Goal: Information Seeking & Learning: Learn about a topic

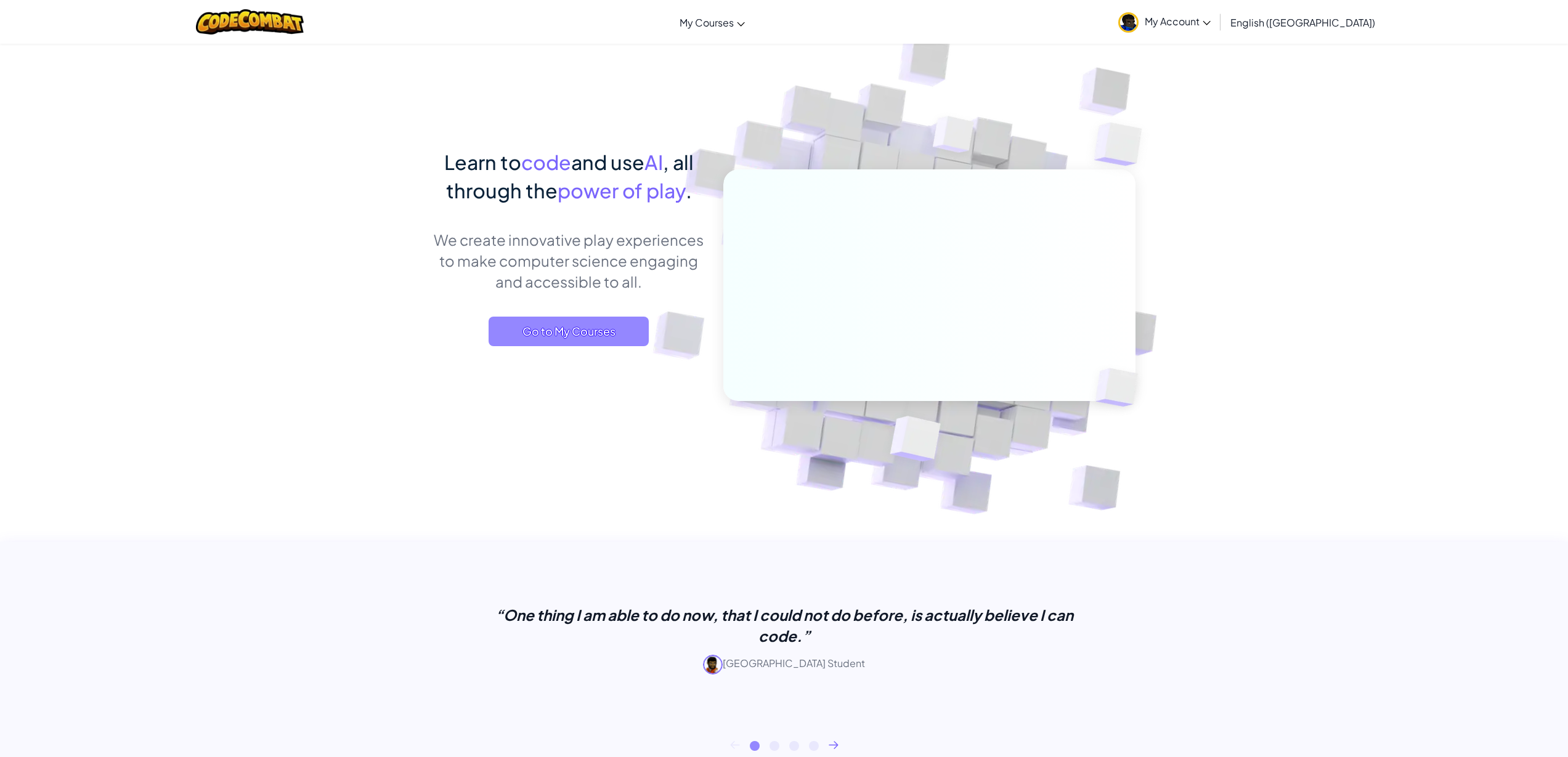
click at [543, 333] on span "Go to My Courses" at bounding box center [569, 331] width 160 height 30
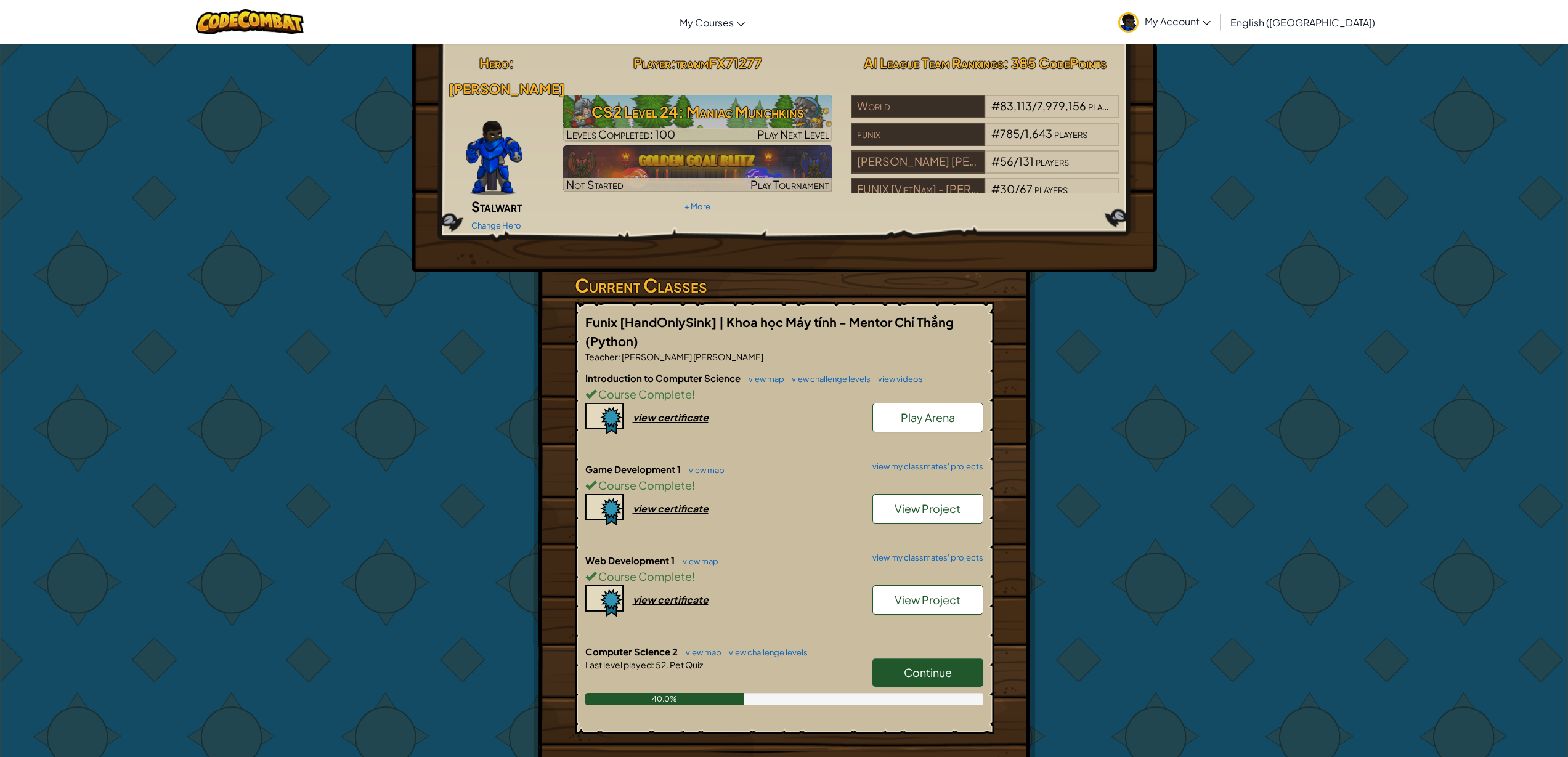
click at [909, 665] on span "Continue" at bounding box center [927, 672] width 48 height 14
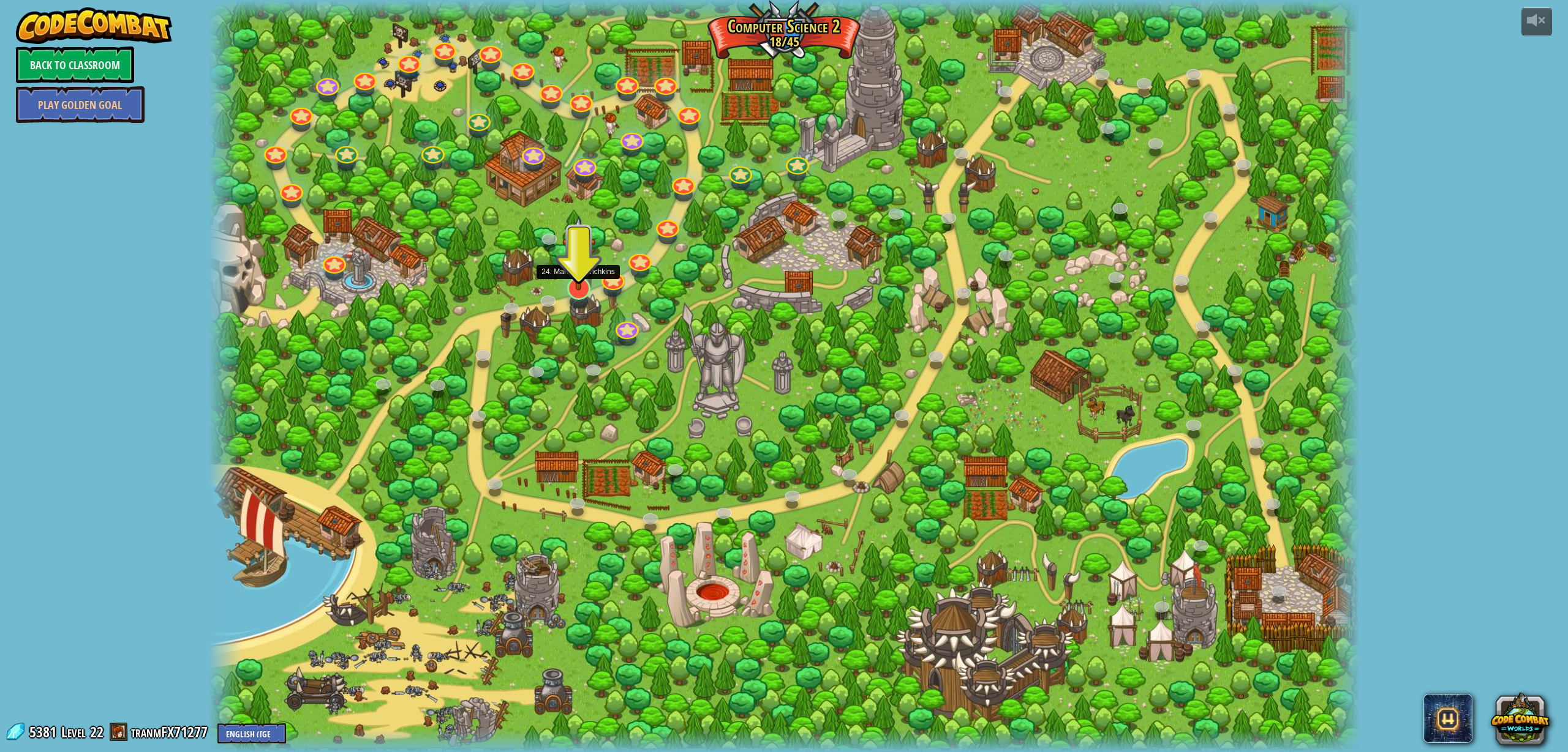
click at [586, 289] on img at bounding box center [578, 253] width 33 height 75
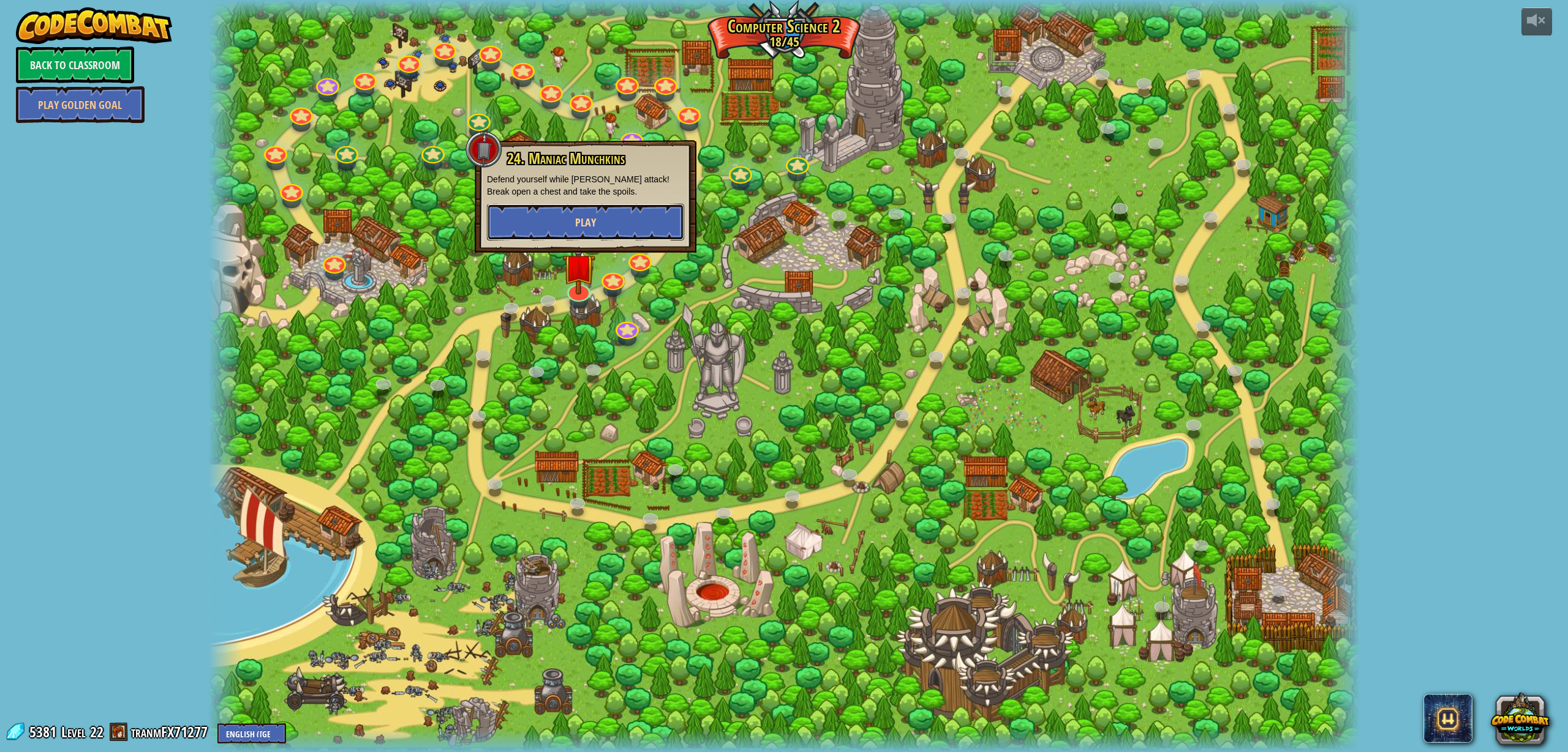
click at [617, 228] on button "Play" at bounding box center [586, 222] width 197 height 37
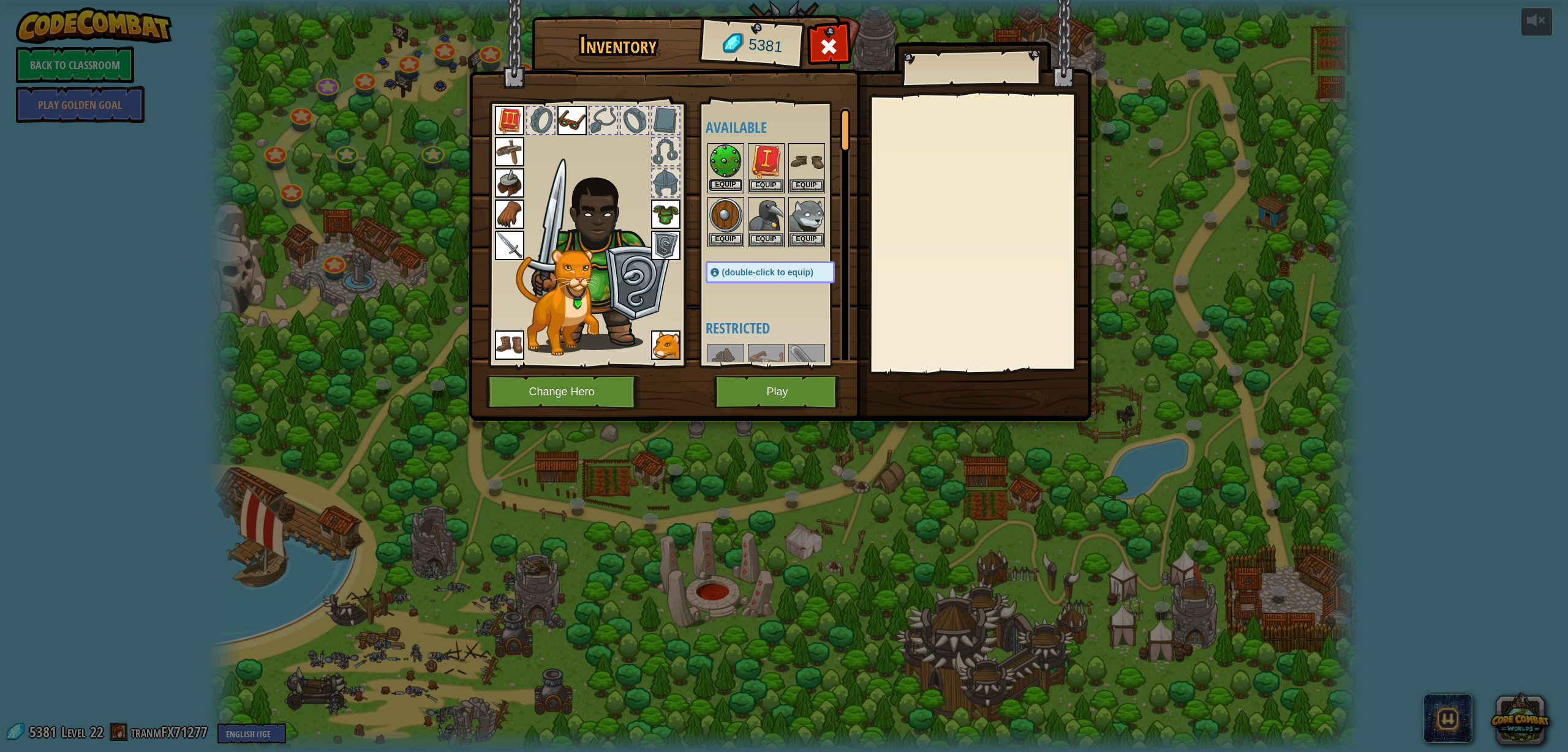
click at [723, 183] on button "Equip" at bounding box center [726, 185] width 34 height 13
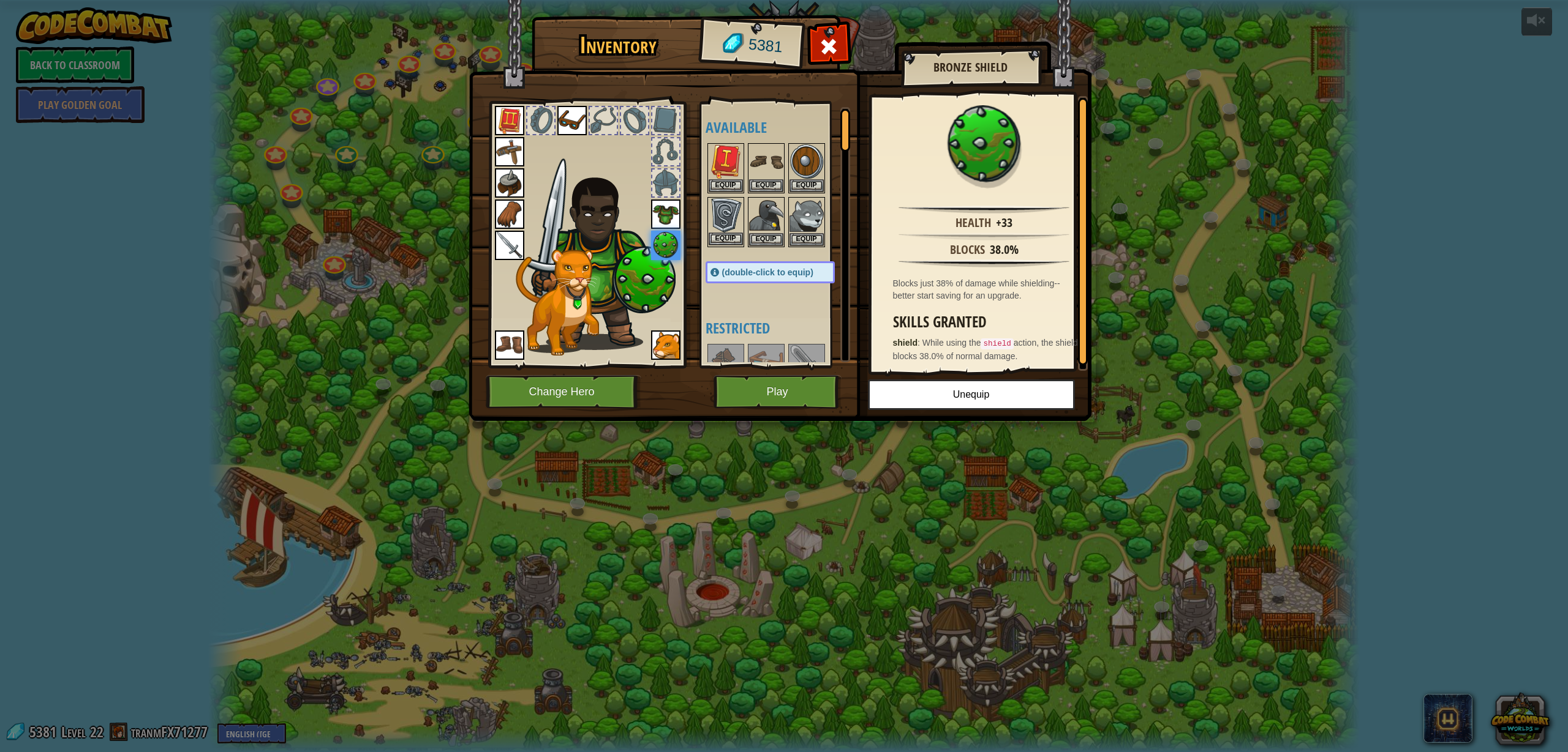
click at [737, 232] on img at bounding box center [726, 215] width 34 height 34
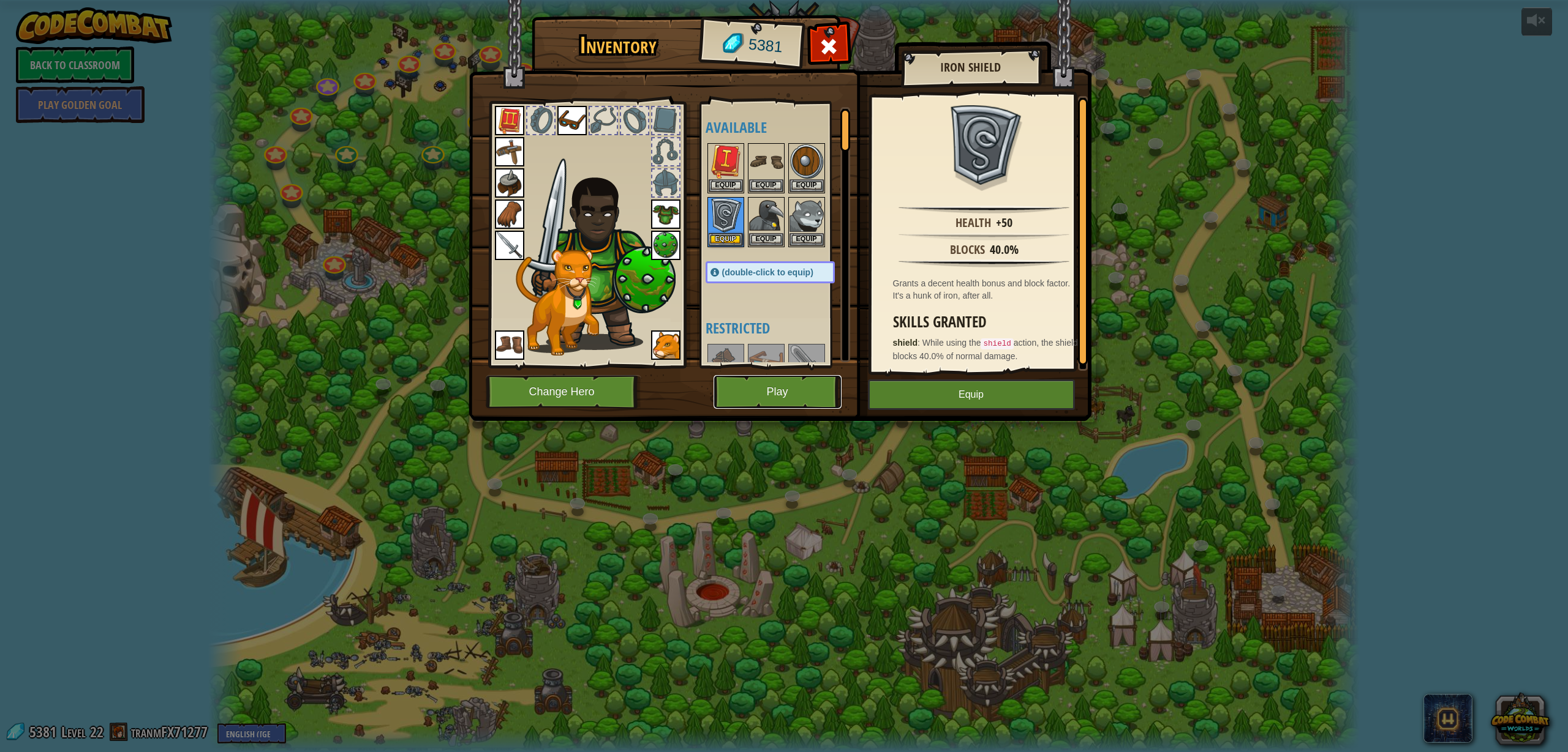
click at [808, 393] on button "Play" at bounding box center [778, 391] width 128 height 34
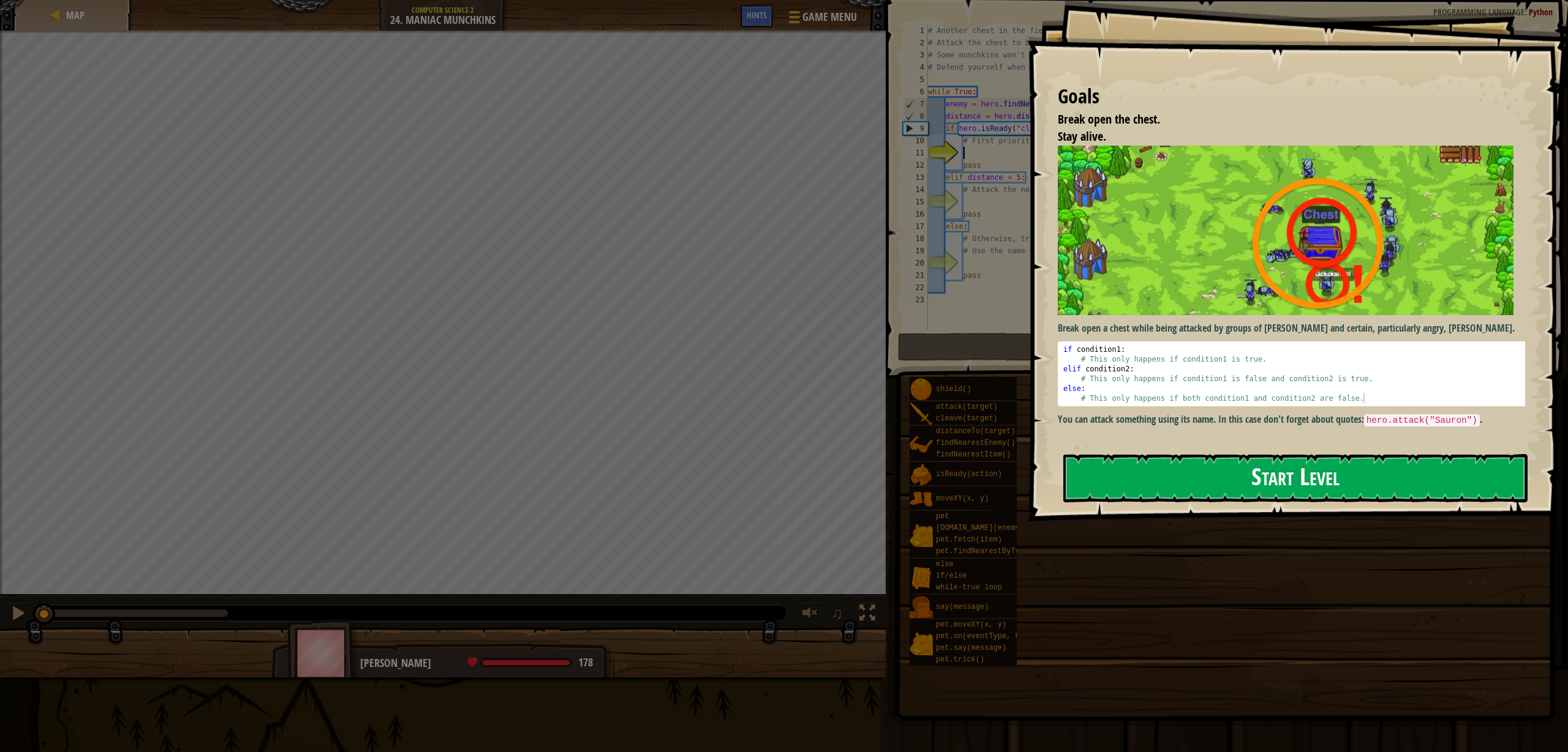
drag, startPoint x: 1177, startPoint y: 478, endPoint x: 1166, endPoint y: 473, distance: 12.1
click at [1177, 478] on button "Start Level" at bounding box center [1295, 478] width 464 height 48
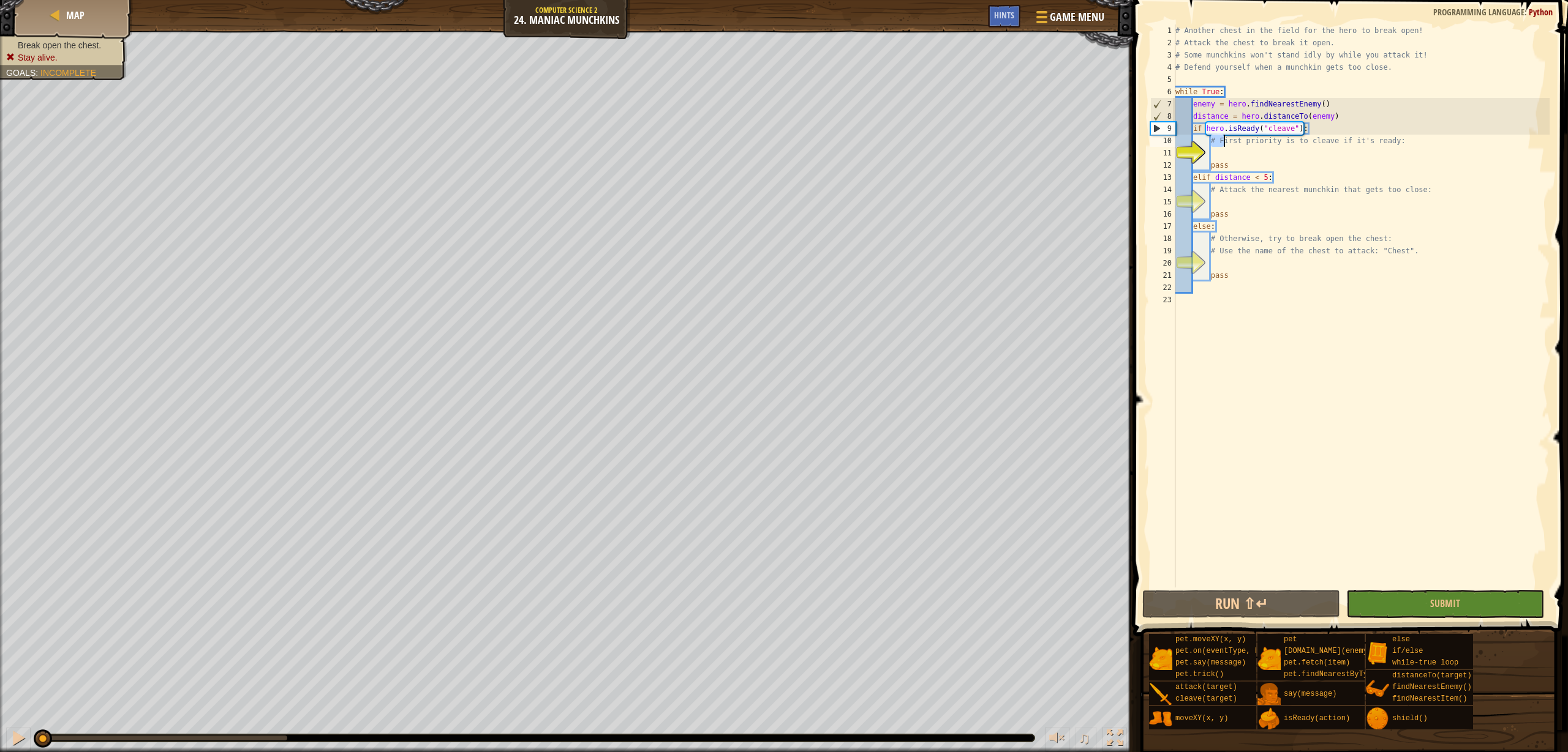
drag, startPoint x: 1210, startPoint y: 143, endPoint x: 1220, endPoint y: 143, distance: 10.0
click at [1220, 143] on div "# Another chest in the field for the hero to break open! # Attack the chest to …" at bounding box center [1361, 318] width 377 height 588
type textarea "# First priority is to cleave if it's ready:"
click at [1231, 157] on div "# Another chest in the field for the hero to break open! # Attack the chest to …" at bounding box center [1361, 318] width 377 height 588
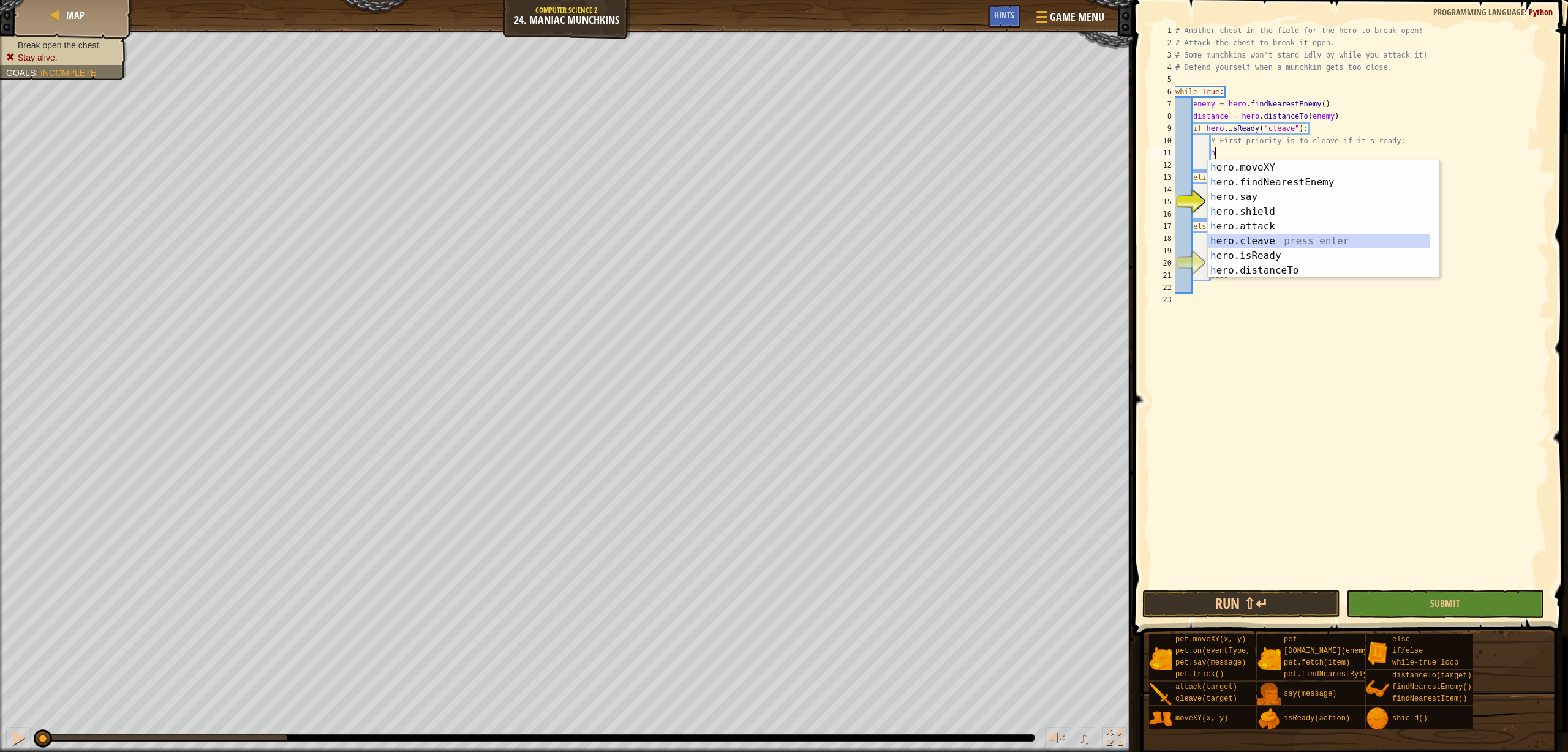
click at [1221, 246] on div "h ero.moveXY press enter h ero.findNearestEnemy press enter h ero.say press ent…" at bounding box center [1319, 233] width 222 height 147
type textarea "hero.cleave(enemy)"
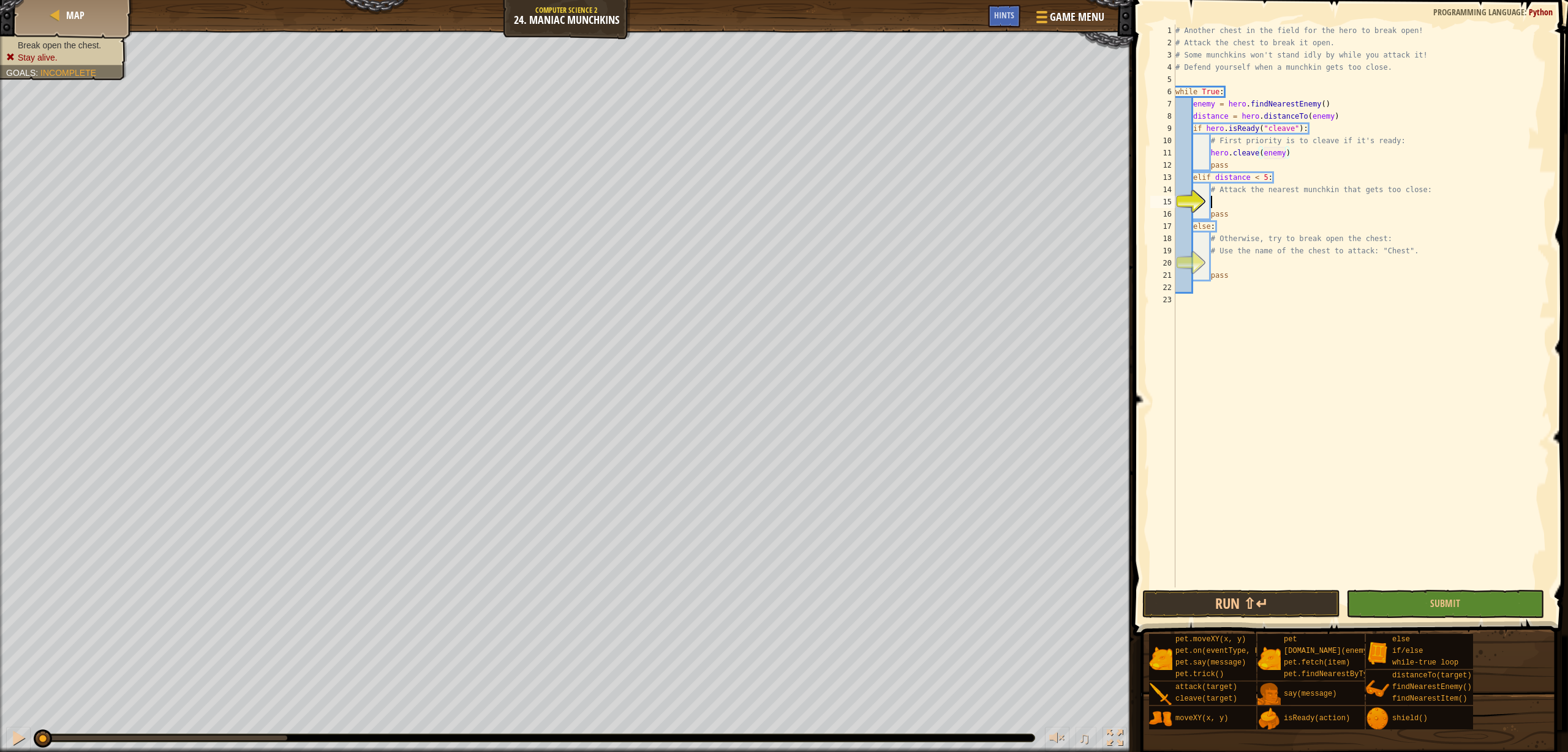
click at [1260, 202] on div "# Another chest in the field for the hero to break open! # Attack the chest to …" at bounding box center [1361, 318] width 377 height 588
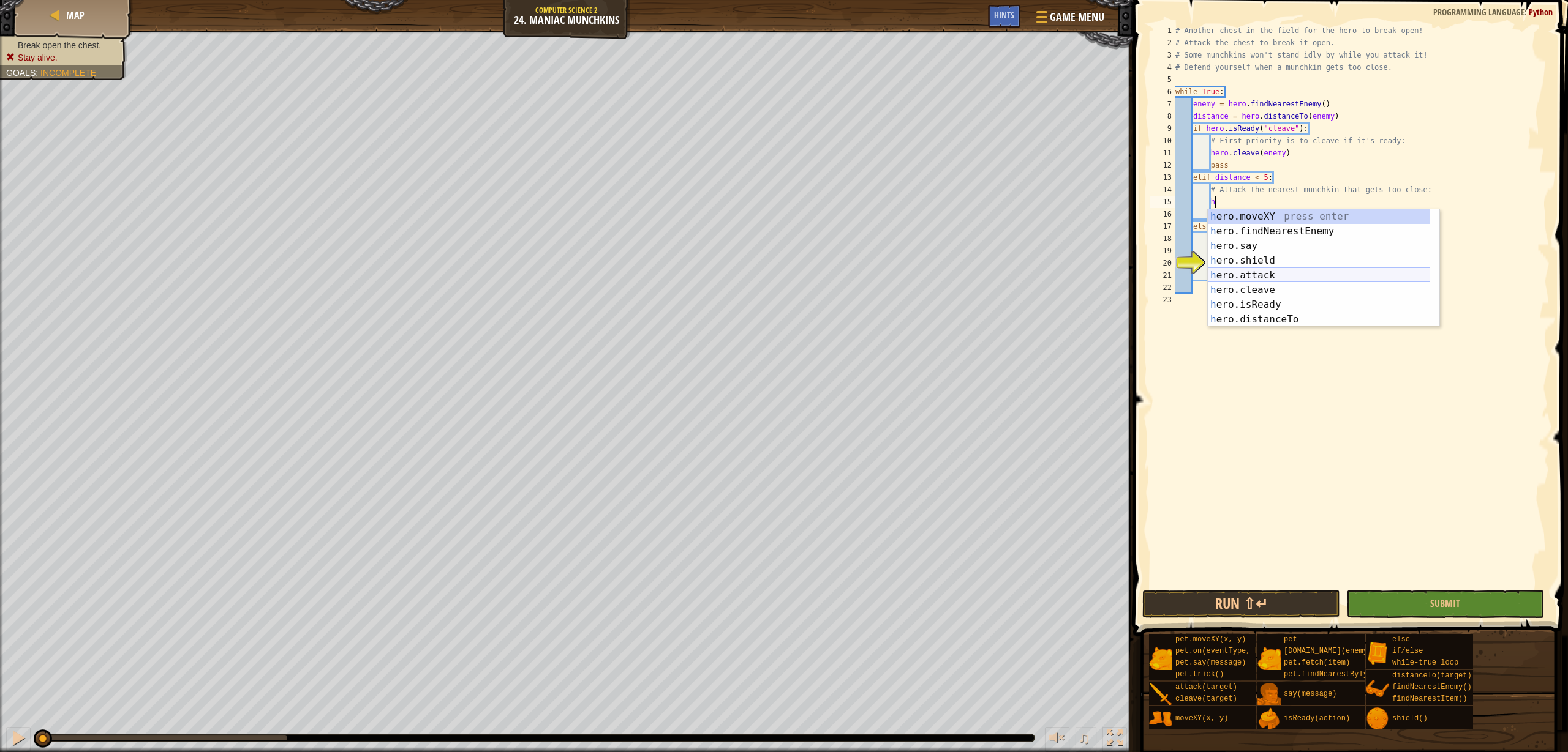
click at [1296, 281] on div "h ero.moveXY press enter h ero.findNearestEnemy press enter h ero.say press ent…" at bounding box center [1319, 282] width 222 height 147
type textarea "hero.attack(enemy)"
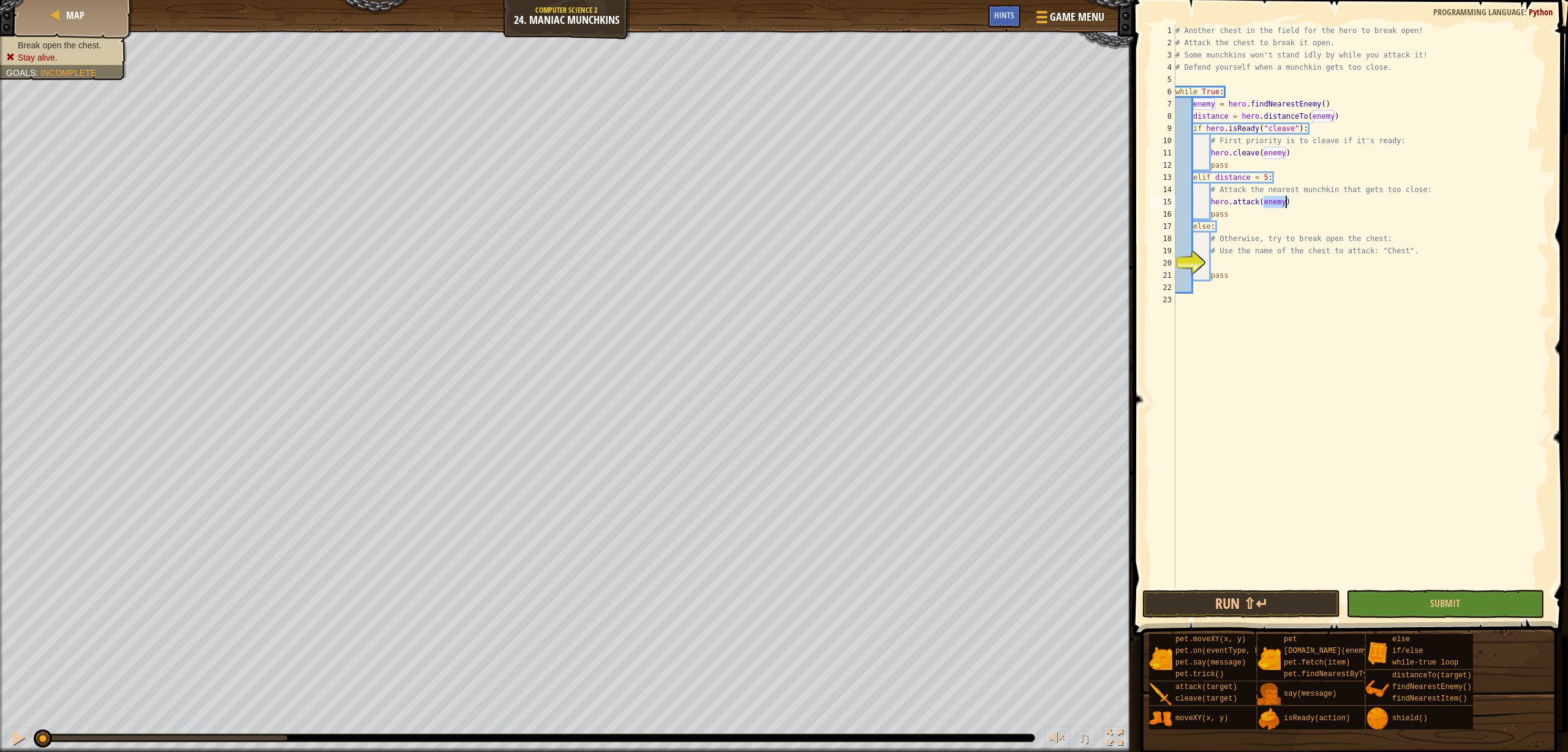
click at [1226, 259] on div "# Another chest in the field for the hero to break open! # Attack the chest to …" at bounding box center [1361, 318] width 377 height 588
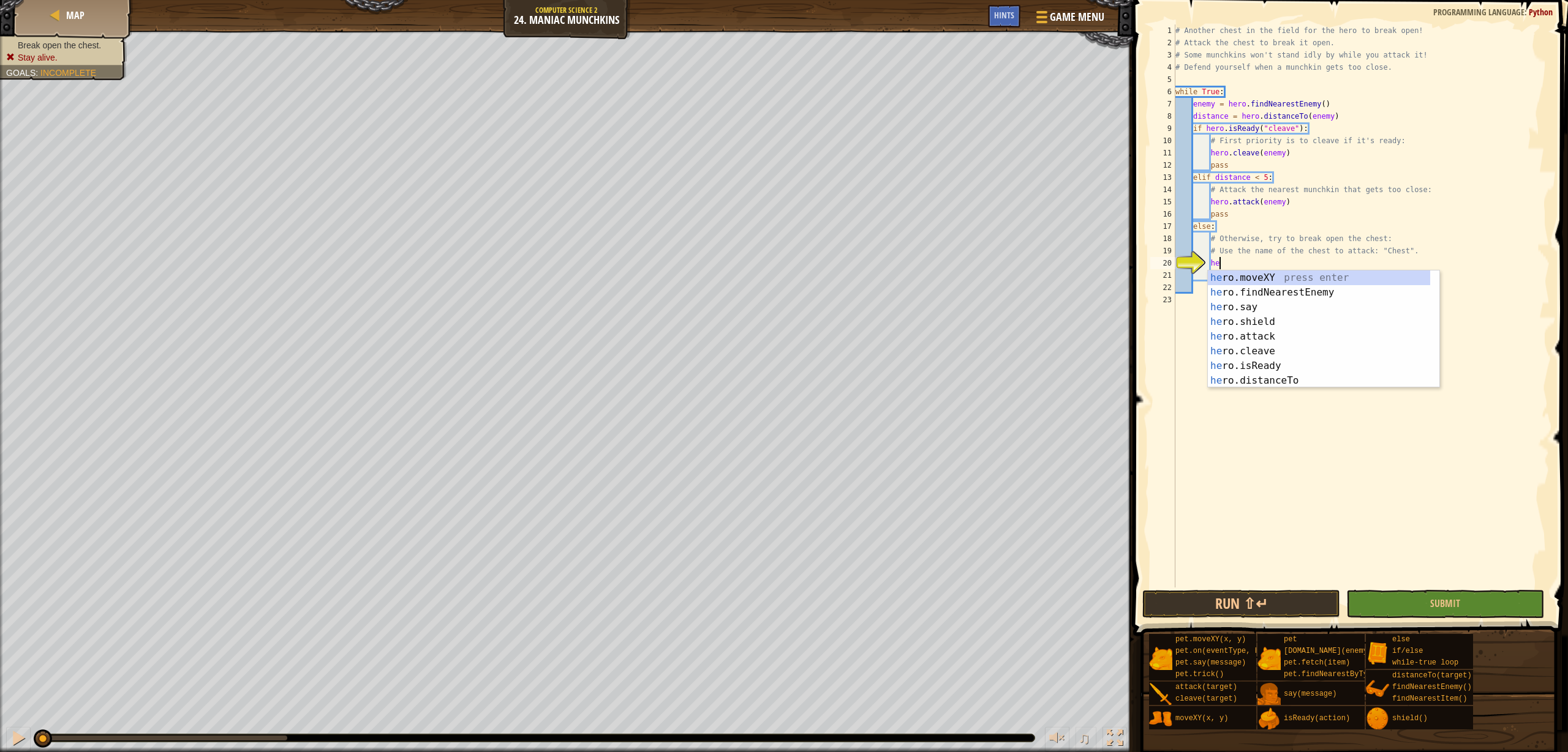
scroll to position [6, 3]
click at [1319, 333] on div "he ro.moveXY press enter he ro.findNearestEnemy press enter he ro.say press ent…" at bounding box center [1319, 344] width 222 height 147
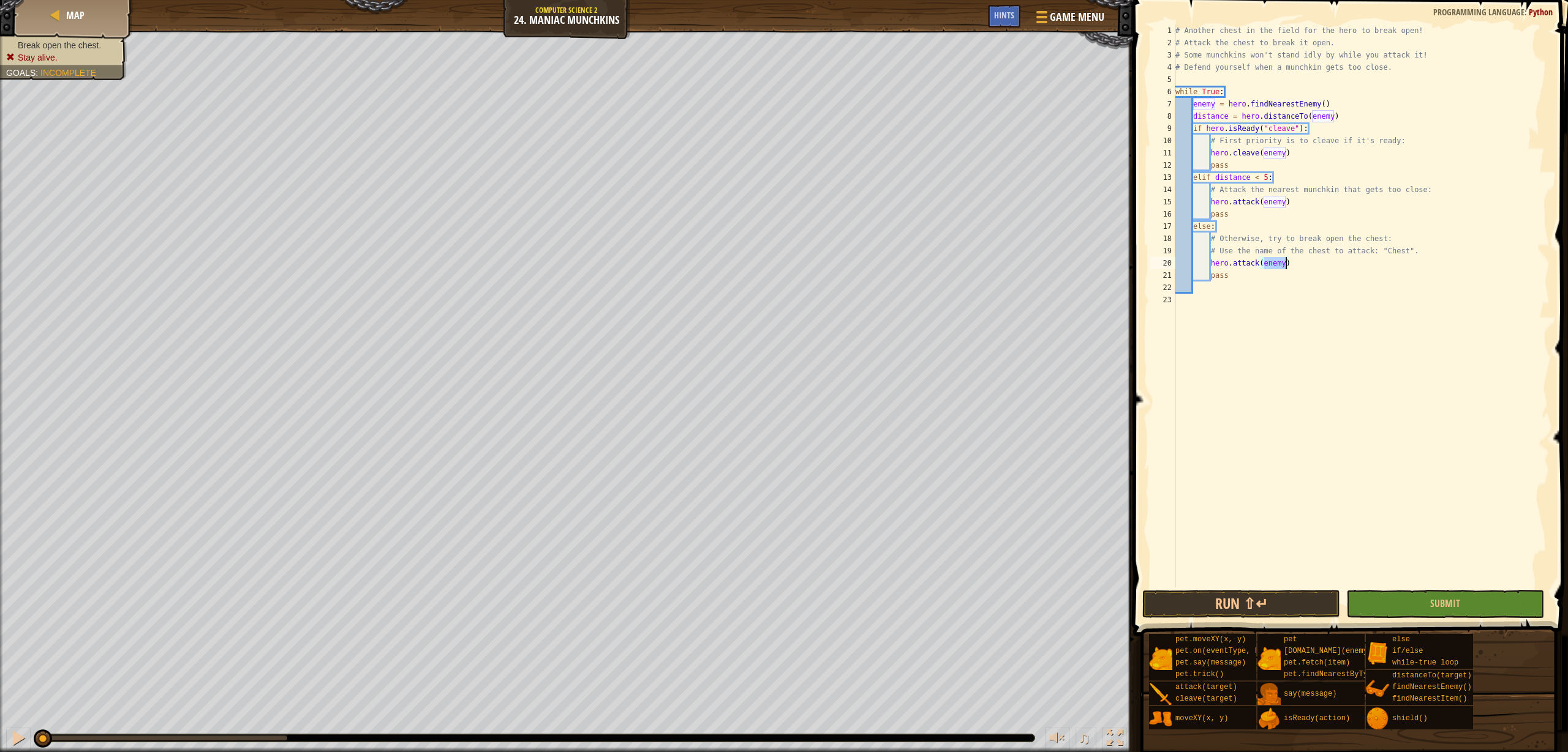
click at [1264, 262] on div "# Another chest in the field for the hero to break open! # Attack the chest to …" at bounding box center [1361, 318] width 377 height 588
click at [1291, 266] on div "# Another chest in the field for the hero to break open! # Attack the chest to …" at bounding box center [1361, 318] width 377 height 588
drag, startPoint x: 1288, startPoint y: 261, endPoint x: 1270, endPoint y: 260, distance: 18.0
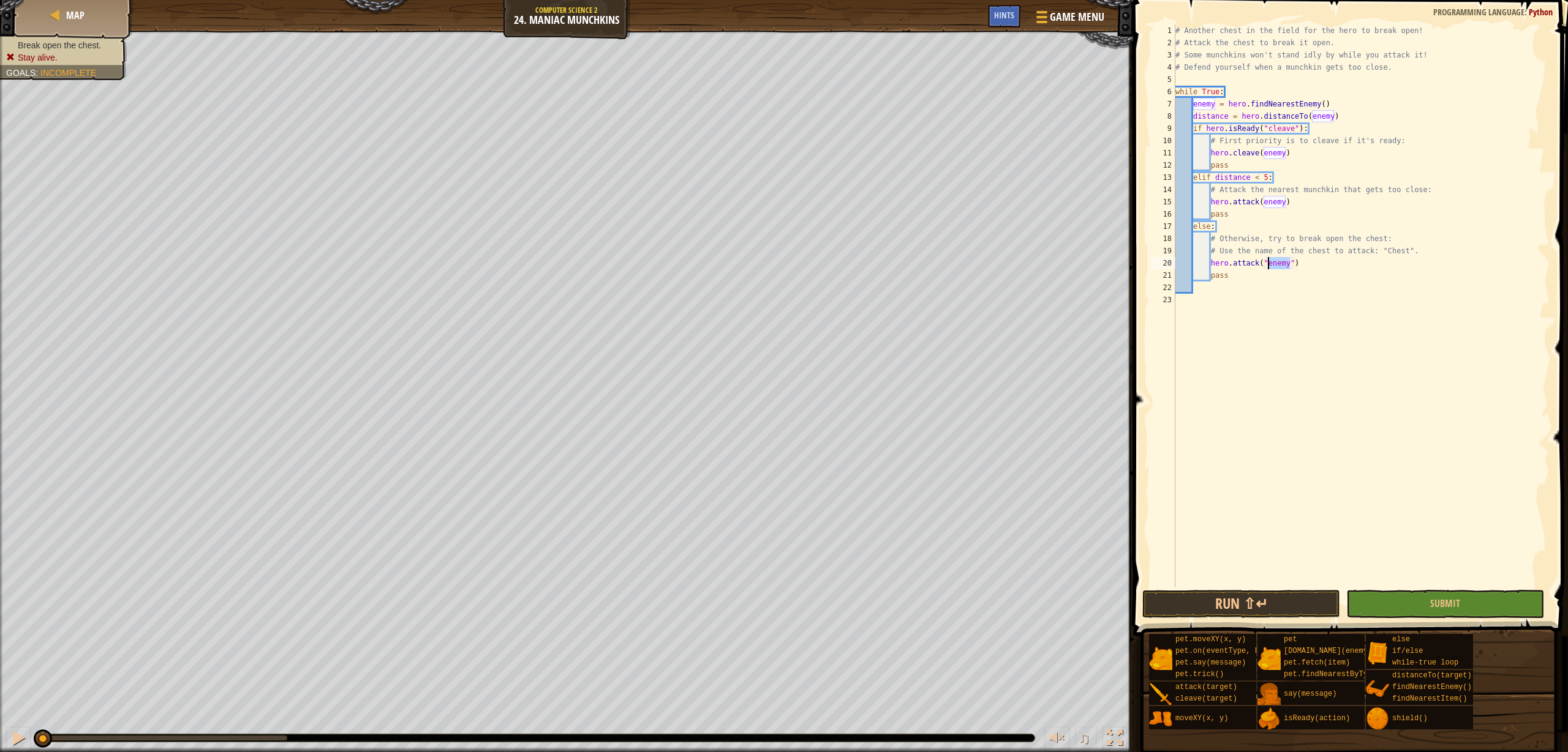
click at [1270, 260] on div "# Another chest in the field for the hero to break open! # Attack the chest to …" at bounding box center [1361, 318] width 377 height 588
type textarea "hero.attack("Chest")"
click at [1385, 603] on button "Submit" at bounding box center [1444, 604] width 198 height 28
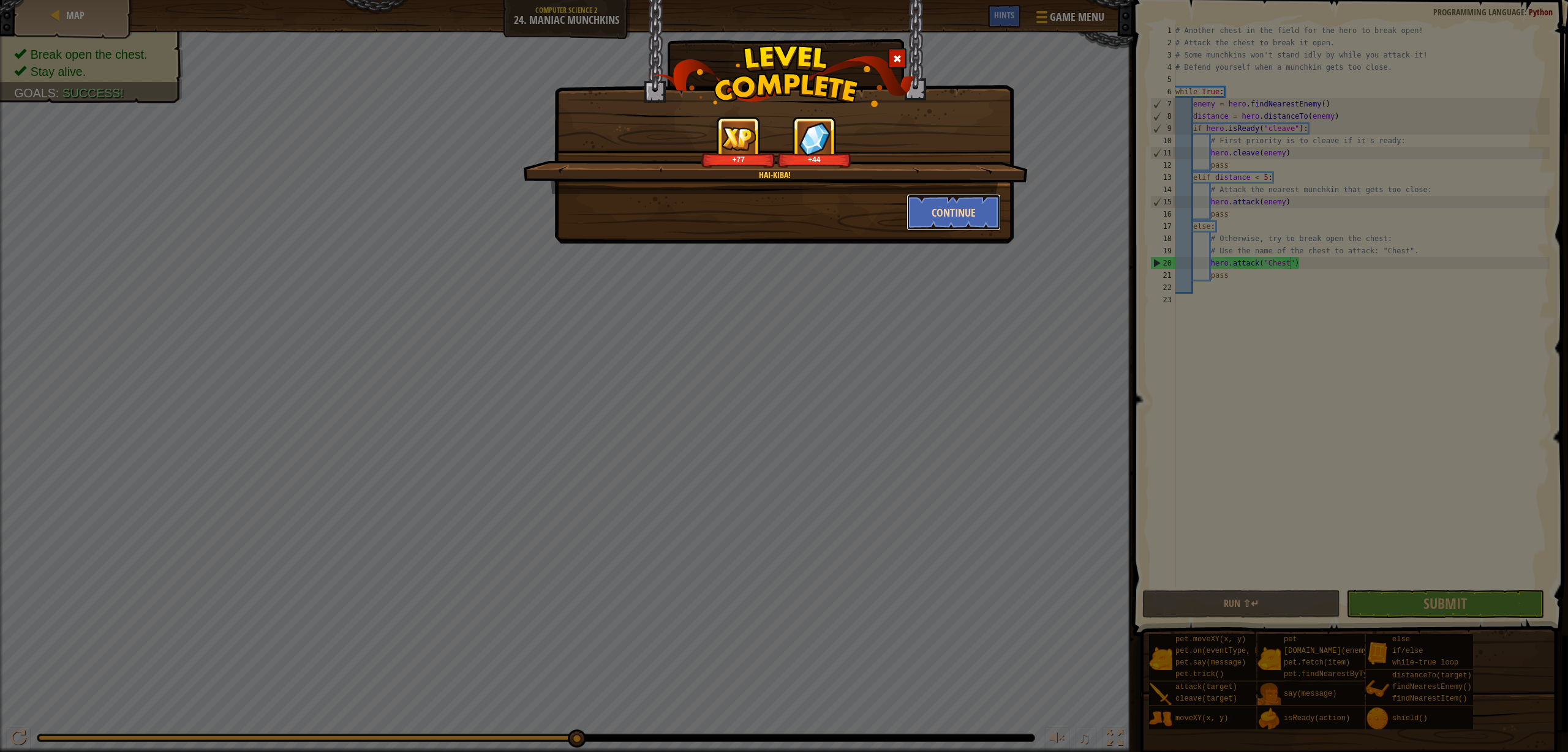
click at [941, 212] on button "Continue" at bounding box center [954, 212] width 95 height 37
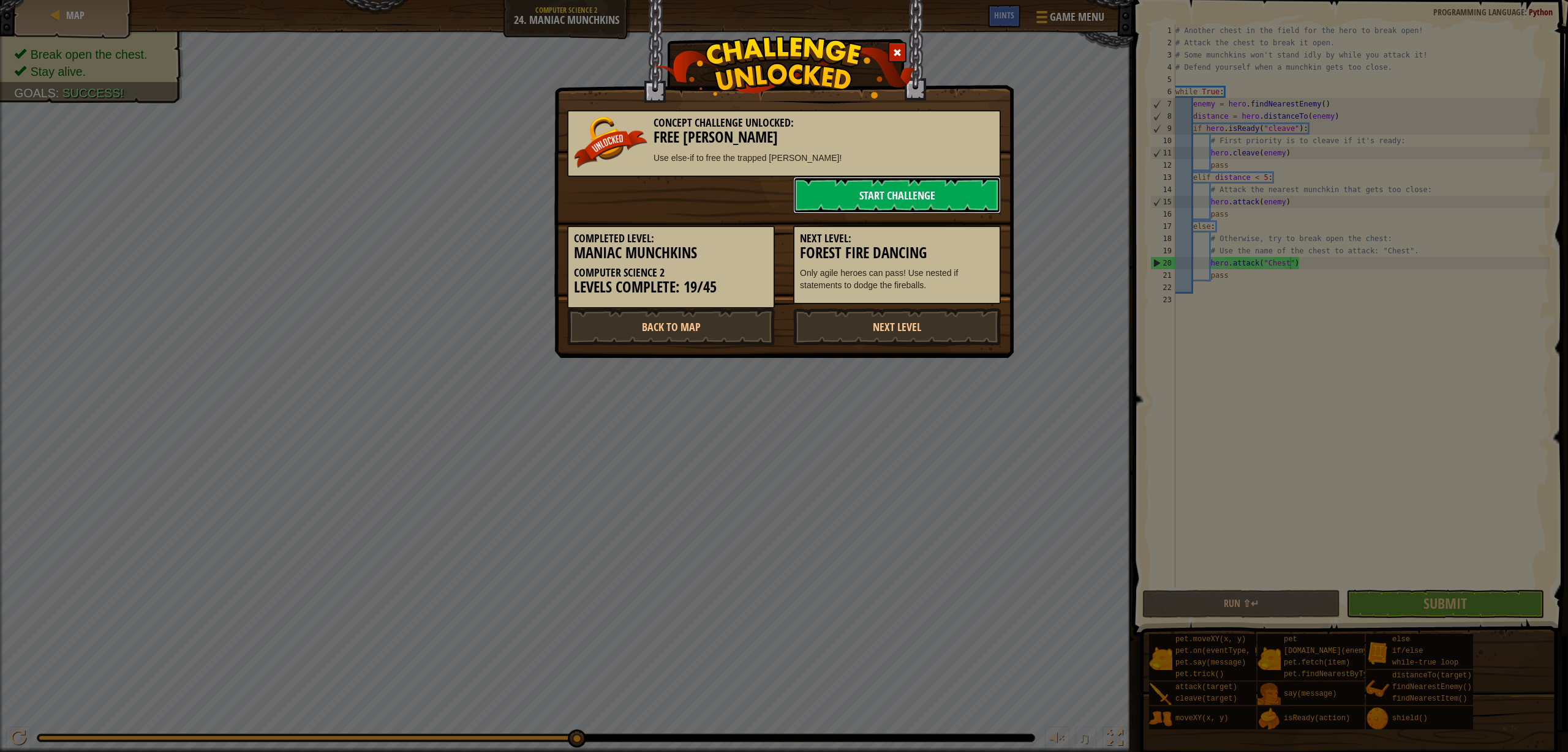
click at [905, 192] on link "Start Challenge" at bounding box center [897, 195] width 208 height 37
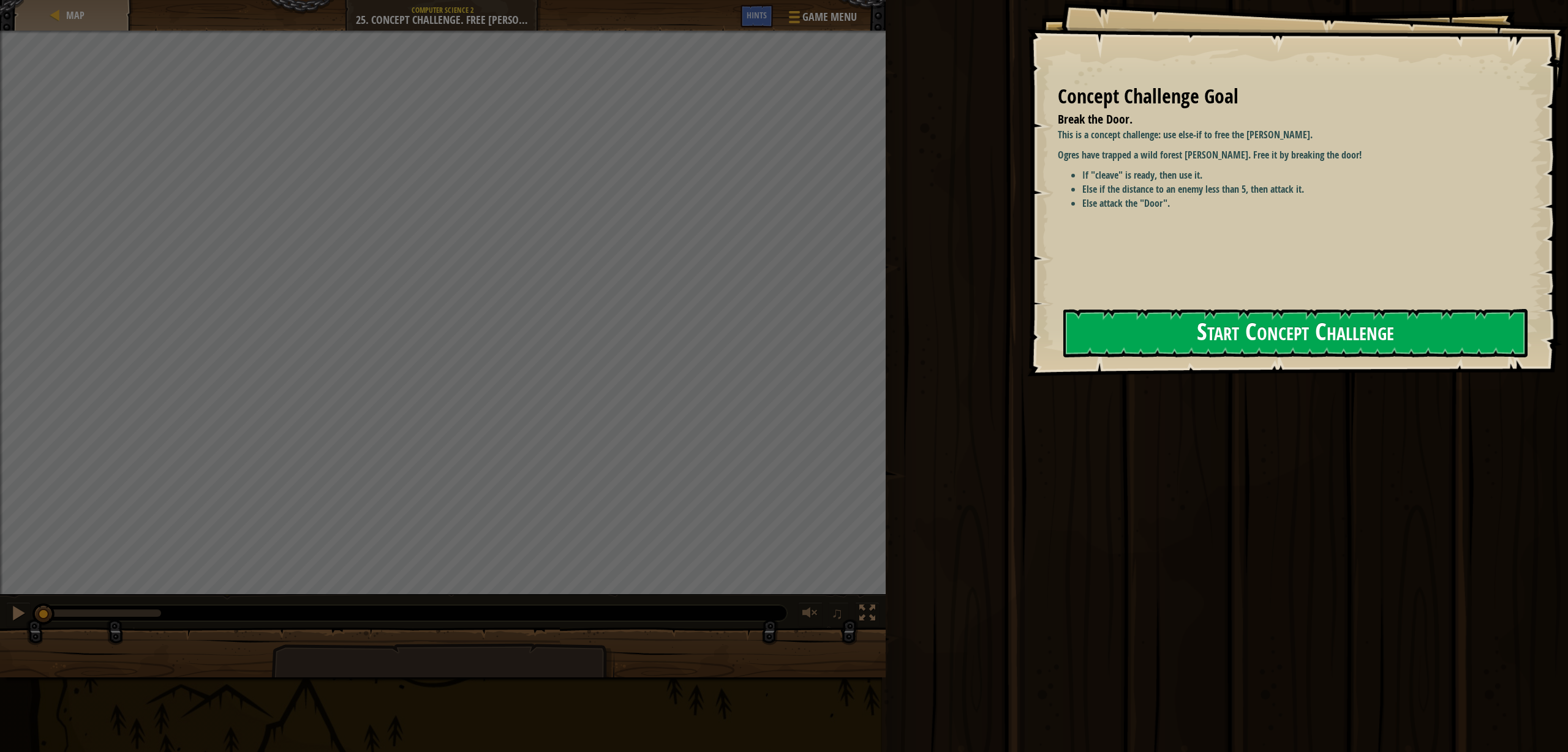
click at [1163, 327] on button "Start Concept Challenge" at bounding box center [1295, 333] width 464 height 48
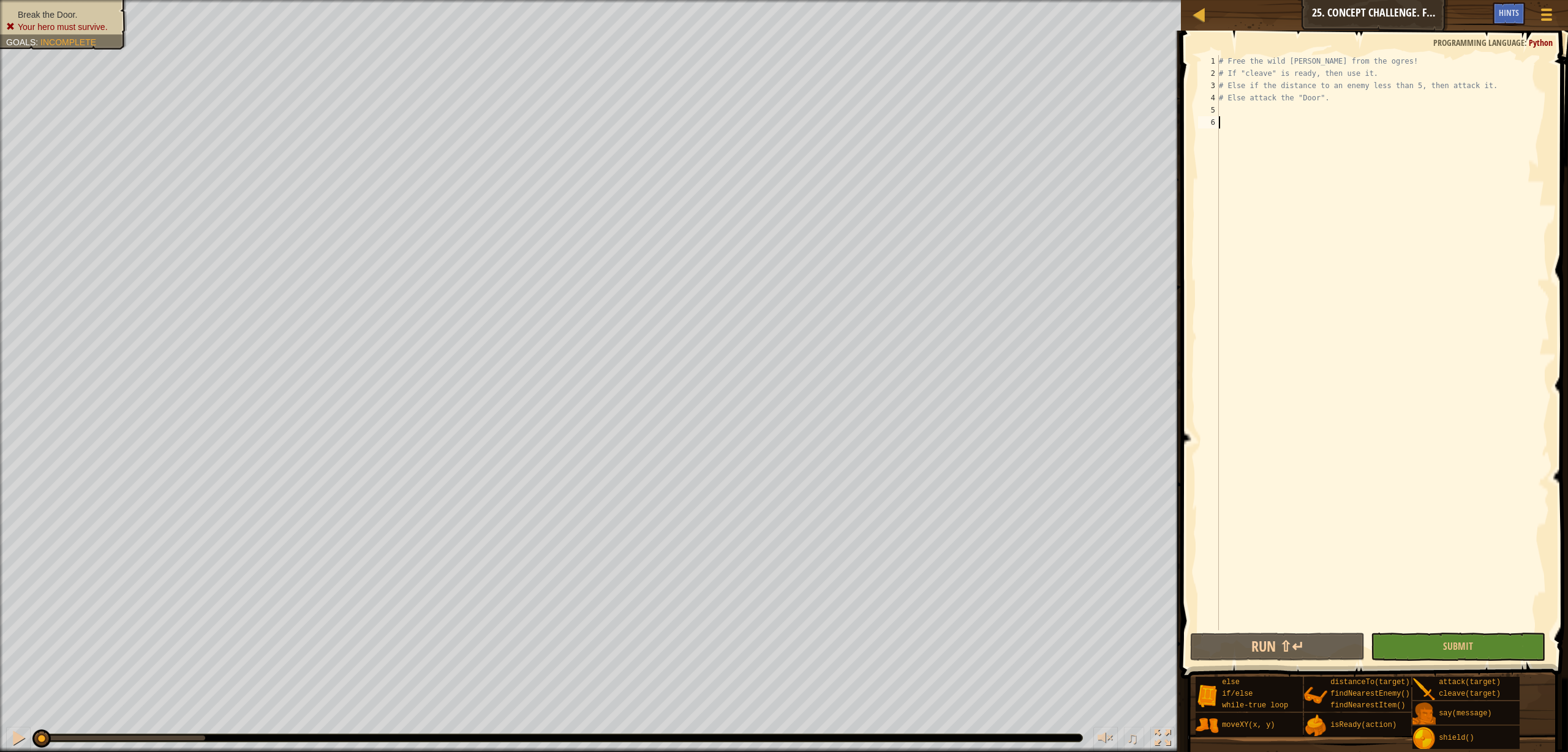
scroll to position [6, 0]
type textarea "e"
type textarea "whi"
click at [1391, 139] on div "whi le-true loop press enter" at bounding box center [1332, 152] width 231 height 44
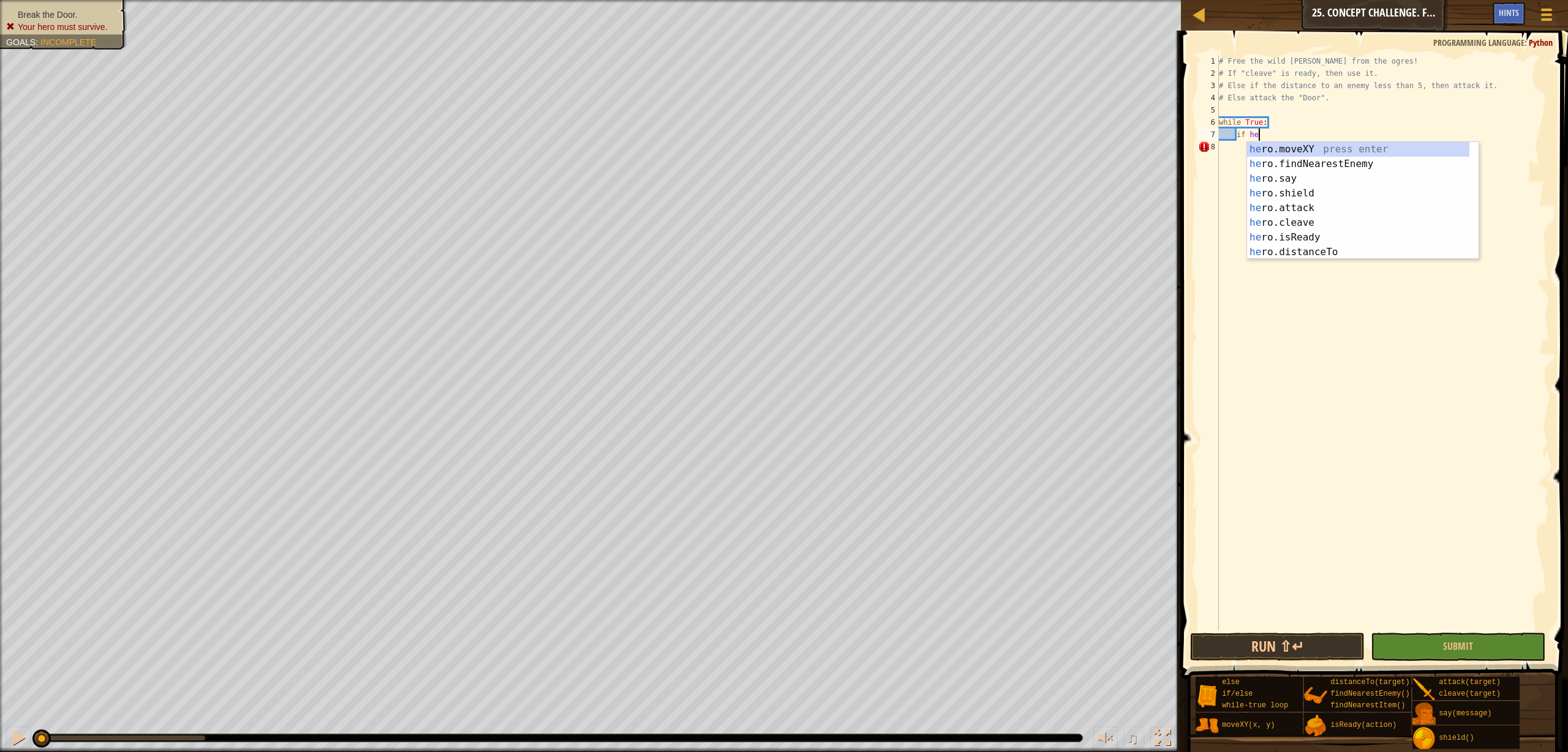
scroll to position [6, 3]
click at [1365, 236] on div "her o.moveXY press enter her o.findNearestEnemy press enter her o.say press ent…" at bounding box center [1357, 215] width 222 height 147
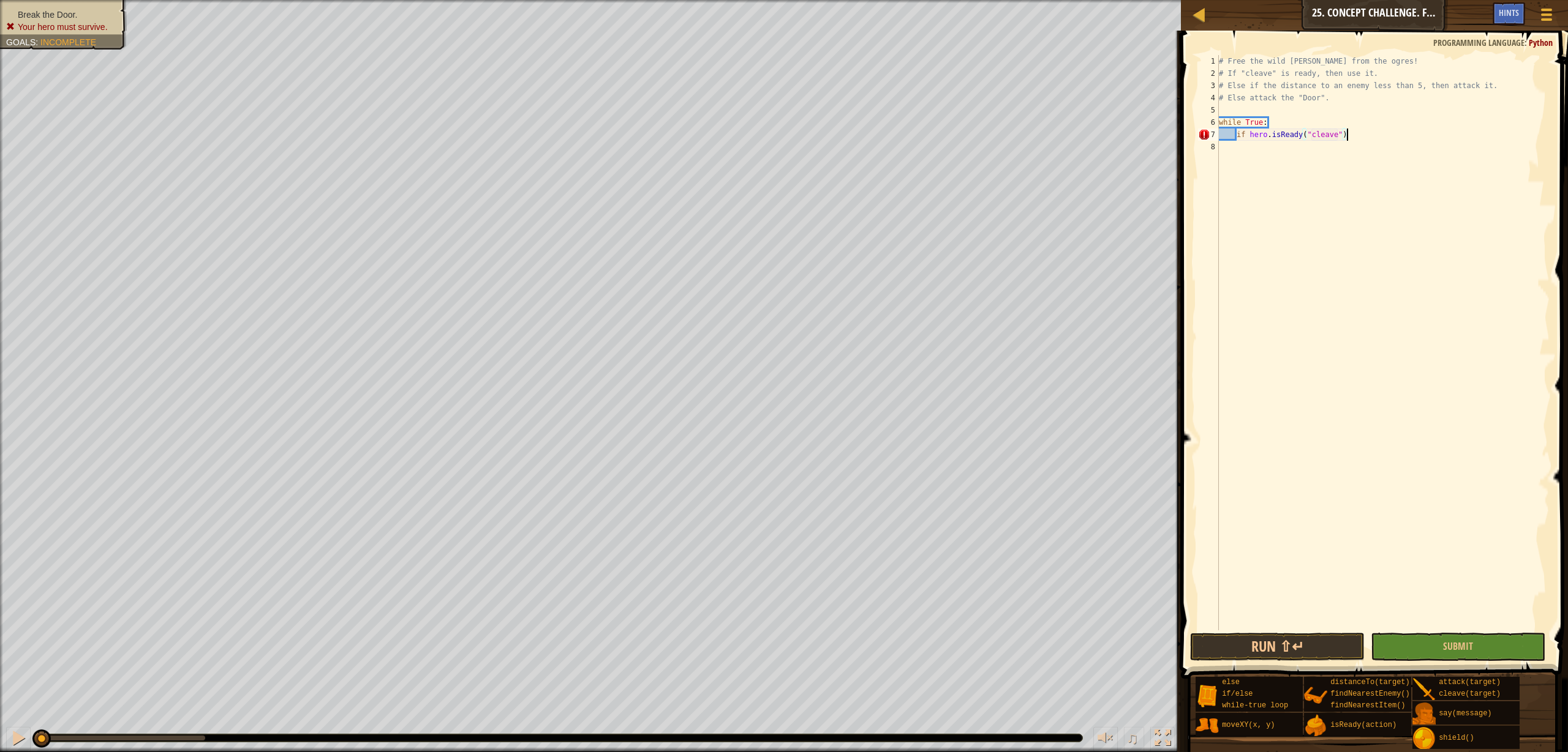
click at [1411, 140] on div "# Free the wild burl from the ogres! # If "cleave" is ready, then use it. # Els…" at bounding box center [1383, 355] width 333 height 600
type textarea "if hero.isReady("cleave"):"
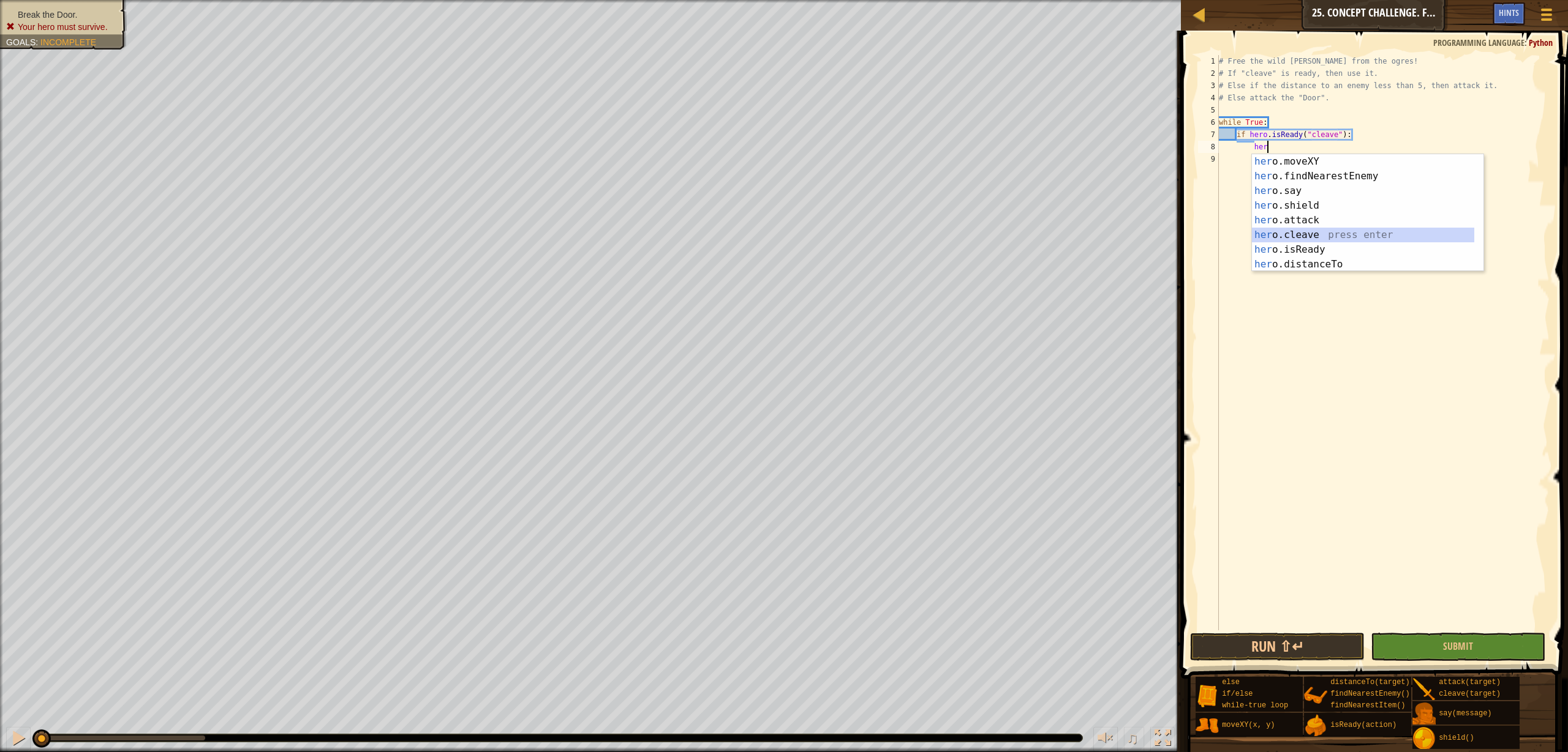
click at [1298, 240] on div "her o.moveXY press enter her o.findNearestEnemy press enter her o.say press ent…" at bounding box center [1362, 228] width 222 height 147
type textarea "hero.cleave(enemy)"
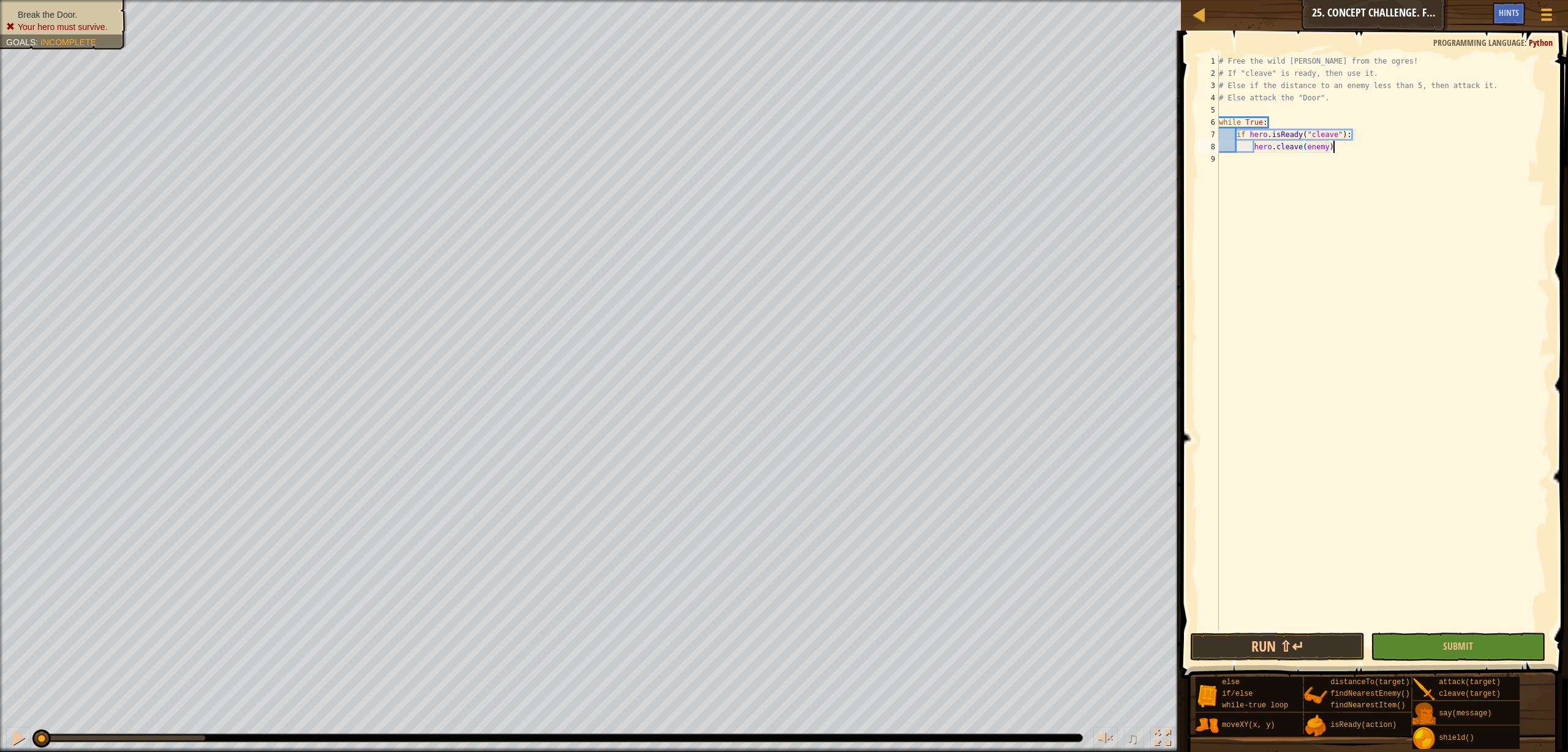
click at [1344, 146] on div "# Free the wild burl from the ogres! # If "cleave" is ready, then use it. # Els…" at bounding box center [1383, 355] width 333 height 600
type textarea "elif:"
click at [1262, 164] on div "# Free the wild burl from the ogres! # If "cleave" is ready, then use it. # Els…" at bounding box center [1385, 355] width 329 height 600
drag, startPoint x: 1260, startPoint y: 157, endPoint x: 1361, endPoint y: 151, distance: 101.2
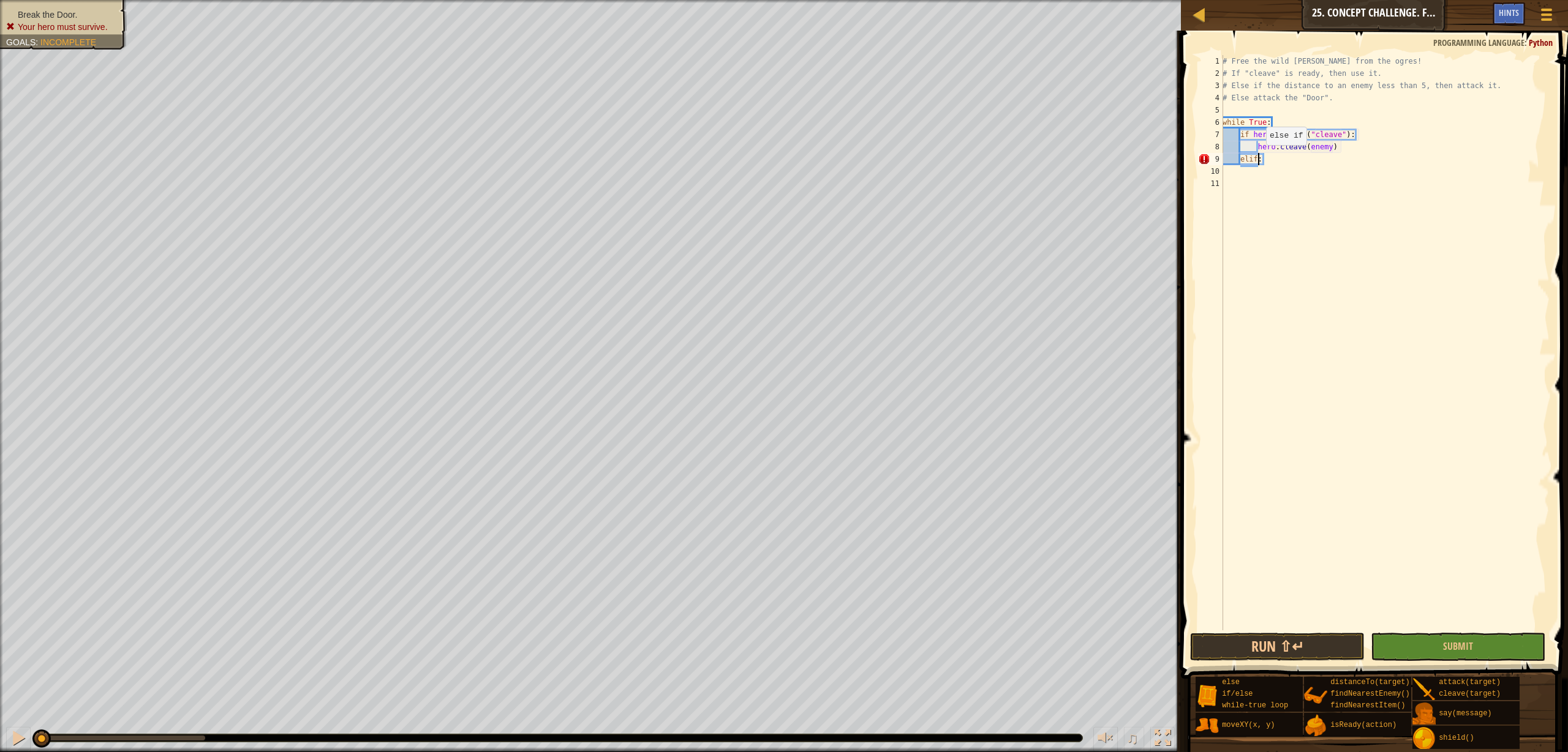
click at [1260, 157] on div "# Free the wild burl from the ogres! # If "cleave" is ready, then use it. # Els…" at bounding box center [1385, 355] width 329 height 600
drag, startPoint x: 1232, startPoint y: 141, endPoint x: 1276, endPoint y: 149, distance: 44.7
click at [1276, 149] on div "# Free the wild burl from the ogres! # If "cleave" is ready, then use it. # Els…" at bounding box center [1385, 355] width 329 height 600
click at [1230, 136] on div "# Free the wild burl from the ogres! # If "cleave" is ready, then use it. # Els…" at bounding box center [1385, 355] width 329 height 600
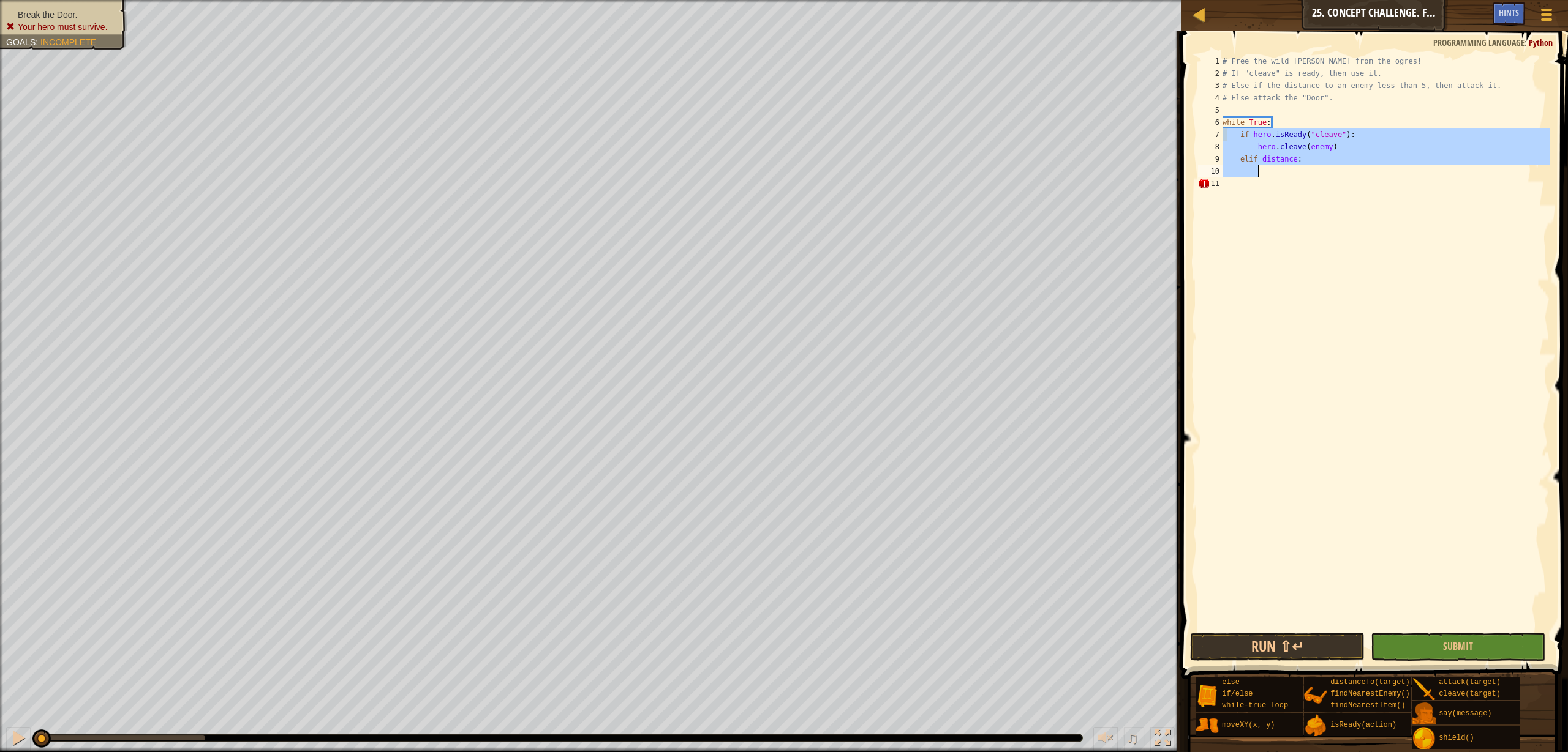
drag, startPoint x: 1225, startPoint y: 134, endPoint x: 1329, endPoint y: 168, distance: 109.4
click at [1329, 168] on div "# Free the wild burl from the ogres! # If "cleave" is ready, then use it. # Els…" at bounding box center [1385, 355] width 329 height 600
type textarea "elif distance:"
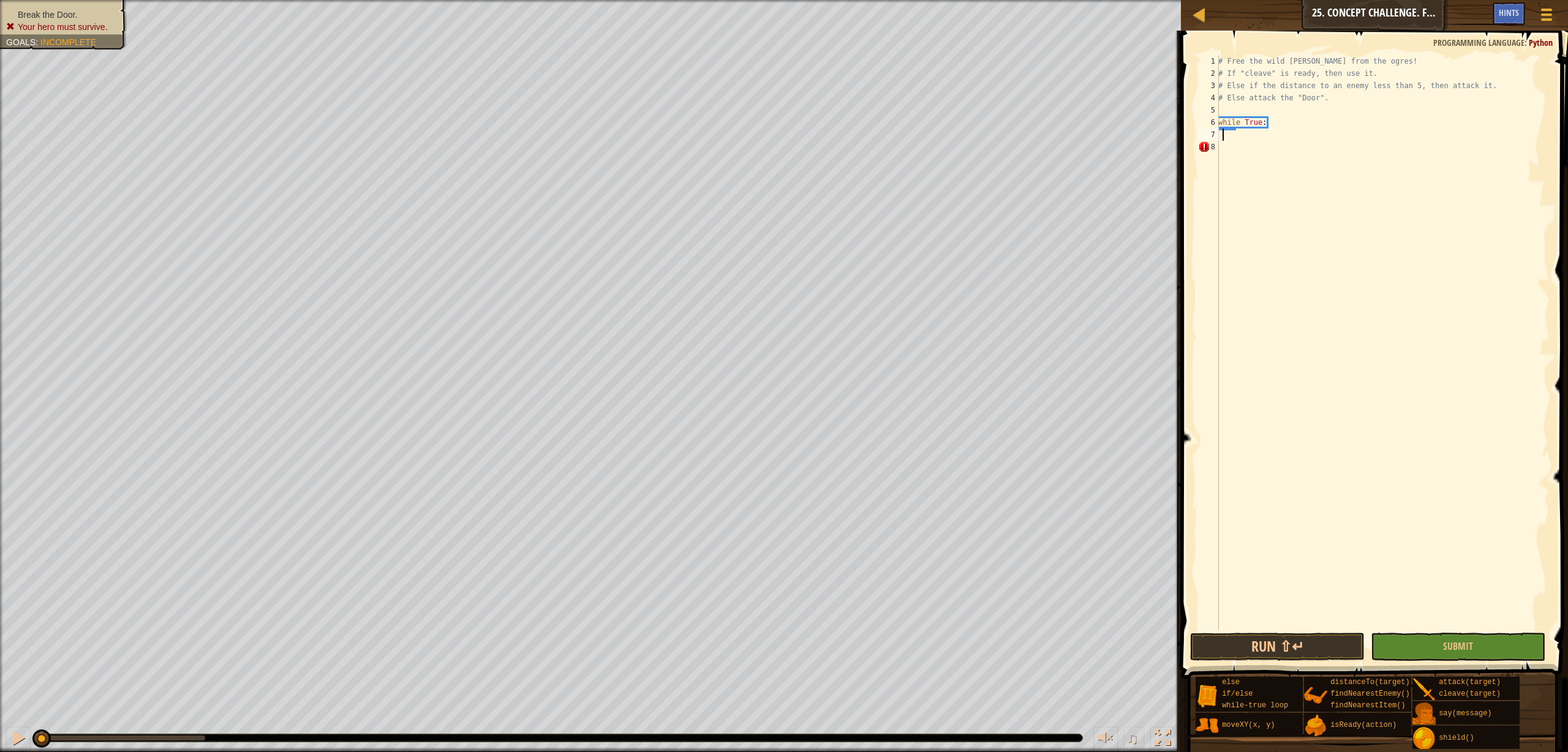
click at [1292, 118] on div "# Free the wild burl from the ogres! # If "cleave" is ready, then use it. # Els…" at bounding box center [1383, 355] width 333 height 600
type textarea "while True:"
click at [1286, 110] on div "# Free the wild burl from the ogres! # If "cleave" is ready, then use it. # Els…" at bounding box center [1383, 355] width 333 height 600
type textarea "e"
click at [1245, 134] on div "# Free the wild burl from the ogres! # If "cleave" is ready, then use it. # Els…" at bounding box center [1383, 355] width 333 height 600
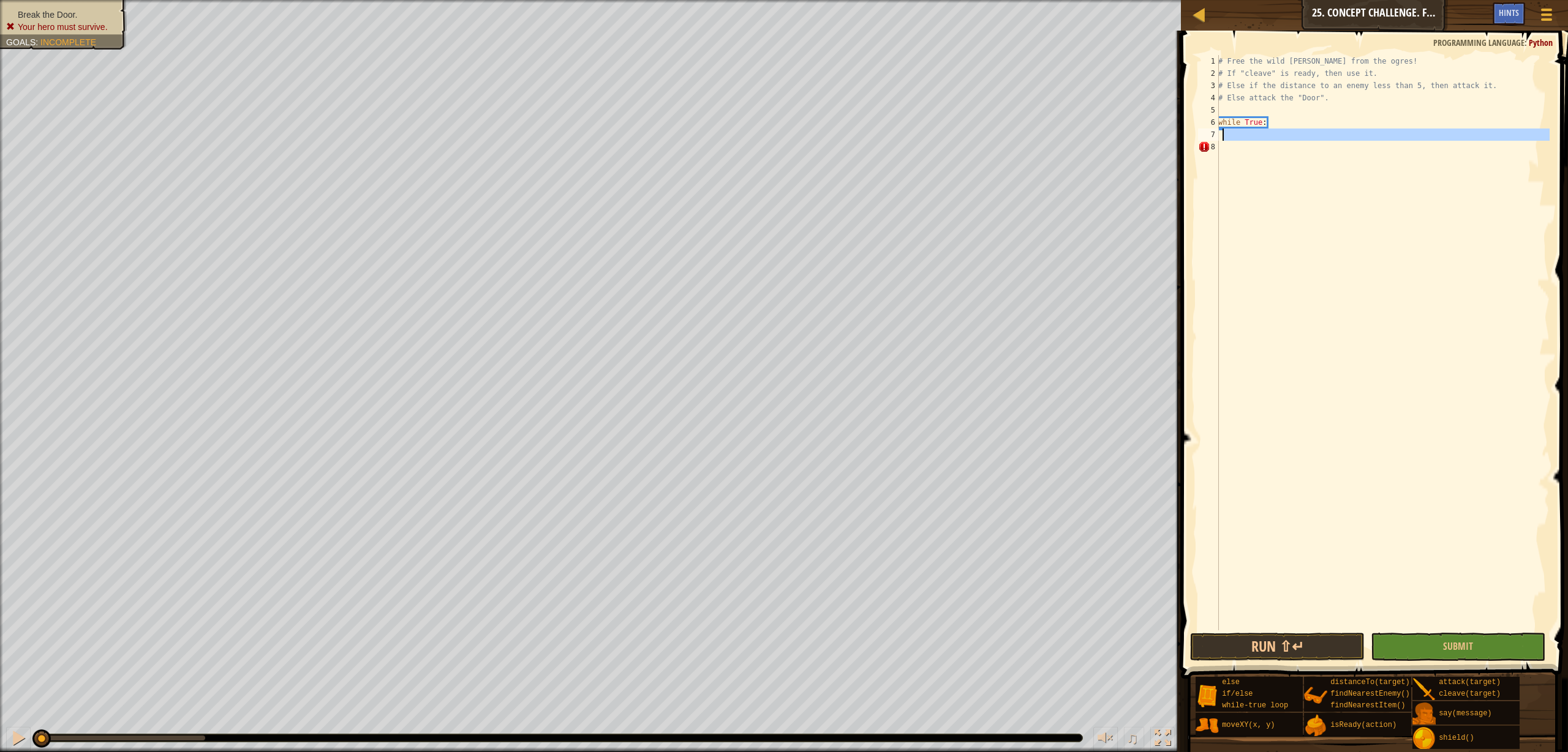
click at [1242, 131] on div "# Free the wild burl from the ogres! # If "cleave" is ready, then use it. # Els…" at bounding box center [1383, 355] width 333 height 600
type textarea "enemy = fin"
click at [1332, 148] on div "hero. fin dNearestEnemy press enter hero. fin dNearestItem press enter" at bounding box center [1385, 172] width 231 height 59
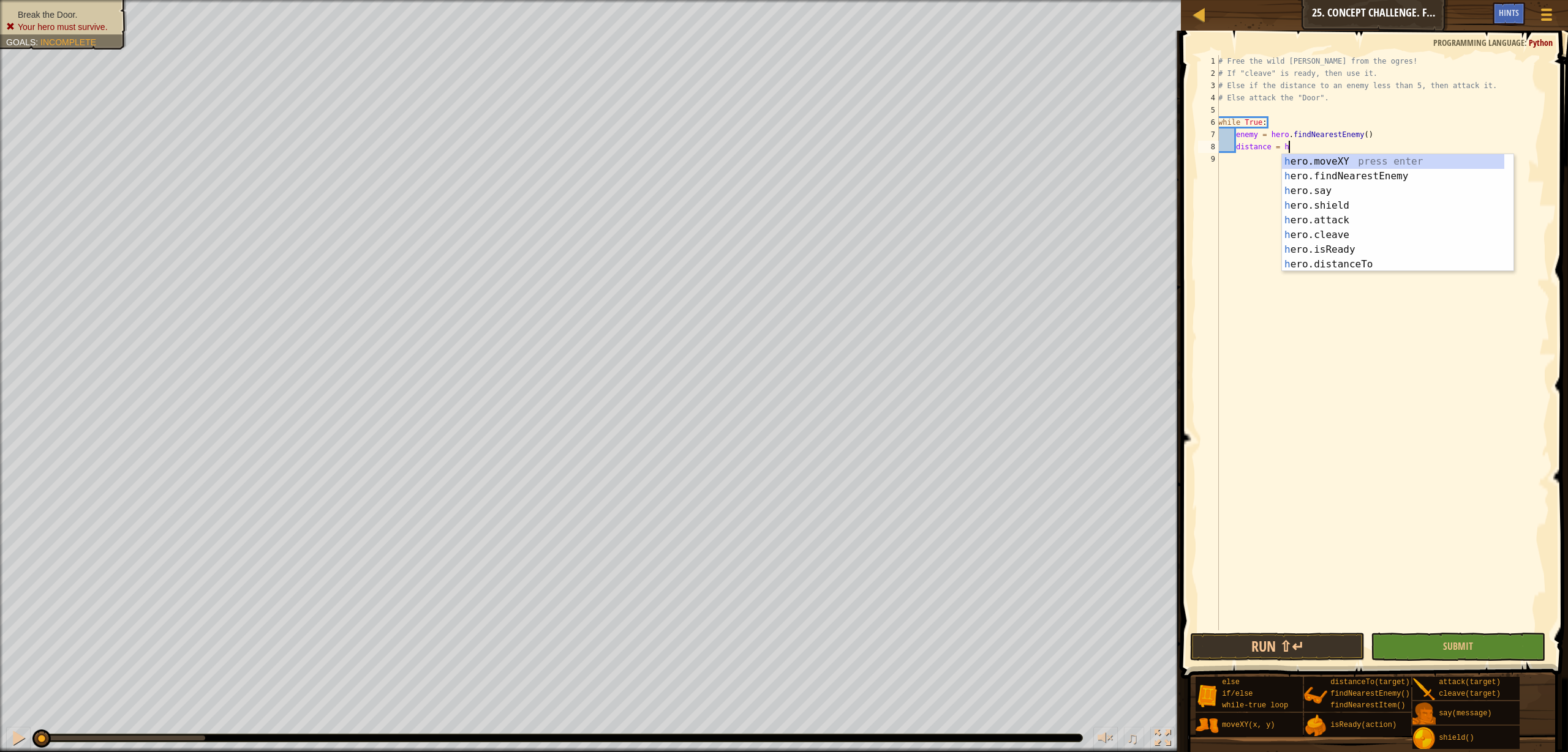
scroll to position [6, 4]
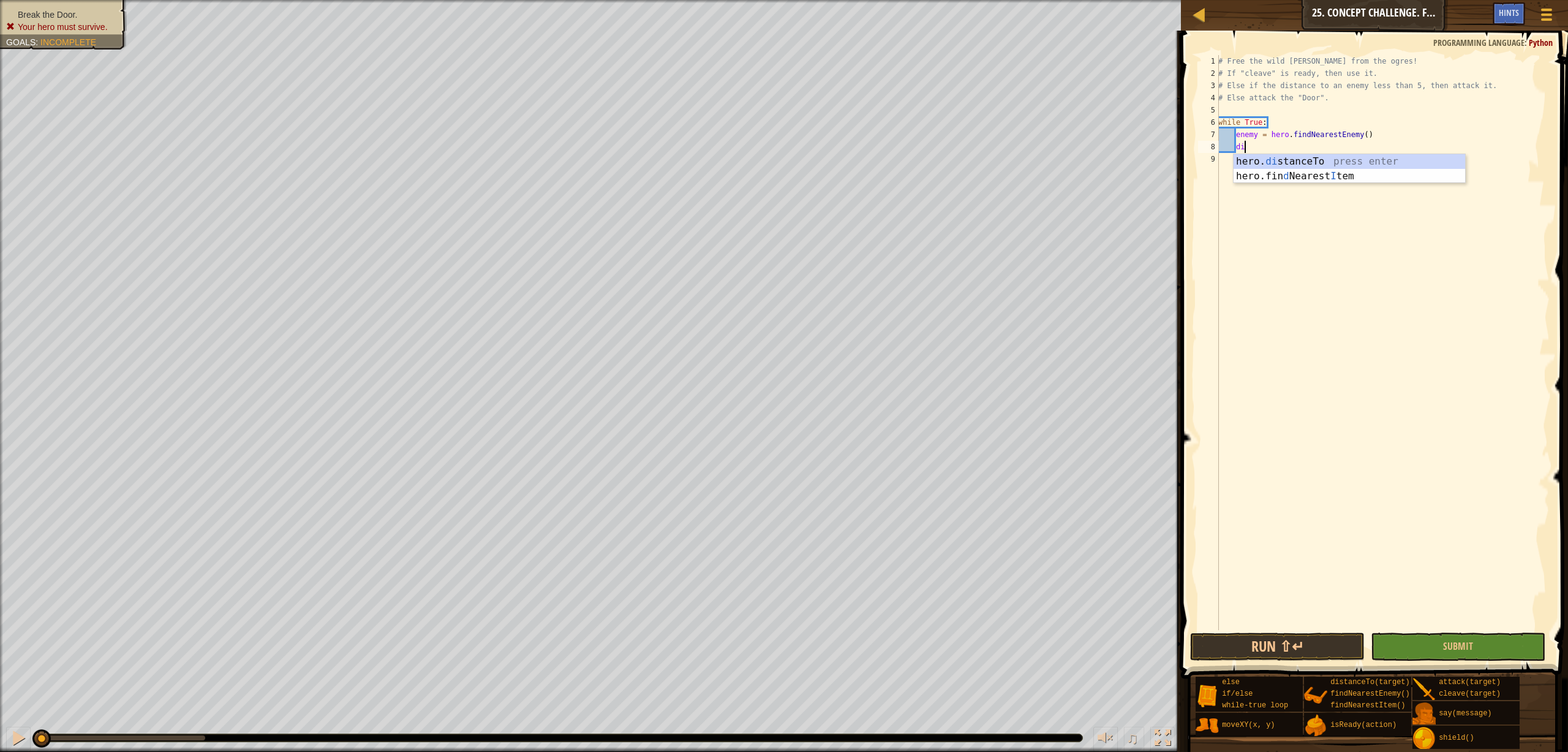
type textarea "d"
type textarea "if enemy:"
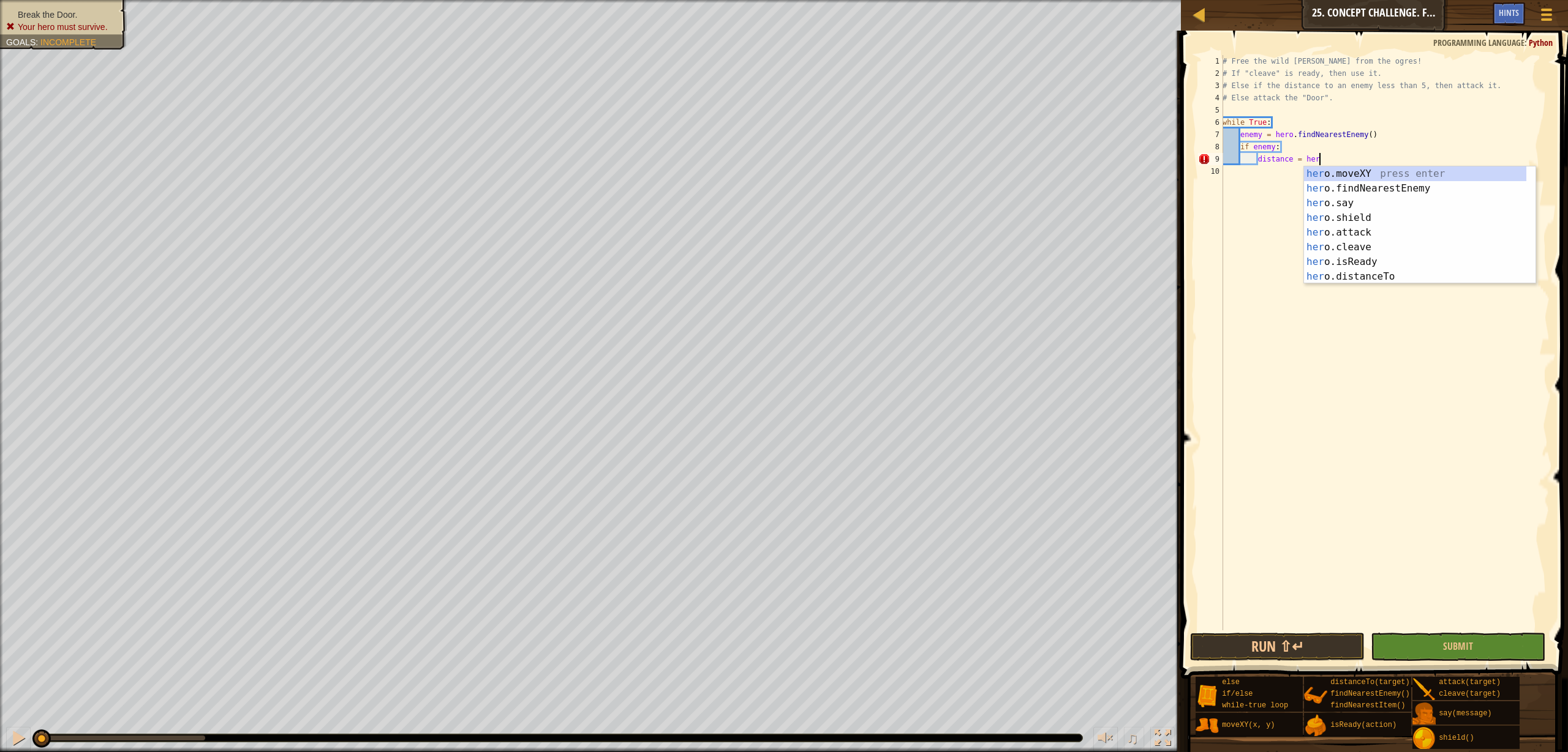
scroll to position [6, 8]
click at [1395, 279] on div "hero .moveXY press enter hero .findNearestEnemy press enter hero .say press ent…" at bounding box center [1414, 240] width 222 height 147
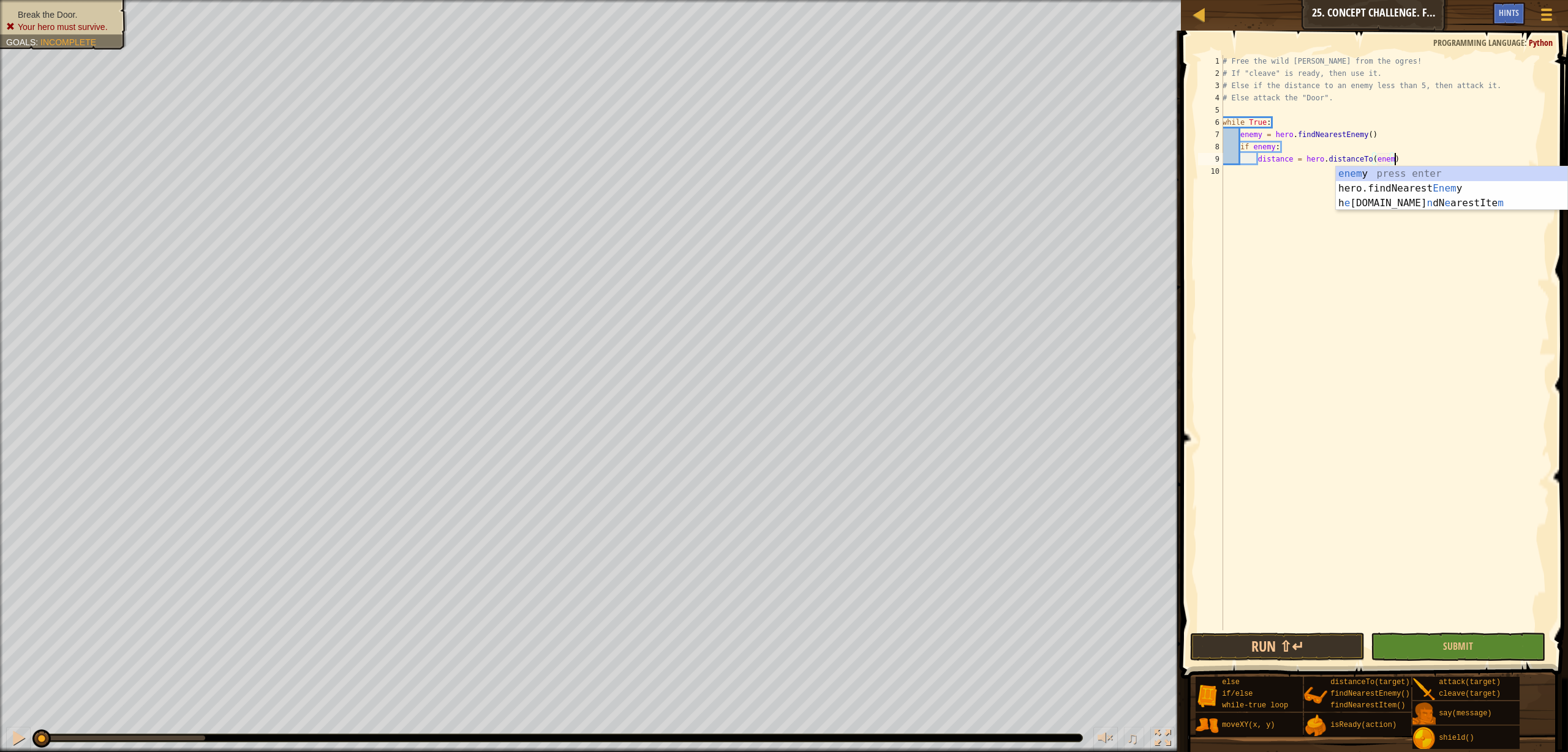
type textarea "distance = hero.distanceTo(enemy)"
type textarea "i"
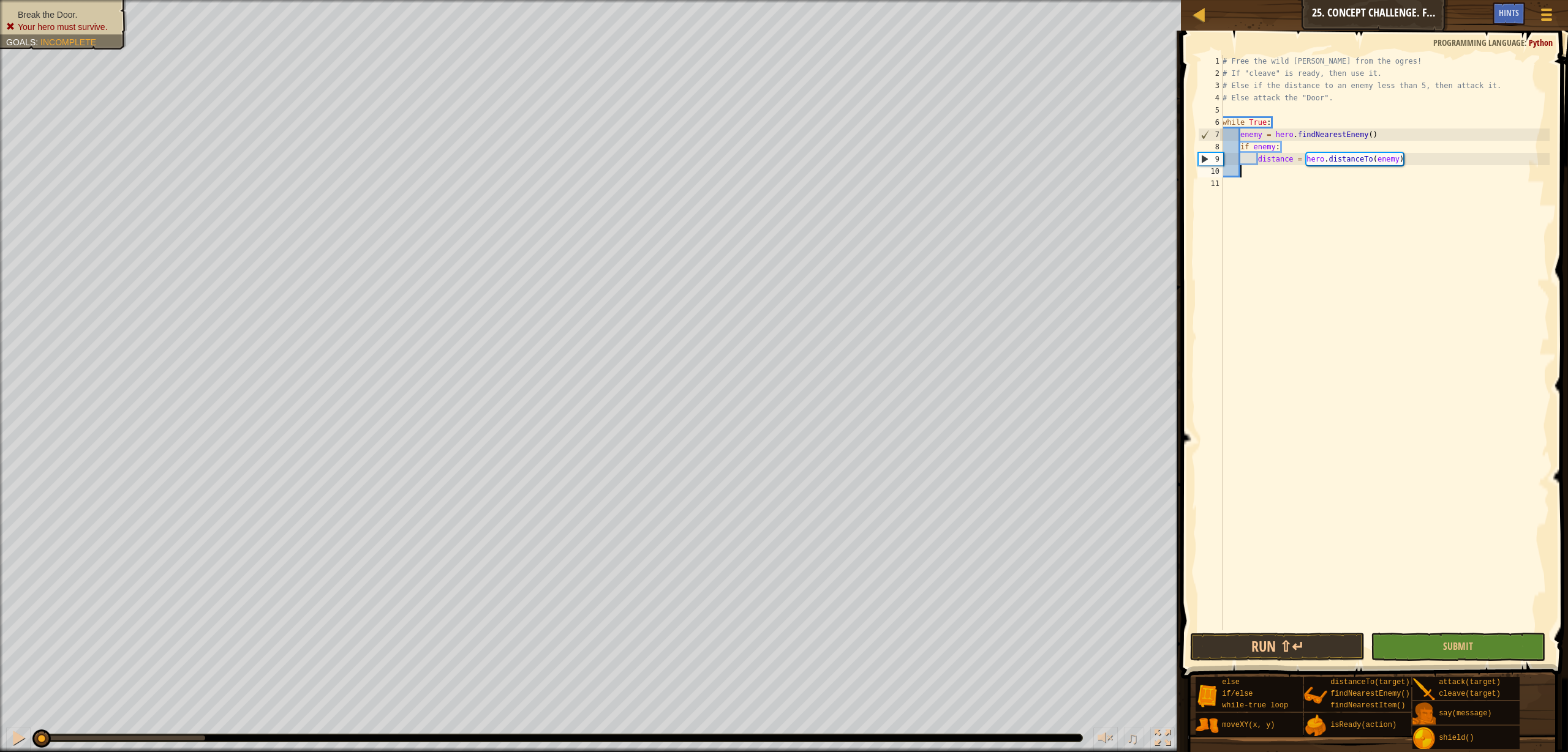
type textarea "i"
type textarea "if distance < 5:"
type textarea "j"
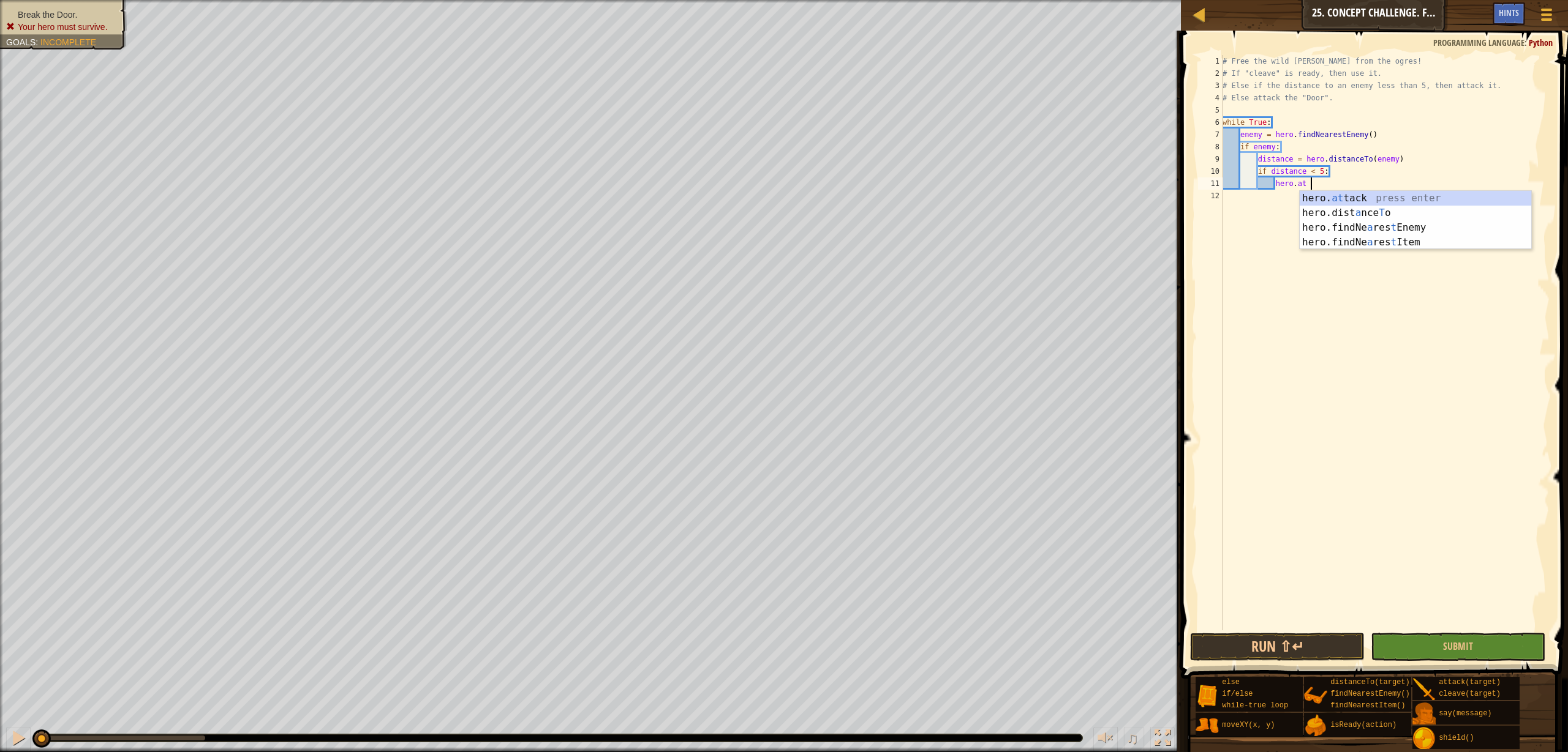
scroll to position [6, 6]
click at [1452, 199] on div "hero. att ack press enter hero.findNe a res t I t em press enter" at bounding box center [1415, 221] width 231 height 59
type textarea "hero.attack(enemy)"
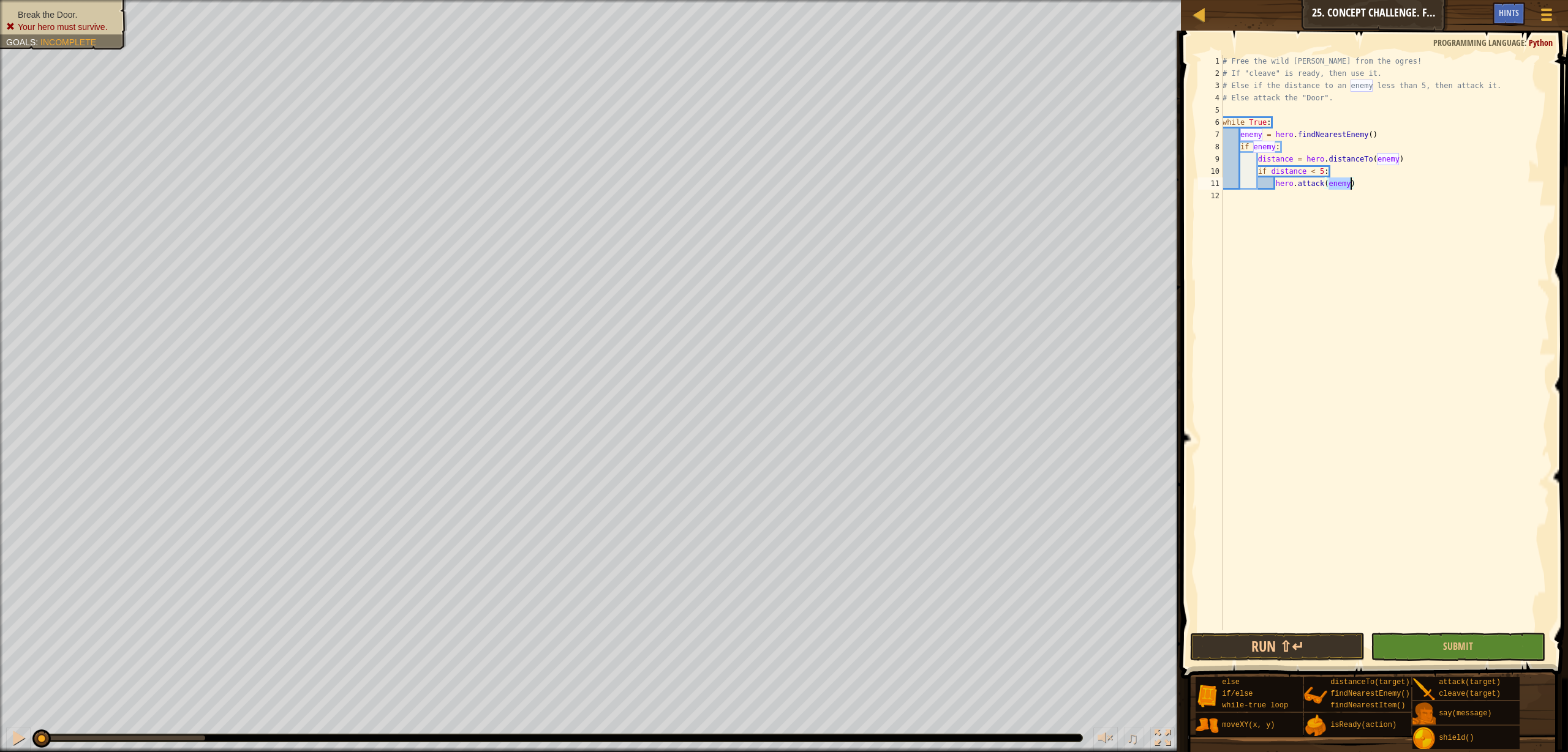
click at [1389, 186] on div "# Free the wild burl from the ogres! # If "cleave" is ready, then use it. # Els…" at bounding box center [1385, 355] width 329 height 600
click at [1360, 182] on div "# Free the wild burl from the ogres! # If "cleave" is ready, then use it. # Els…" at bounding box center [1385, 355] width 329 height 600
type textarea "hero.attack(enemy)"
click at [1324, 197] on div "# Free the wild burl from the ogres! # If "cleave" is ready, then use it. # Els…" at bounding box center [1385, 355] width 329 height 600
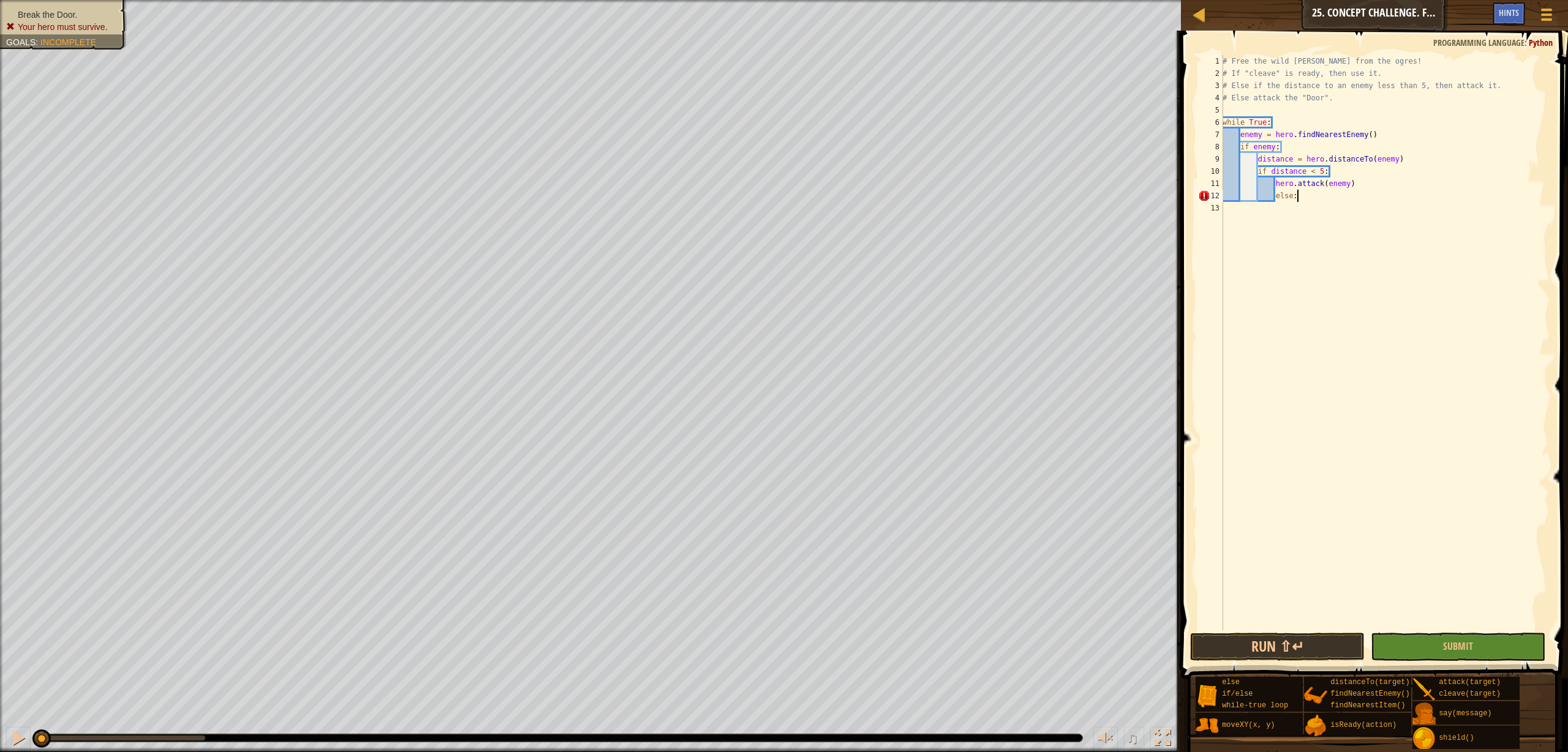
scroll to position [6, 6]
click at [1281, 197] on div "# Free the wild burl from the ogres! # If "cleave" is ready, then use it. # Els…" at bounding box center [1385, 355] width 329 height 600
click at [1277, 197] on div "# Free the wild burl from the ogres! # If "cleave" is ready, then use it. # Els…" at bounding box center [1385, 355] width 329 height 600
click at [1275, 176] on div "# Free the wild burl from the ogres! # If "cleave" is ready, then use it. # Els…" at bounding box center [1385, 355] width 329 height 600
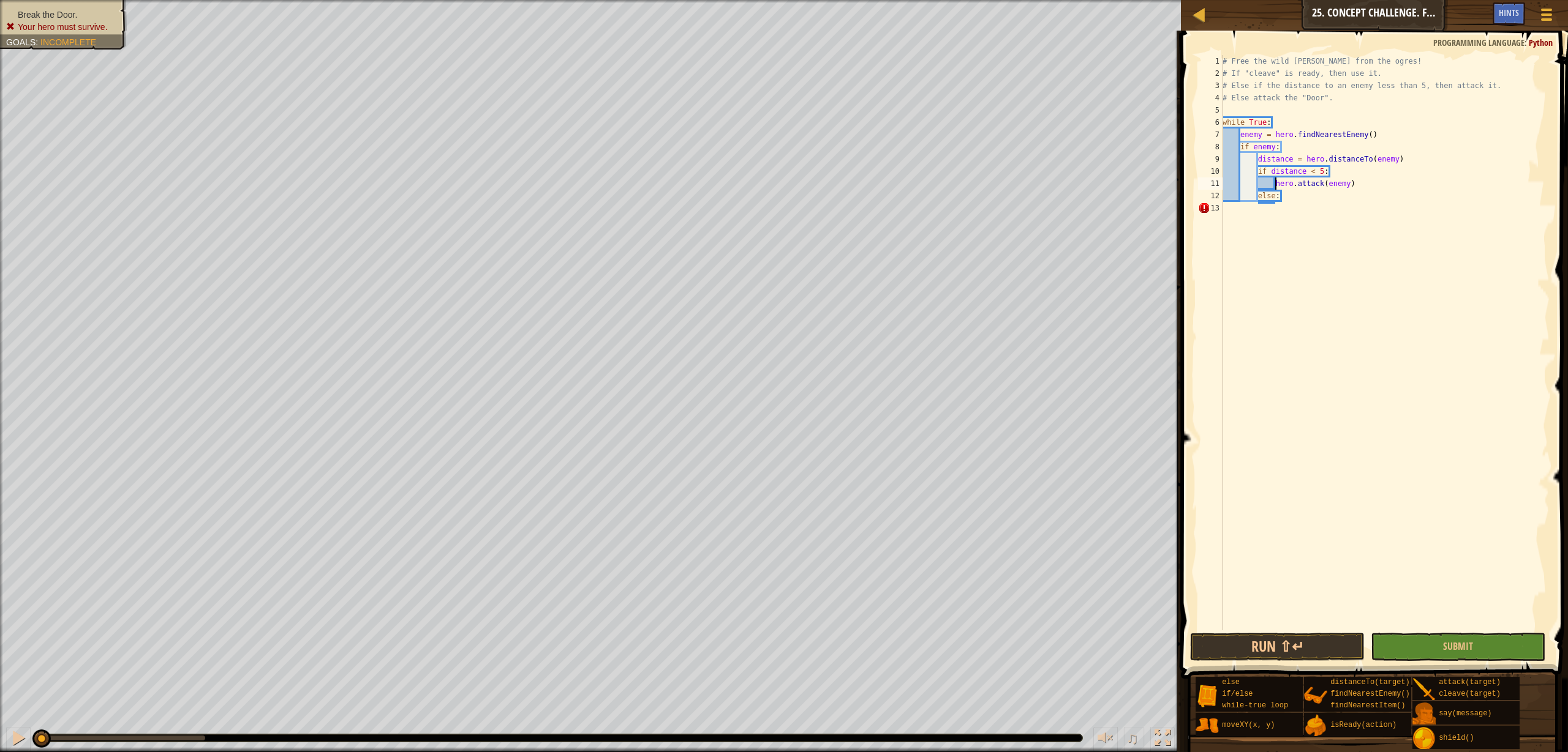
click at [1276, 185] on div "# Free the wild burl from the ogres! # If "cleave" is ready, then use it. # Els…" at bounding box center [1385, 355] width 329 height 600
click at [1295, 200] on div "# Free the wild burl from the ogres! # If "cleave" is ready, then use it. # Els…" at bounding box center [1385, 355] width 329 height 600
type textarea "else:"
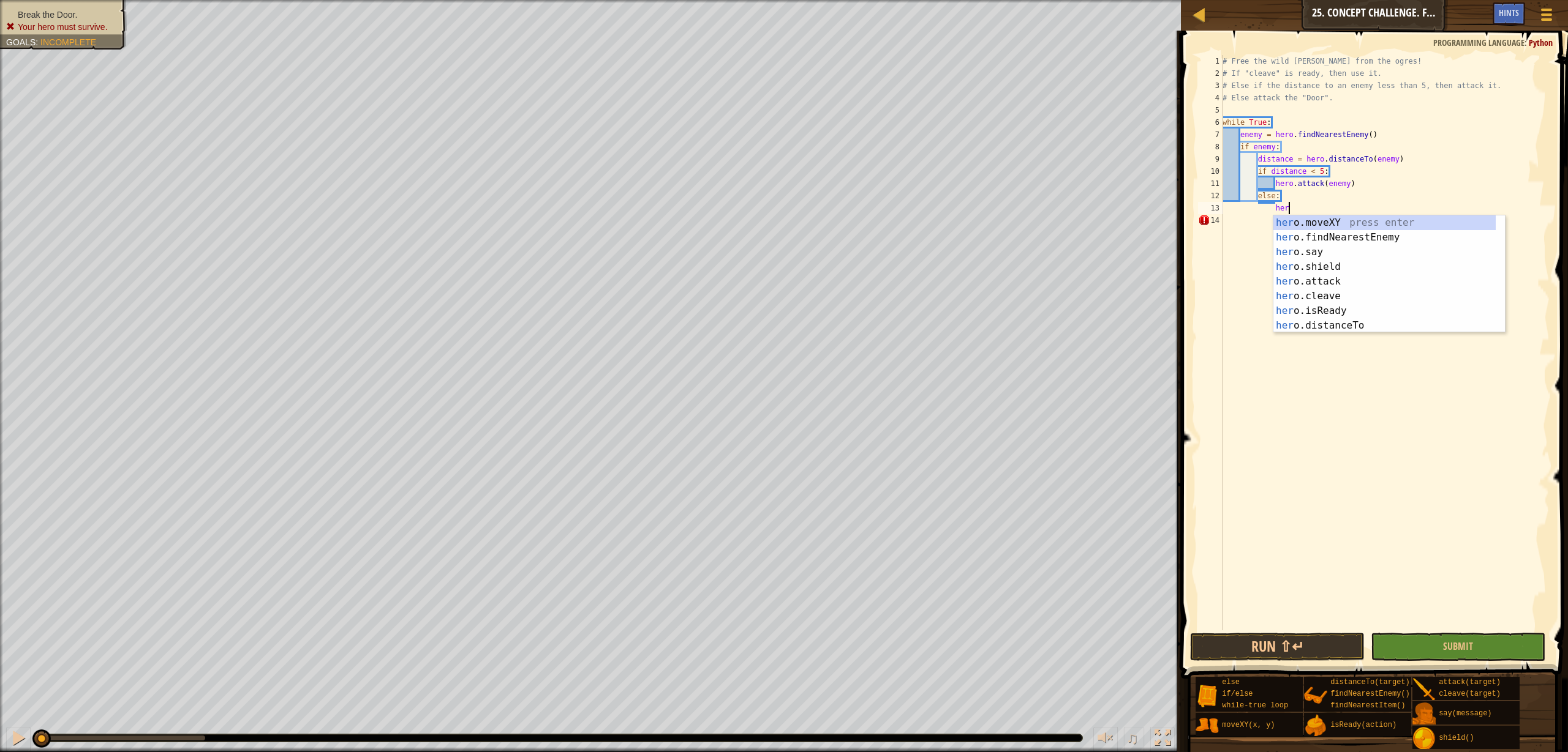
scroll to position [6, 5]
click at [1314, 279] on div "her o.moveXY press enter her o.findNearestEnemy press enter her o.say press ent…" at bounding box center [1384, 289] width 222 height 147
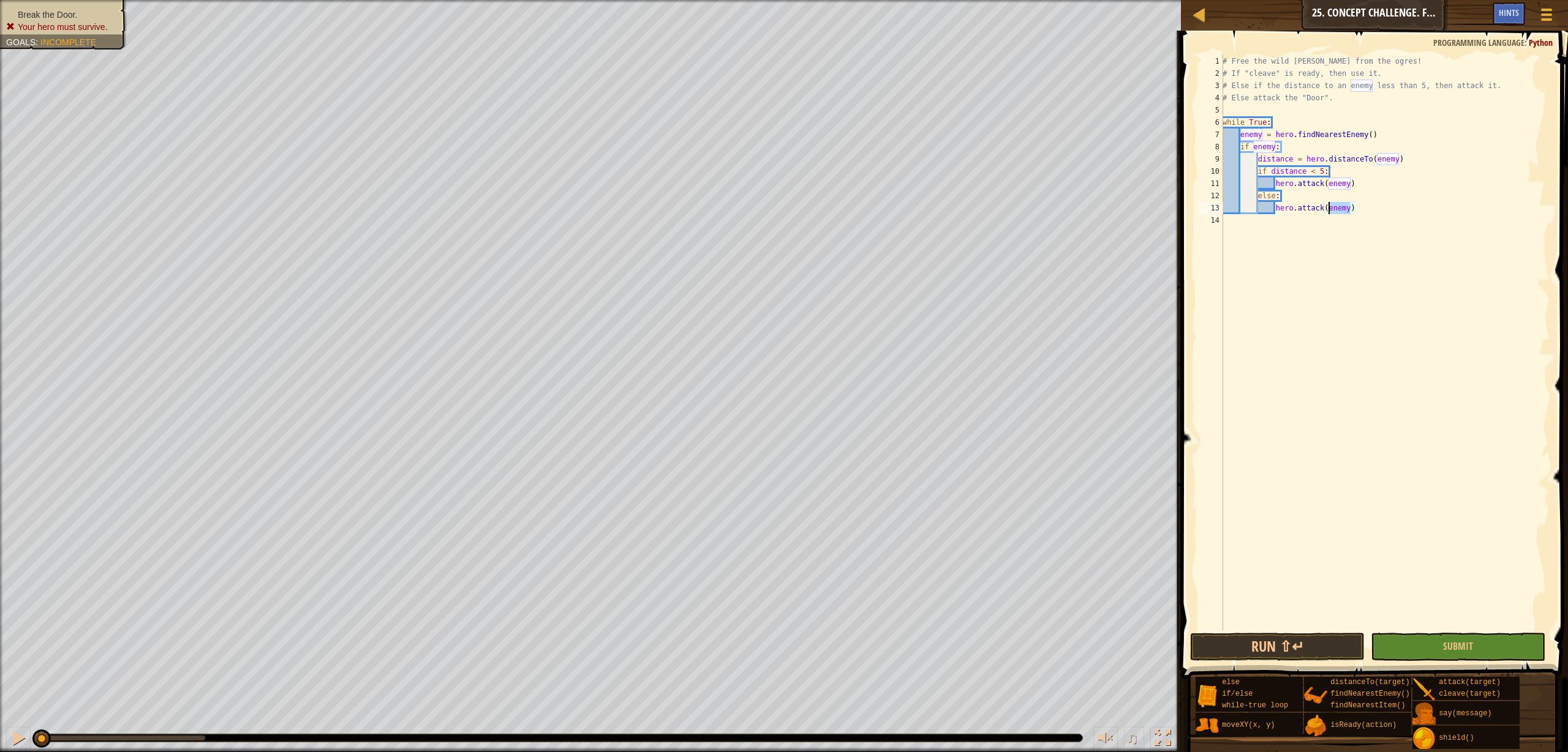
drag, startPoint x: 1352, startPoint y: 206, endPoint x: 1330, endPoint y: 209, distance: 22.2
click at [1330, 209] on div "# Free the wild burl from the ogres! # If "cleave" is ready, then use it. # Els…" at bounding box center [1385, 355] width 329 height 600
click at [1488, 652] on button "Submit" at bounding box center [1457, 646] width 175 height 28
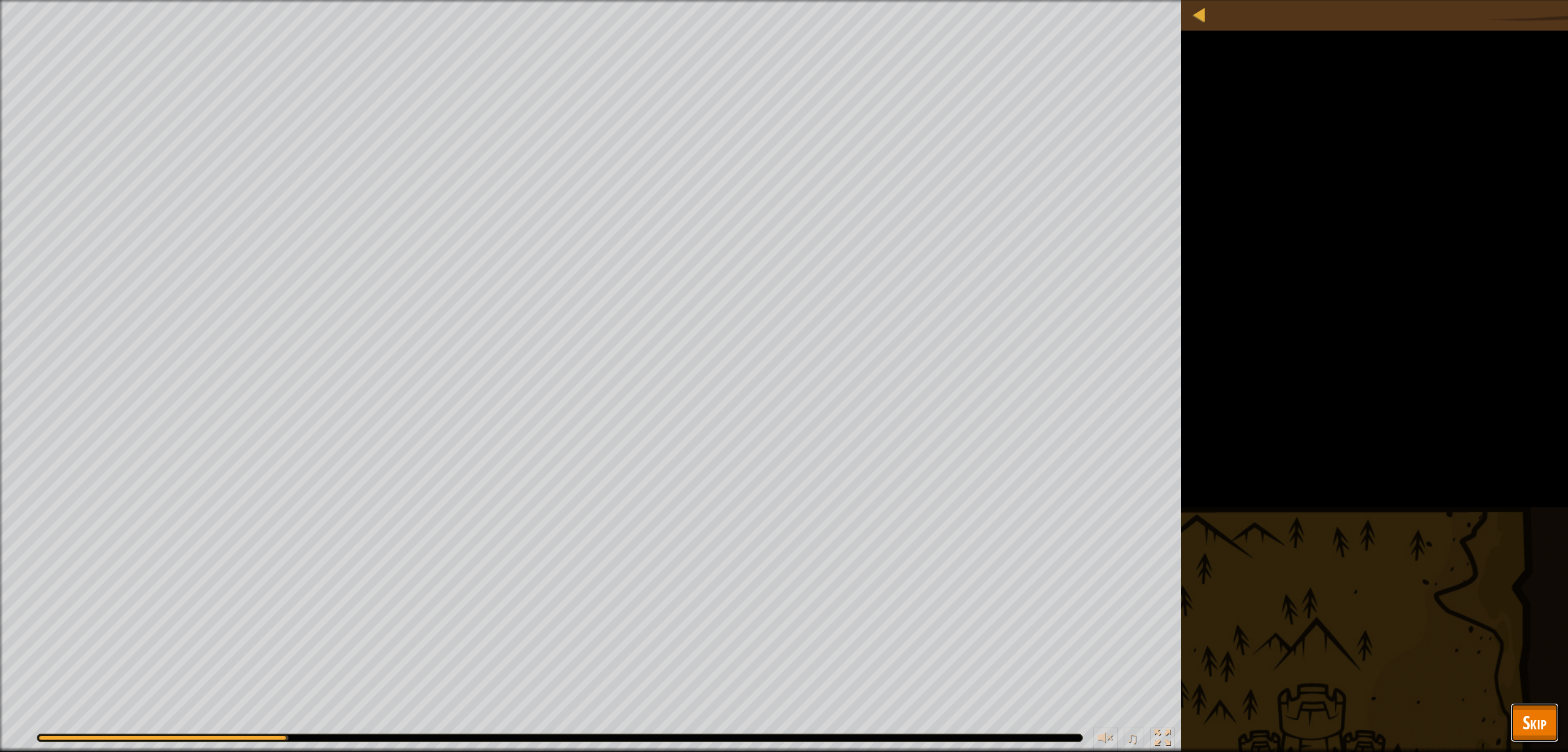
click at [1534, 724] on span "Skip" at bounding box center [1534, 723] width 24 height 25
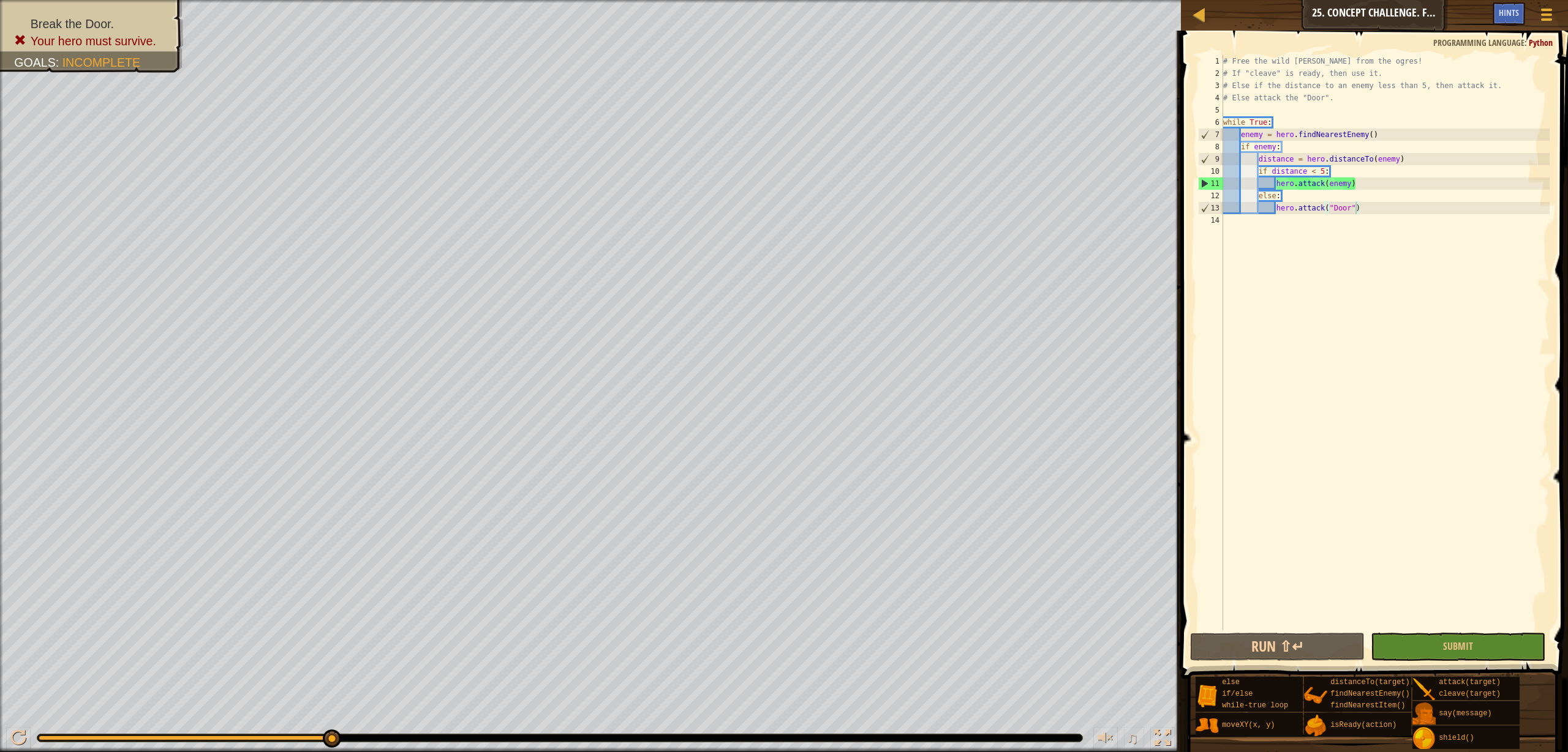
click at [1411, 156] on div "# Free the wild burl from the ogres! # If "cleave" is ready, then use it. # Els…" at bounding box center [1385, 355] width 329 height 600
click at [1382, 145] on div "# Free the wild burl from the ogres! # If "cleave" is ready, then use it. # Els…" at bounding box center [1385, 355] width 329 height 600
drag, startPoint x: 1274, startPoint y: 185, endPoint x: 1352, endPoint y: 182, distance: 78.1
click at [1352, 182] on div "# Free the wild burl from the ogres! # If "cleave" is ready, then use it. # Els…" at bounding box center [1385, 355] width 329 height 600
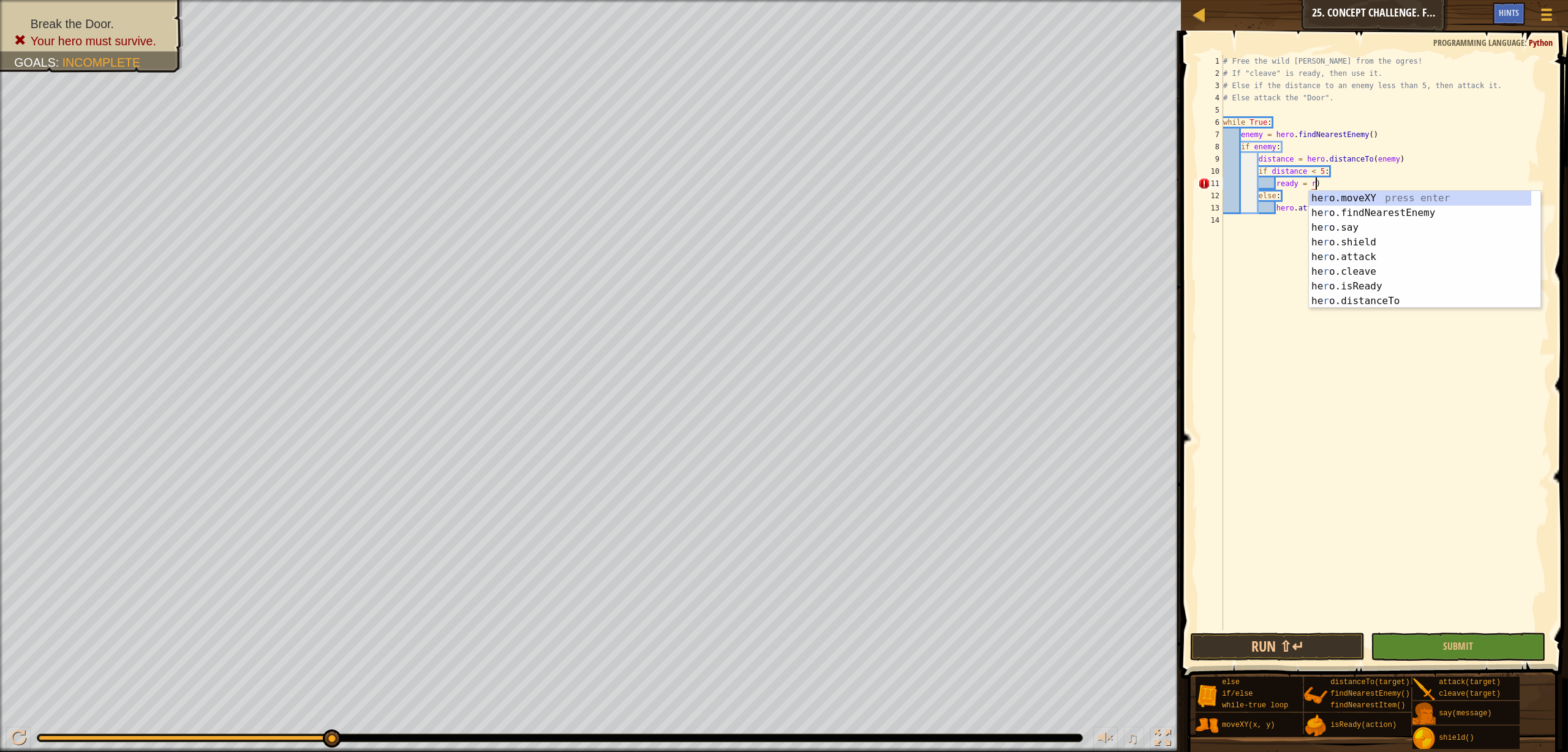
scroll to position [6, 7]
click at [1373, 287] on div "he r o.moveXY press enter he r o.findNearestEnemy press enter he r o.say press …" at bounding box center [1424, 264] width 231 height 147
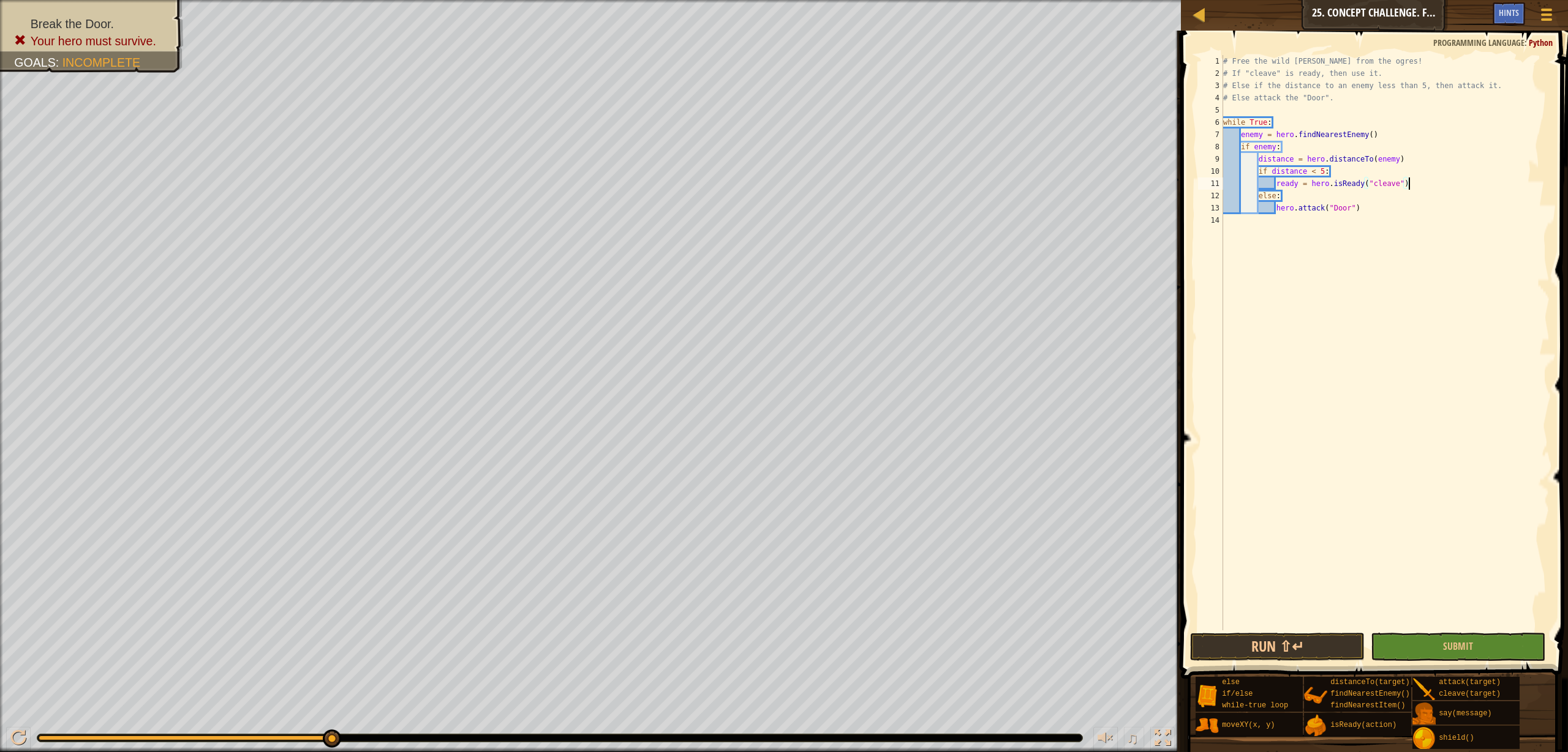
click at [1432, 188] on div "# Free the wild burl from the ogres! # If "cleave" is ready, then use it. # Els…" at bounding box center [1385, 355] width 329 height 600
type textarea "ready = hero.isReady("cleave")"
type textarea "if ready:"
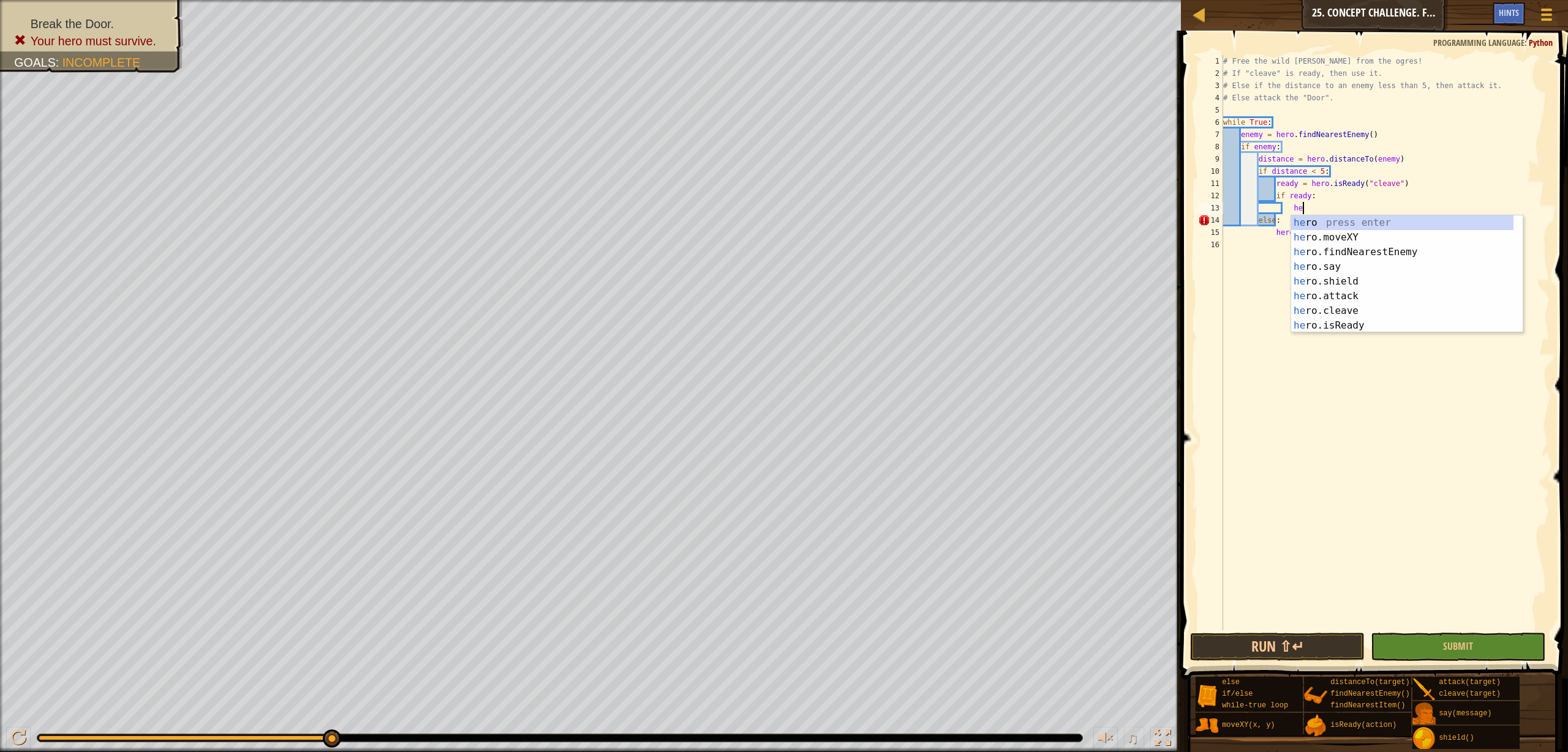
scroll to position [6, 6]
click at [1368, 309] on div "her o press enter her o.moveXY press enter her o.findNearestEnemy press enter h…" at bounding box center [1401, 289] width 222 height 147
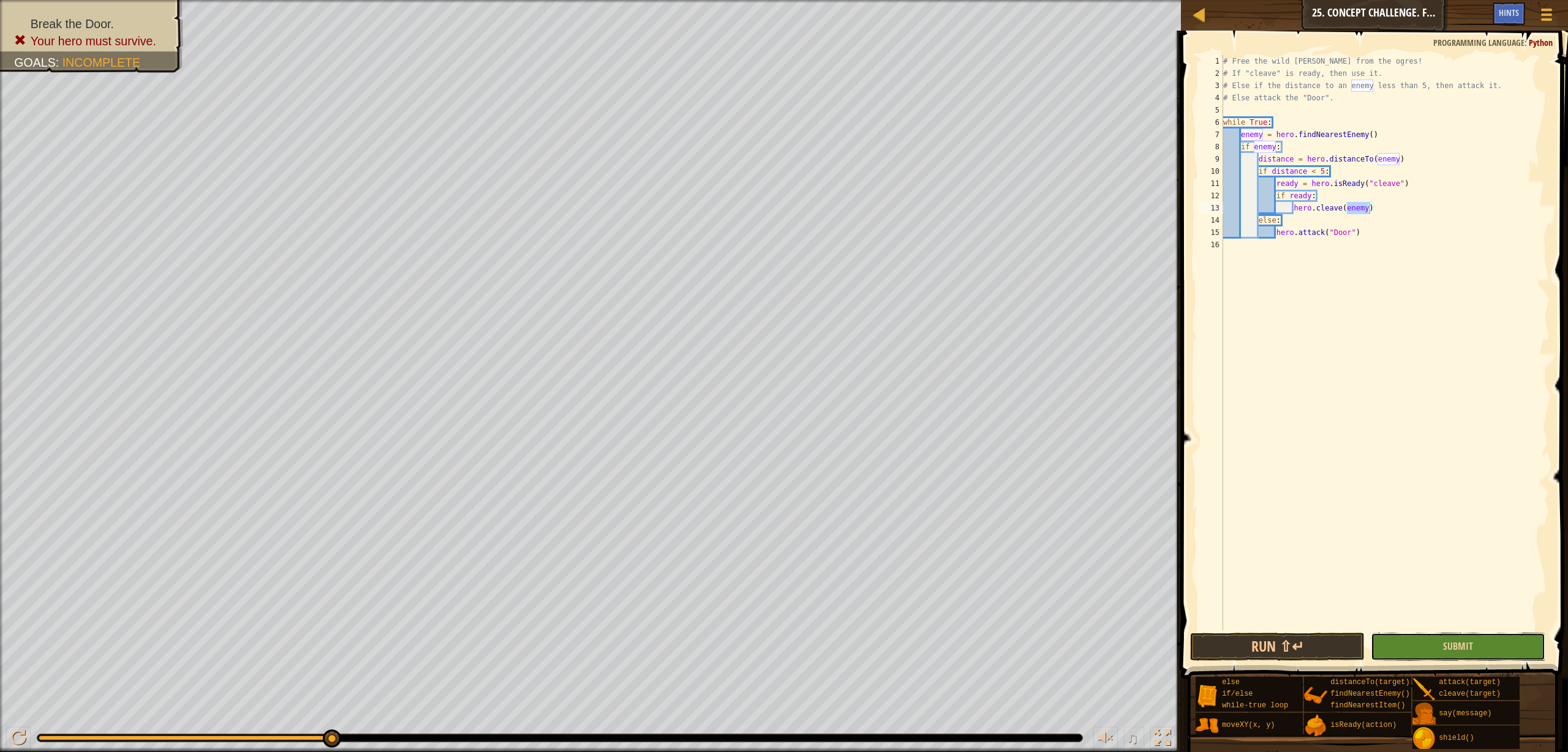
click at [1505, 636] on button "Submit" at bounding box center [1457, 646] width 175 height 28
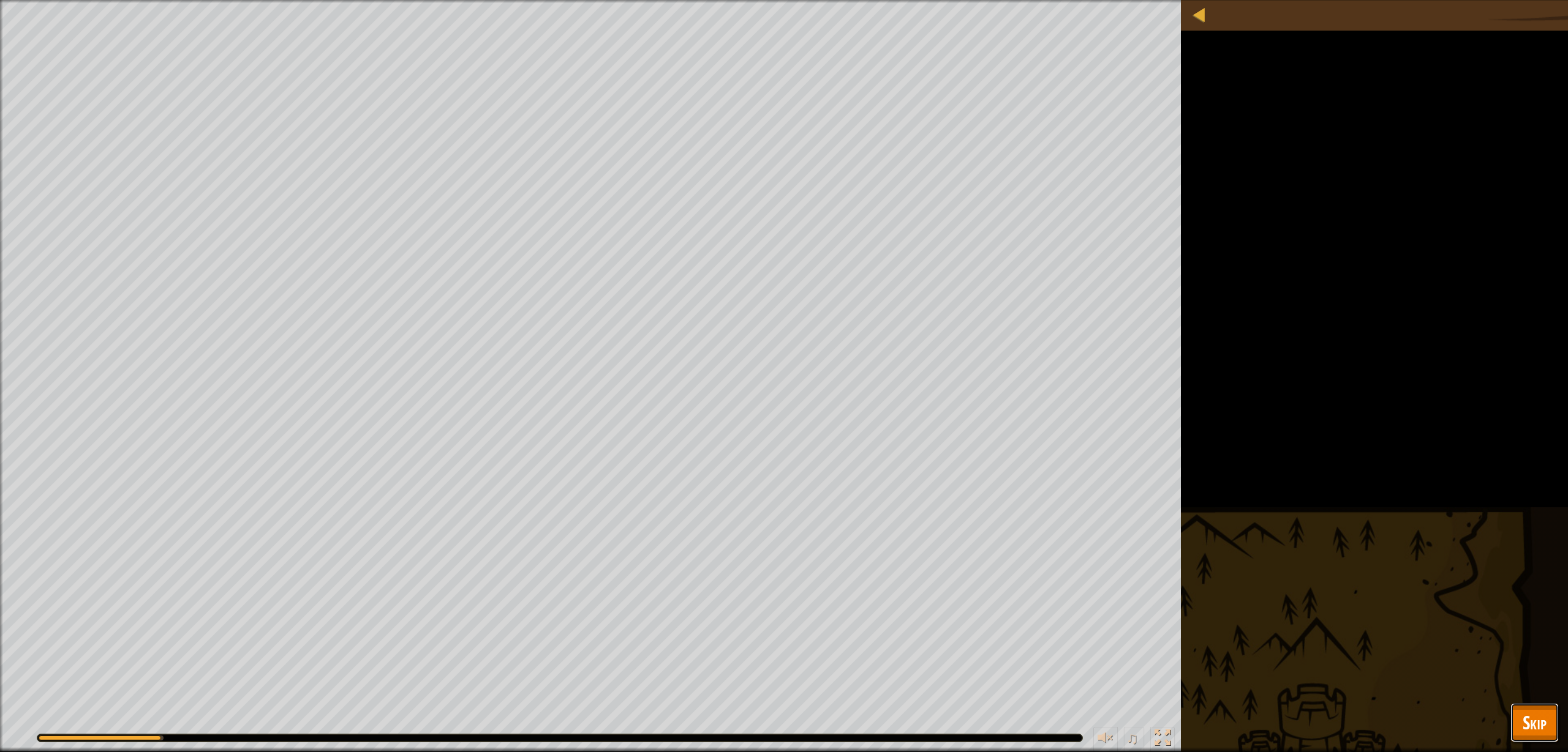
click at [1547, 725] on button "Skip" at bounding box center [1534, 723] width 48 height 40
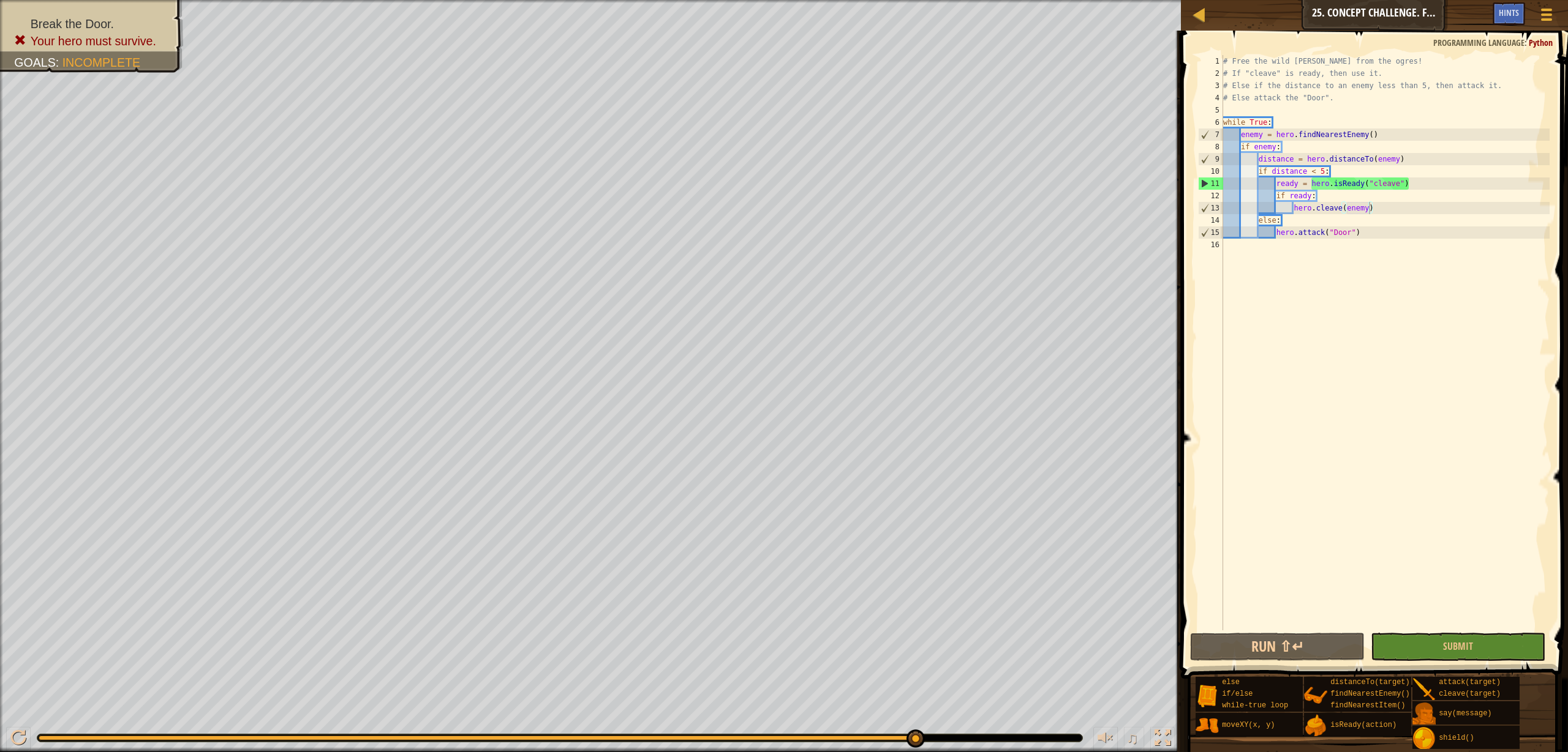
type textarea "else:"
click at [1373, 215] on div "# Free the wild burl from the ogres! # If "cleave" is ready, then use it. # Els…" at bounding box center [1385, 355] width 329 height 600
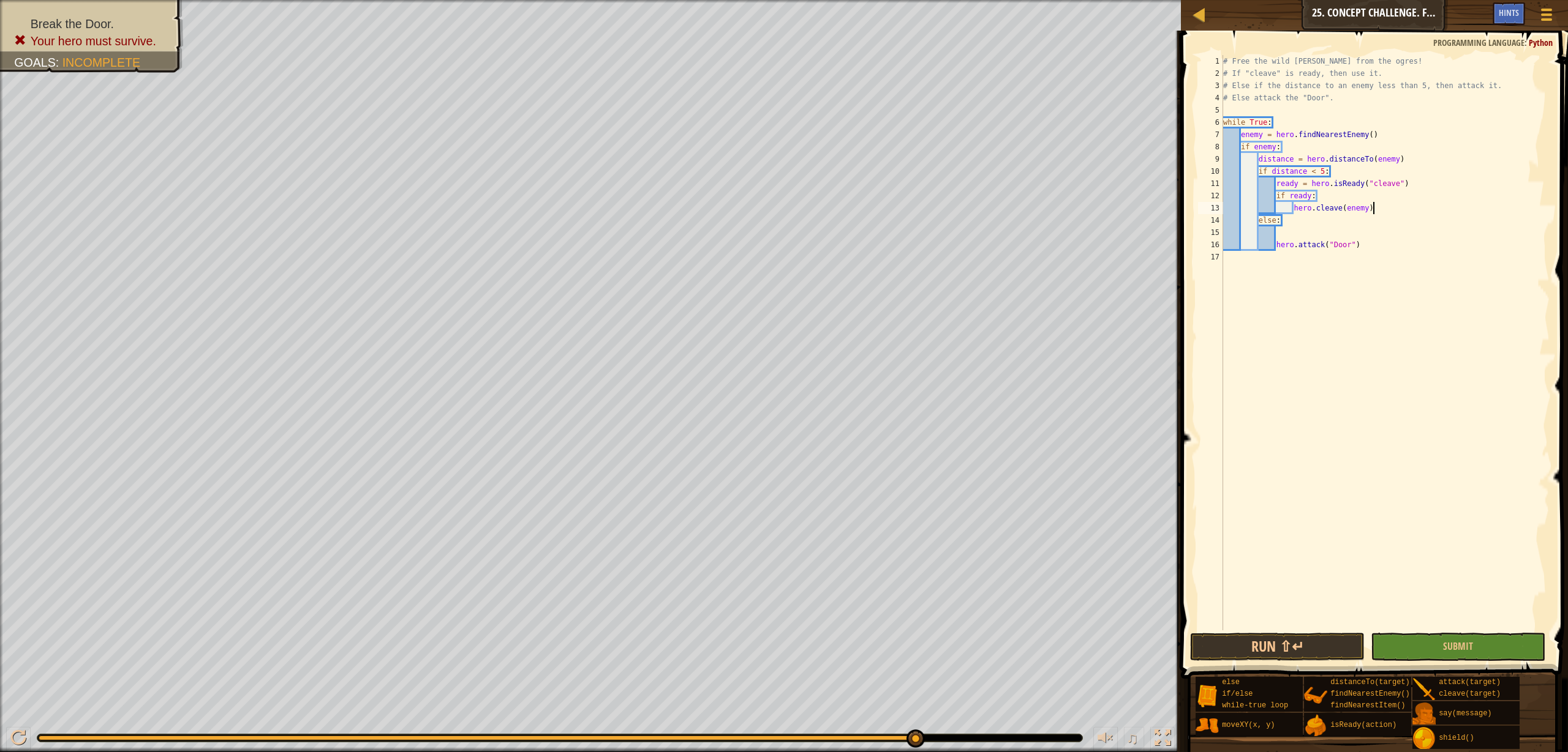
click at [1382, 208] on div "# Free the wild burl from the ogres! # If "cleave" is ready, then use it. # Els…" at bounding box center [1385, 355] width 329 height 600
type textarea "hero.cleave(enemy)"
type textarea "else:"
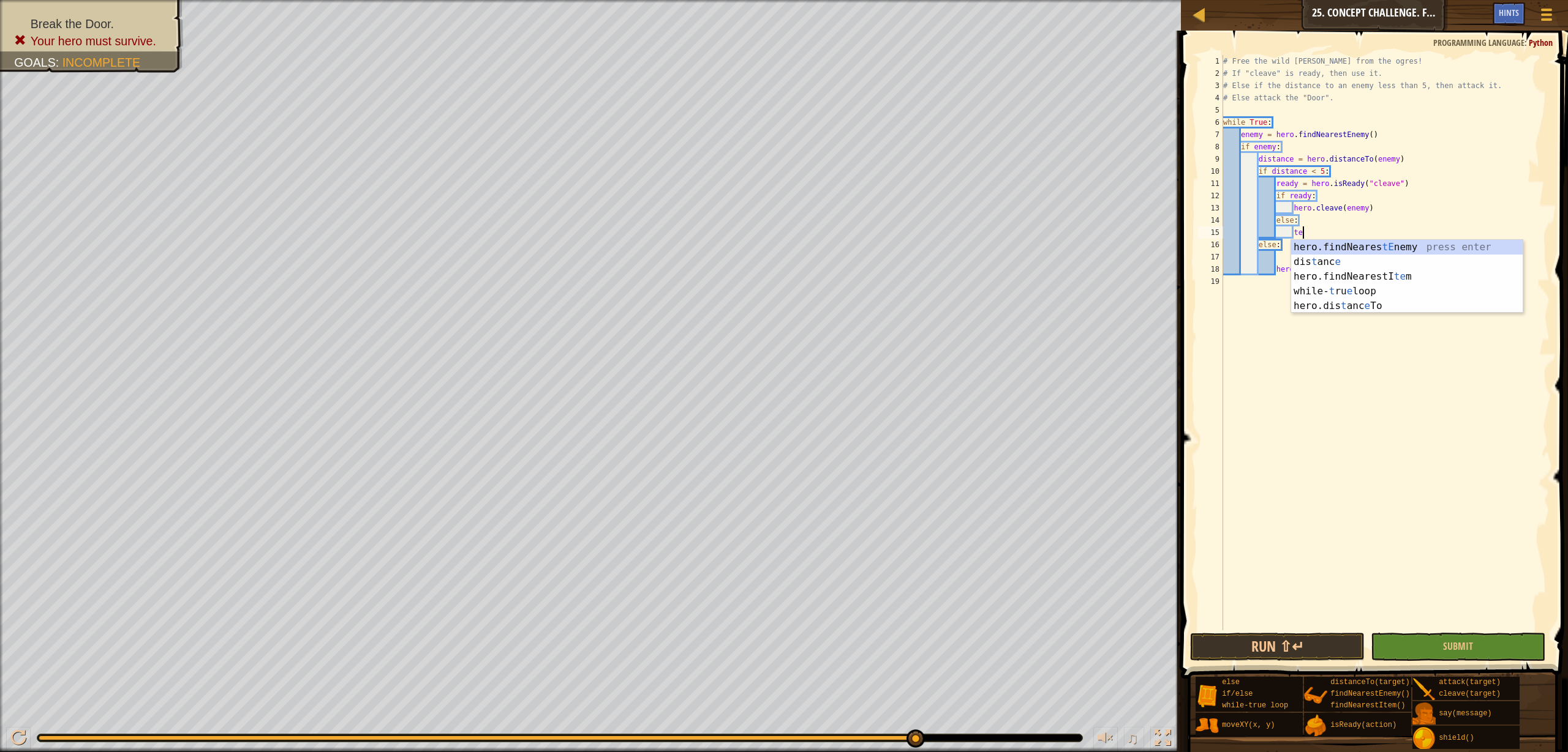
type textarea "t"
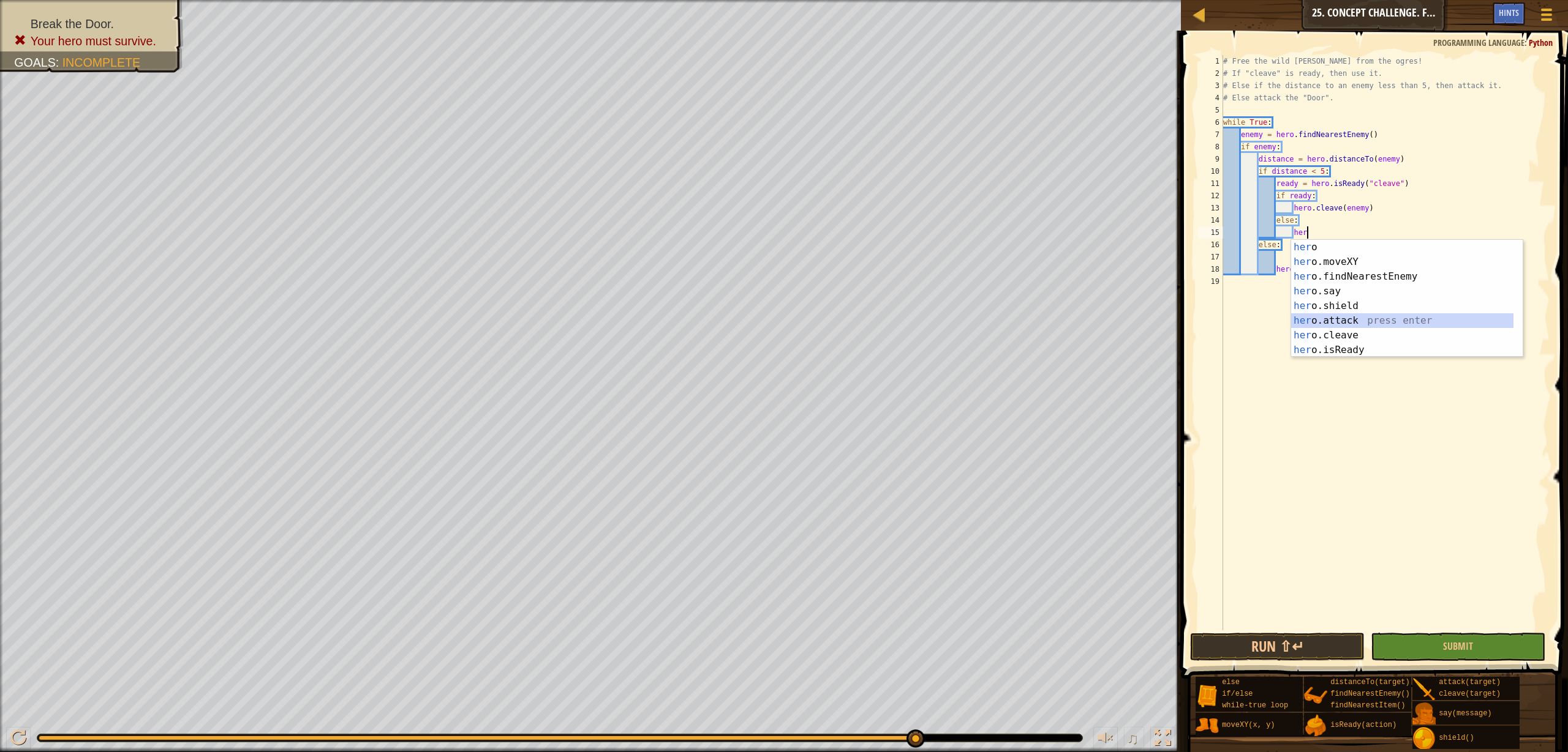
click at [1467, 319] on div "her o press enter her o.moveXY press enter her o.findNearestEnemy press enter h…" at bounding box center [1401, 313] width 222 height 147
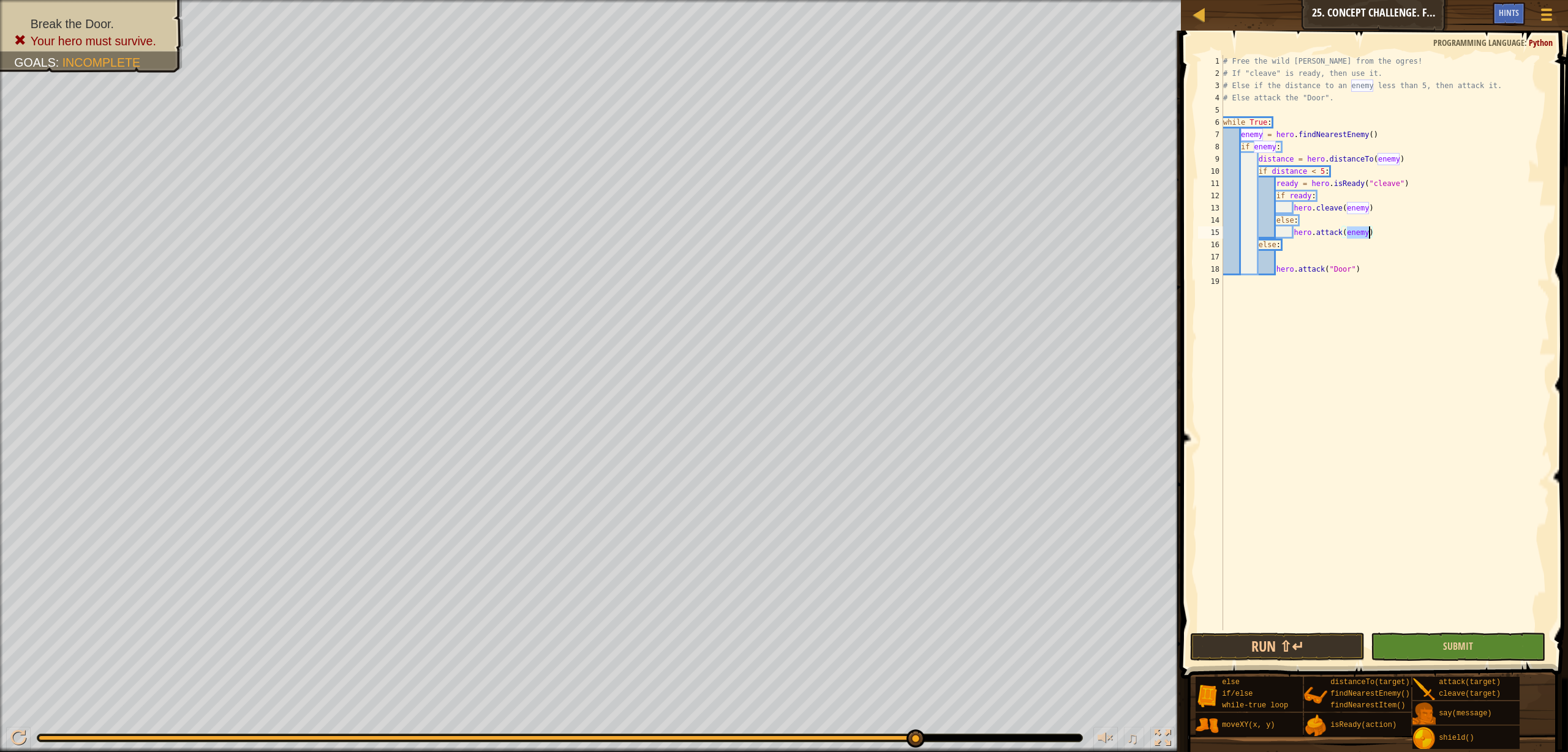
type textarea "hero.attack(enemy)"
click at [1477, 644] on button "Submit" at bounding box center [1457, 646] width 175 height 28
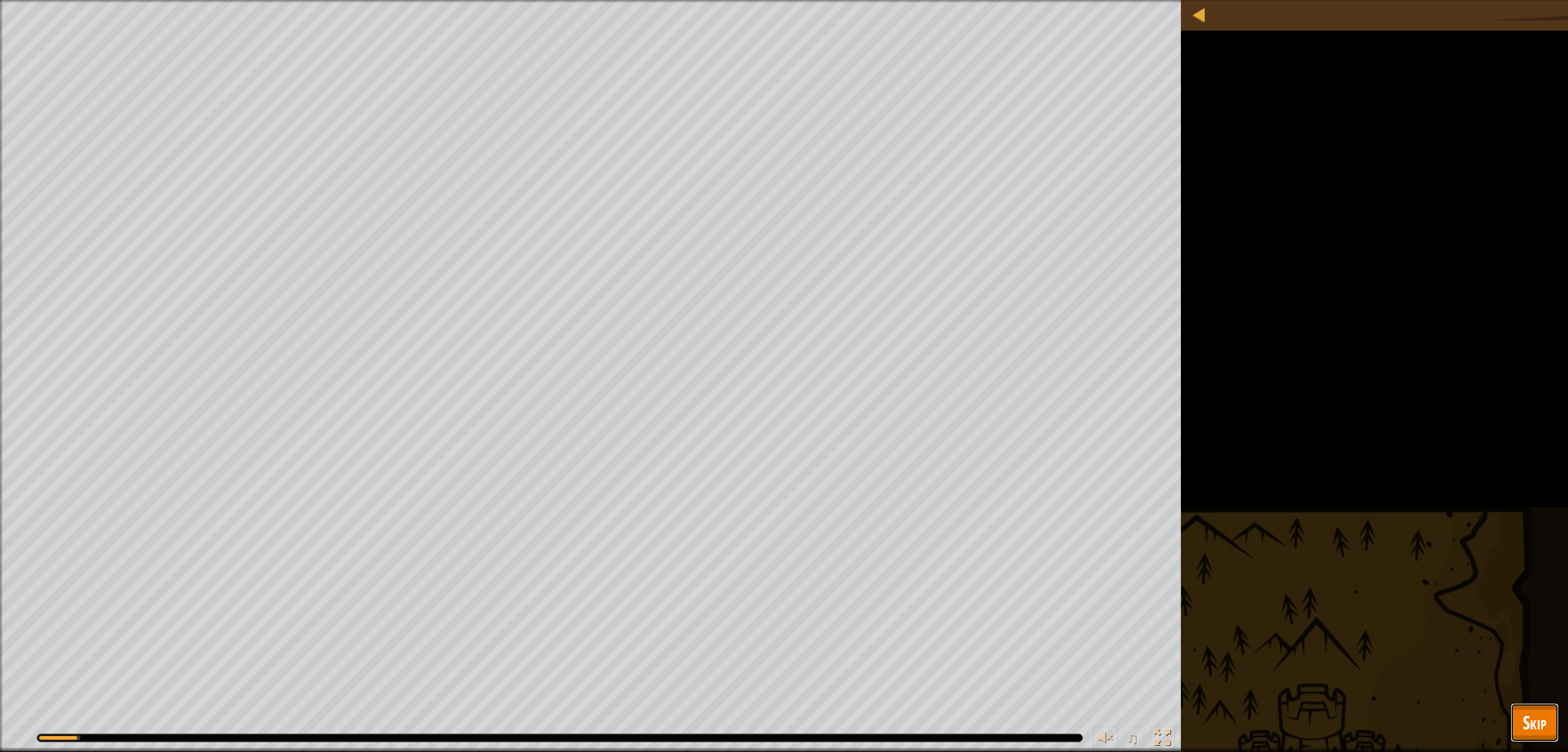
click at [1520, 724] on button "Skip" at bounding box center [1534, 723] width 48 height 40
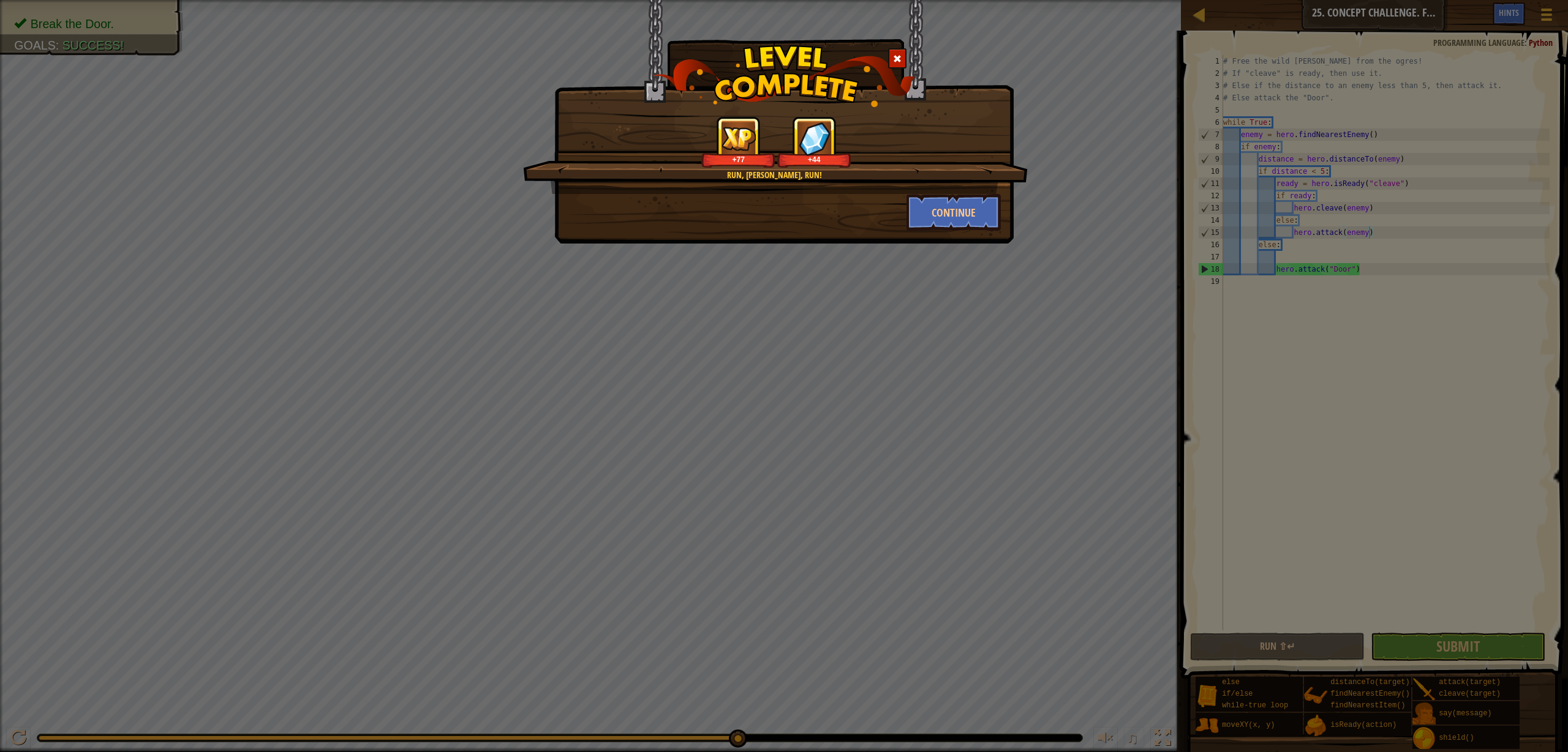
click at [903, 56] on div at bounding box center [898, 58] width 19 height 20
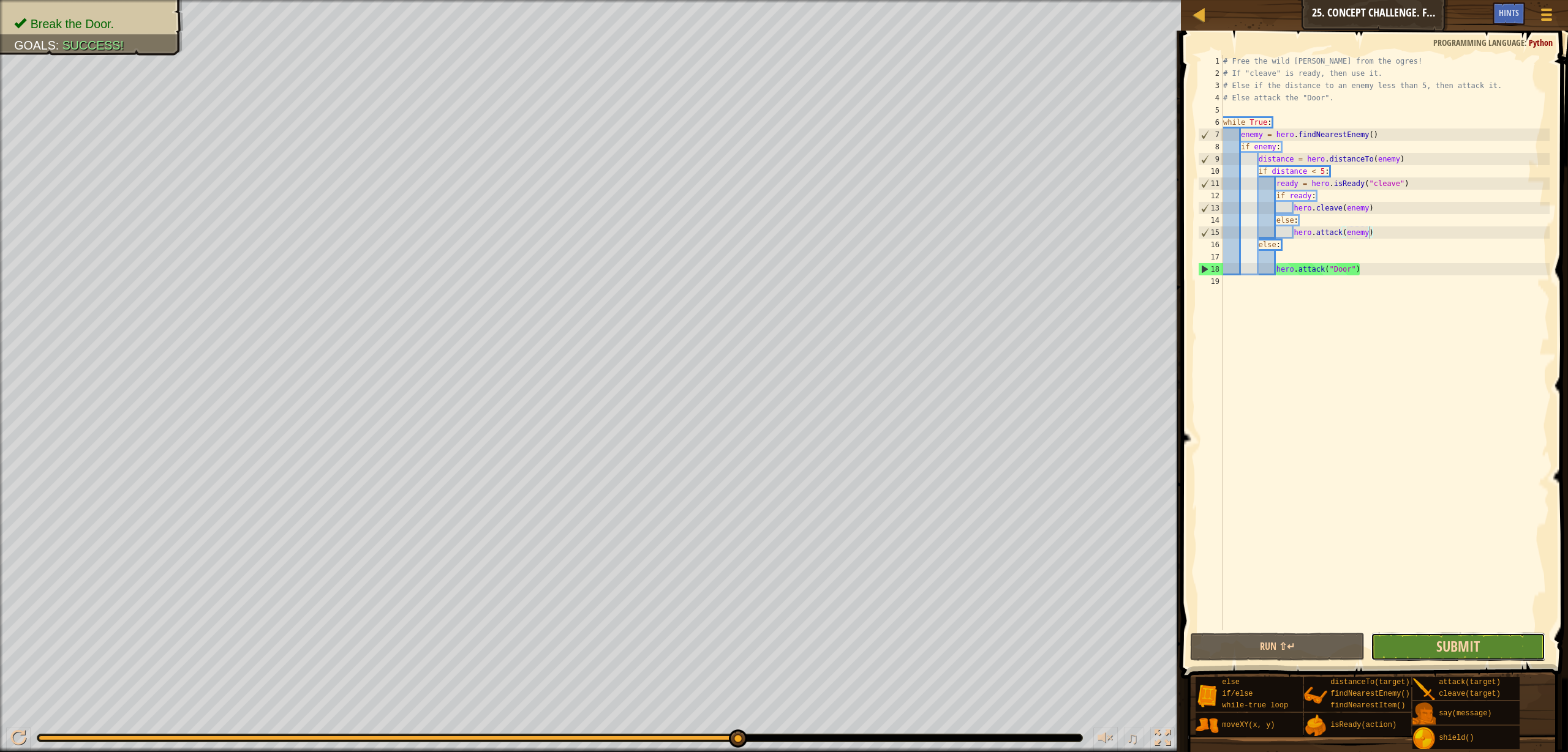
click at [1442, 644] on span "Submit" at bounding box center [1457, 646] width 44 height 19
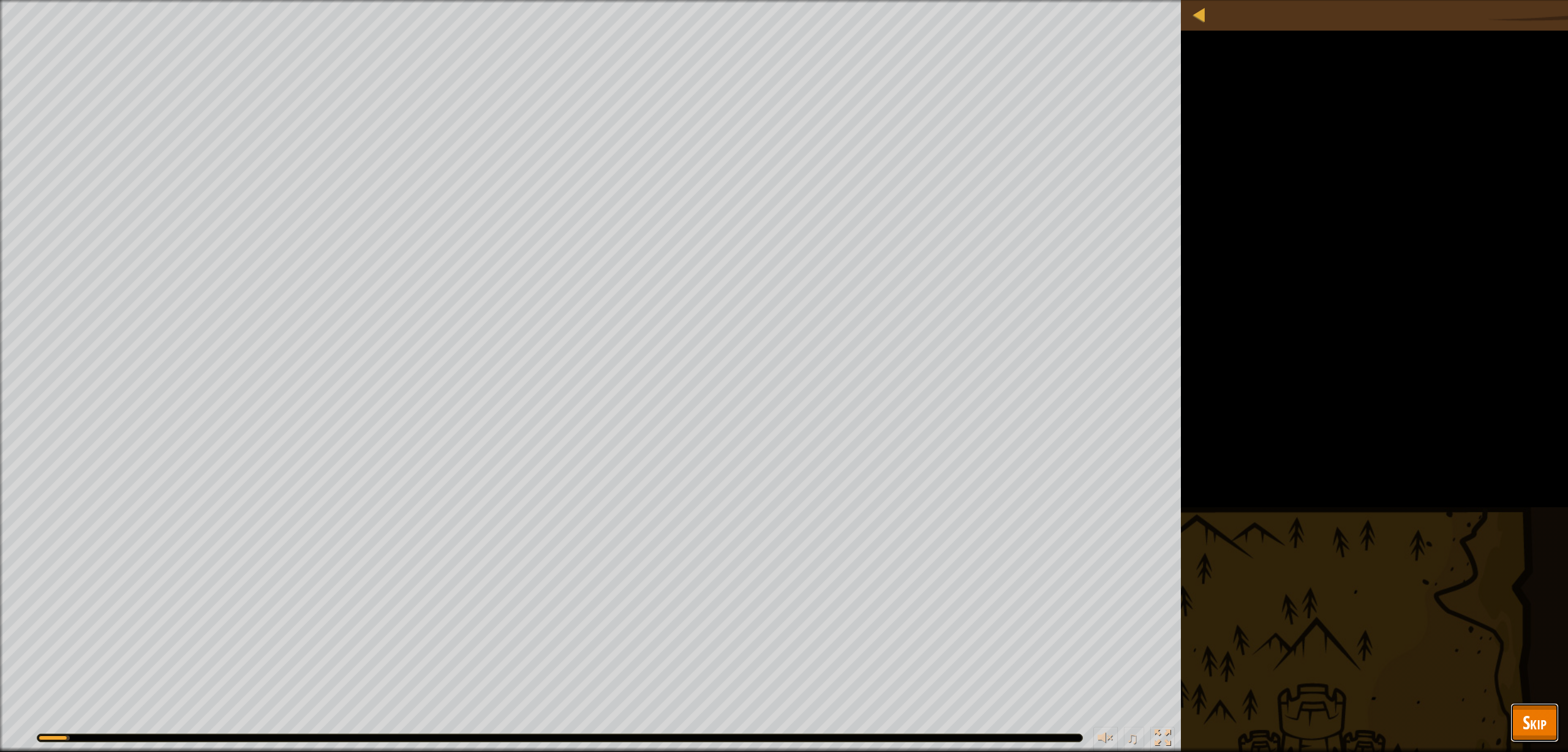
click at [1539, 719] on span "Skip" at bounding box center [1534, 723] width 24 height 25
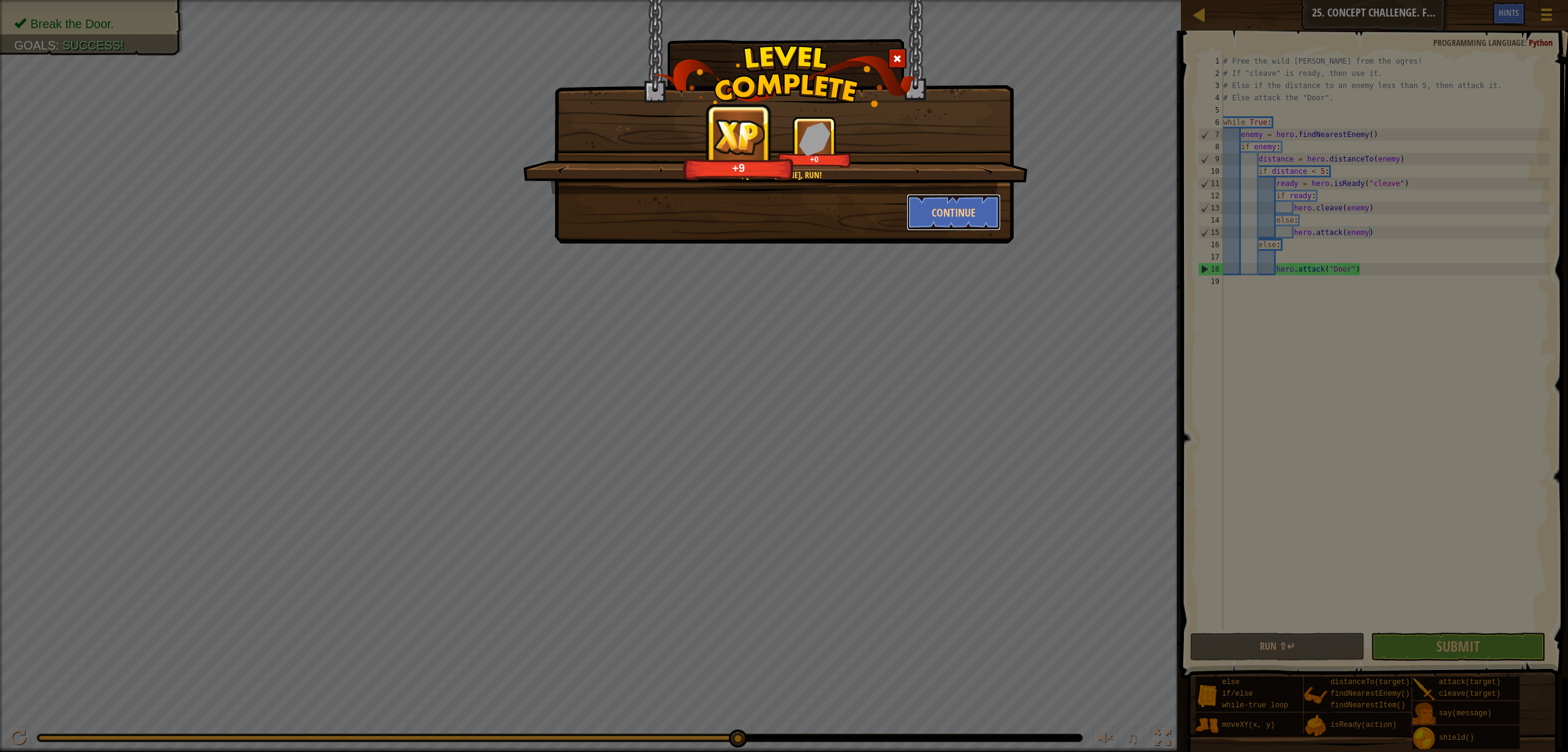
drag, startPoint x: 939, startPoint y: 212, endPoint x: 893, endPoint y: 367, distance: 161.7
click at [936, 206] on button "Continue" at bounding box center [954, 212] width 95 height 37
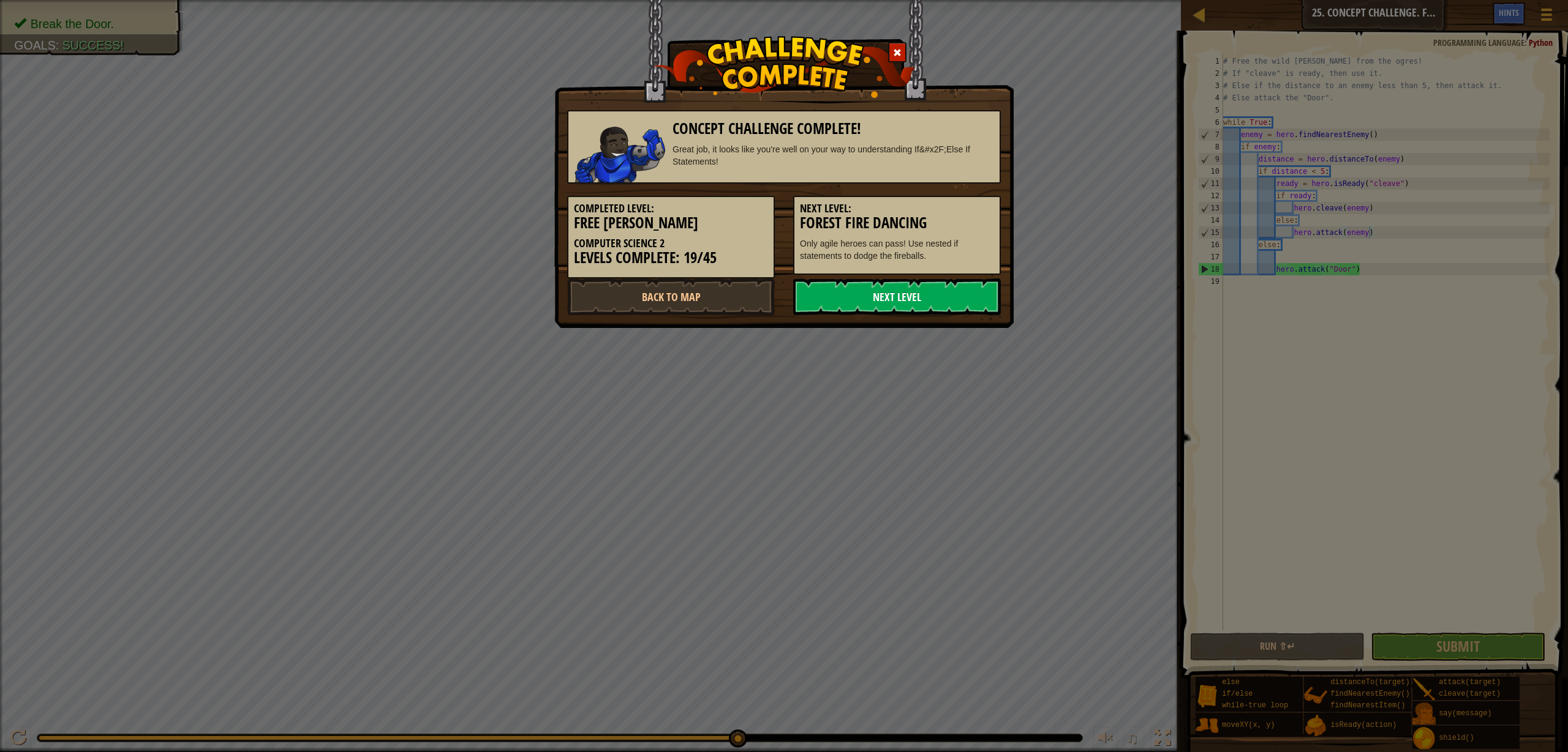
click at [877, 298] on link "Next Level" at bounding box center [897, 297] width 208 height 37
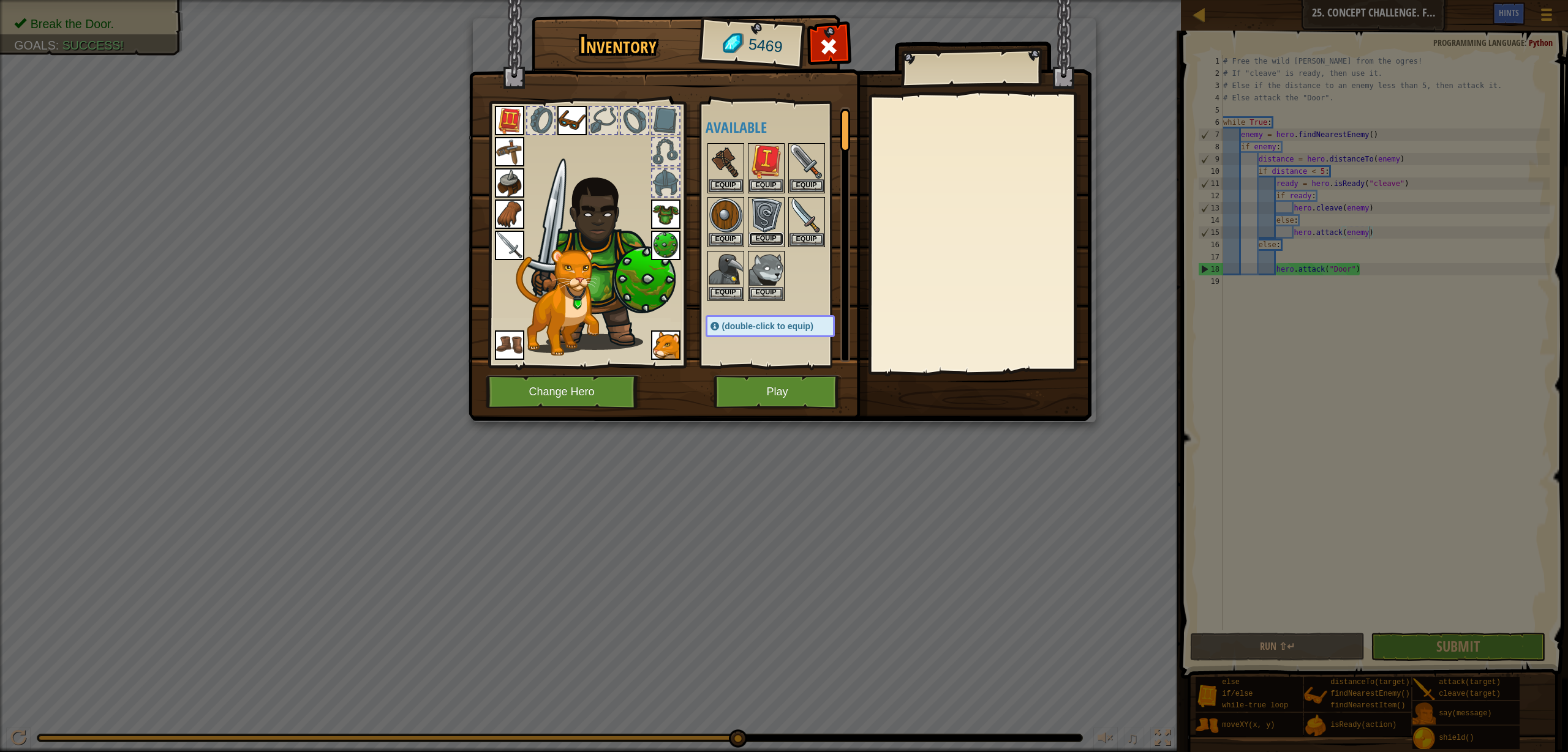
click at [761, 232] on div "Equip" at bounding box center [766, 222] width 37 height 50
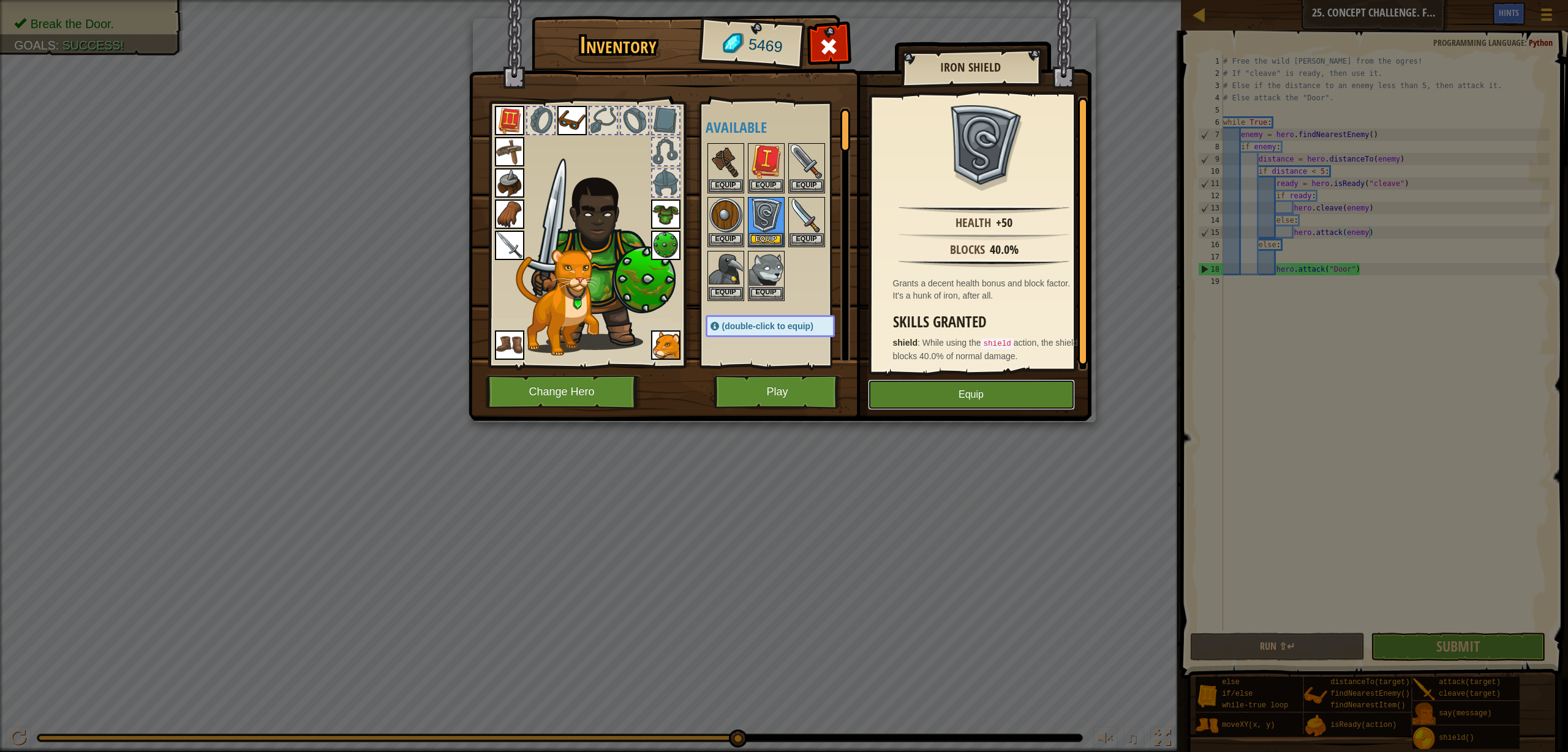
click at [936, 384] on button "Equip" at bounding box center [972, 394] width 207 height 31
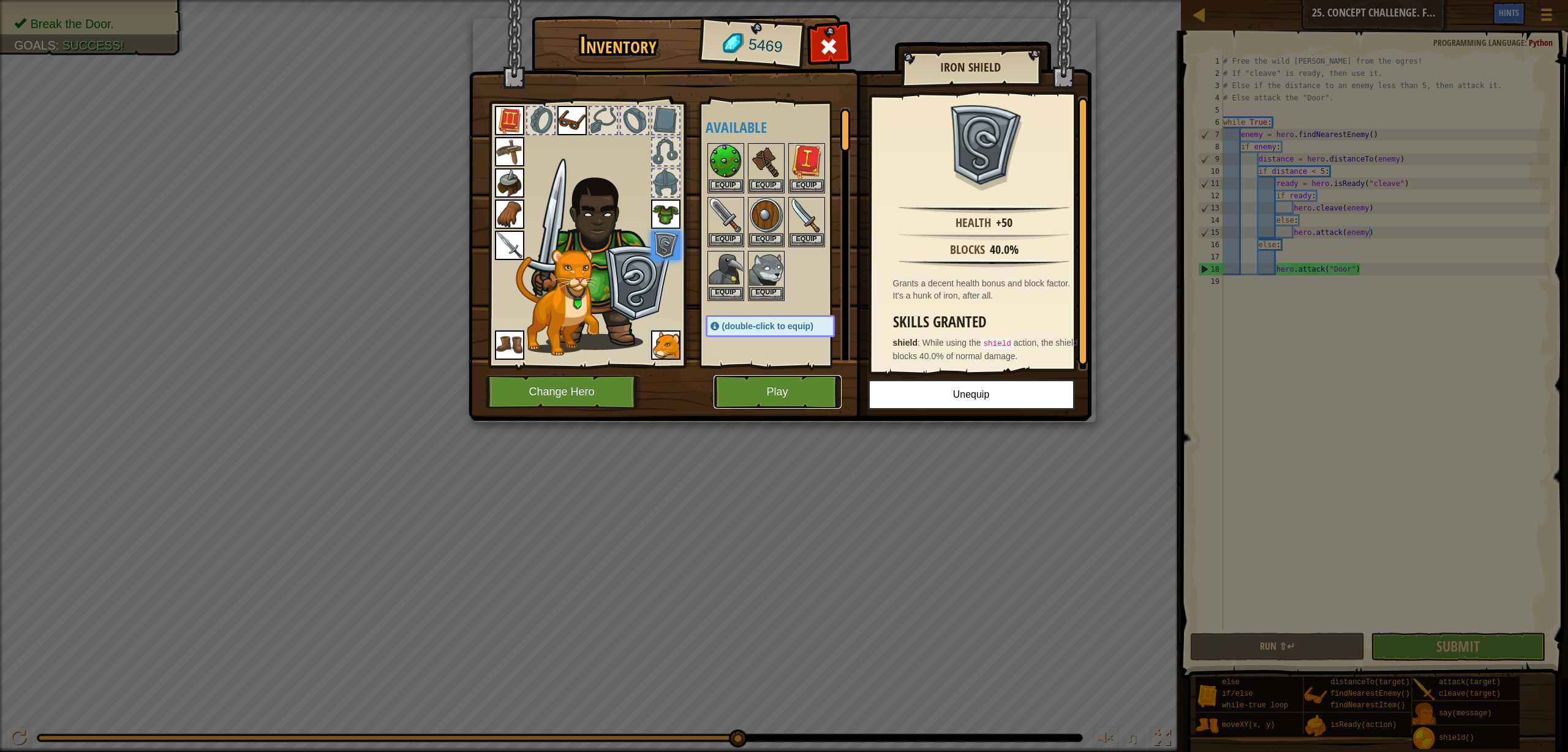
click at [801, 384] on button "Play" at bounding box center [778, 391] width 128 height 34
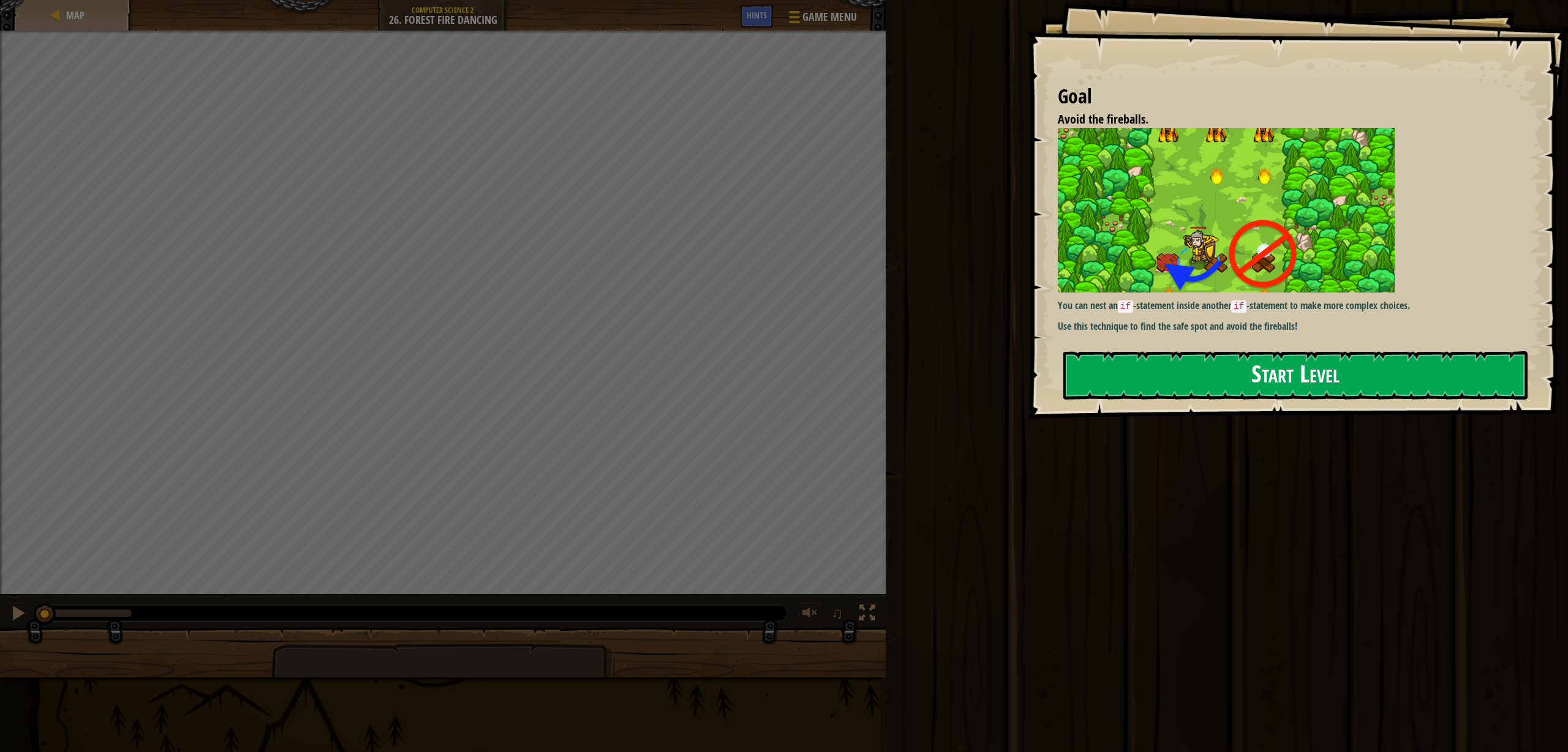
click at [1187, 383] on button "Start Level" at bounding box center [1295, 375] width 464 height 48
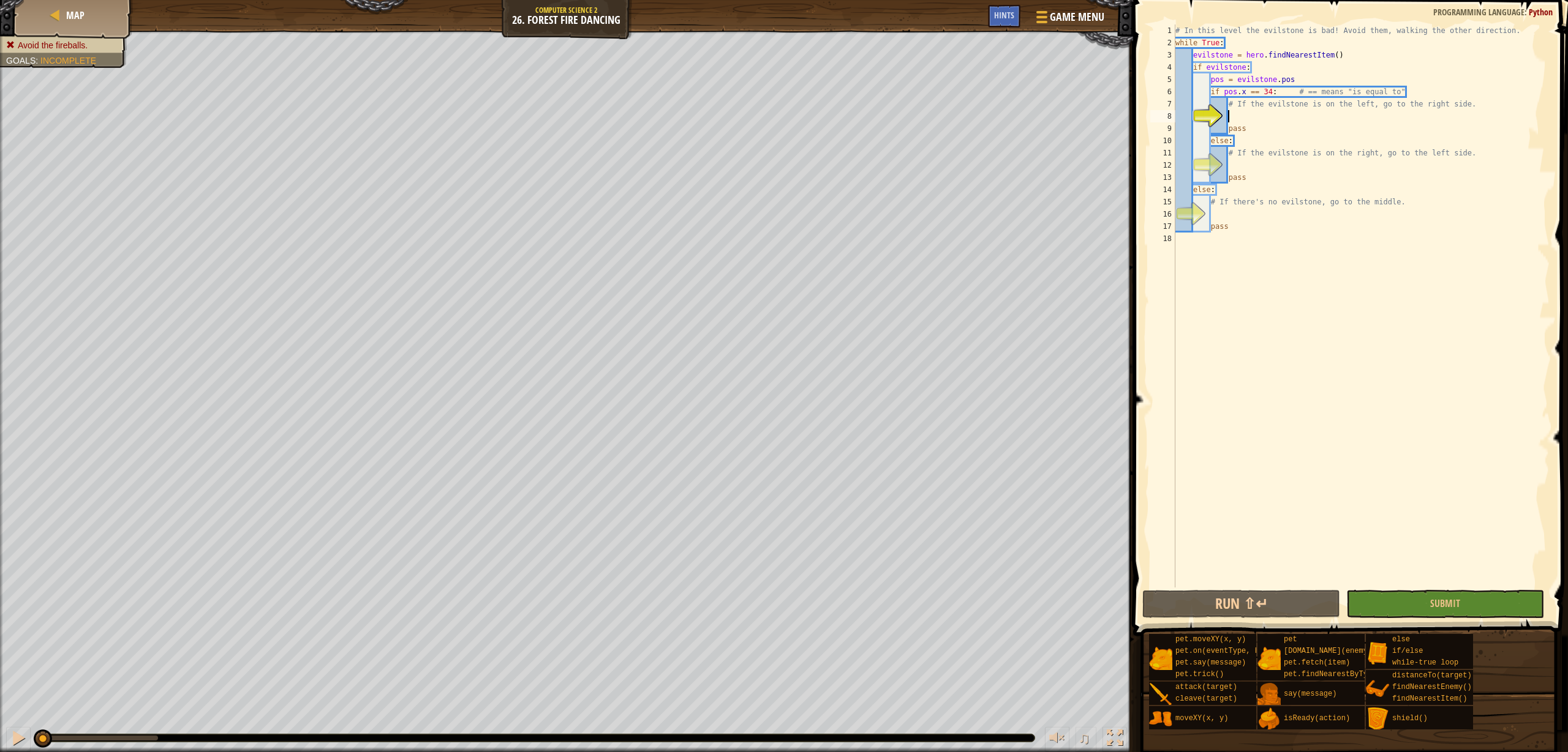
type textarea "i"
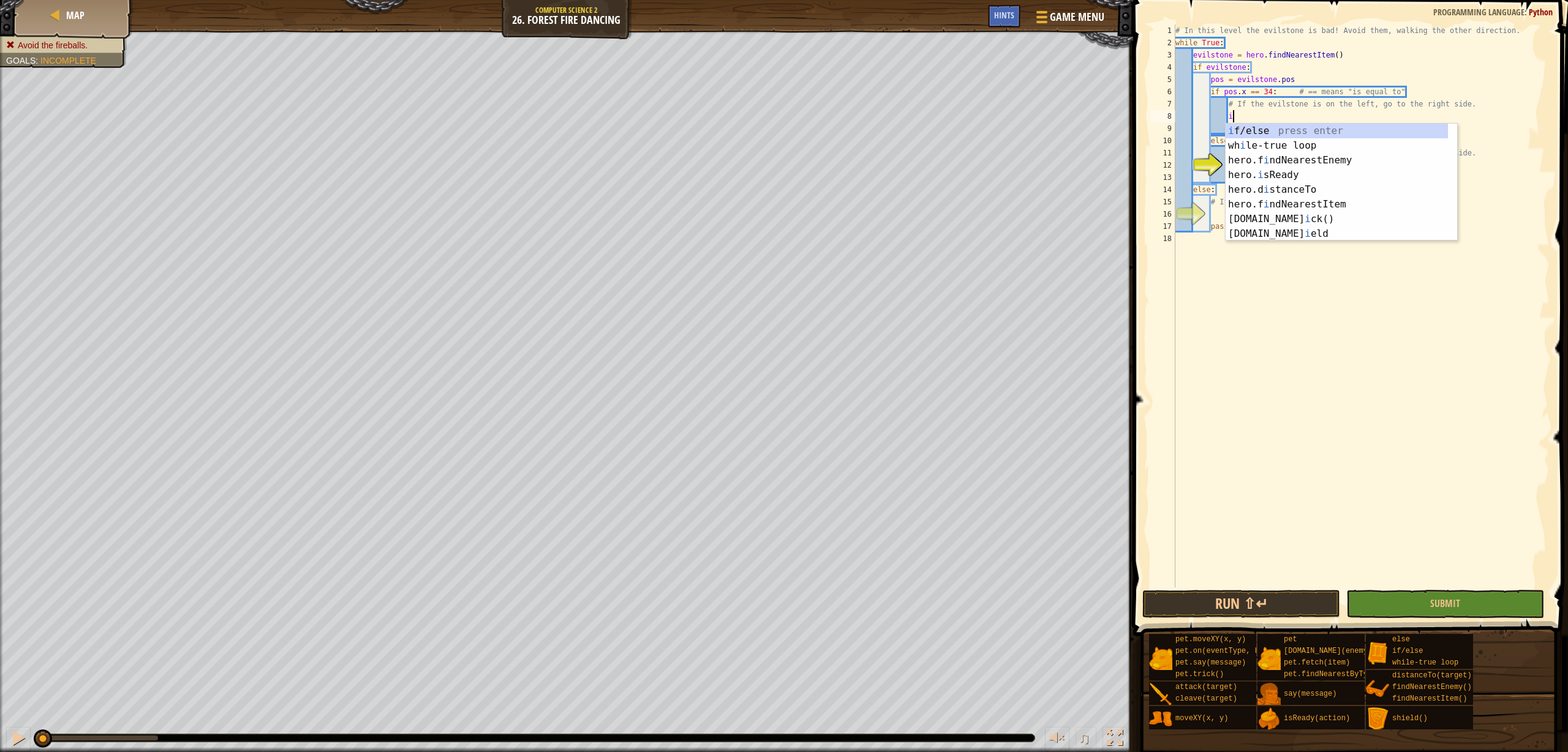
scroll to position [6, 4]
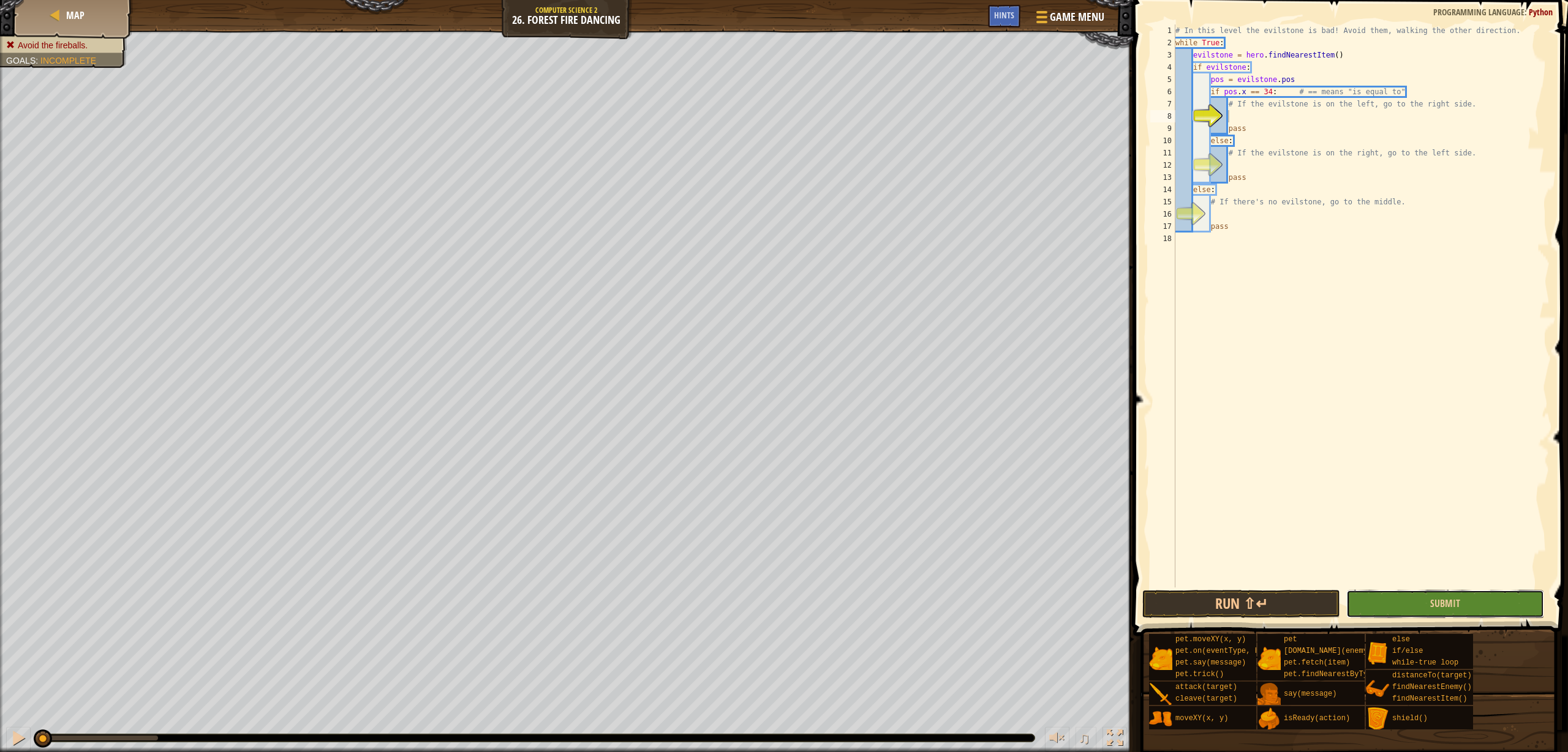
click at [1500, 595] on button "Submit" at bounding box center [1444, 604] width 198 height 28
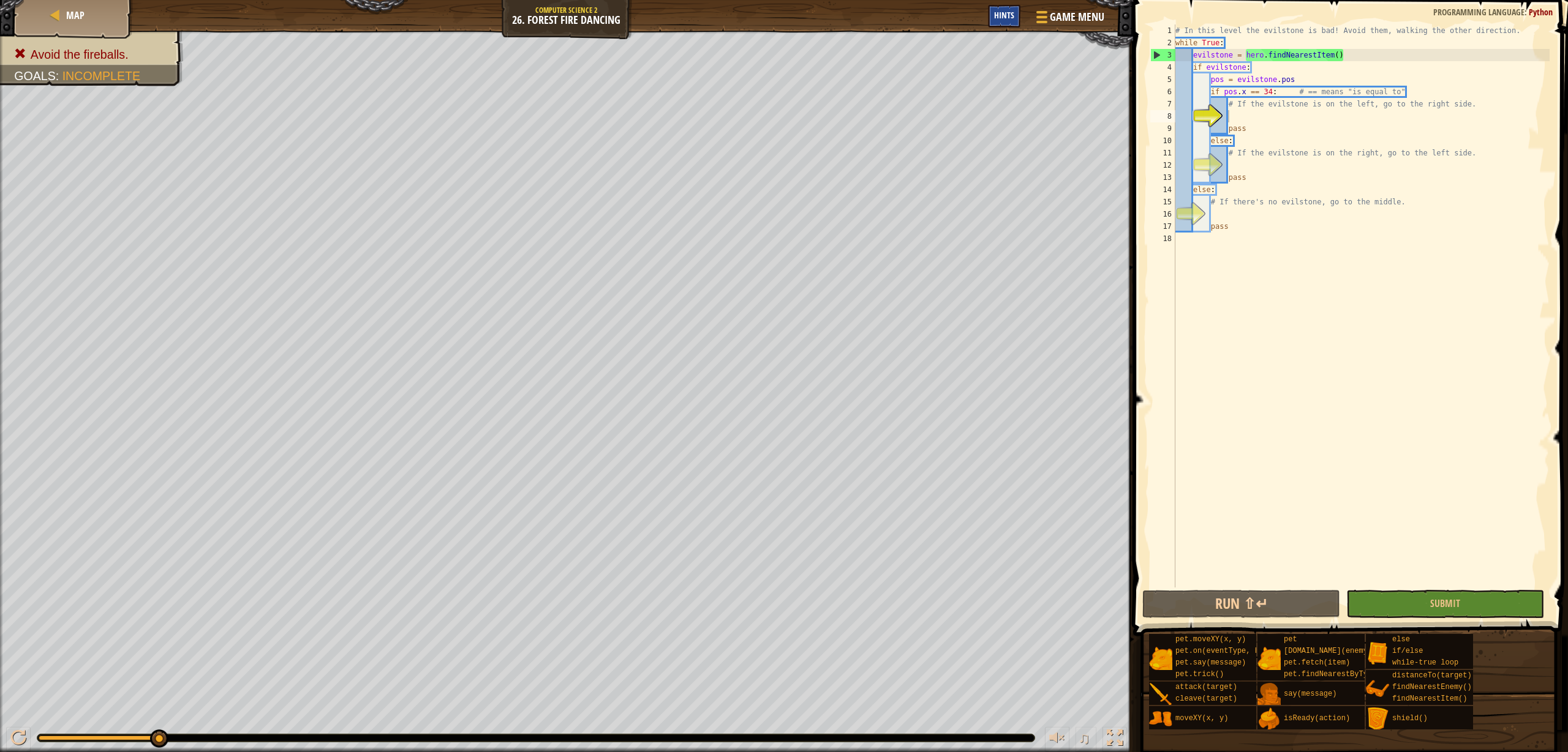
click at [1005, 11] on span "Hints" at bounding box center [1004, 15] width 20 height 11
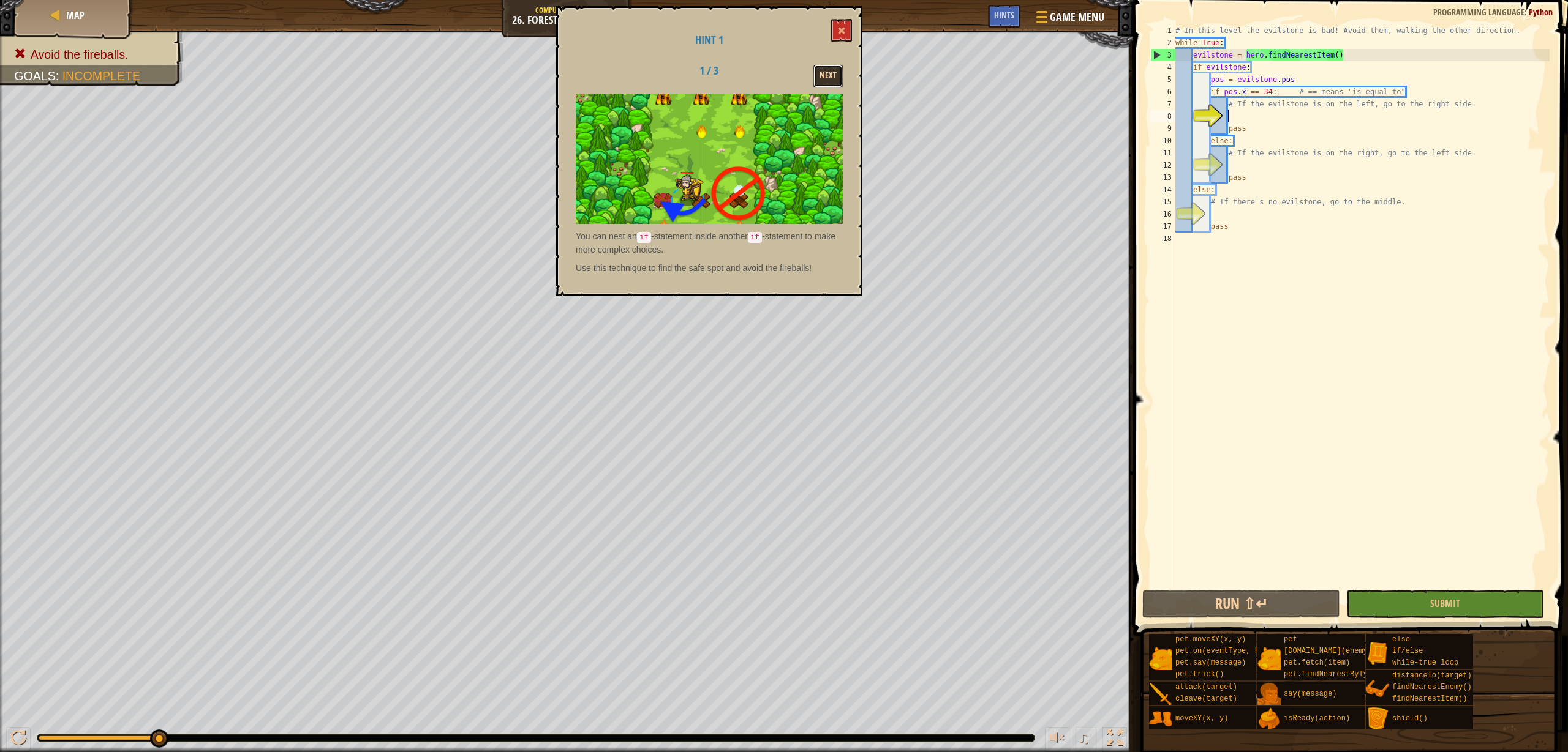
click at [829, 65] on button "Next" at bounding box center [828, 76] width 29 height 23
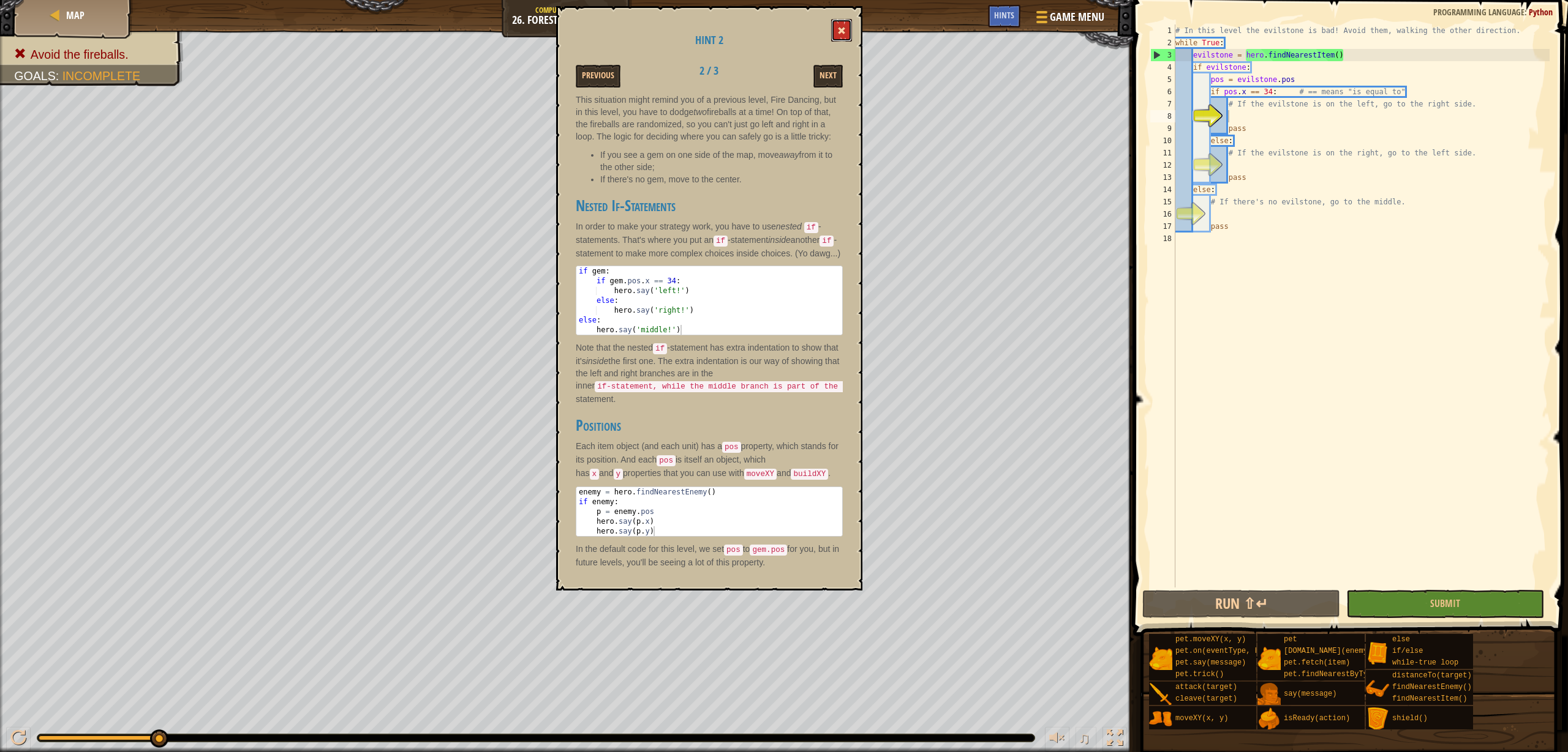
click at [836, 31] on button at bounding box center [841, 30] width 21 height 23
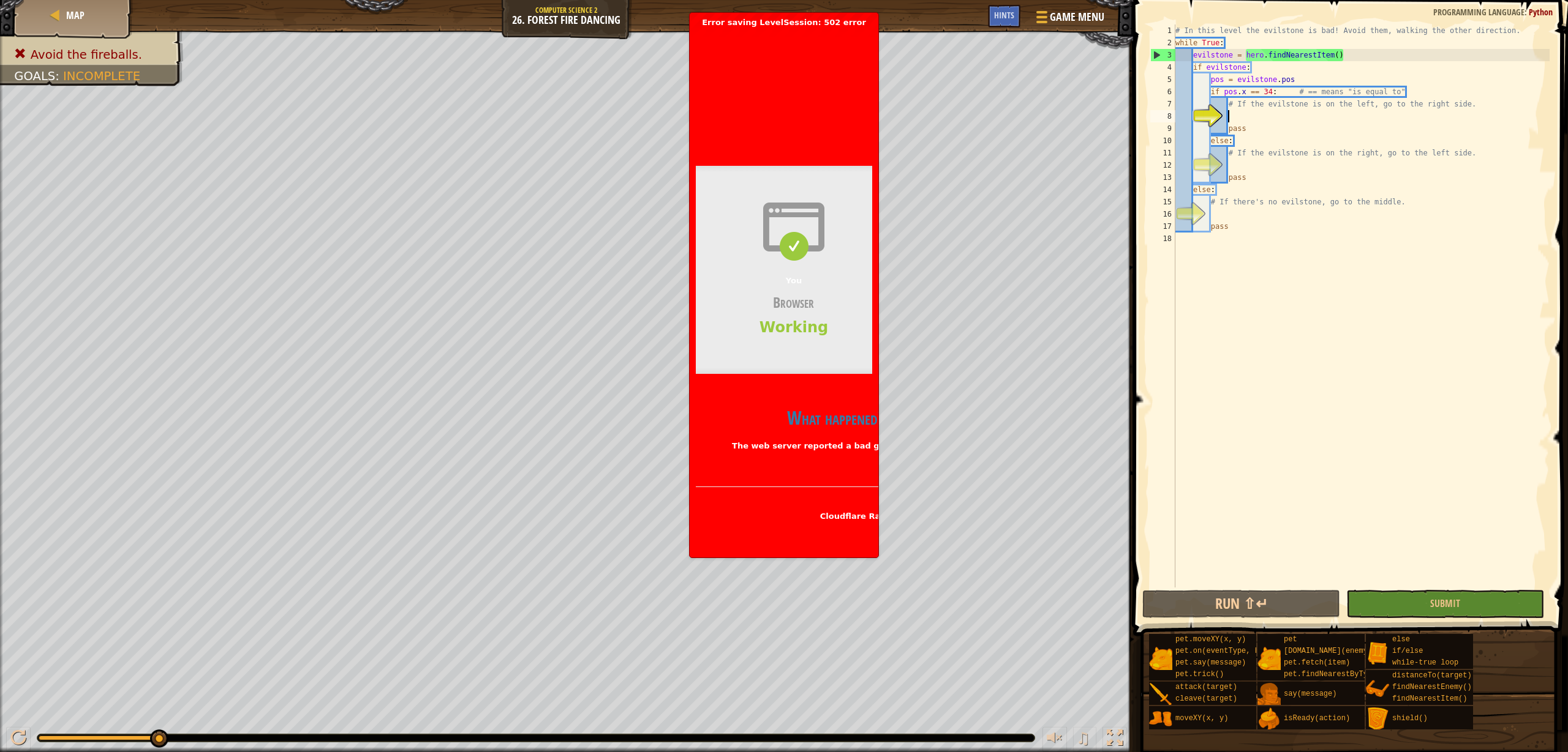
click at [1299, 116] on div "# In this level the evilstone is bad! Avoid them, walking the other direction. …" at bounding box center [1361, 318] width 377 height 588
drag, startPoint x: 807, startPoint y: 437, endPoint x: 751, endPoint y: 404, distance: 65.0
click at [751, 404] on div "What happened? The web server reported a bad gateway error." at bounding box center [842, 426] width 294 height 65
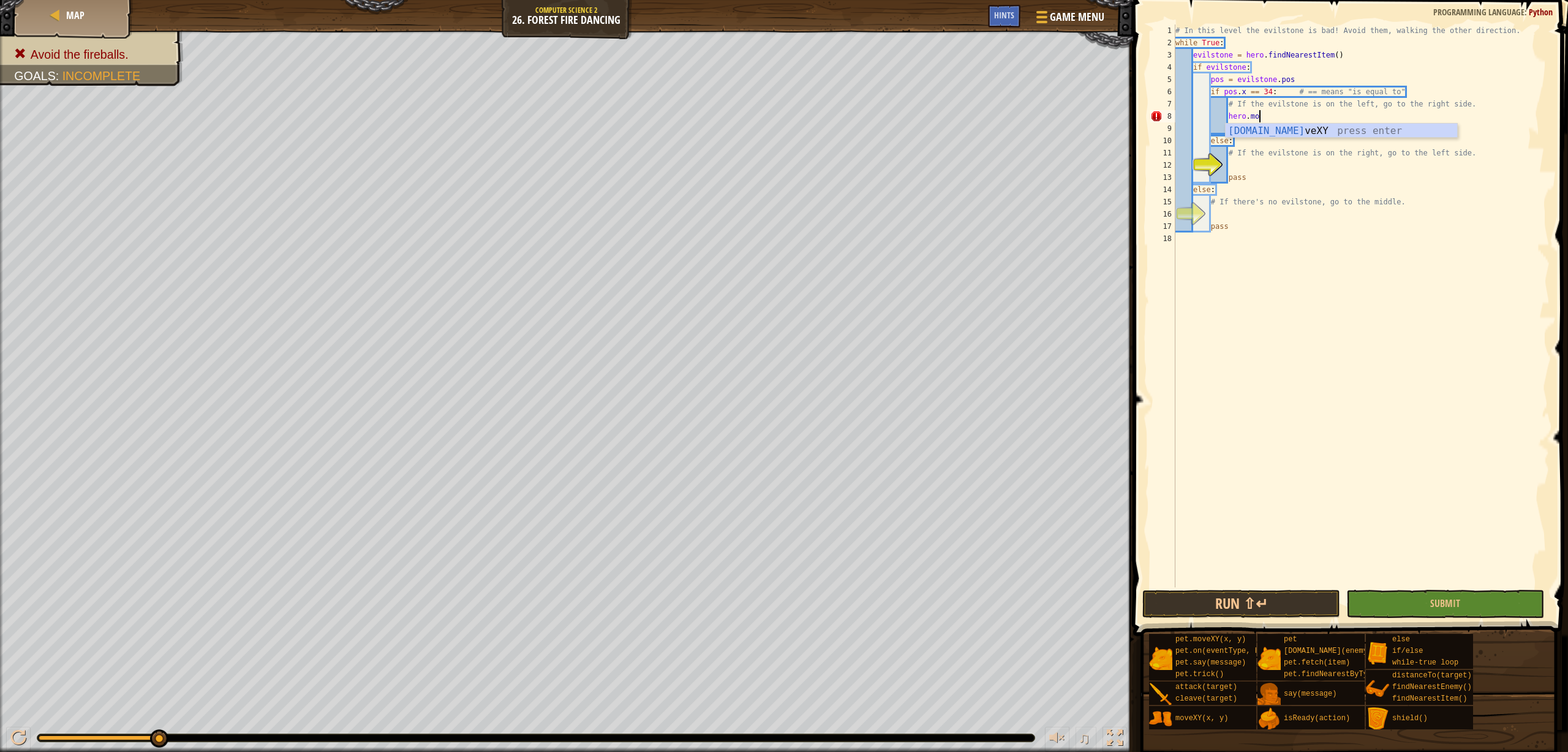
scroll to position [6, 6]
click at [1276, 135] on div "hero.mov eXY press enter" at bounding box center [1341, 145] width 231 height 44
click at [1305, 114] on div "# In this level the evilstone is bad! Avoid them, walking the other direction. …" at bounding box center [1361, 318] width 377 height 588
drag, startPoint x: 1305, startPoint y: 114, endPoint x: 1297, endPoint y: 119, distance: 9.4
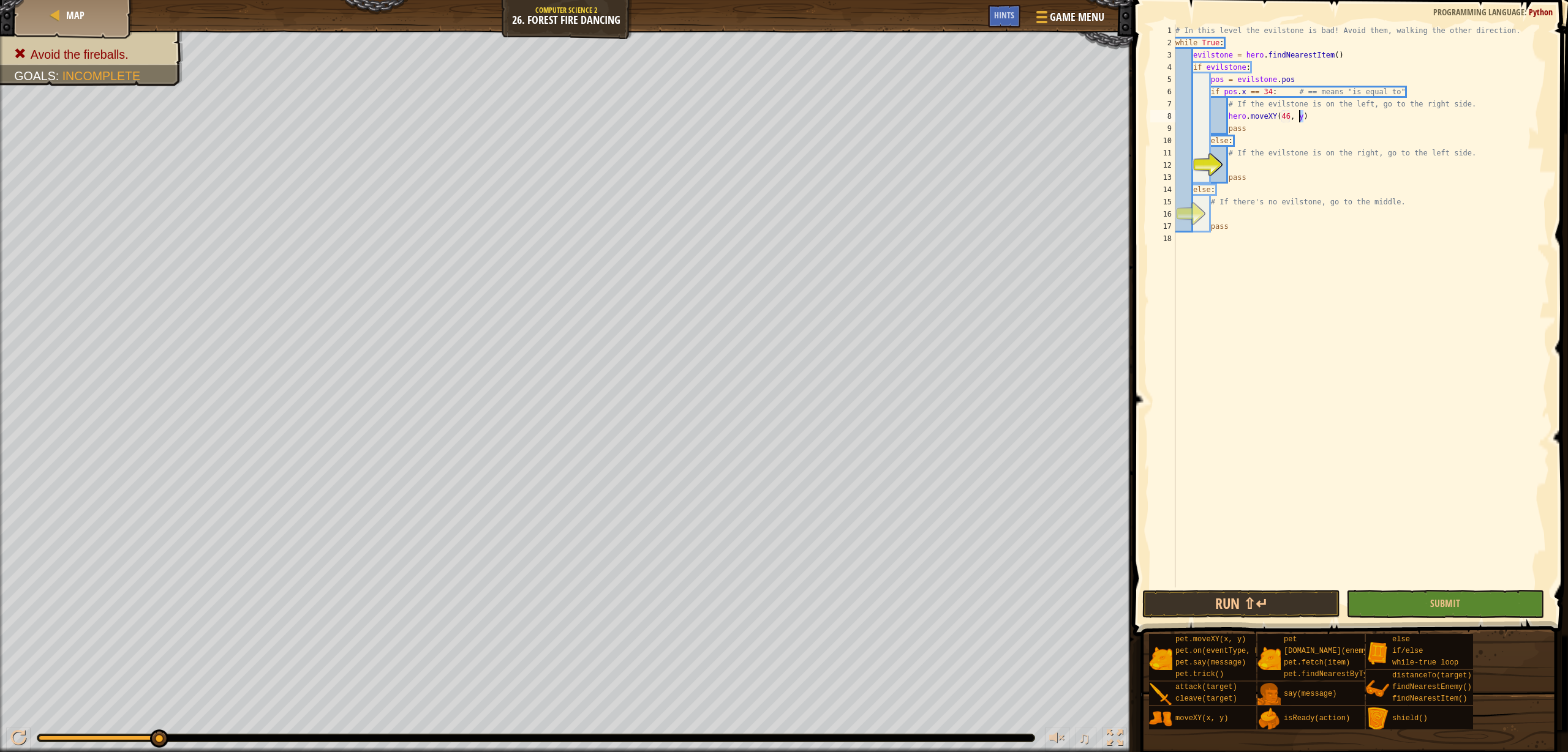
click at [1297, 119] on div "# In this level the evilstone is bad! Avoid them, walking the other direction. …" at bounding box center [1361, 318] width 377 height 588
type textarea "hero.moveXY(46, 22)"
click at [1268, 166] on div "# In this level the evilstone is bad! Avoid them, walking the other direction. …" at bounding box center [1361, 318] width 377 height 588
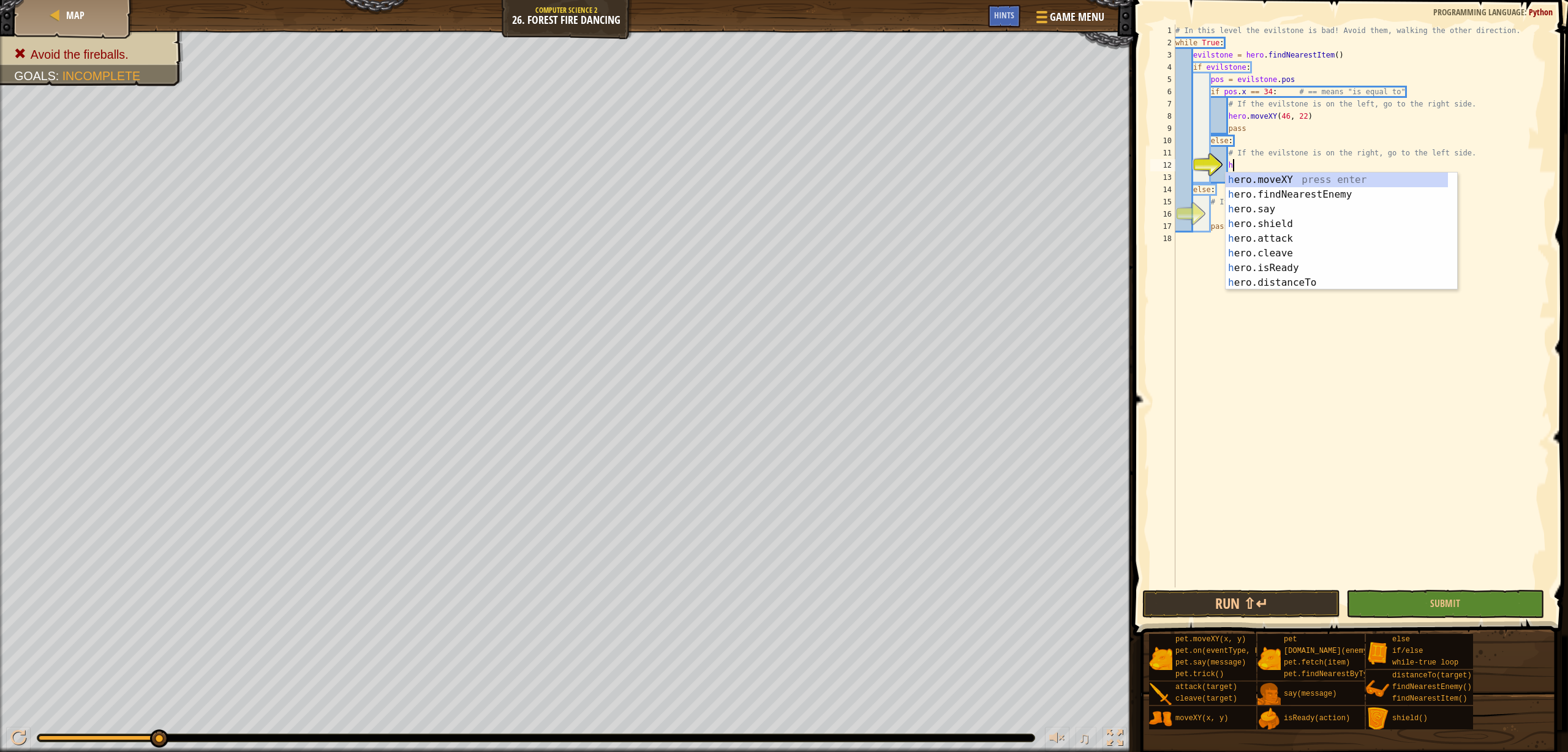
scroll to position [6, 4]
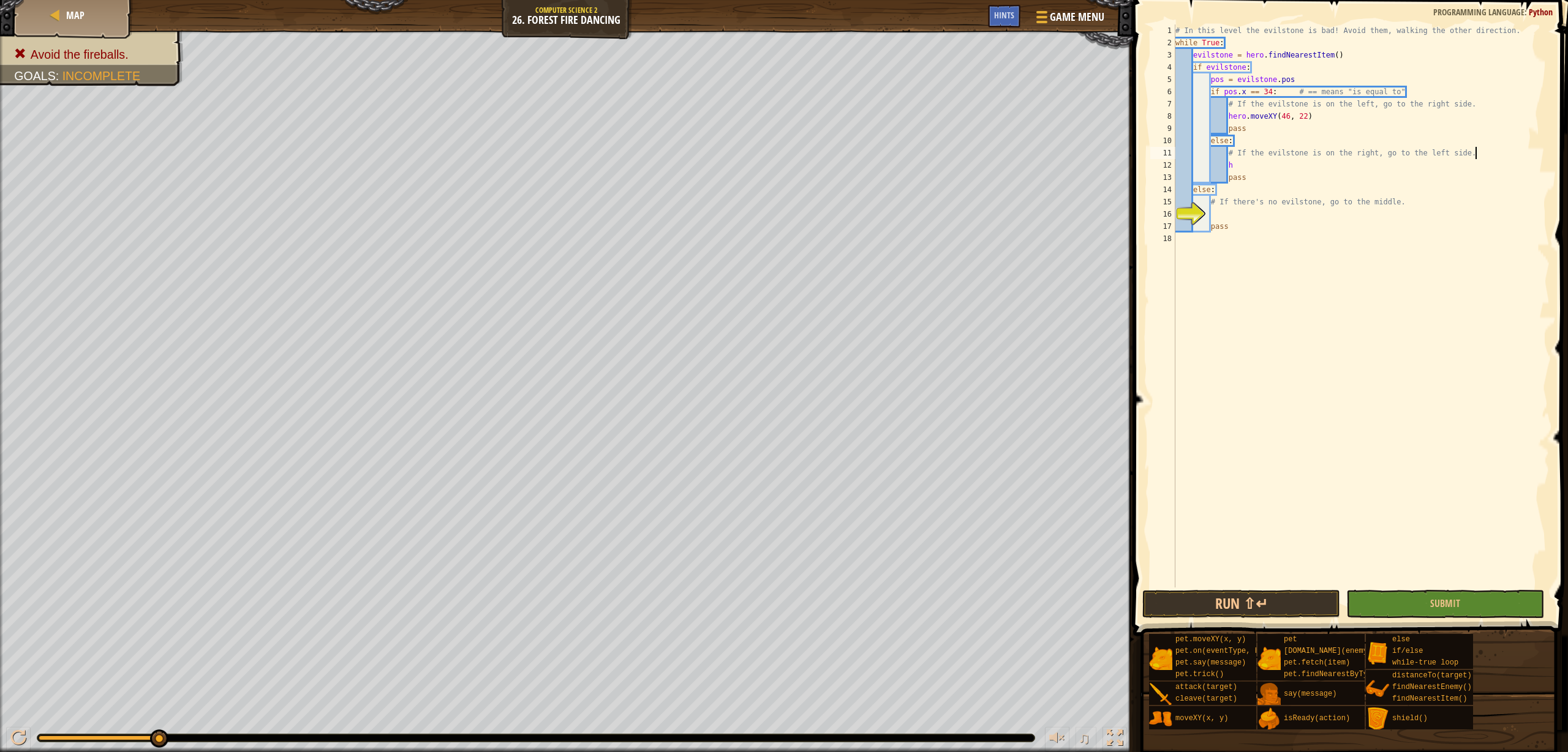
click at [1484, 150] on div "# In this level the evilstone is bad! Avoid them, walking the other direction. …" at bounding box center [1361, 318] width 377 height 588
click at [1312, 167] on div "# In this level the evilstone is bad! Avoid them, walking the other direction. …" at bounding box center [1361, 318] width 377 height 588
type textarea "h"
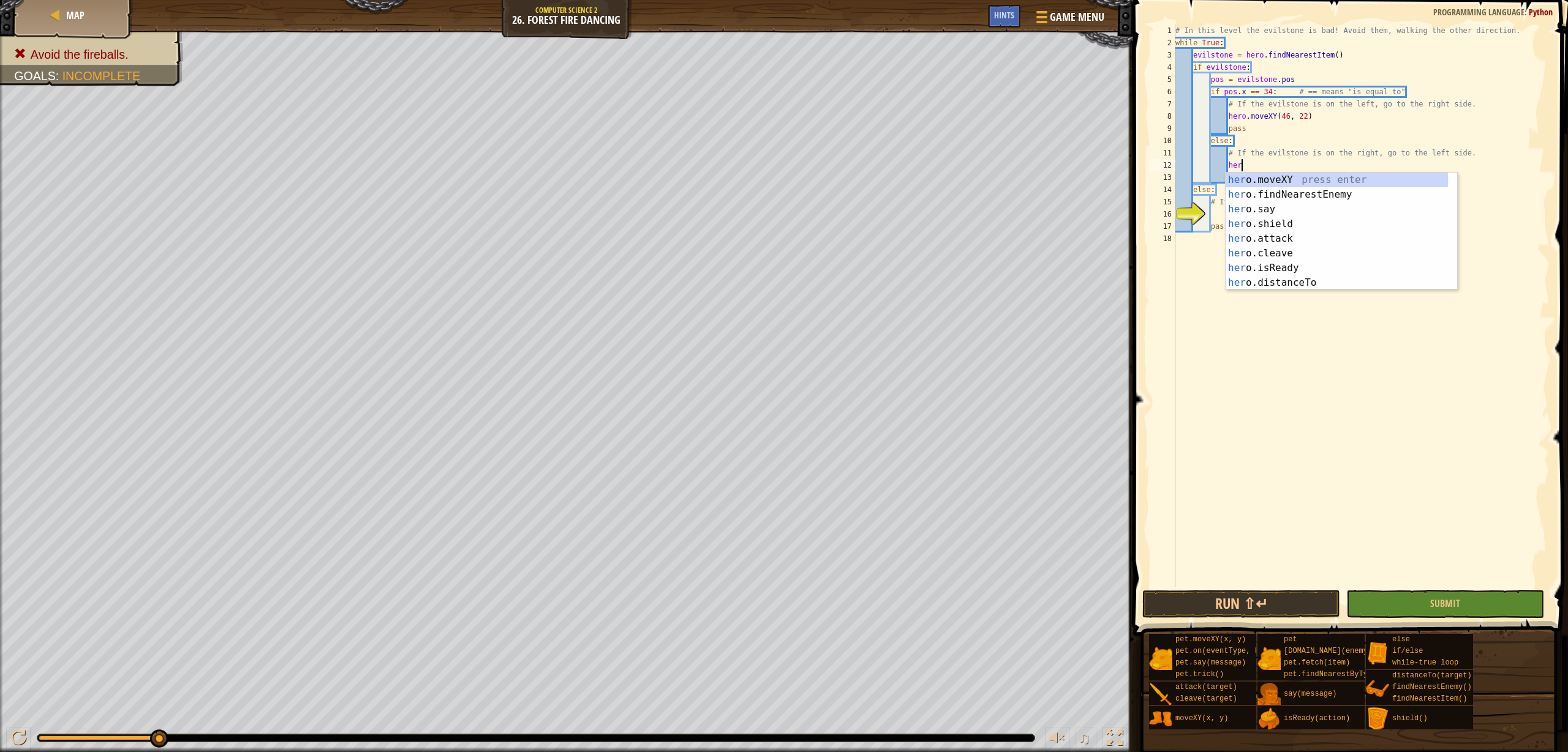
scroll to position [6, 5]
click at [1280, 177] on div "her o.moveXY press enter her o.findNearestEnemy press enter her o.say press ent…" at bounding box center [1336, 246] width 222 height 147
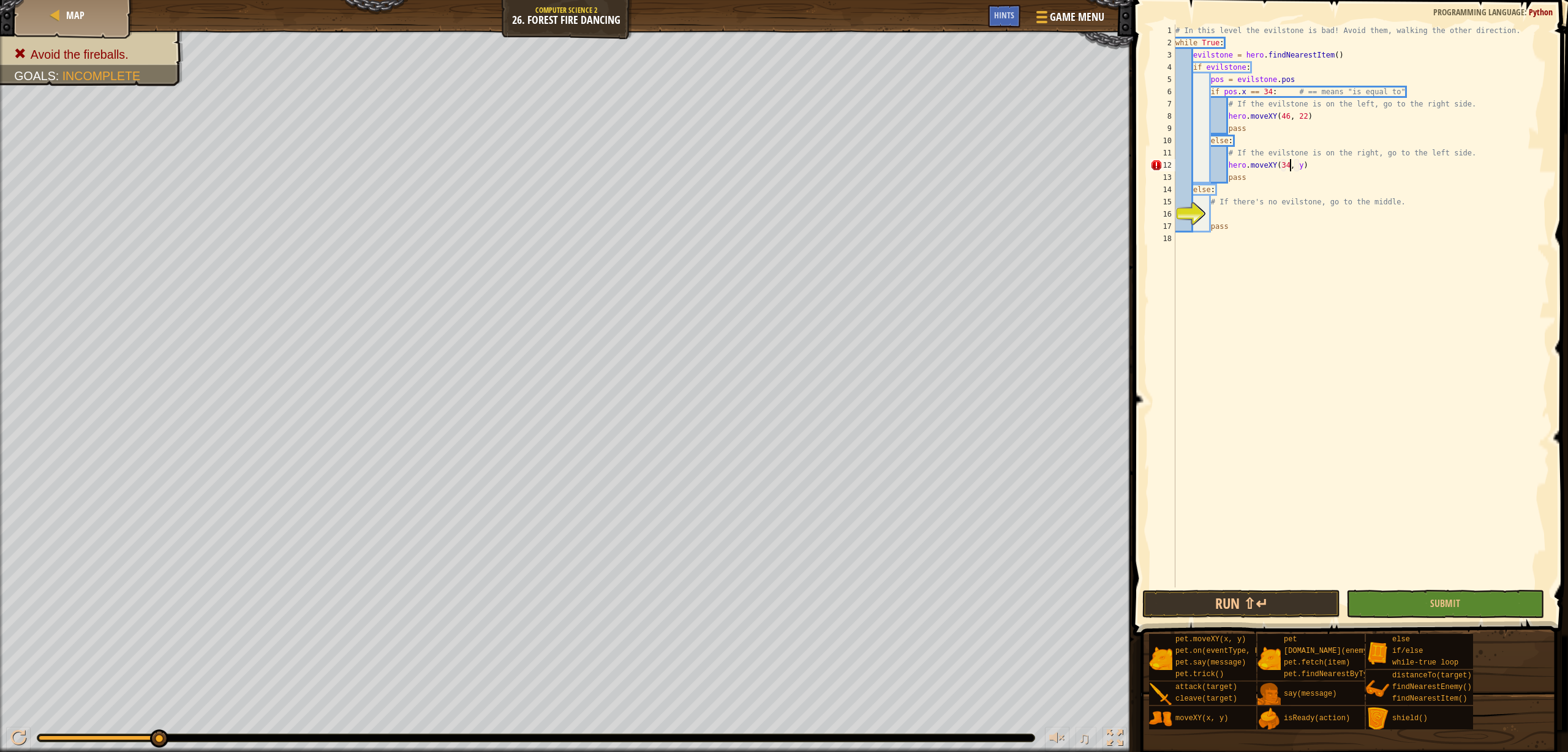
scroll to position [6, 9]
click at [1299, 160] on div "# In this level the evilstone is bad! Avoid them, walking the other direction. …" at bounding box center [1361, 318] width 377 height 588
type textarea "hero.moveXY(34, 23)"
click at [1260, 220] on div "# In this level the evilstone is bad! Avoid them, walking the other direction. …" at bounding box center [1361, 318] width 377 height 588
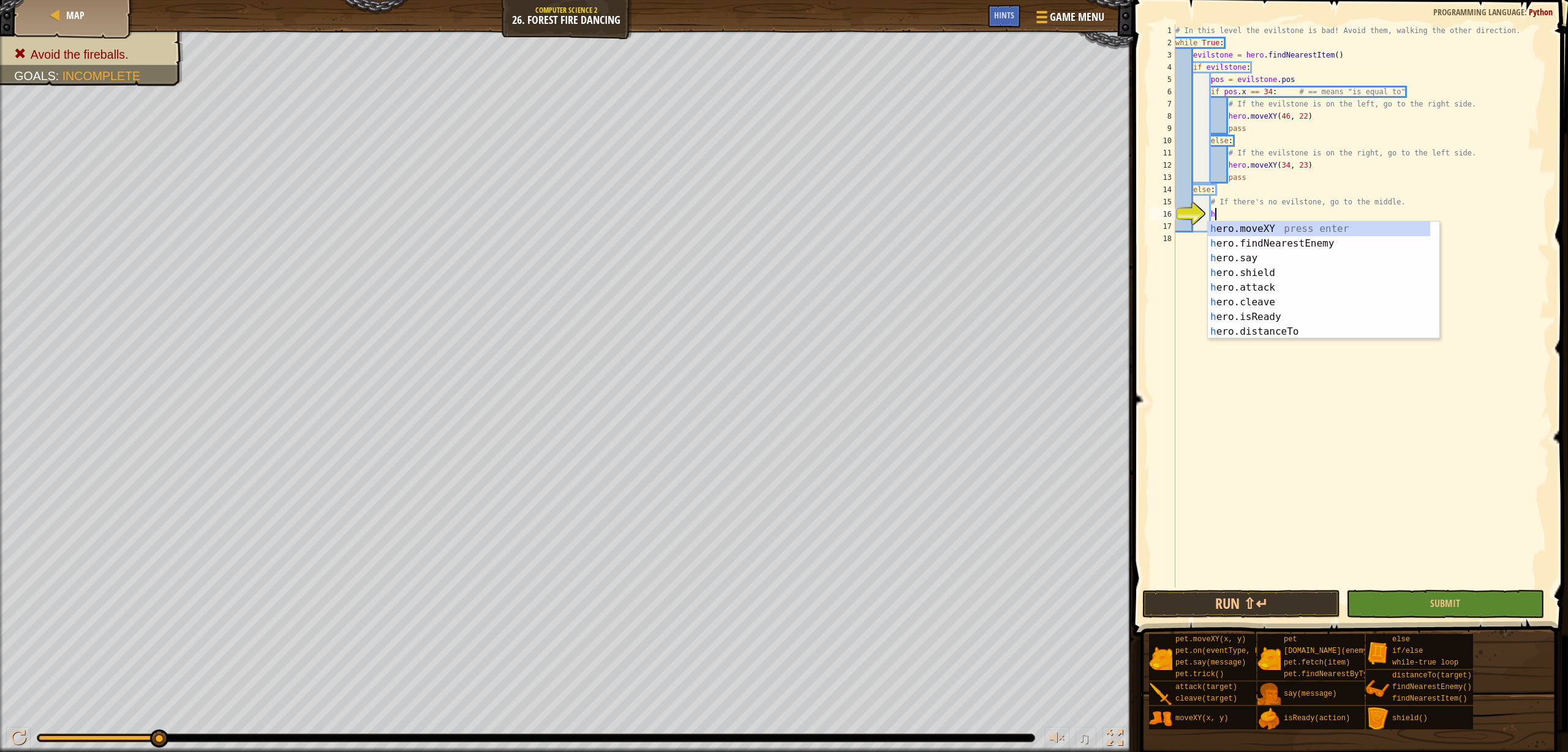
scroll to position [6, 3]
click at [1275, 226] on div "he ro.moveXY press enter he ro.findNearestEnemy press enter he ro.say press ent…" at bounding box center [1319, 294] width 222 height 147
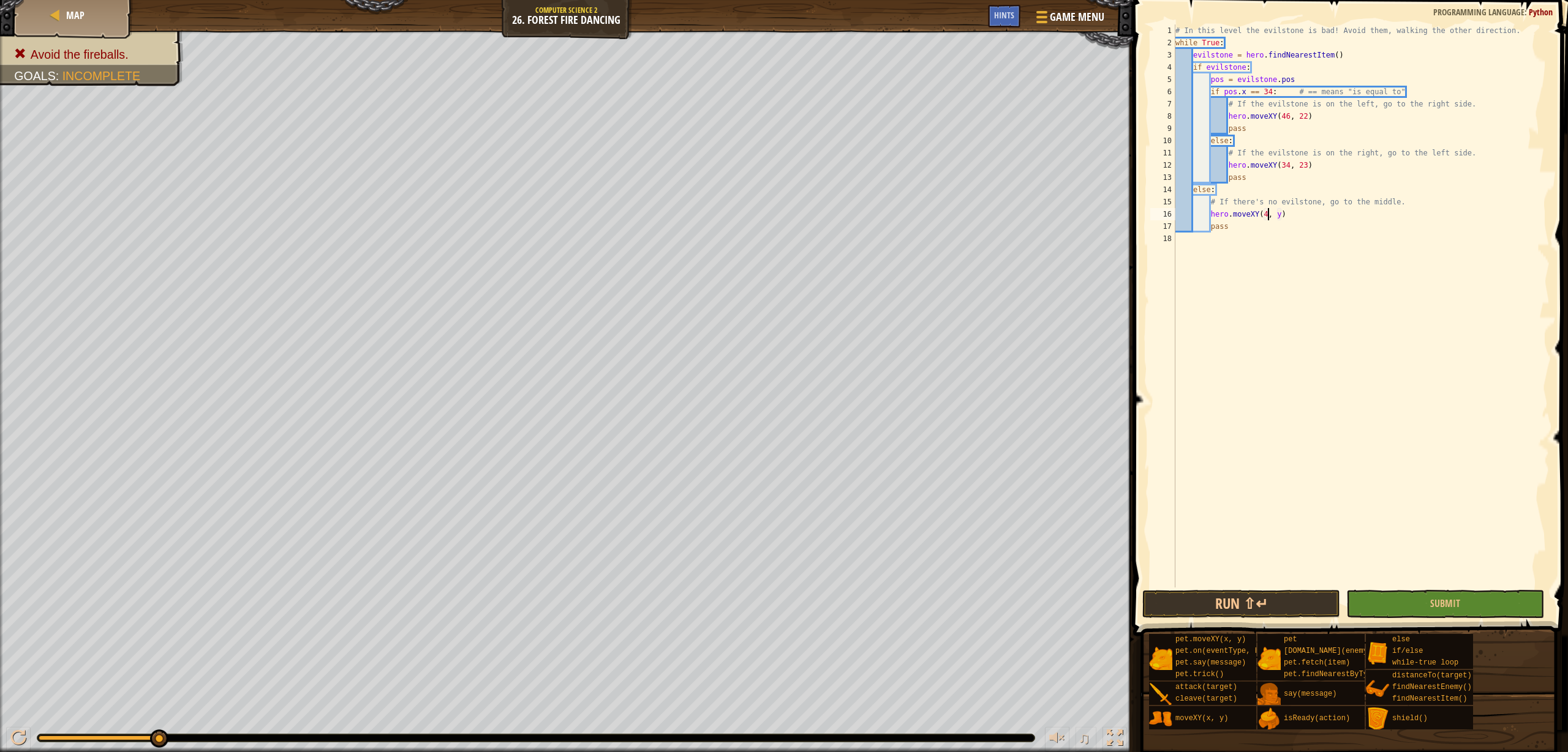
scroll to position [6, 8]
click at [1304, 164] on div "# In this level the evilstone is bad! Avoid them, walking the other direction. …" at bounding box center [1361, 318] width 377 height 588
click at [1309, 164] on div "# In this level the evilstone is bad! Avoid them, walking the other direction. …" at bounding box center [1361, 318] width 377 height 588
click at [1286, 211] on div "# In this level the evilstone is bad! Avoid them, walking the other direction. …" at bounding box center [1361, 318] width 377 height 588
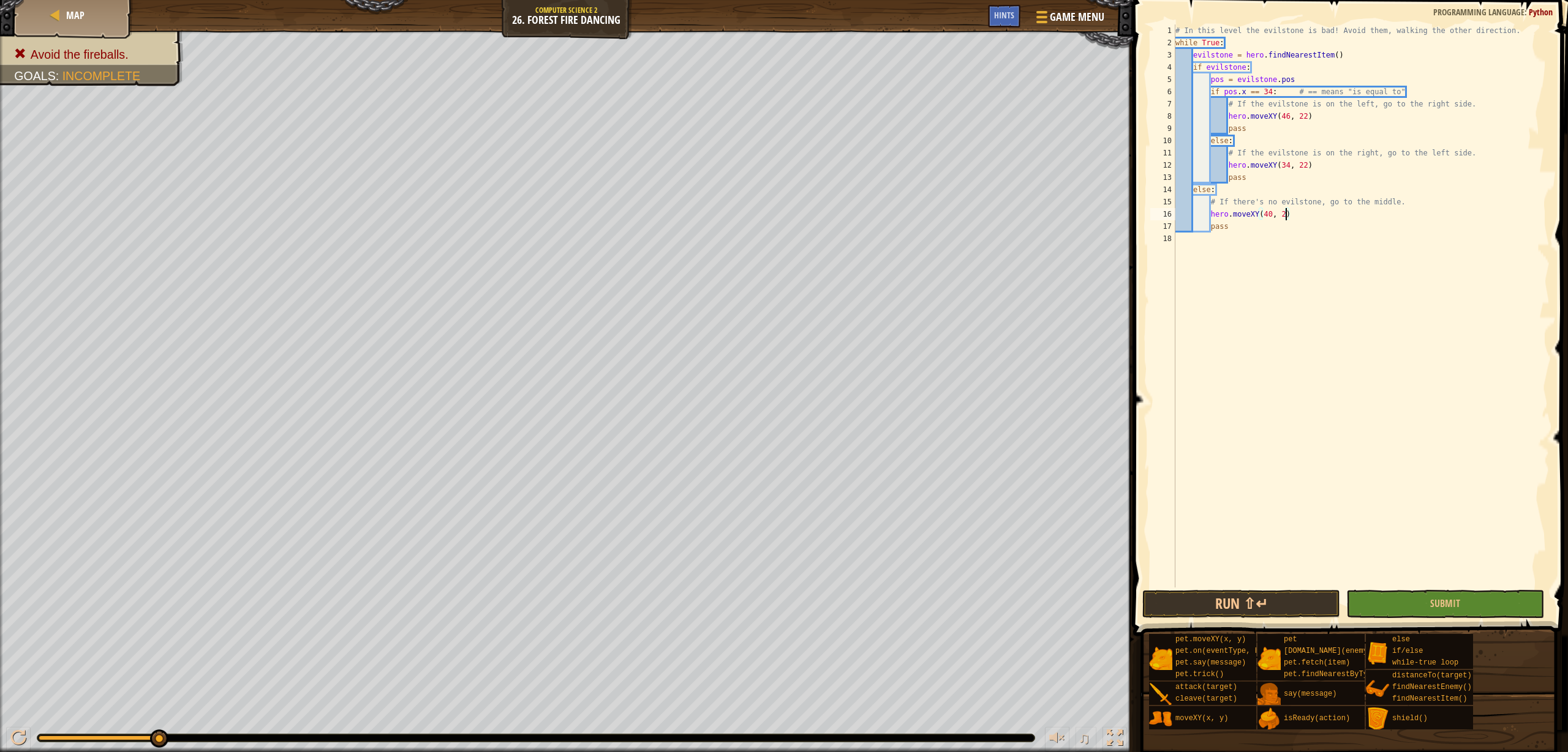
scroll to position [6, 9]
type textarea "hero.moveXY(40, 22)"
click at [1442, 597] on span "Submit" at bounding box center [1445, 603] width 30 height 14
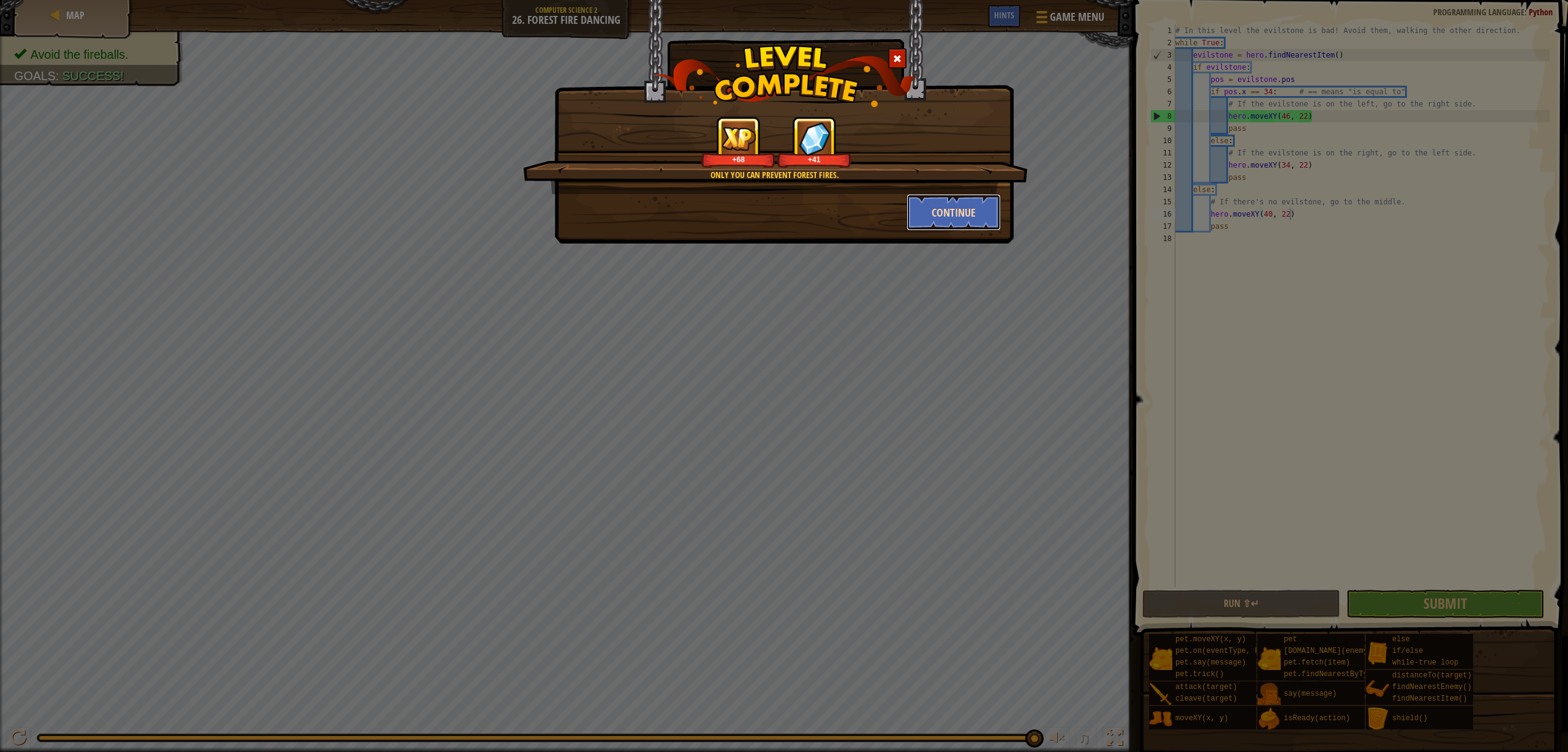
click at [938, 221] on button "Continue" at bounding box center [954, 212] width 95 height 37
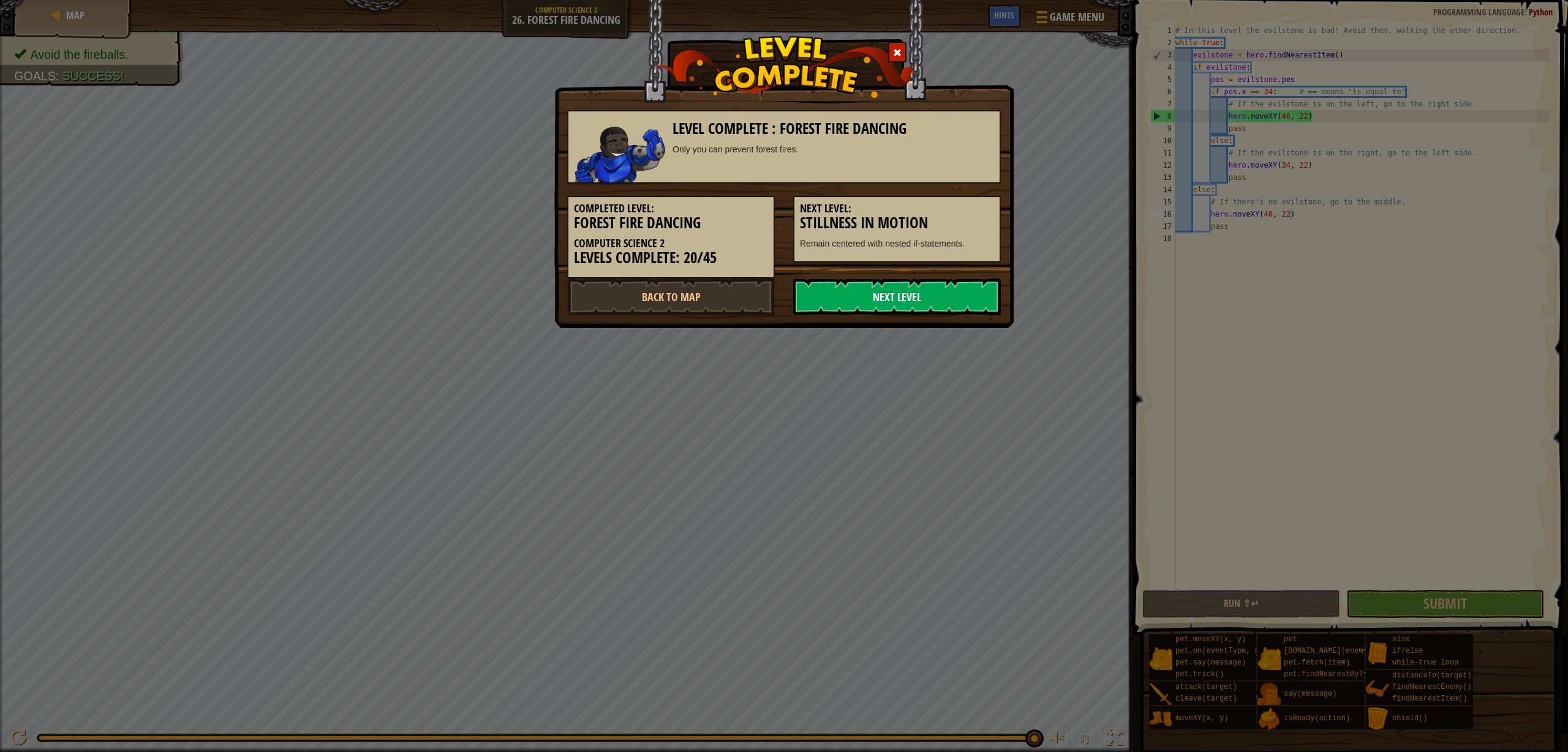
click at [847, 287] on link "Next Level" at bounding box center [897, 297] width 208 height 37
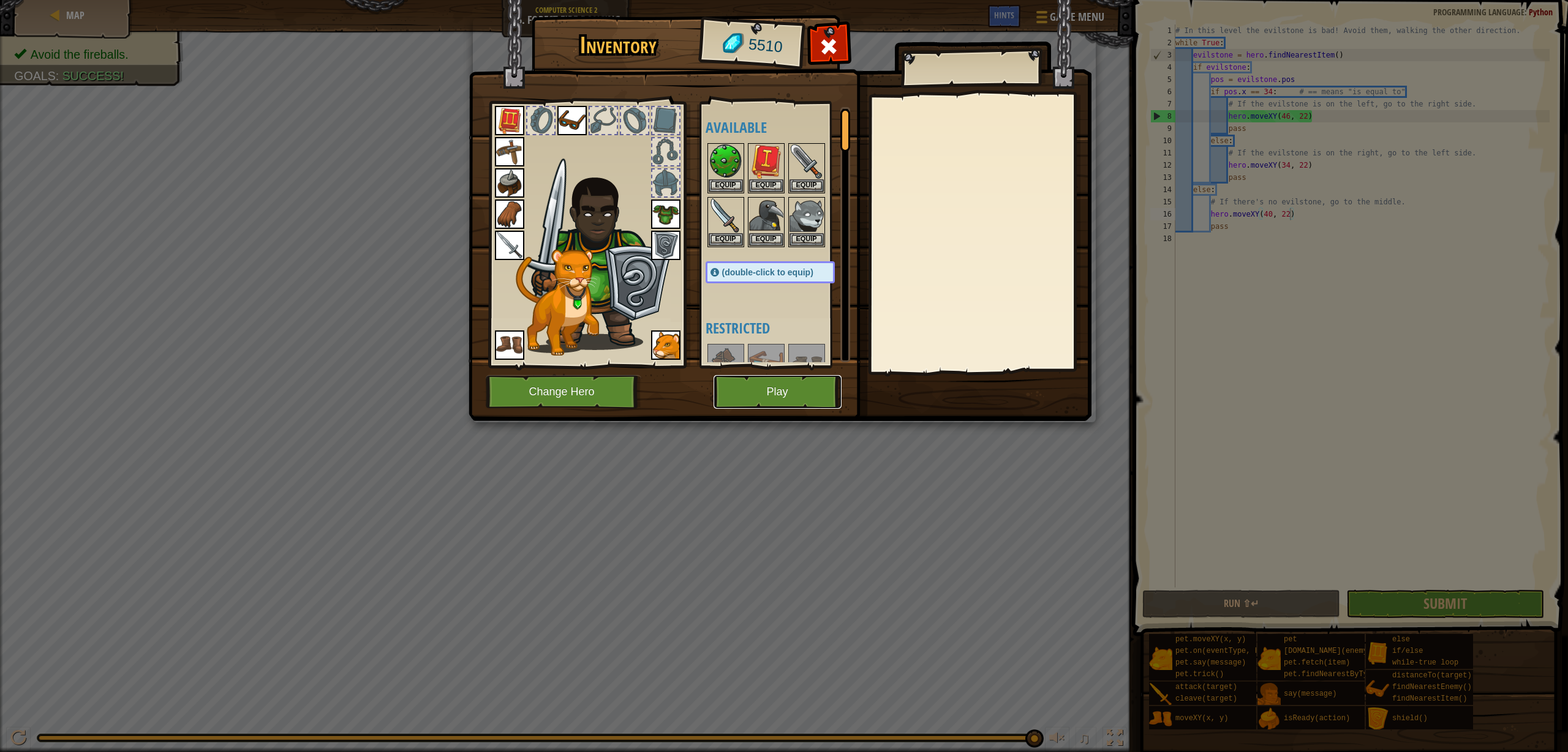
click at [777, 397] on button "Play" at bounding box center [778, 391] width 128 height 34
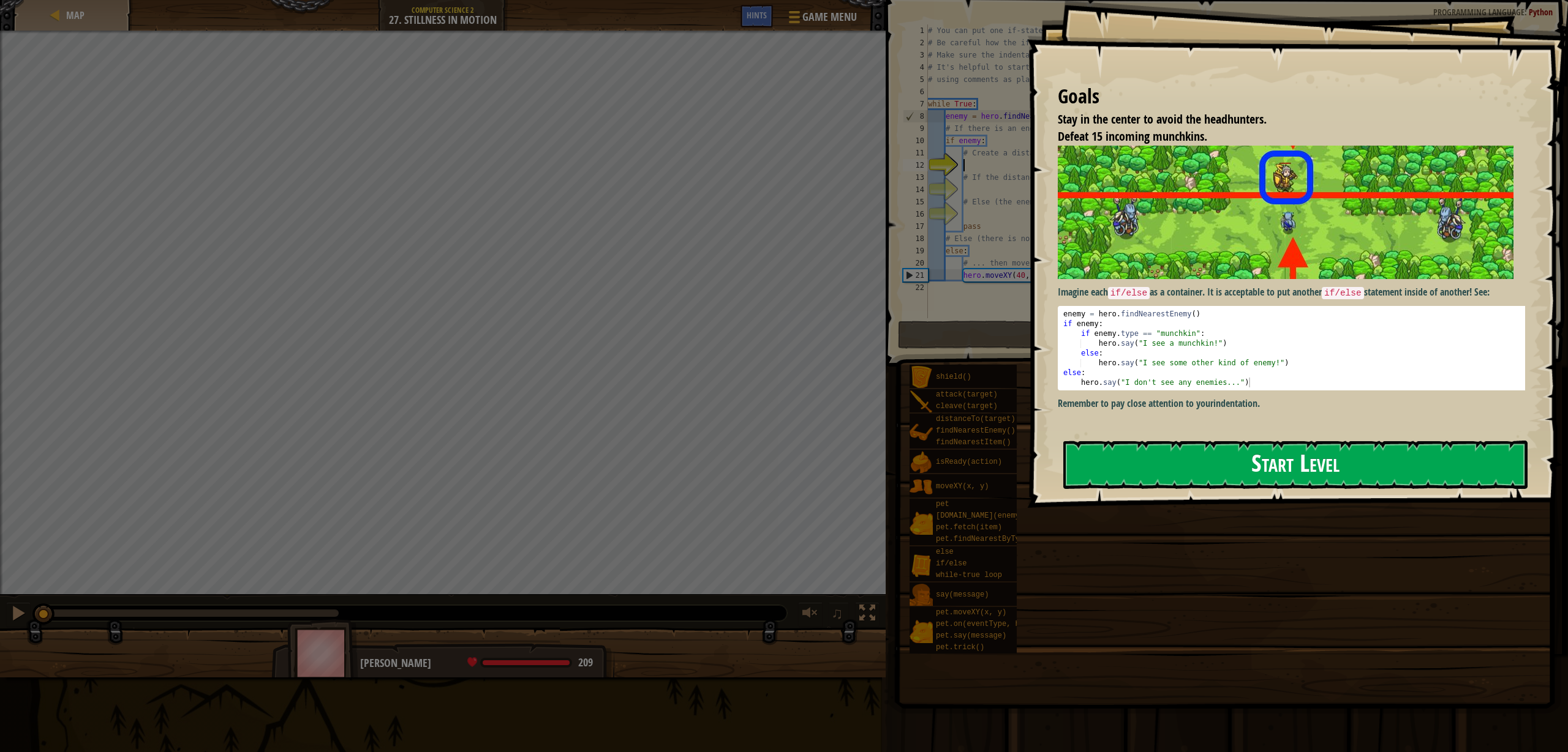
drag, startPoint x: 1237, startPoint y: 474, endPoint x: 1230, endPoint y: 475, distance: 7.1
click at [1230, 475] on button "Start Level" at bounding box center [1295, 465] width 464 height 48
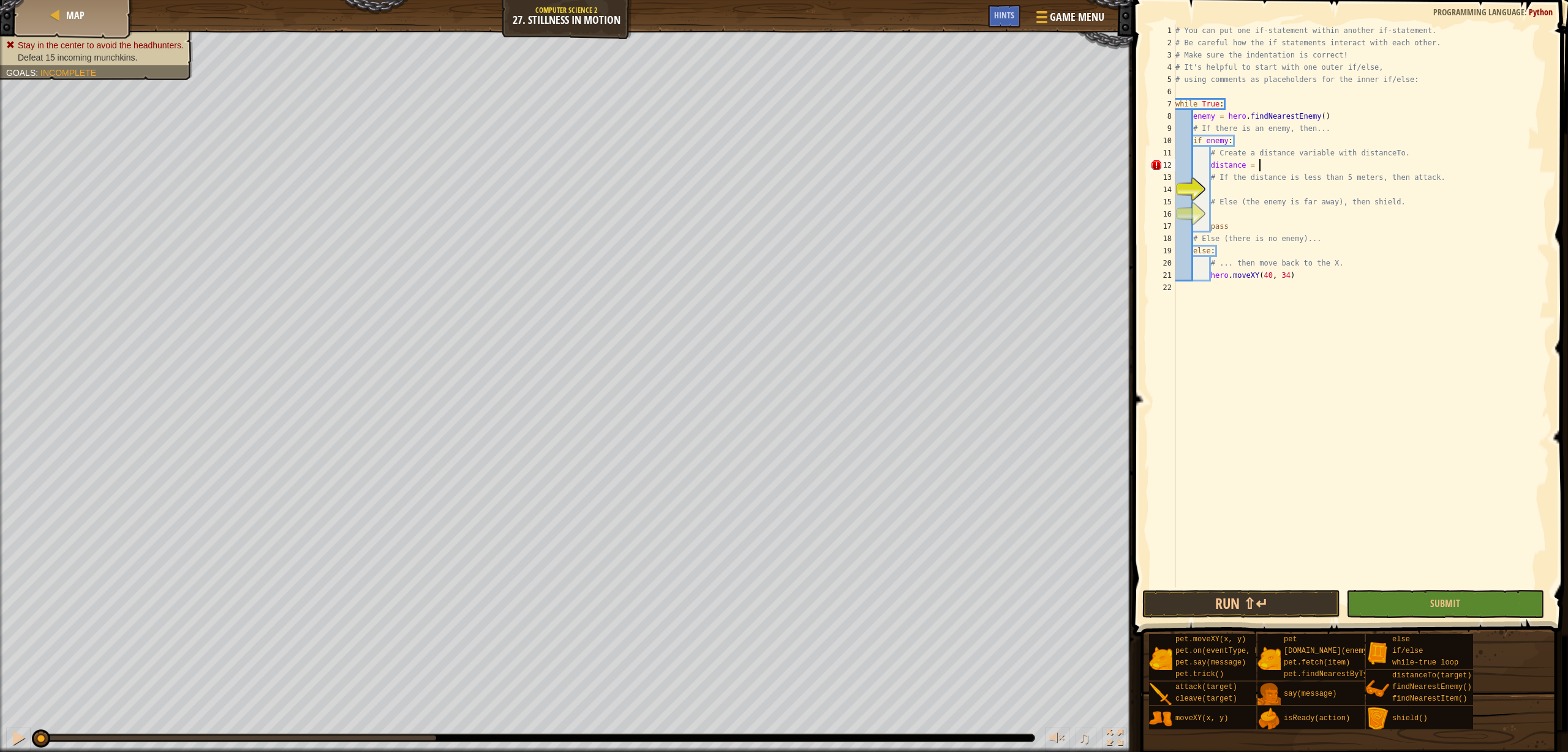
scroll to position [6, 6]
click at [1359, 0] on body "Map Computer Science 2 27. Stillness in Motion Game Menu Done Hints 1 ההההההההה…" at bounding box center [784, 0] width 1568 height 0
click at [1285, 165] on div "# You can put one if-statement within another if-statement. # Be careful how th…" at bounding box center [1361, 318] width 377 height 588
click at [1295, 176] on div "hero. di stanceTo press enter hero.fin d Nearest I tem press enter" at bounding box center [1372, 202] width 231 height 59
type textarea "distance = hero.distanceTo(target)"
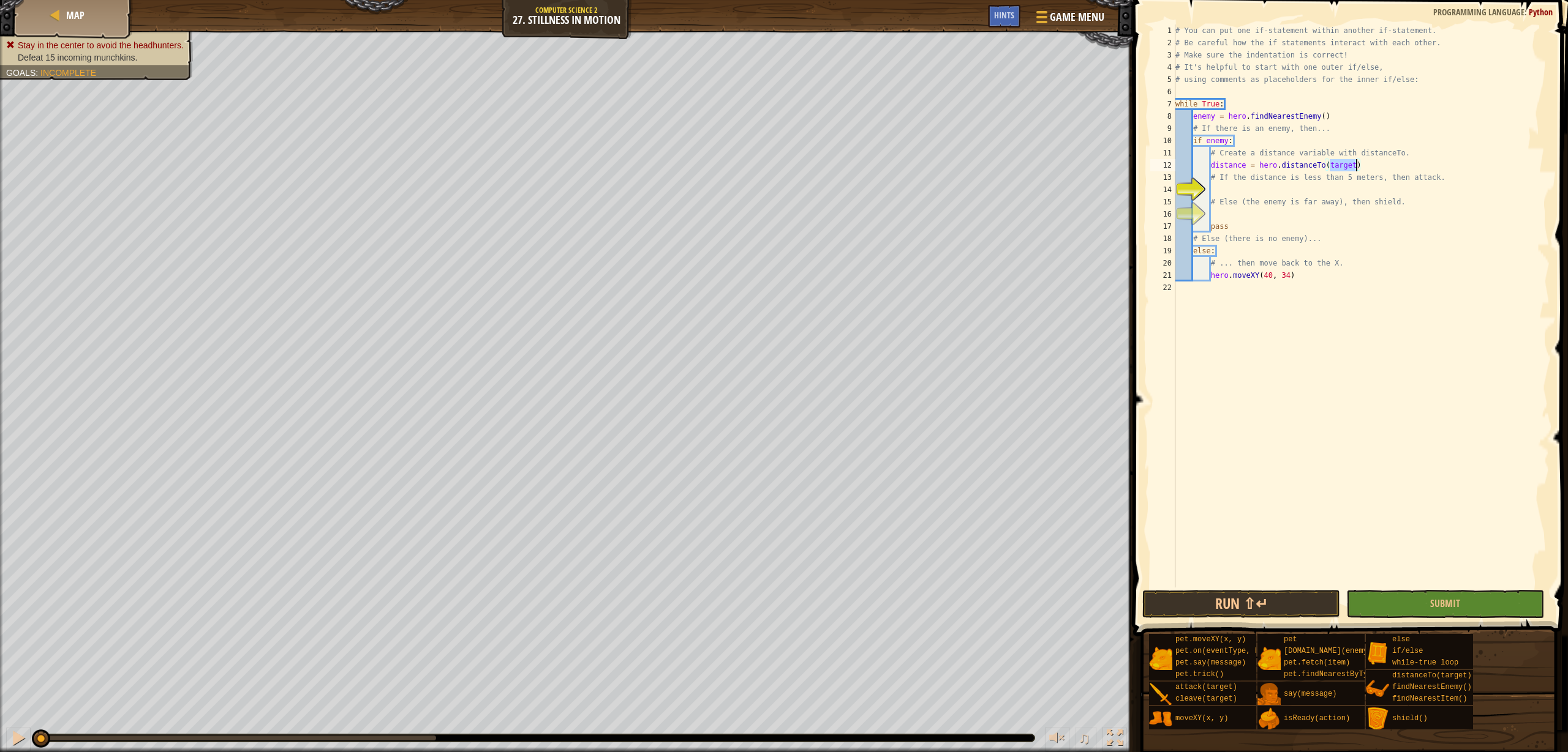
click at [1283, 190] on div "# You can put one if-statement within another if-statement. # Be careful how th…" at bounding box center [1361, 318] width 377 height 588
type textarea "if distance < 5"
click at [1324, 190] on div "# You can put one if-statement within another if-statement. # Be careful how th…" at bounding box center [1361, 318] width 377 height 588
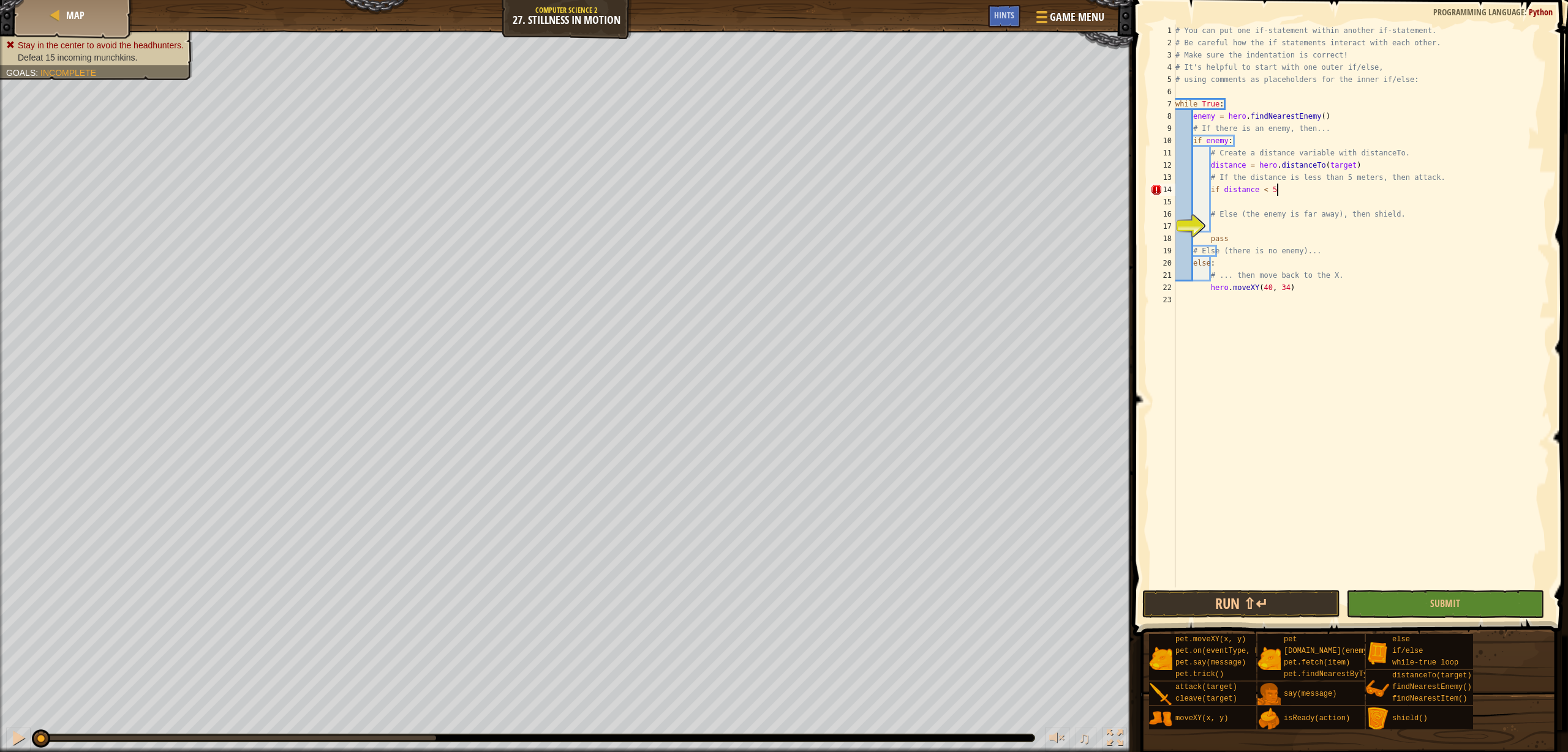
type textarea "if distance < 5:"
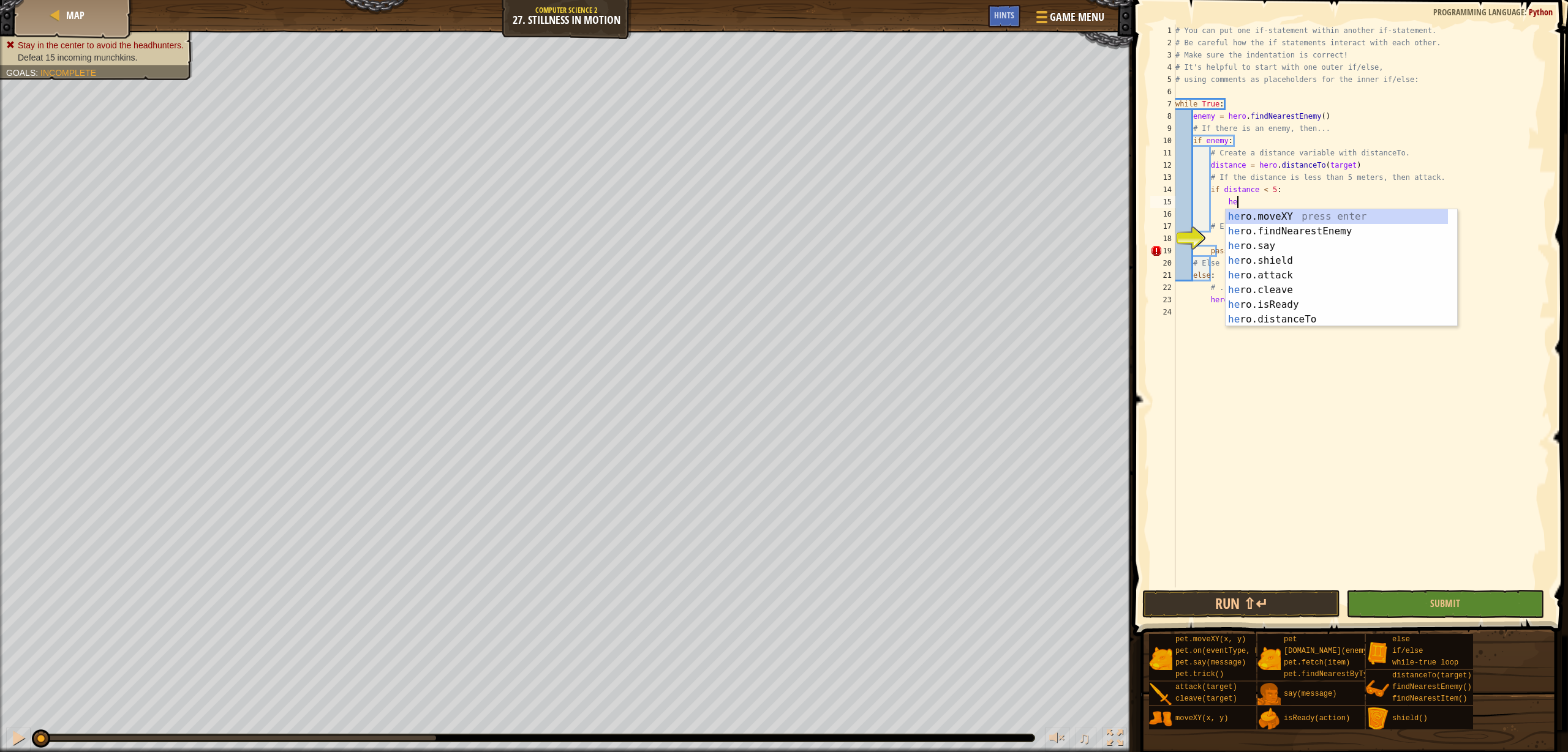
scroll to position [6, 5]
click at [1295, 271] on div "her o.moveXY press enter her o.findNearestEnemy press enter her o.say press ent…" at bounding box center [1336, 282] width 222 height 147
type textarea "hero.attack(enemy)"
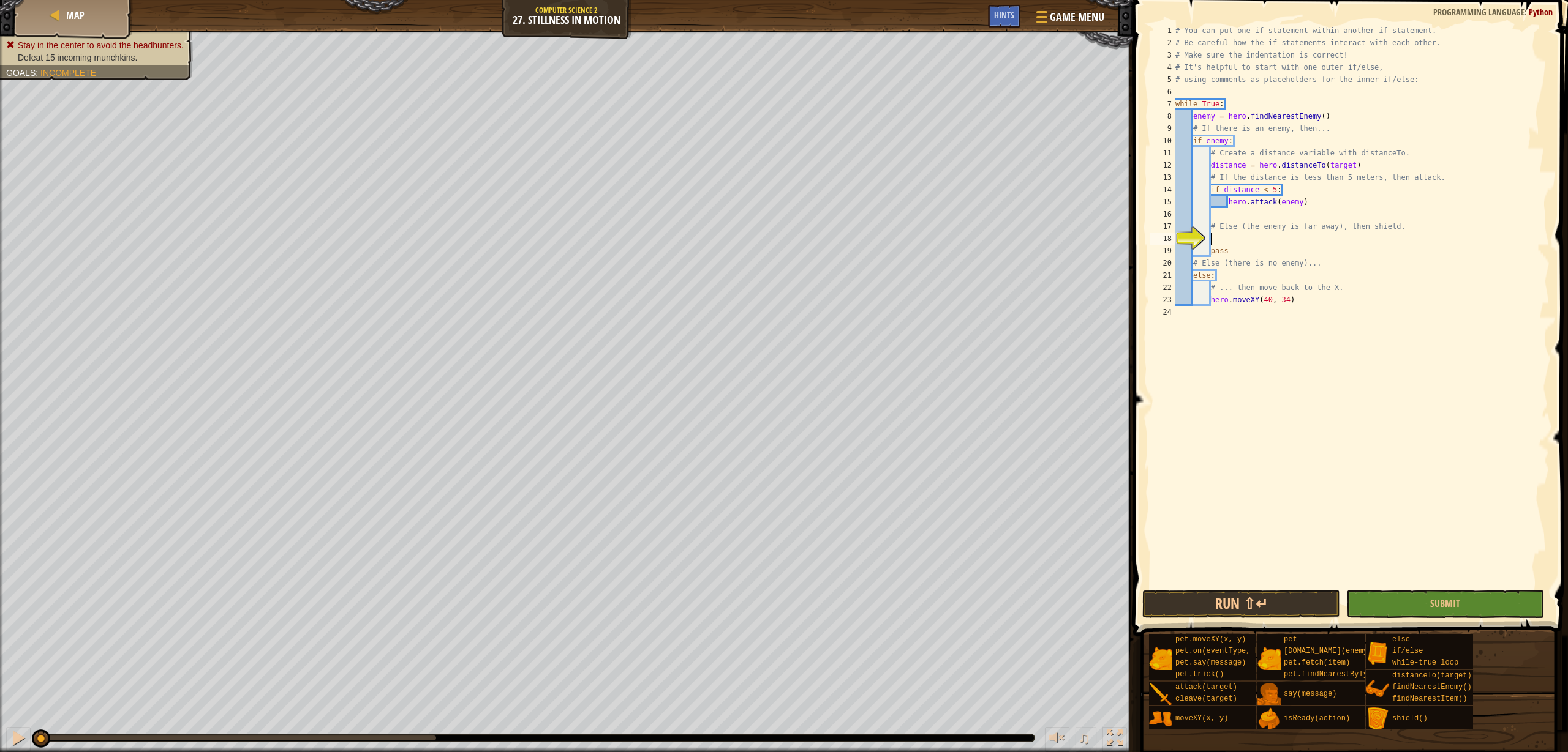
click at [1225, 238] on div "# You can put one if-statement within another if-statement. # Be careful how th…" at bounding box center [1361, 318] width 377 height 588
click at [1210, 223] on div "# You can put one if-statement within another if-statement. # Be careful how th…" at bounding box center [1361, 318] width 377 height 588
type textarea "# Else (the enemy is far away), then shield."
click at [1273, 222] on div "# You can put one if-statement within another if-statement. # Be careful how th…" at bounding box center [1361, 318] width 377 height 588
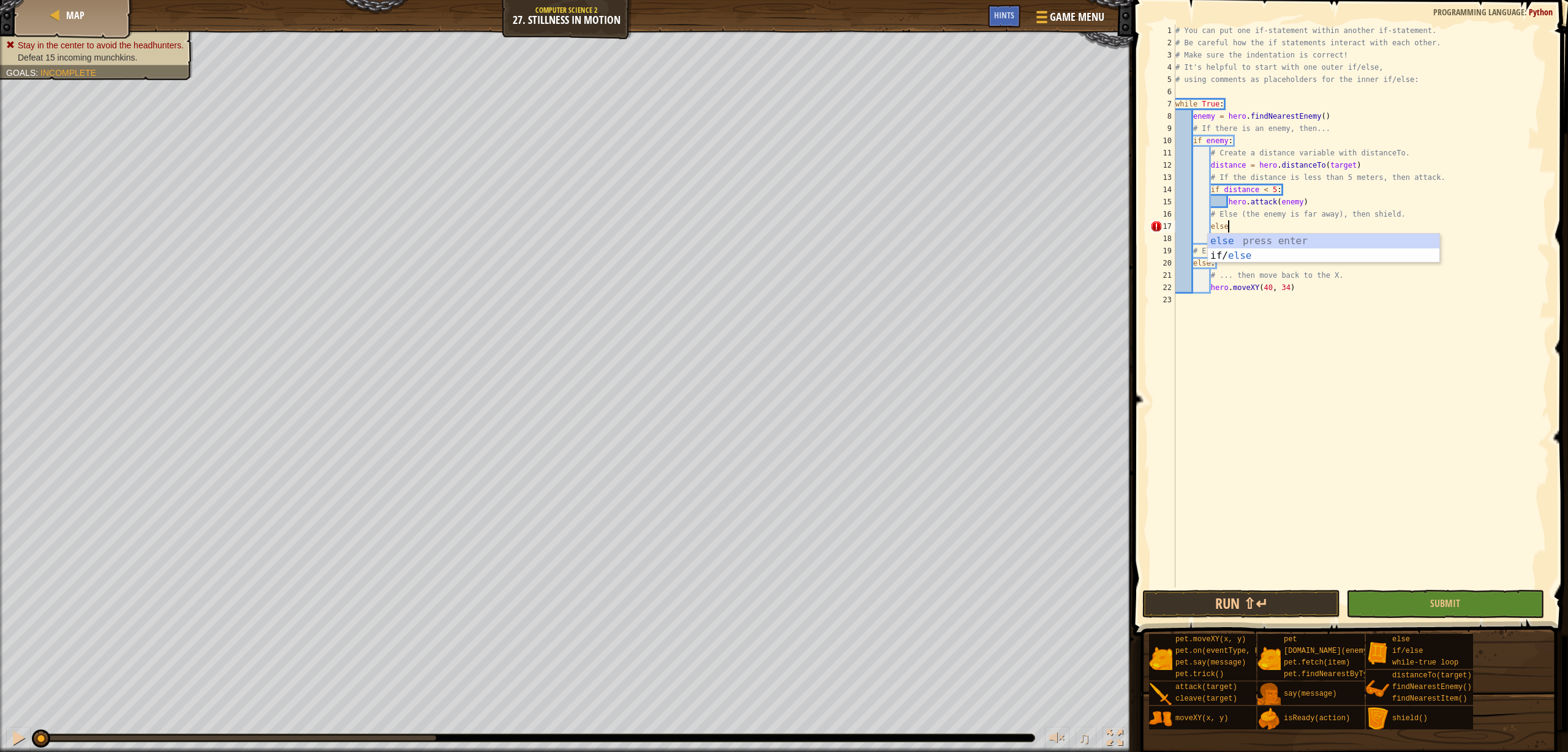
type textarea "else:"
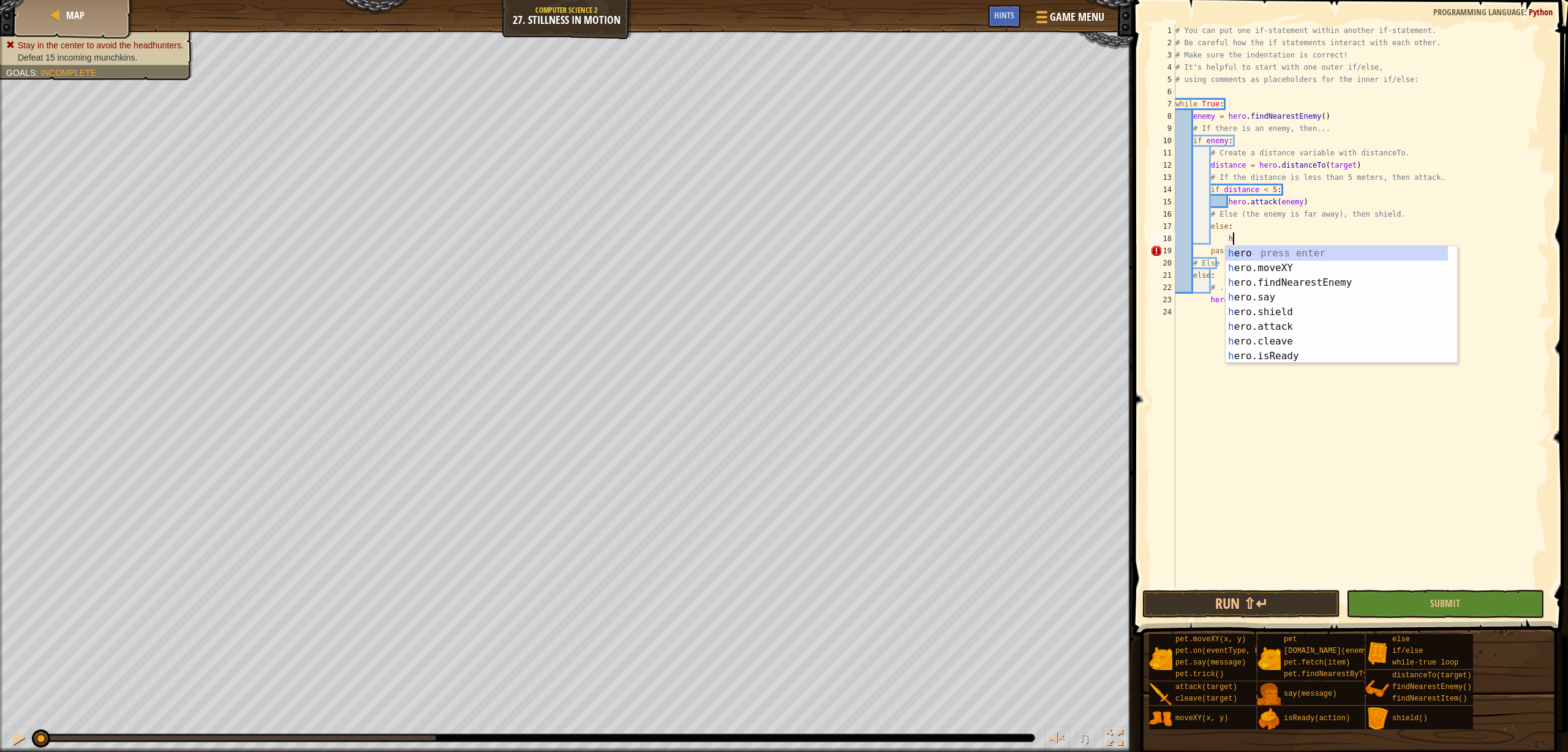
type textarea "he"
click at [1292, 313] on div "he ro press enter he ro.moveXY press enter he ro.findNearestEnemy press enter h…" at bounding box center [1336, 320] width 222 height 147
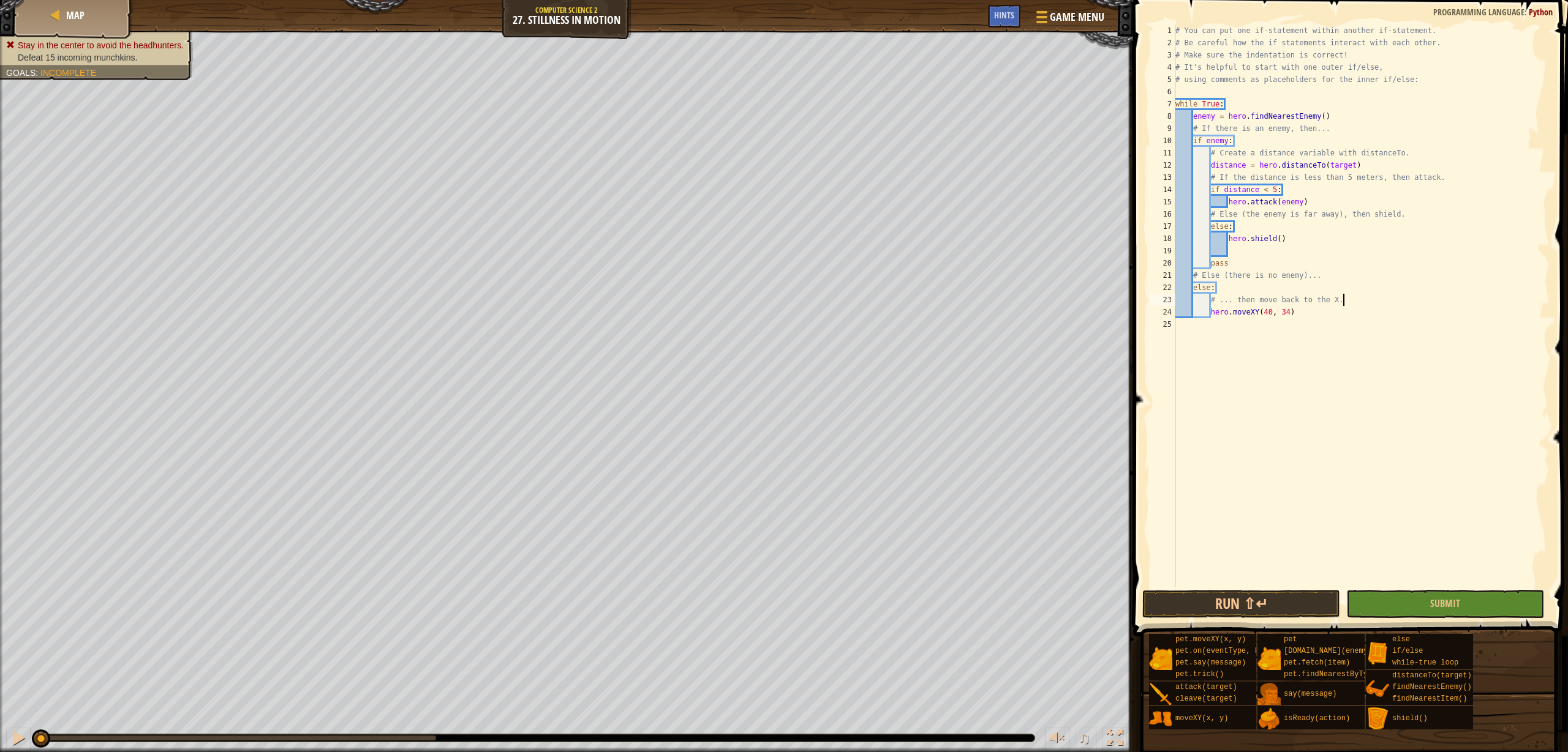
click at [1351, 299] on div "# You can put one if-statement within another if-statement. # Be careful how th…" at bounding box center [1361, 318] width 377 height 588
click at [1470, 598] on button "Submit" at bounding box center [1444, 604] width 198 height 28
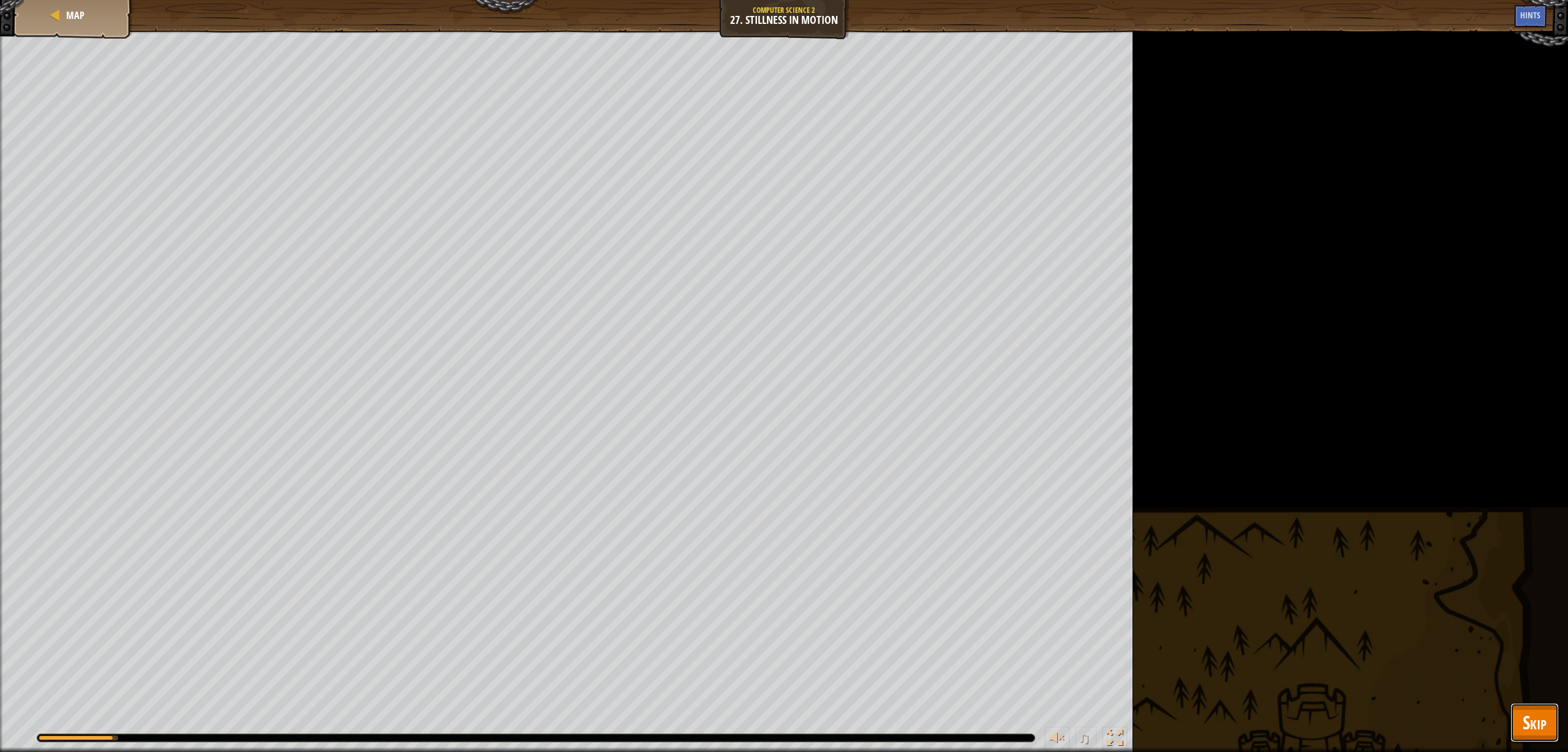
click at [1534, 739] on button "Skip" at bounding box center [1534, 723] width 48 height 40
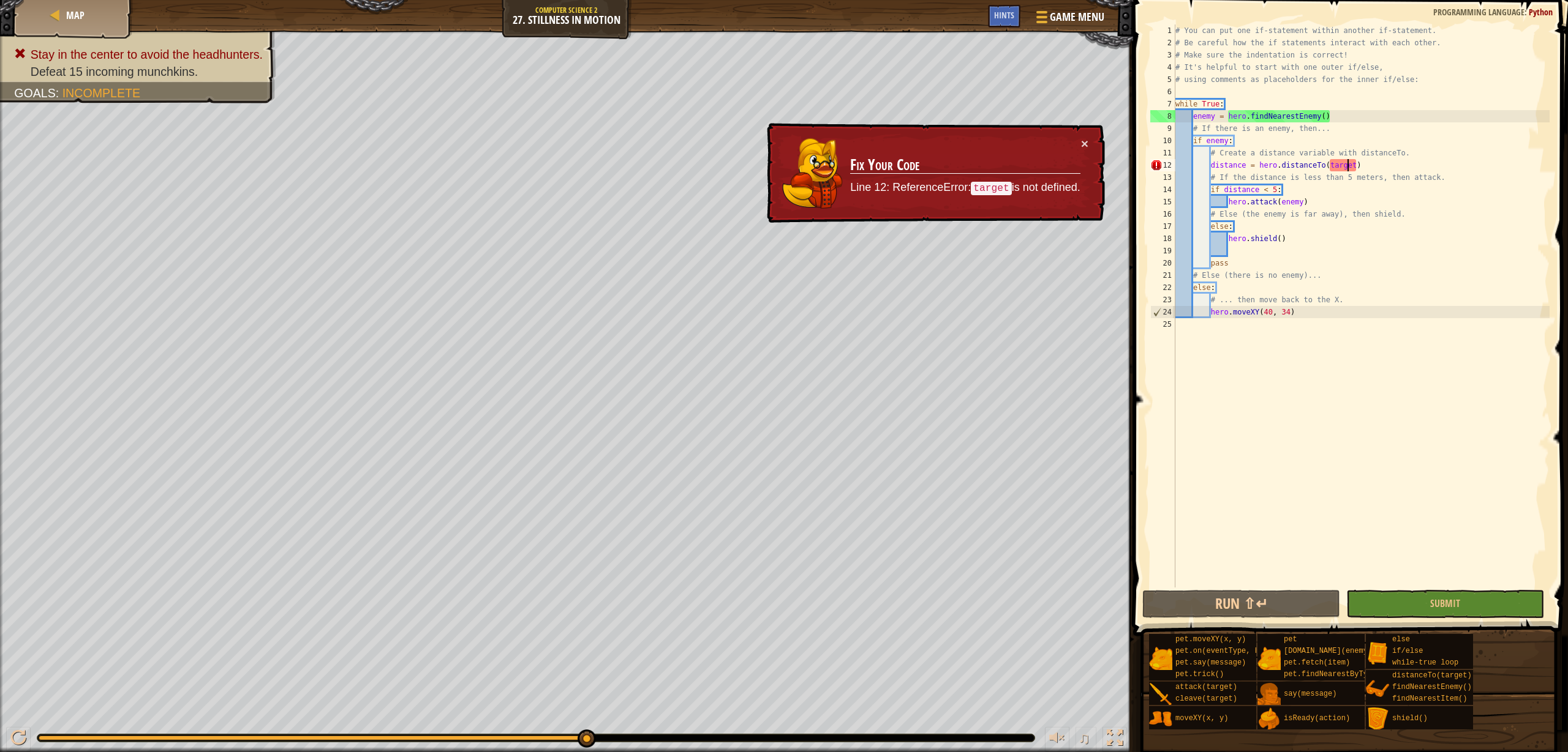
click at [1348, 164] on div "# You can put one if-statement within another if-statement. # Be careful how th…" at bounding box center [1361, 318] width 377 height 588
drag, startPoint x: 1357, startPoint y: 162, endPoint x: 1327, endPoint y: 163, distance: 30.0
click at [1327, 163] on div "# You can put one if-statement within another if-statement. # Be careful how th…" at bounding box center [1361, 318] width 377 height 588
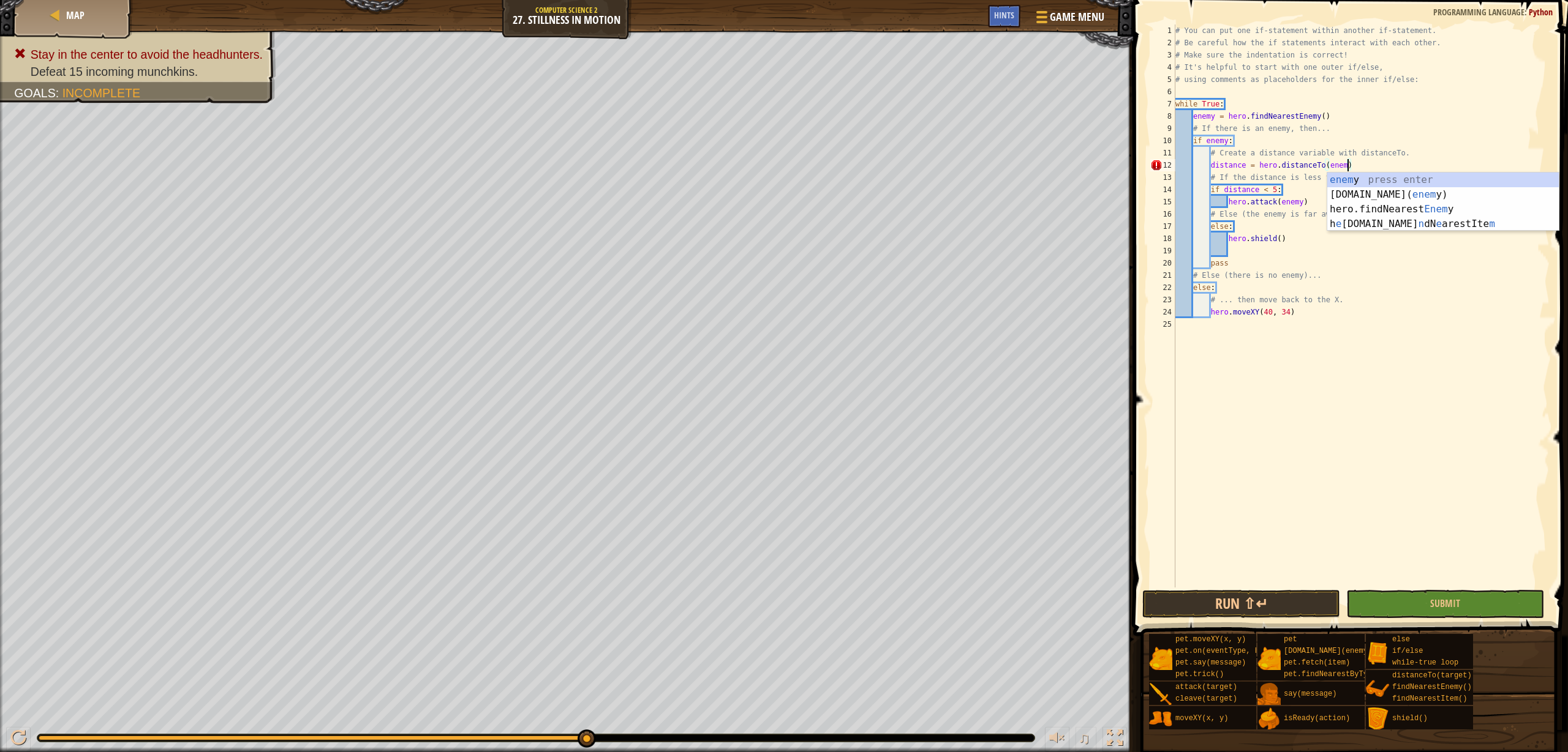
scroll to position [6, 14]
type textarea "distance = hero.distanceTo(enemy)"
click at [1400, 605] on button "Submit" at bounding box center [1444, 604] width 198 height 28
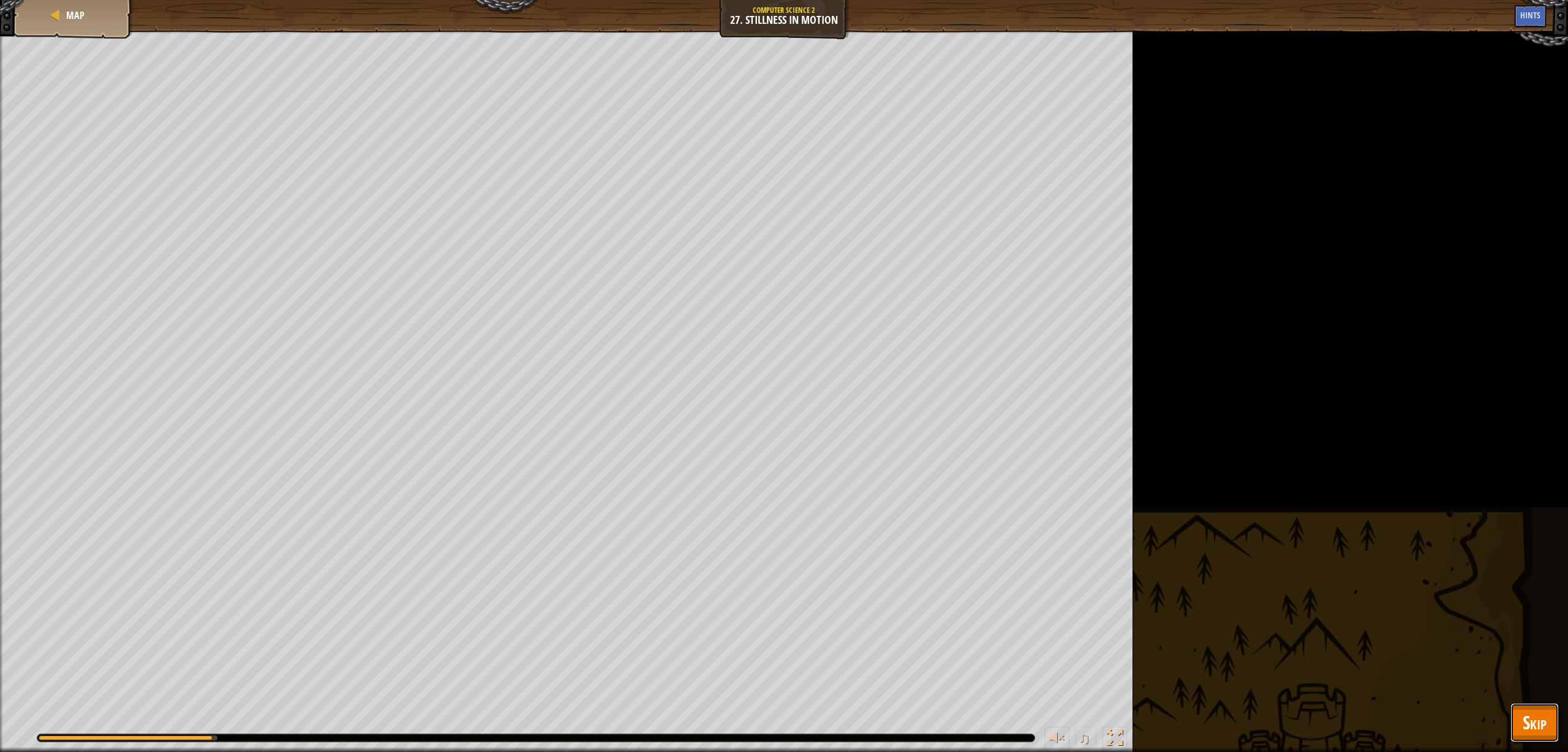
click at [1528, 710] on span "Skip" at bounding box center [1534, 723] width 24 height 25
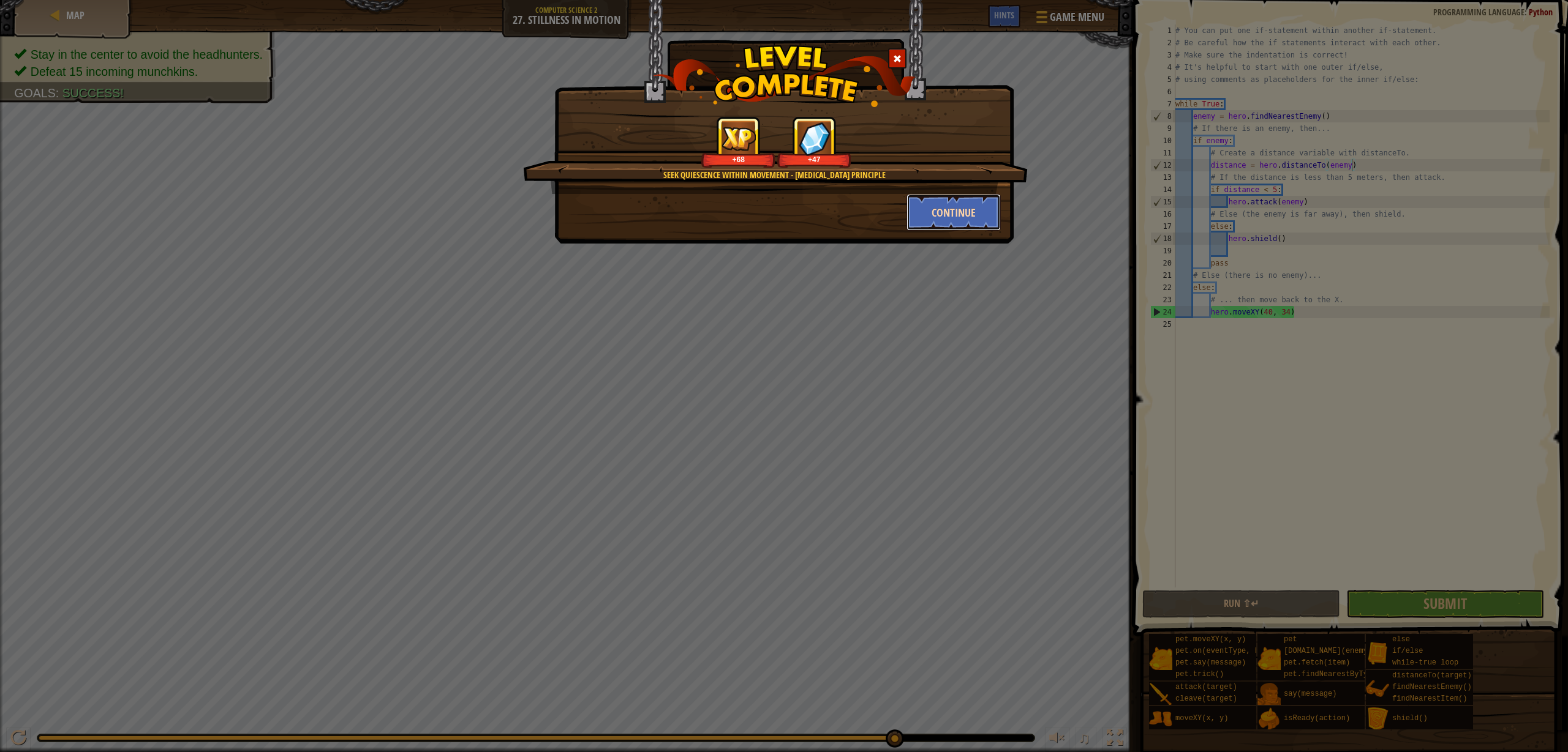
click at [983, 221] on button "Continue" at bounding box center [954, 212] width 95 height 37
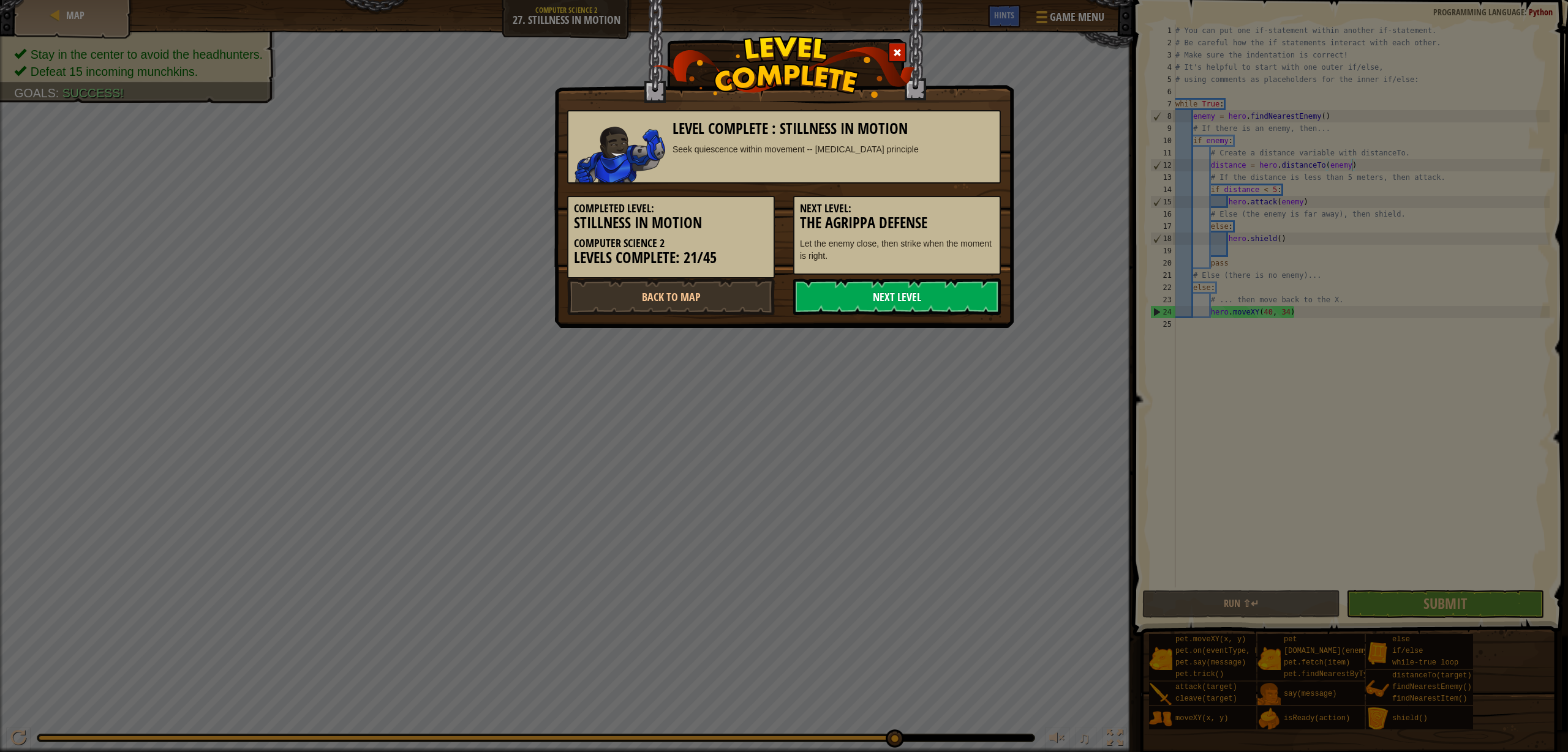
click at [873, 297] on link "Next Level" at bounding box center [897, 297] width 208 height 37
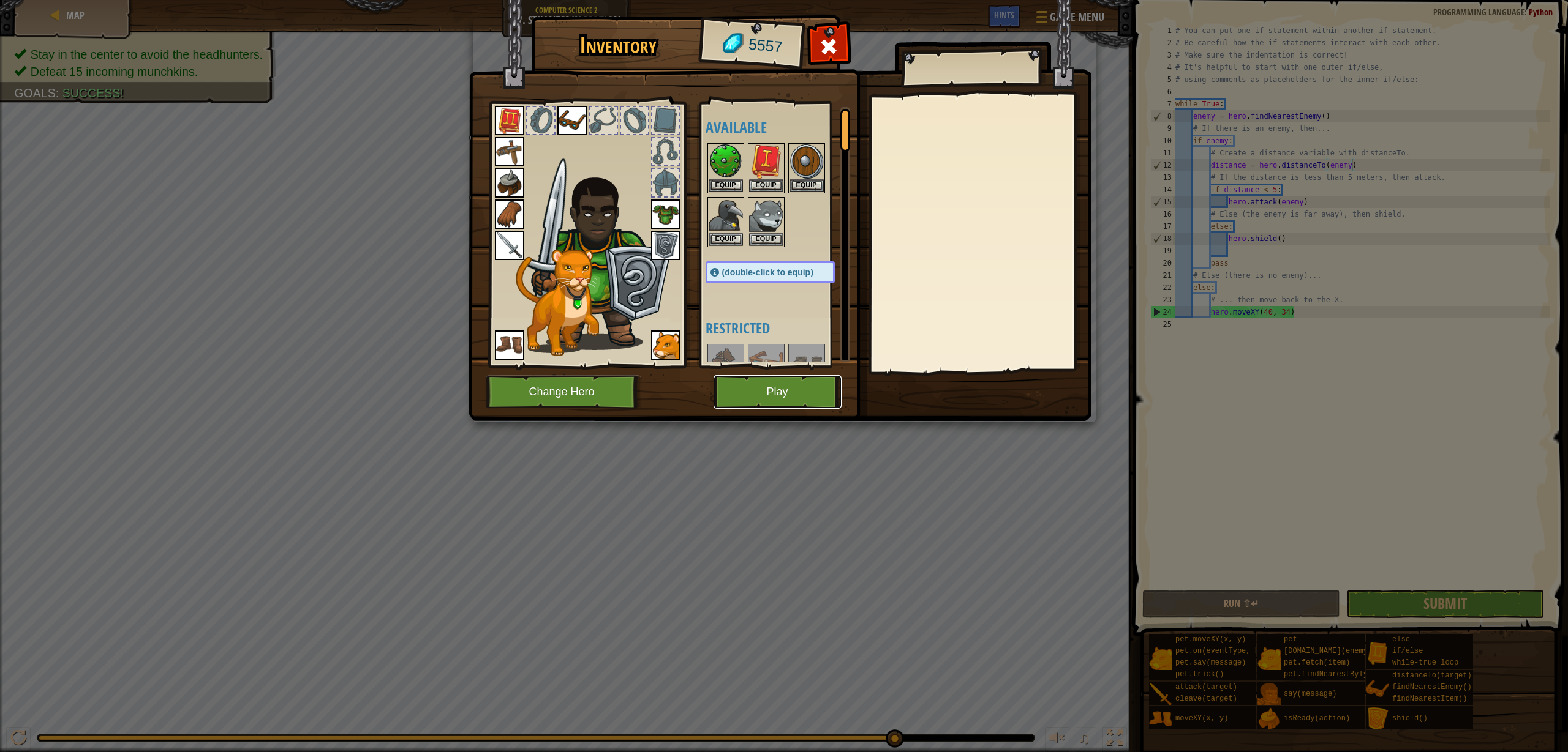
drag, startPoint x: 762, startPoint y: 384, endPoint x: 766, endPoint y: 379, distance: 6.4
click at [766, 379] on button "Play" at bounding box center [778, 391] width 128 height 34
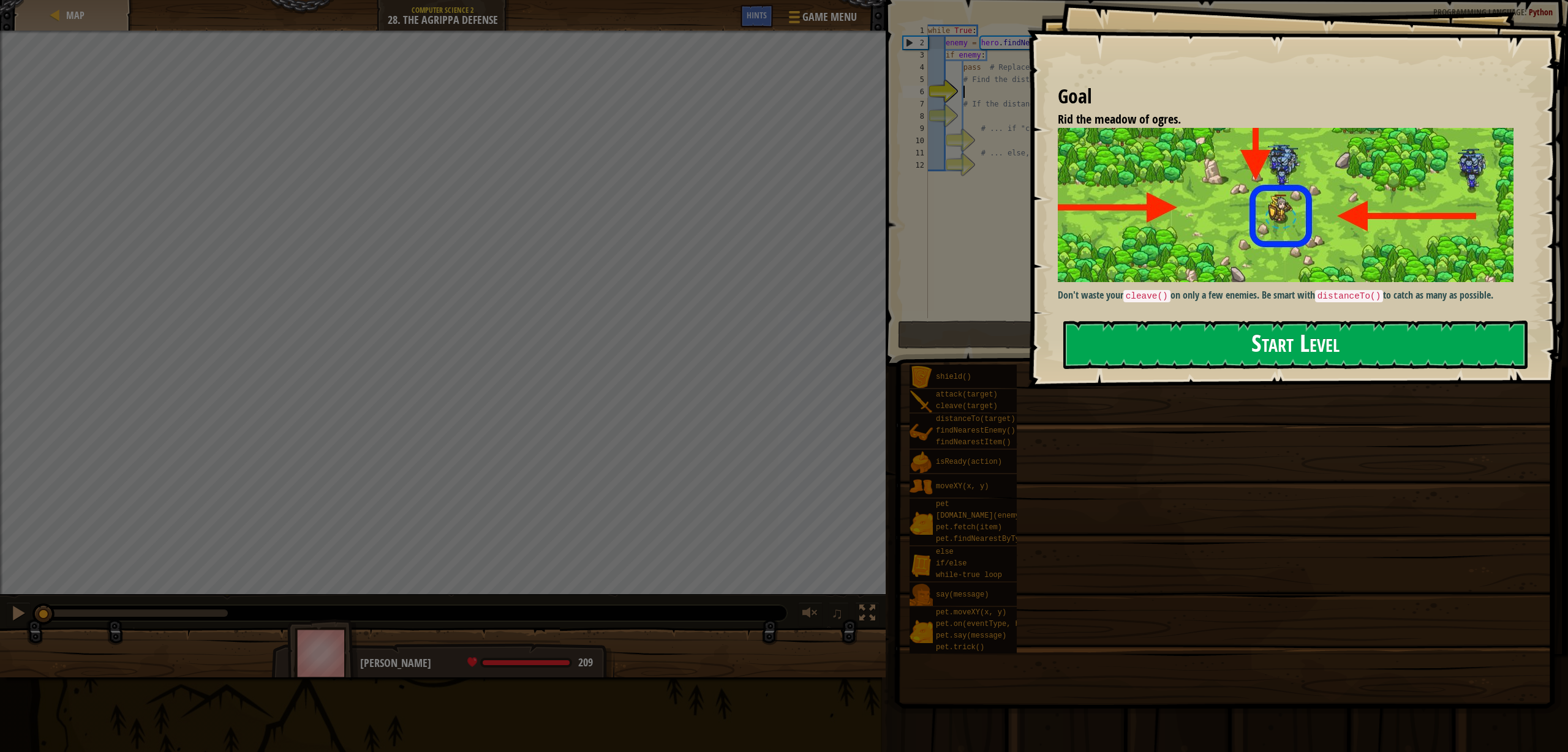
click at [1271, 350] on button "Start Level" at bounding box center [1295, 345] width 464 height 48
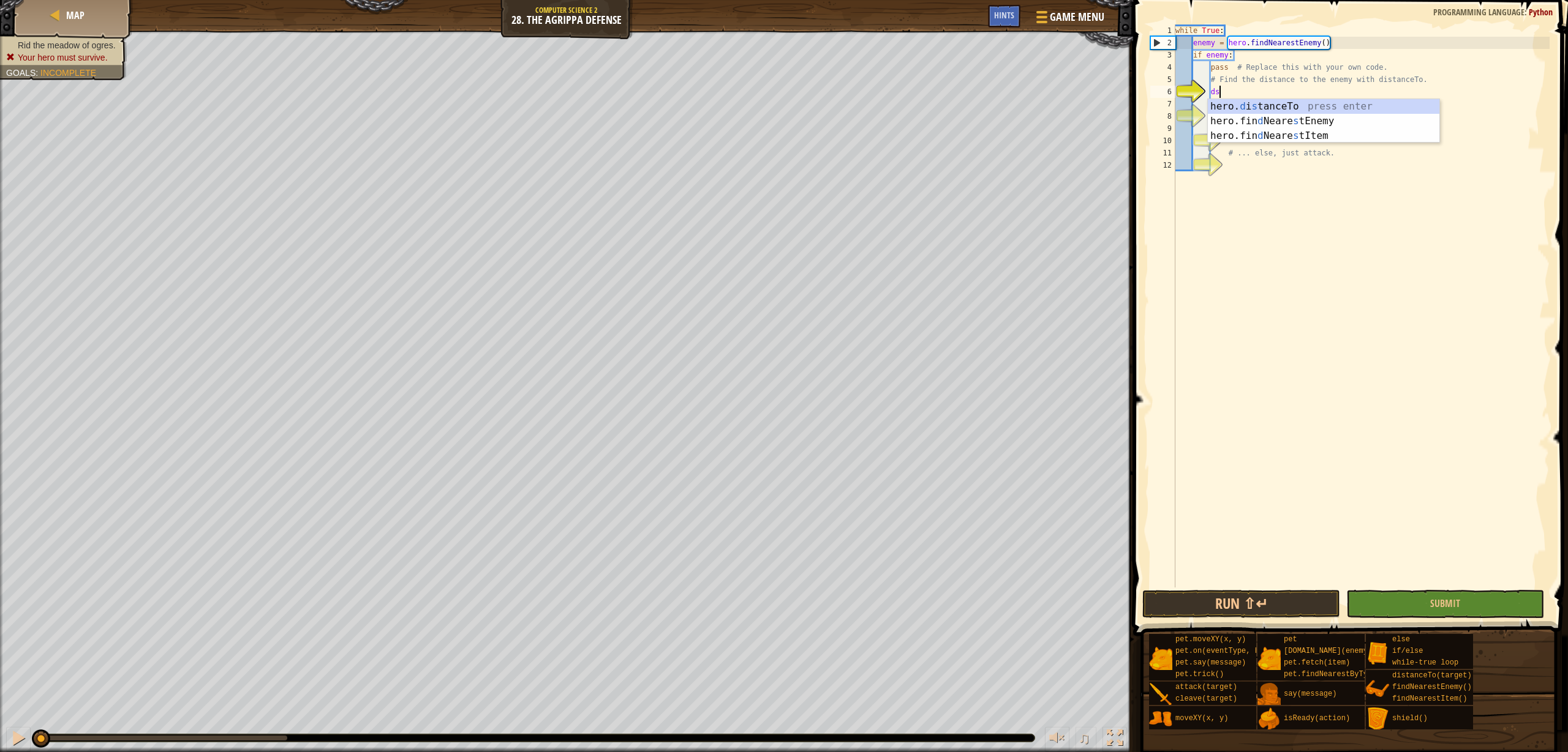
type textarea "d"
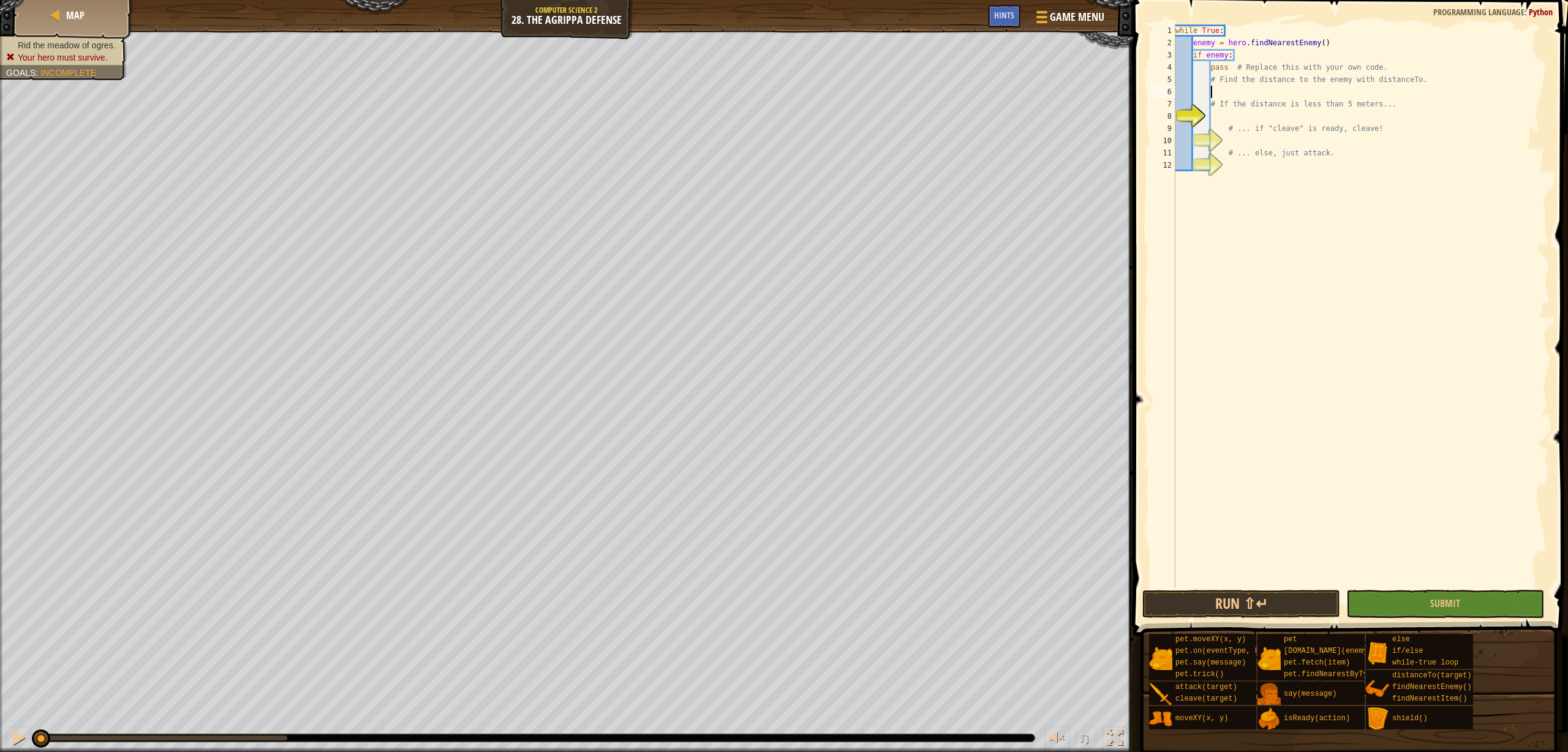
type textarea "i"
click at [1404, 106] on div "hero. dista nceTo press enter" at bounding box center [1372, 121] width 231 height 44
type textarea "distance = hero.distanceTo(target)"
click at [1398, 121] on div "while True : enemy = hero . findNearestEnemy ( ) if enemy : pass # Replace this…" at bounding box center [1361, 318] width 377 height 588
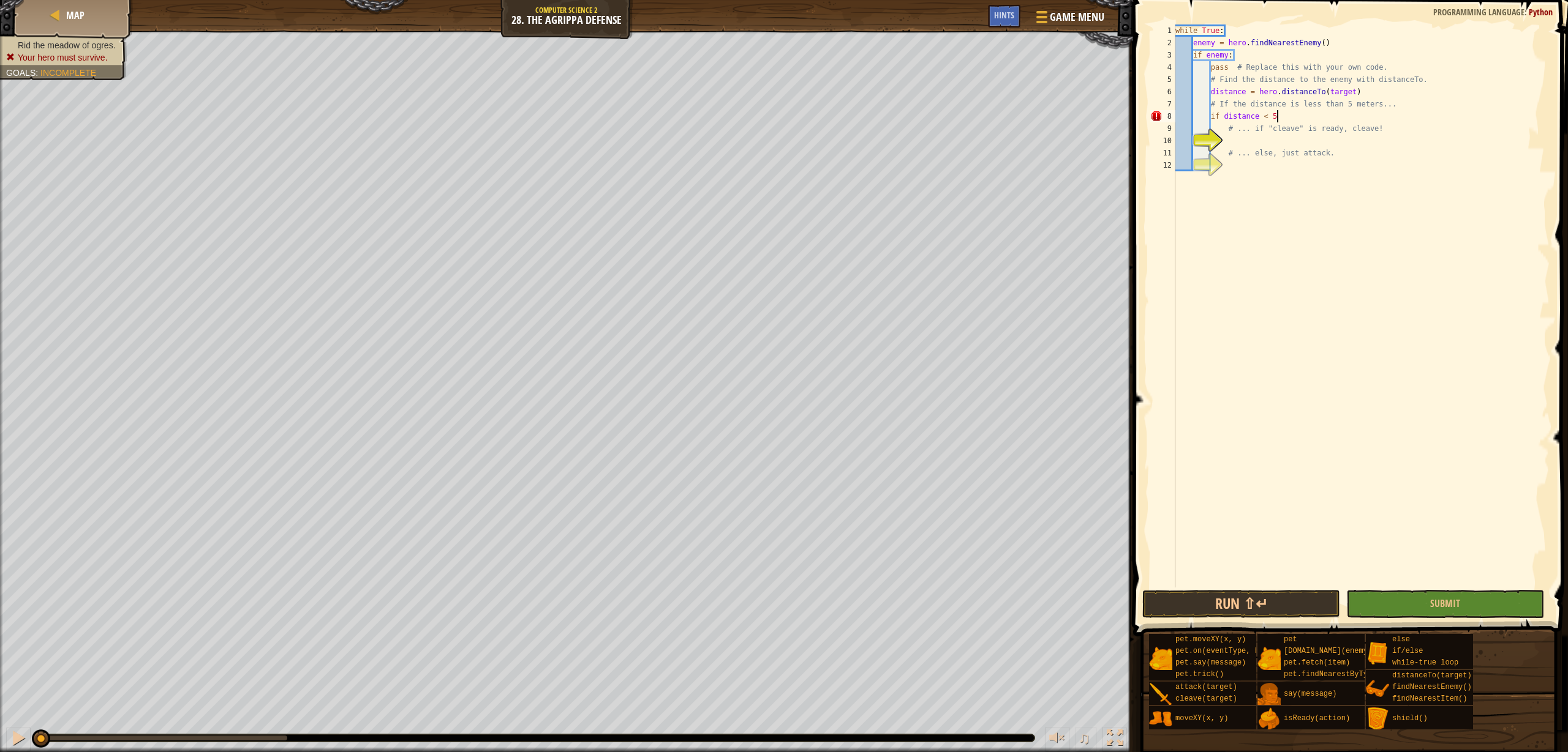
type textarea "if distance < 5:"
click at [1342, 143] on div "while True : enemy = hero . findNearestEnemy ( ) if enemy : pass # Replace this…" at bounding box center [1361, 318] width 377 height 588
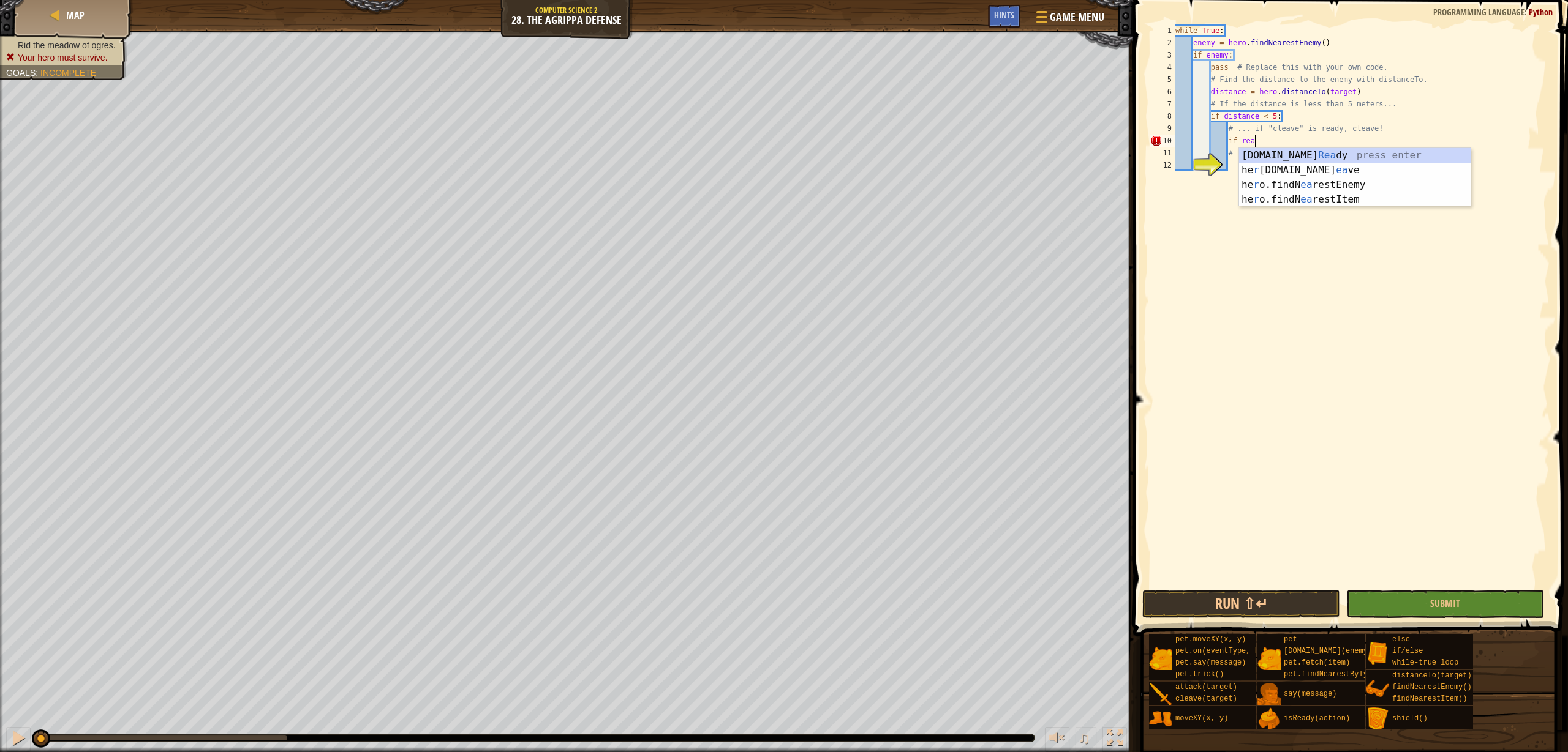
scroll to position [6, 6]
click at [1403, 152] on div "[DOMAIN_NAME] Read y press enter" at bounding box center [1355, 170] width 231 height 44
type textarea "if hero.isReady("cleave")"
click at [1295, 167] on div "while True : enemy = hero . findNearestEnemy ( ) if enemy : pass # Replace this…" at bounding box center [1361, 318] width 377 height 588
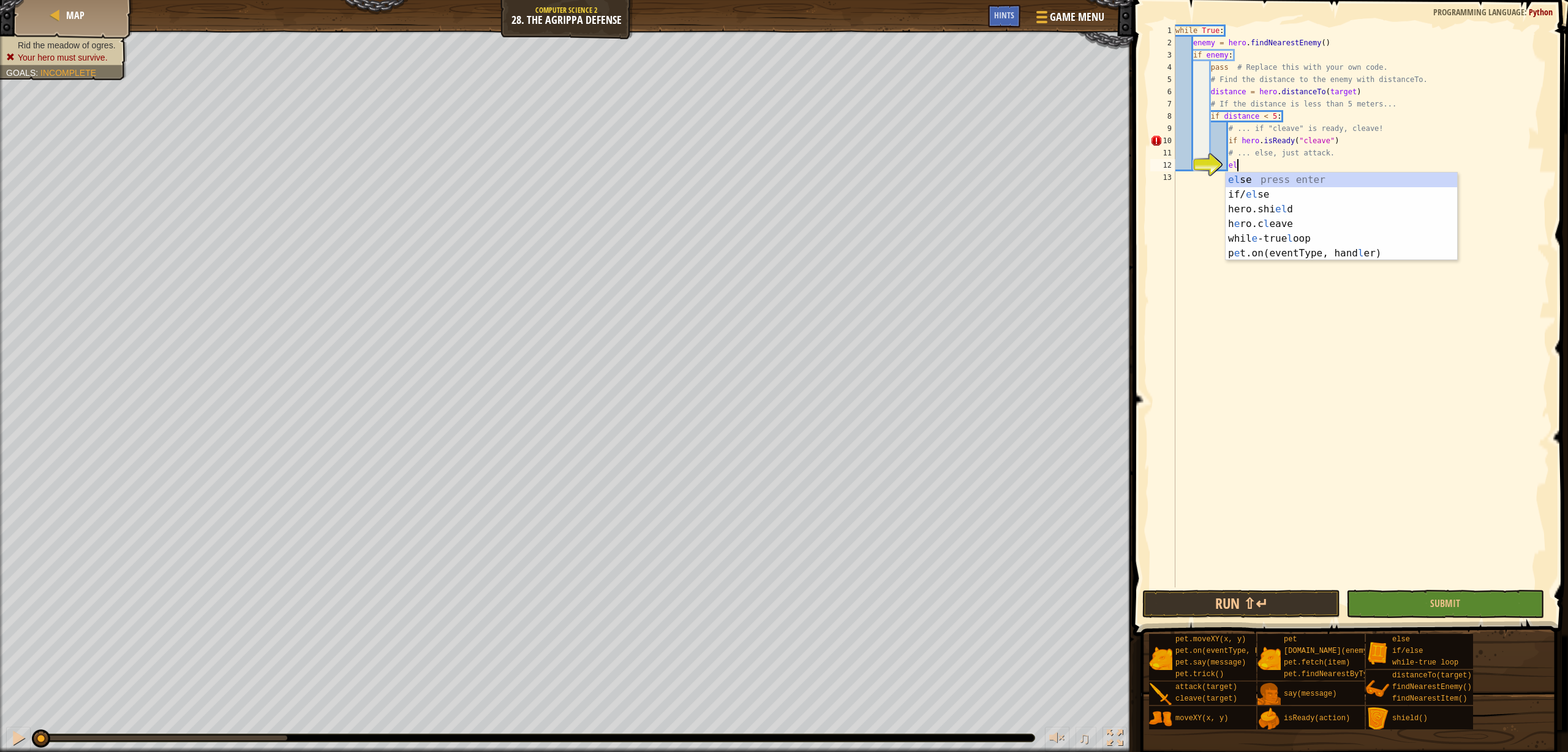
type textarea "else"
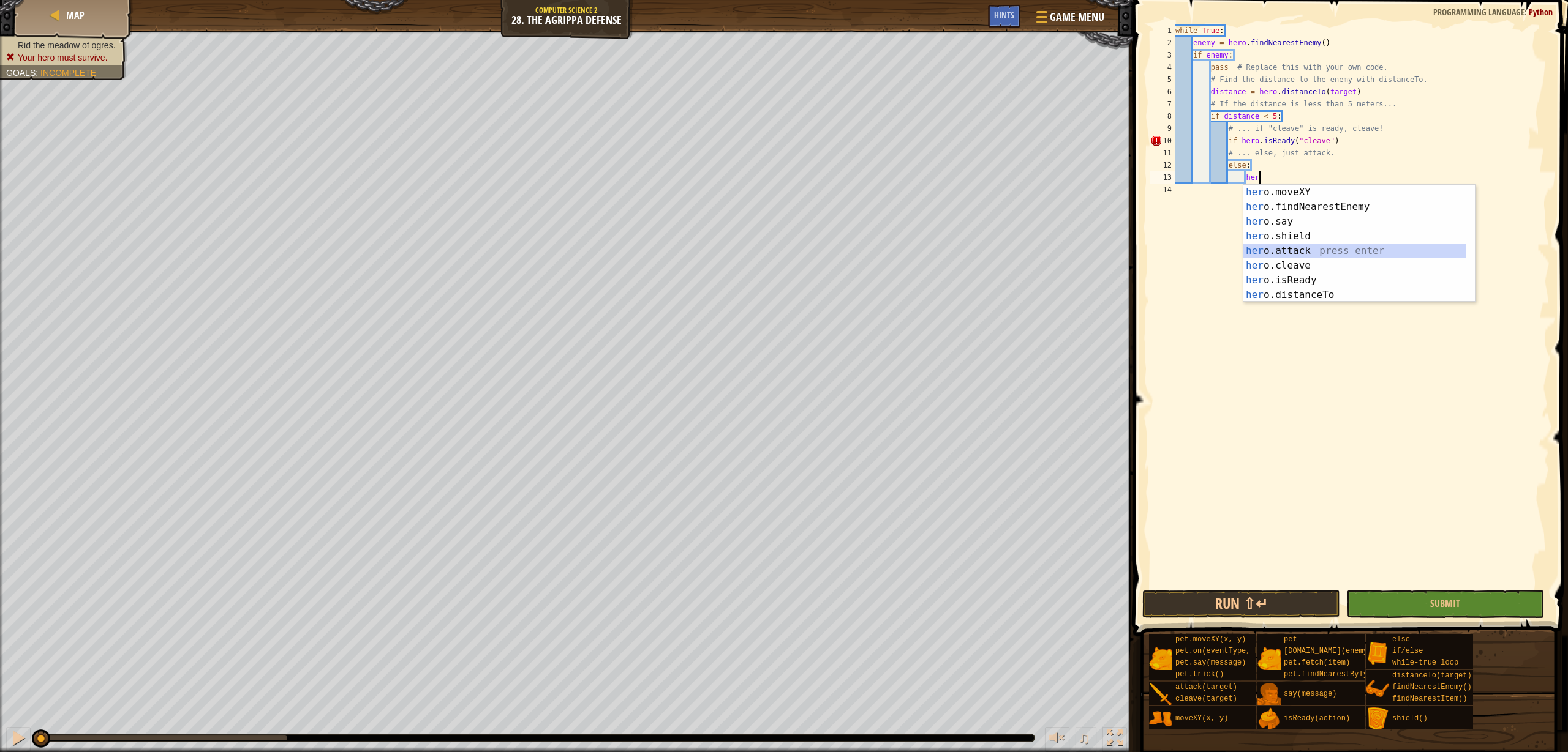
click at [1322, 248] on div "her o.moveXY press enter her o.findNearestEnemy press enter her o.say press ent…" at bounding box center [1354, 258] width 222 height 147
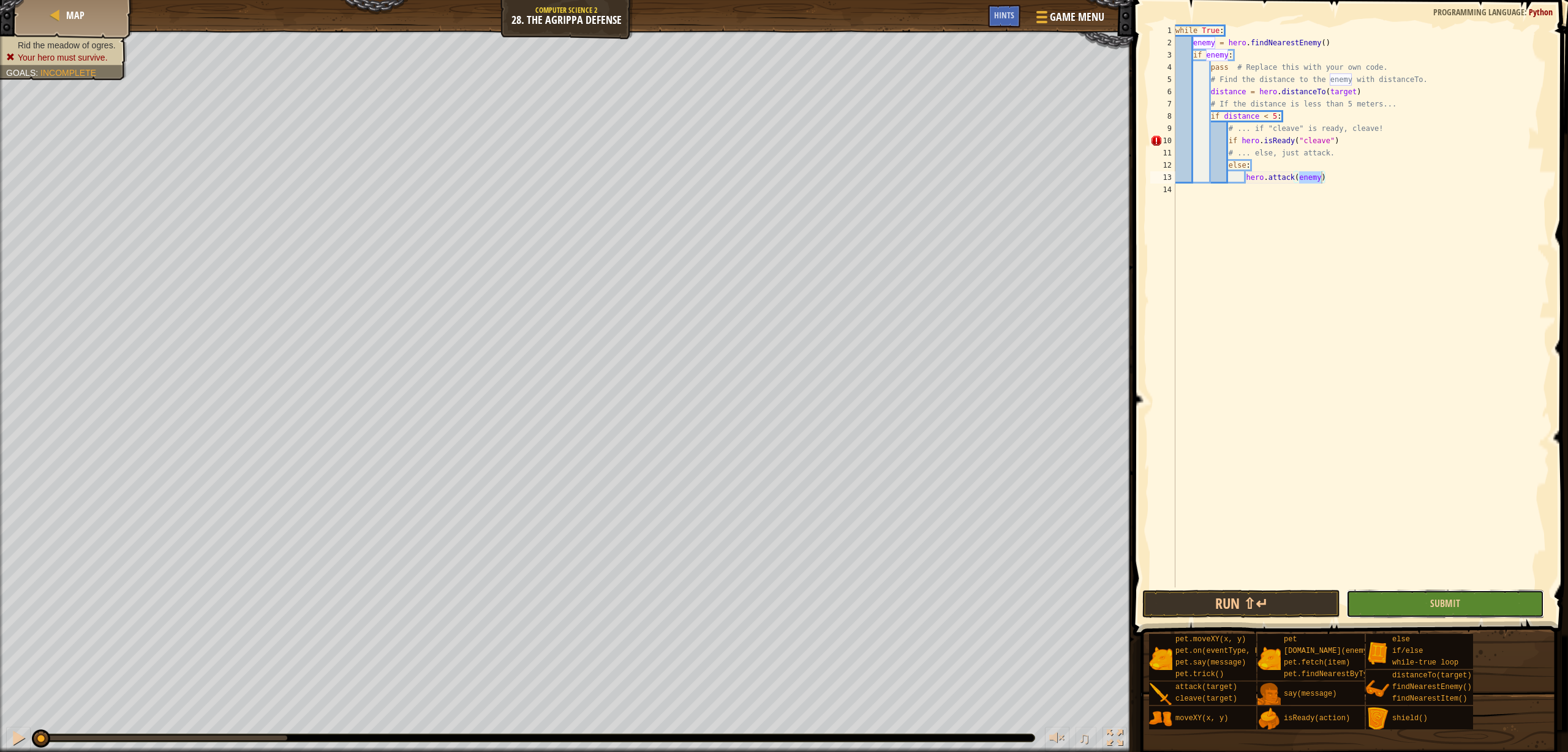
click at [1486, 604] on button "Submit" at bounding box center [1444, 604] width 198 height 28
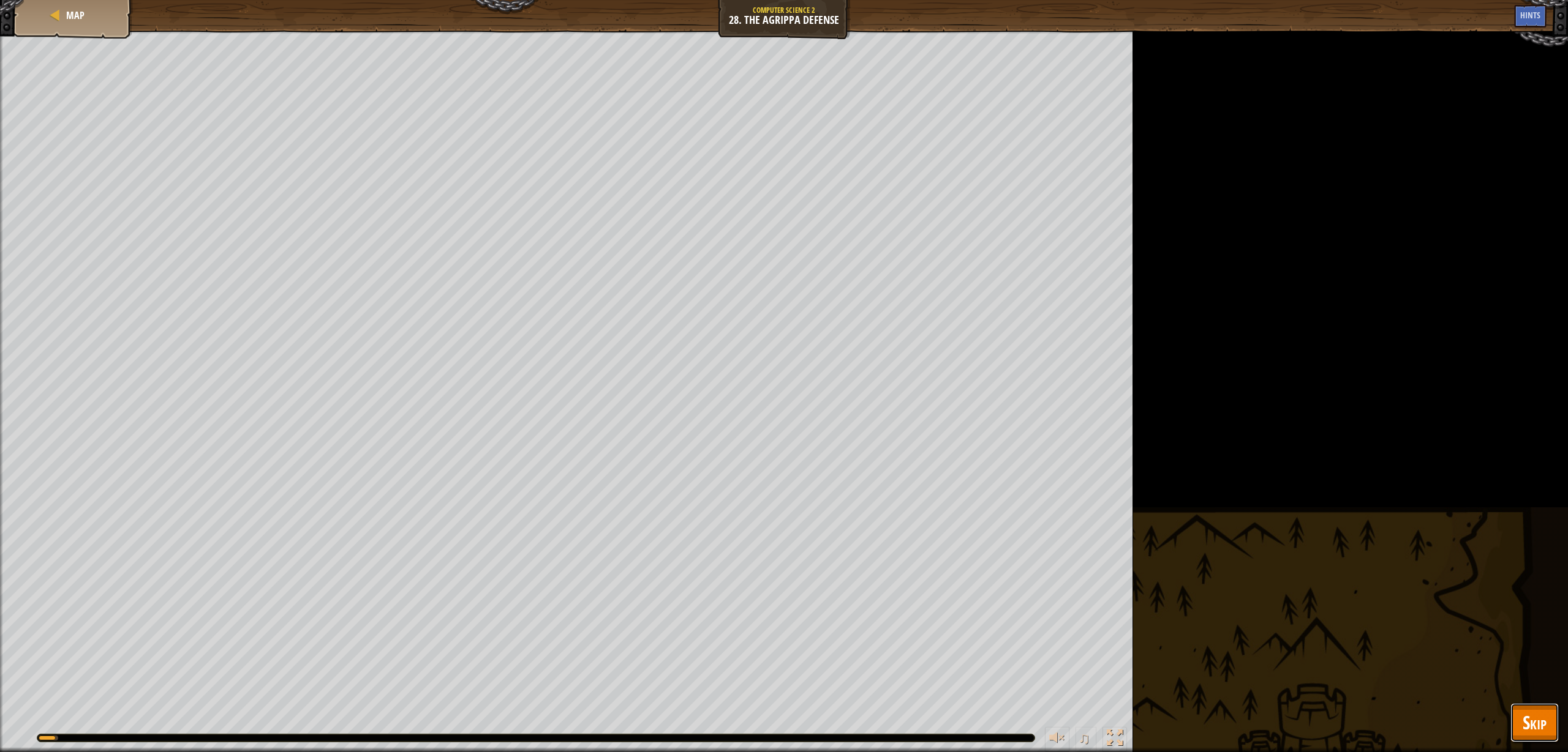
click at [1531, 714] on span "Skip" at bounding box center [1534, 723] width 24 height 25
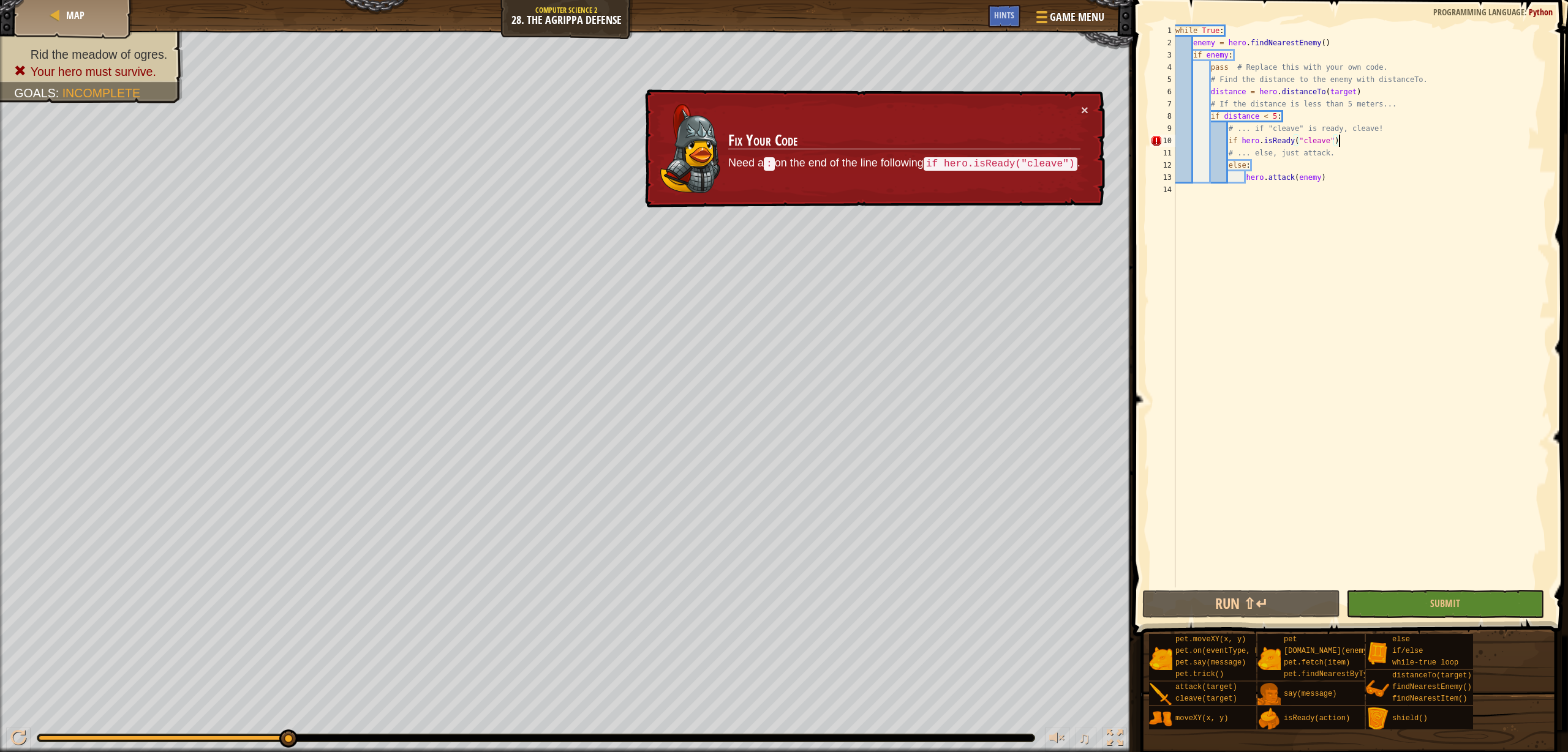
click at [1340, 143] on div "while True : enemy = hero . findNearestEnemy ( ) if enemy : pass # Replace this…" at bounding box center [1361, 318] width 377 height 588
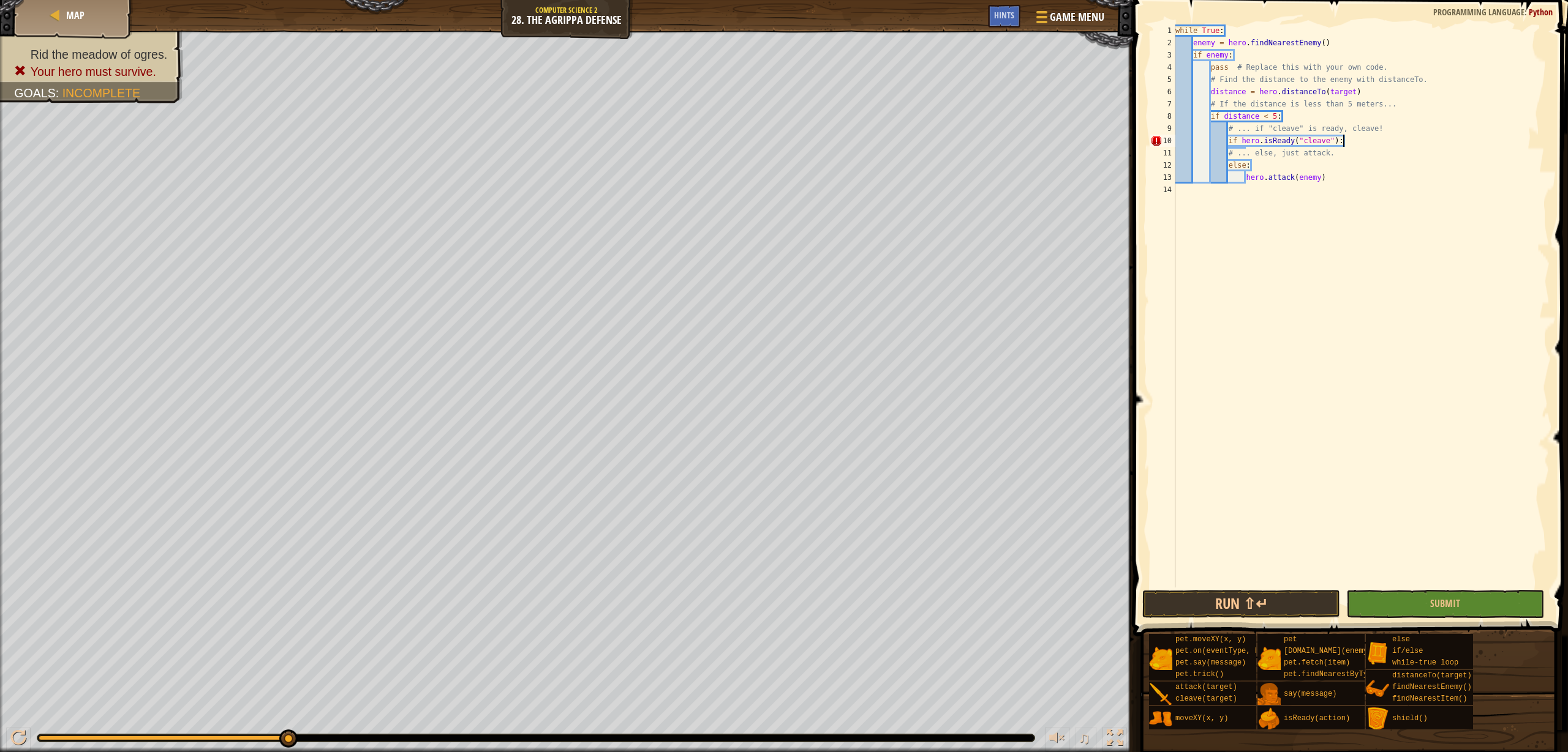
scroll to position [6, 14]
click at [1429, 597] on button "Submit" at bounding box center [1444, 604] width 198 height 28
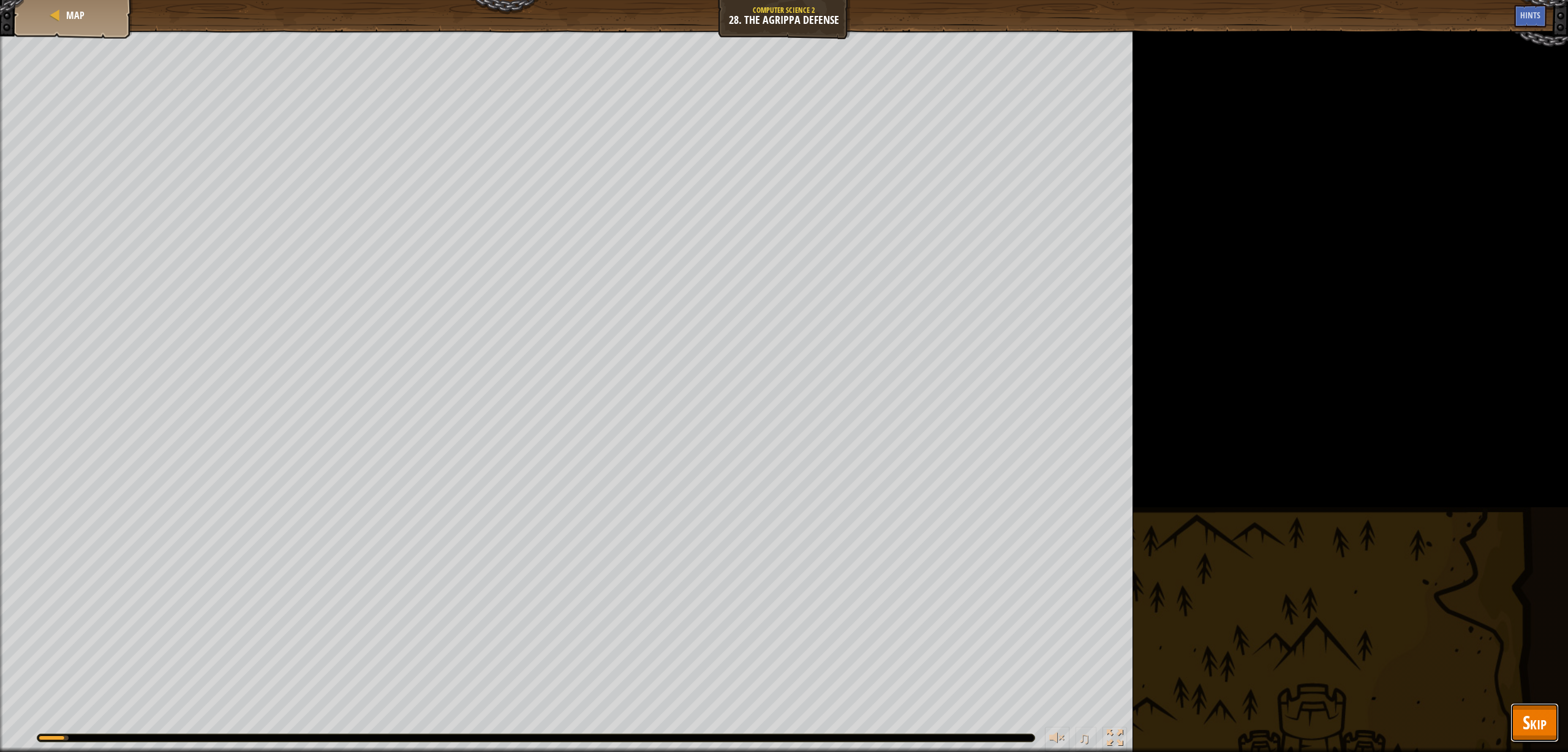
click at [1539, 722] on span "Skip" at bounding box center [1534, 723] width 24 height 25
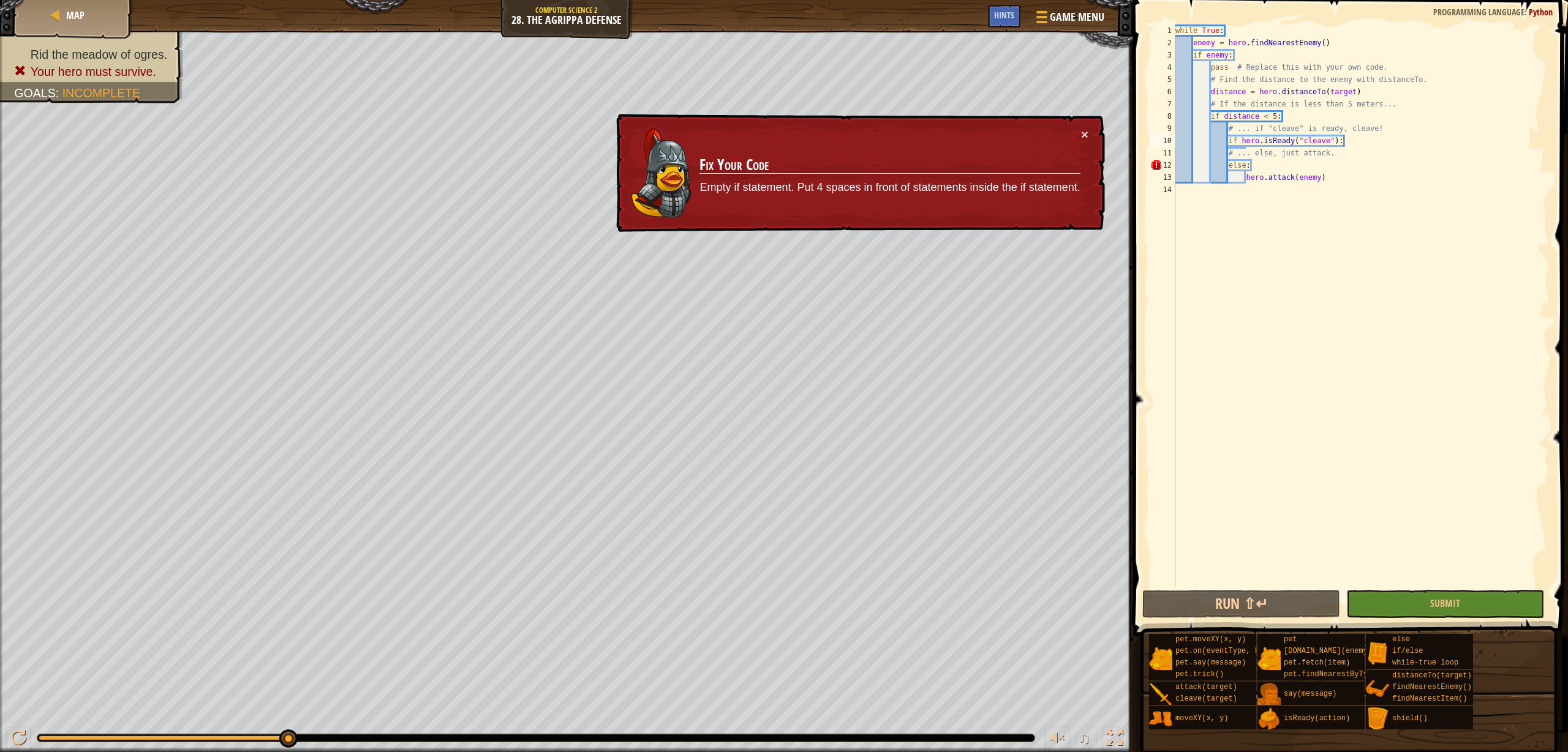
scroll to position [6, 6]
click at [1232, 170] on div "while True : enemy = hero . findNearestEnemy ( ) if enemy : pass # Replace this…" at bounding box center [1361, 318] width 377 height 588
click at [1225, 166] on div "while True : enemy = hero . findNearestEnemy ( ) if enemy : pass # Replace this…" at bounding box center [1361, 318] width 377 height 588
click at [1226, 164] on div "while True : enemy = hero . findNearestEnemy ( ) if enemy : pass # Replace this…" at bounding box center [1361, 318] width 377 height 588
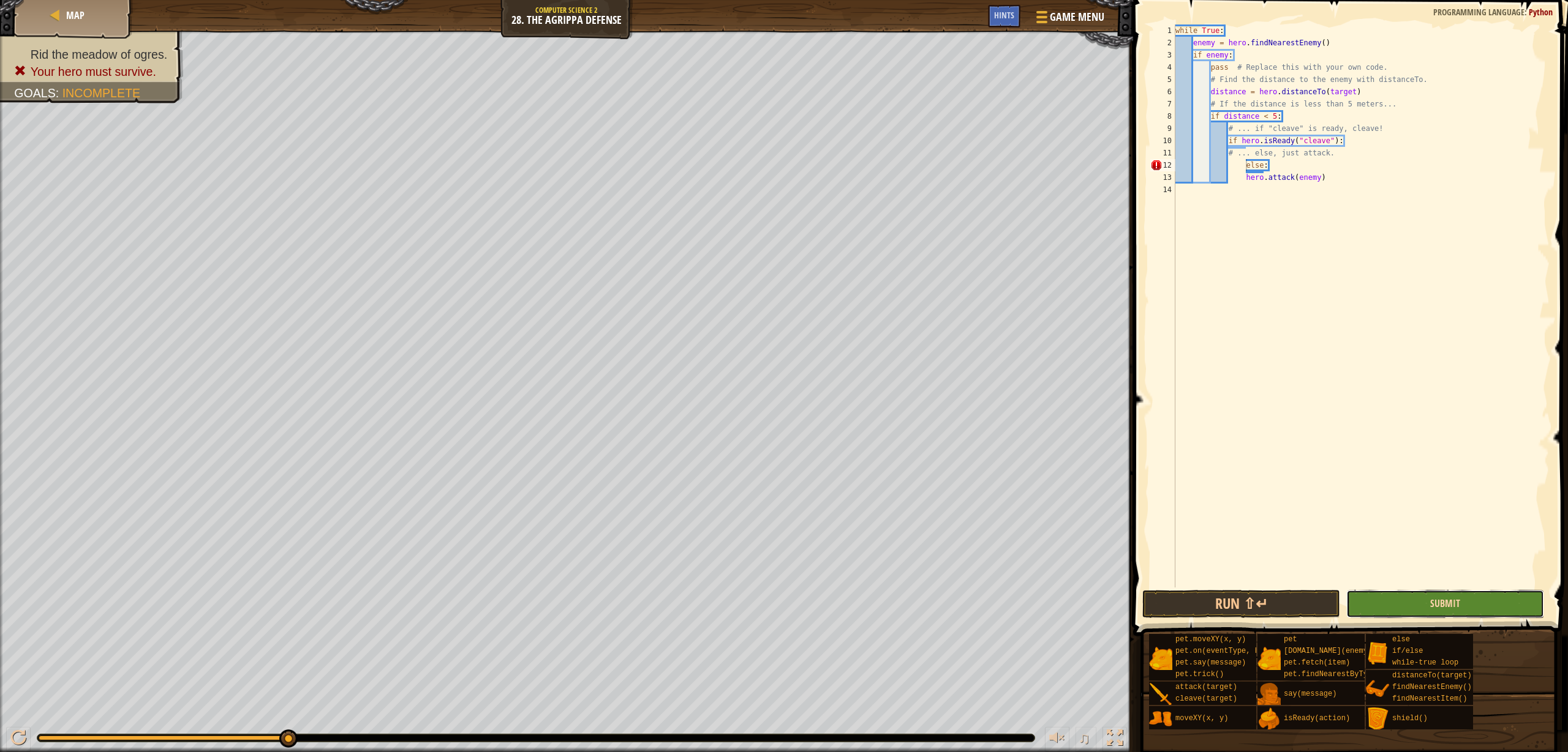
click at [1455, 600] on span "Submit" at bounding box center [1445, 603] width 30 height 14
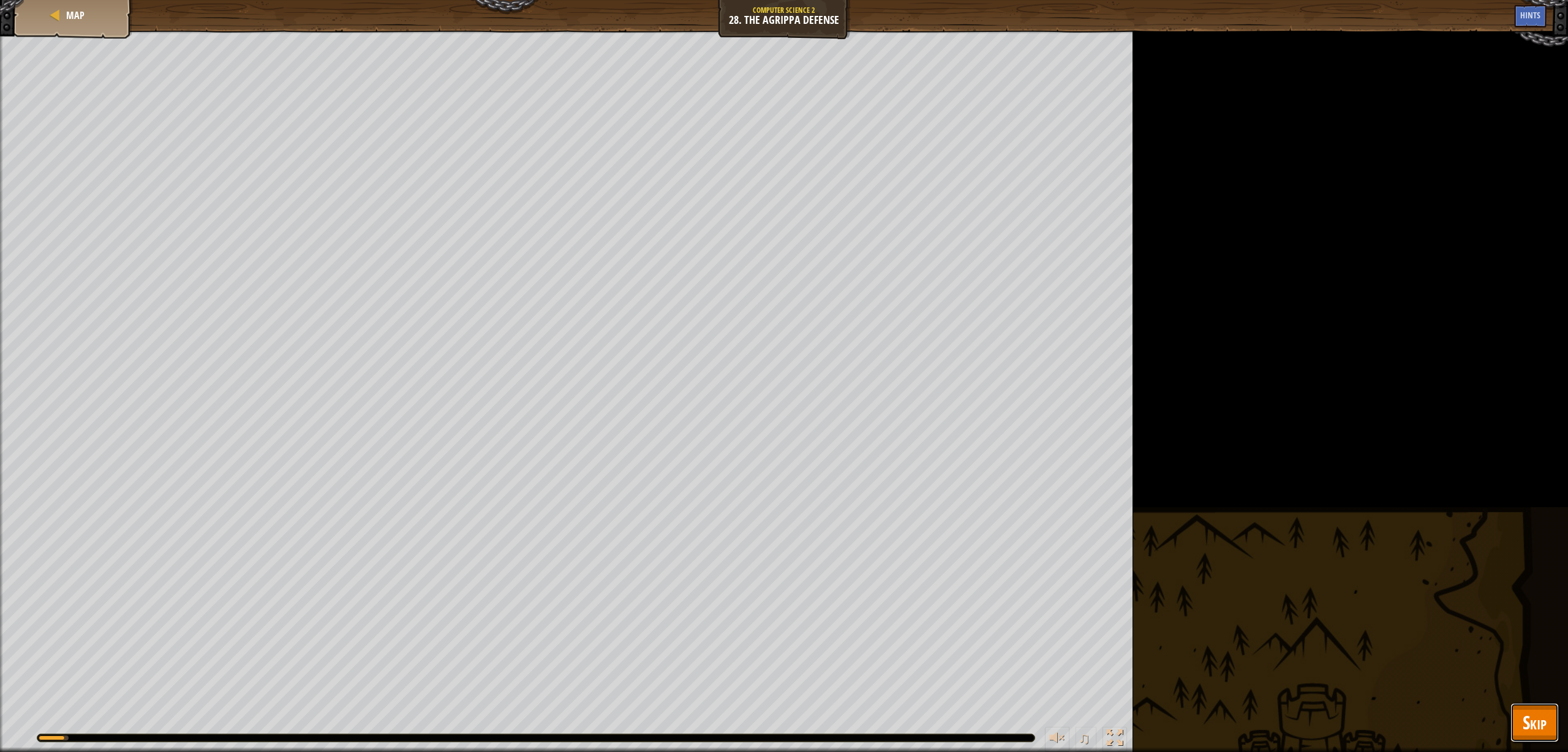
click at [1534, 715] on span "Skip" at bounding box center [1534, 723] width 24 height 25
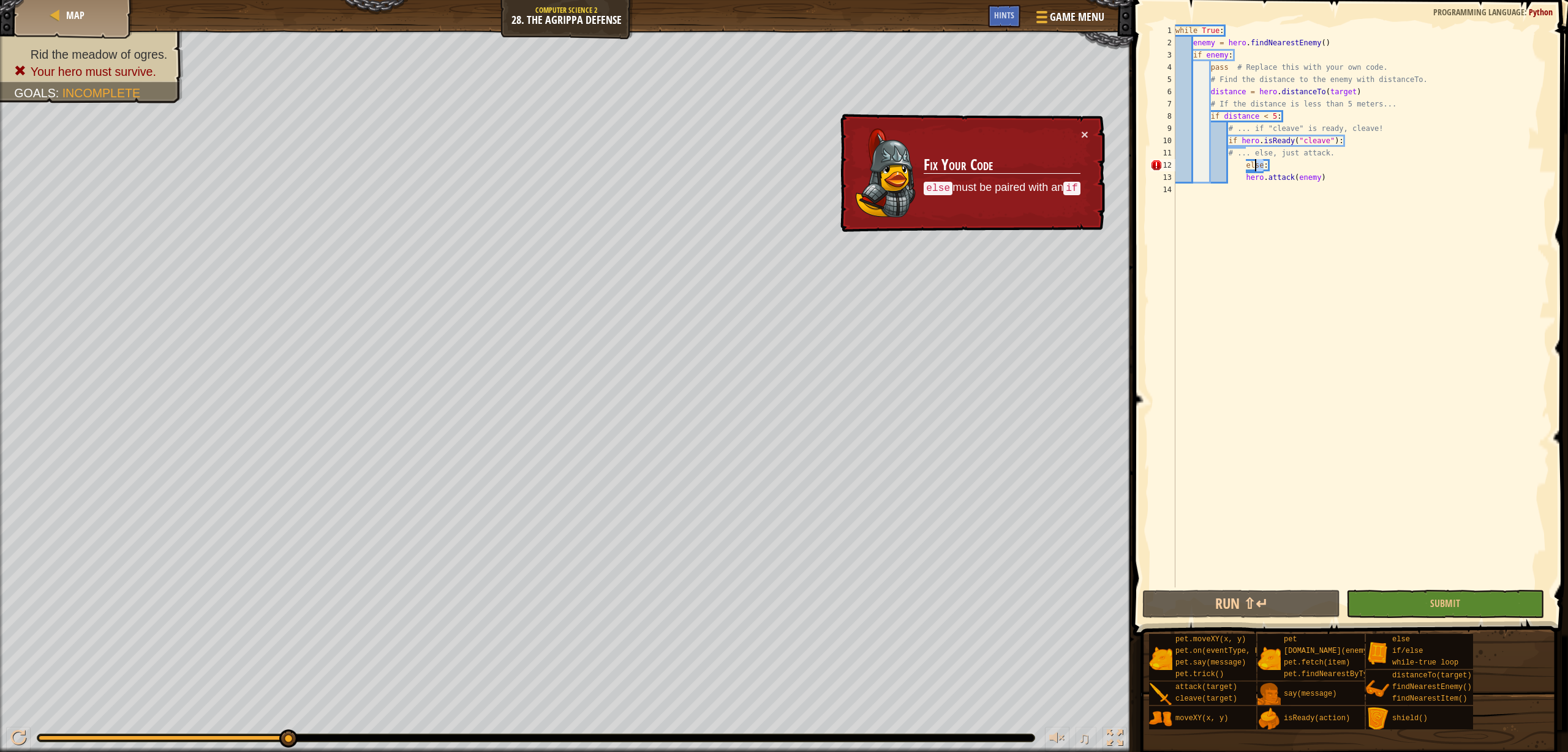
click at [1256, 165] on div "while True : enemy = hero . findNearestEnemy ( ) if enemy : pass # Replace this…" at bounding box center [1361, 318] width 377 height 588
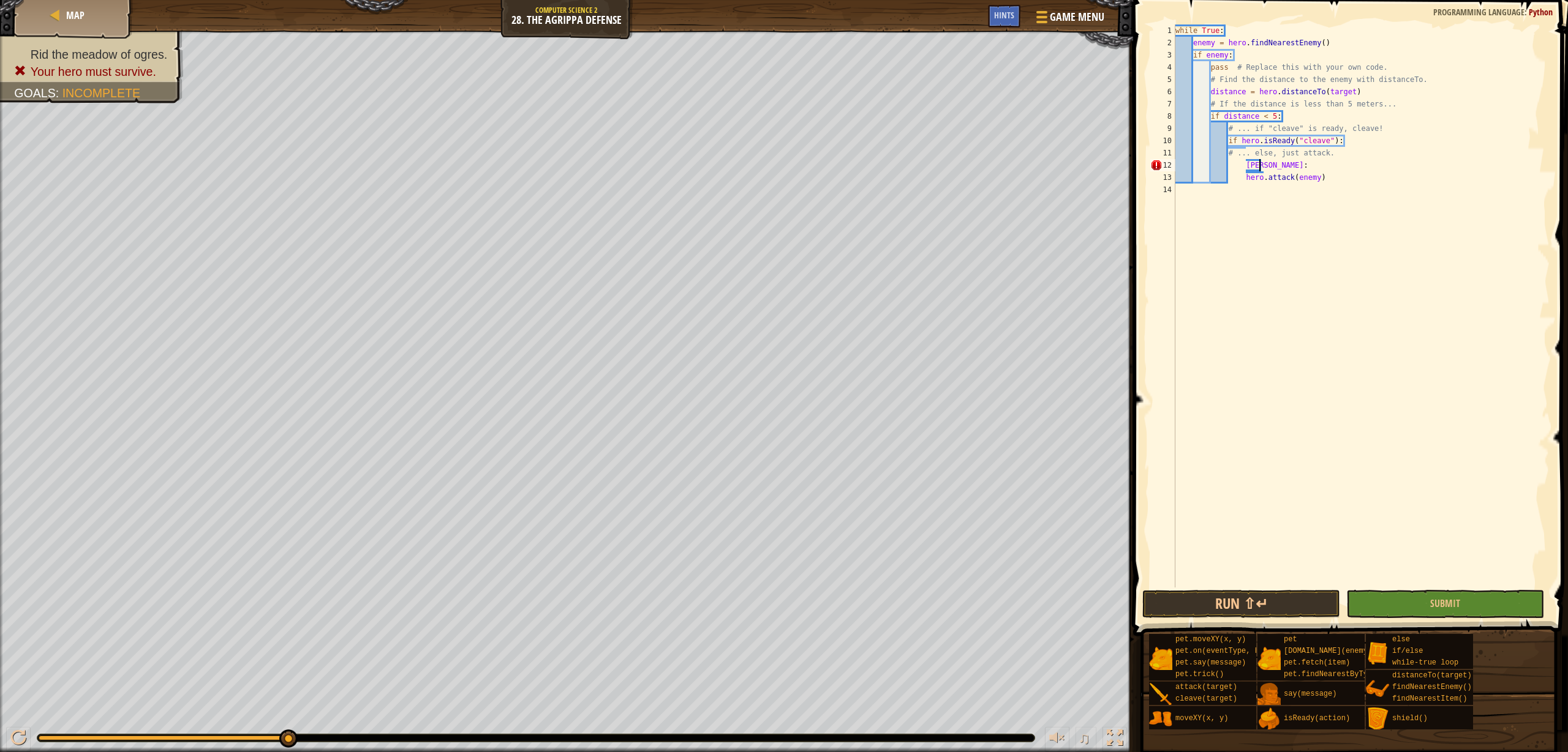
scroll to position [6, 6]
type textarea "elif:"
click at [1511, 612] on button "Submit" at bounding box center [1444, 604] width 198 height 28
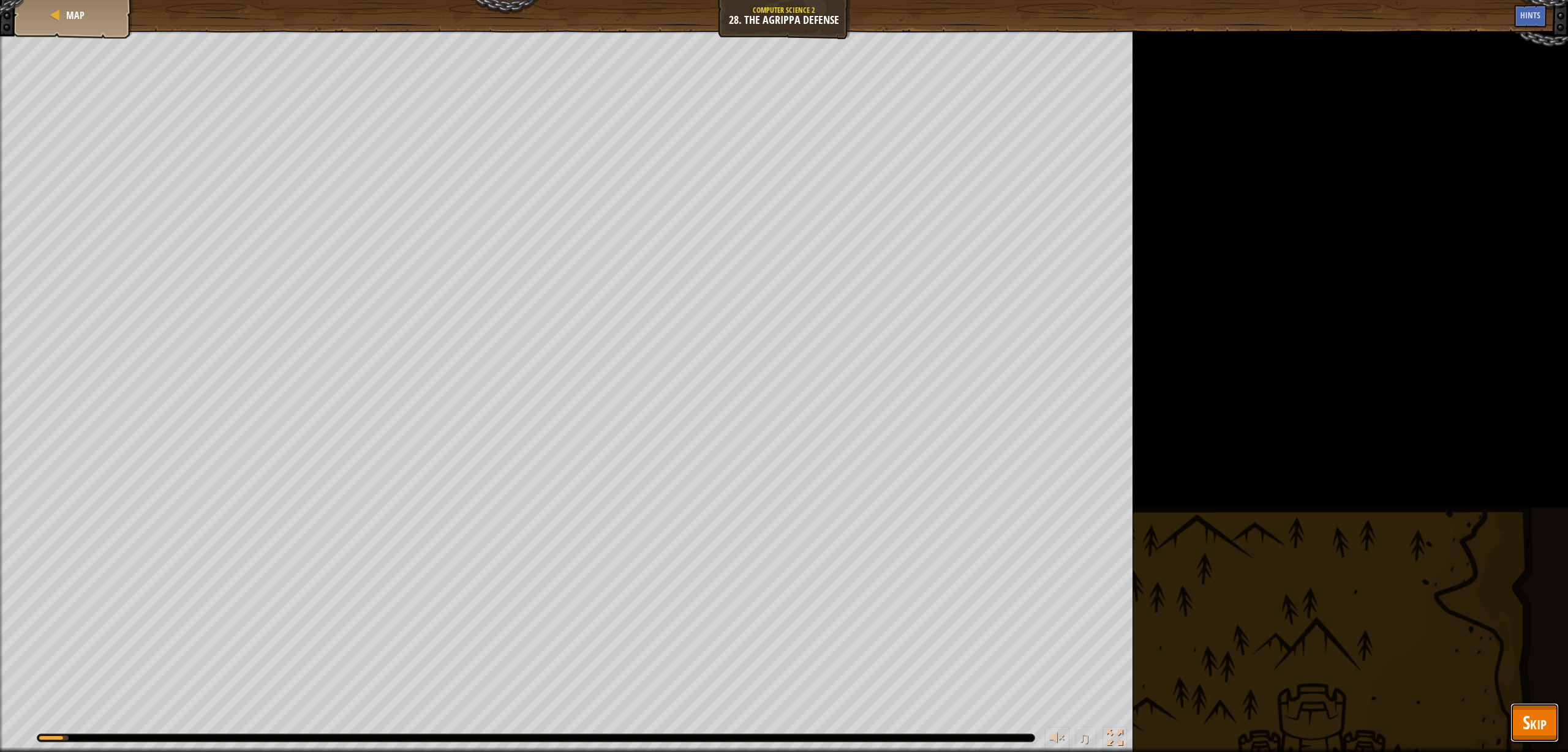
click at [1534, 735] on span "Skip" at bounding box center [1534, 723] width 24 height 25
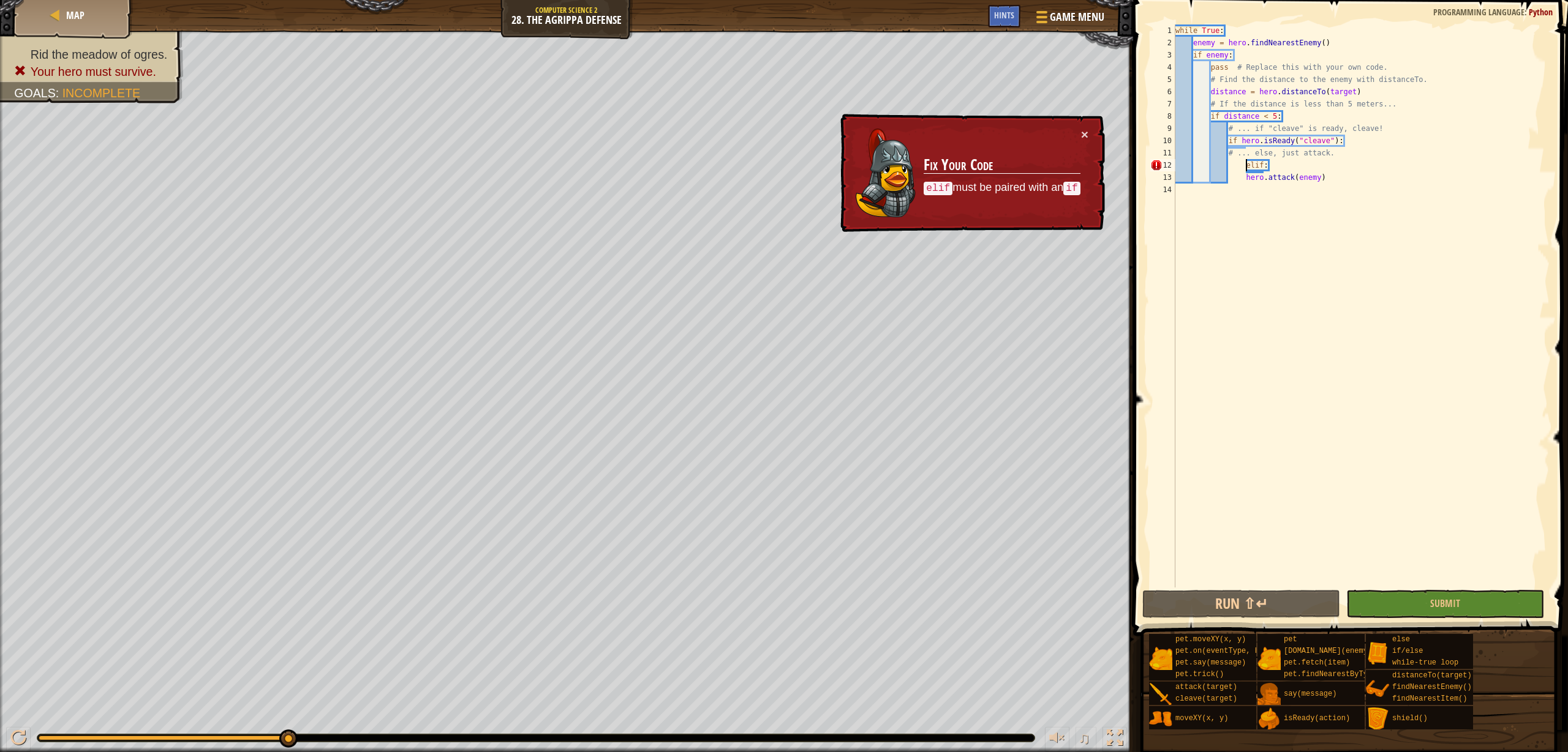
click at [1245, 170] on div "while True : enemy = hero . findNearestEnemy ( ) if enemy : pass # Replace this…" at bounding box center [1361, 318] width 377 height 588
click at [1249, 163] on div "while True : enemy = hero . findNearestEnemy ( ) if enemy : pass # Replace this…" at bounding box center [1361, 318] width 377 height 588
click at [1244, 170] on div "while True : enemy = hero . findNearestEnemy ( ) if enemy : pass # Replace this…" at bounding box center [1361, 318] width 377 height 588
drag, startPoint x: 1276, startPoint y: 165, endPoint x: 1234, endPoint y: 167, distance: 42.0
click at [1234, 167] on div "while True : enemy = hero . findNearestEnemy ( ) if enemy : pass # Replace this…" at bounding box center [1361, 318] width 377 height 588
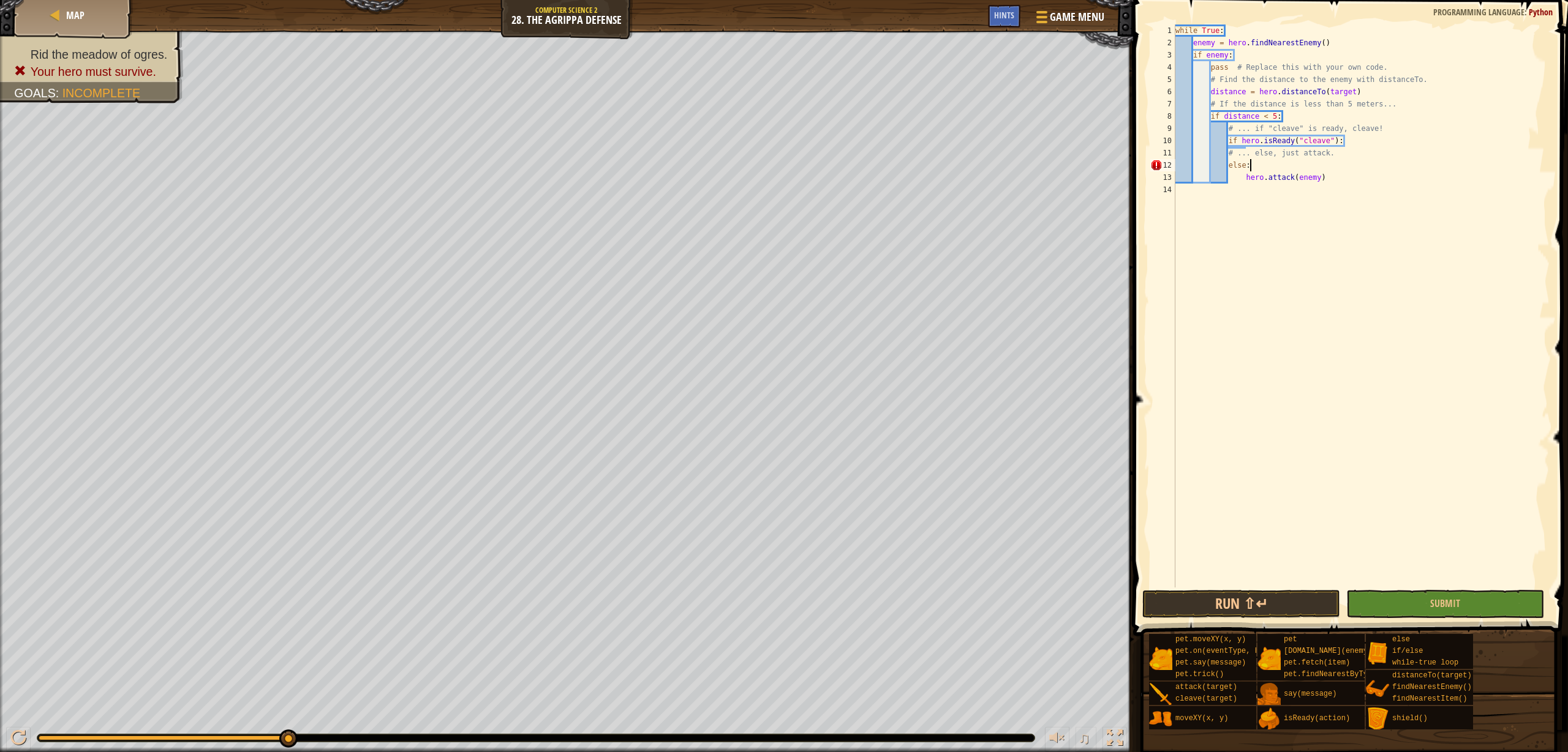
scroll to position [6, 6]
click at [1379, 142] on div "while True : enemy = hero . findNearestEnemy ( ) if enemy : pass # Replace this…" at bounding box center [1361, 318] width 377 height 588
type textarea "if hero.isReady("cleave"):"
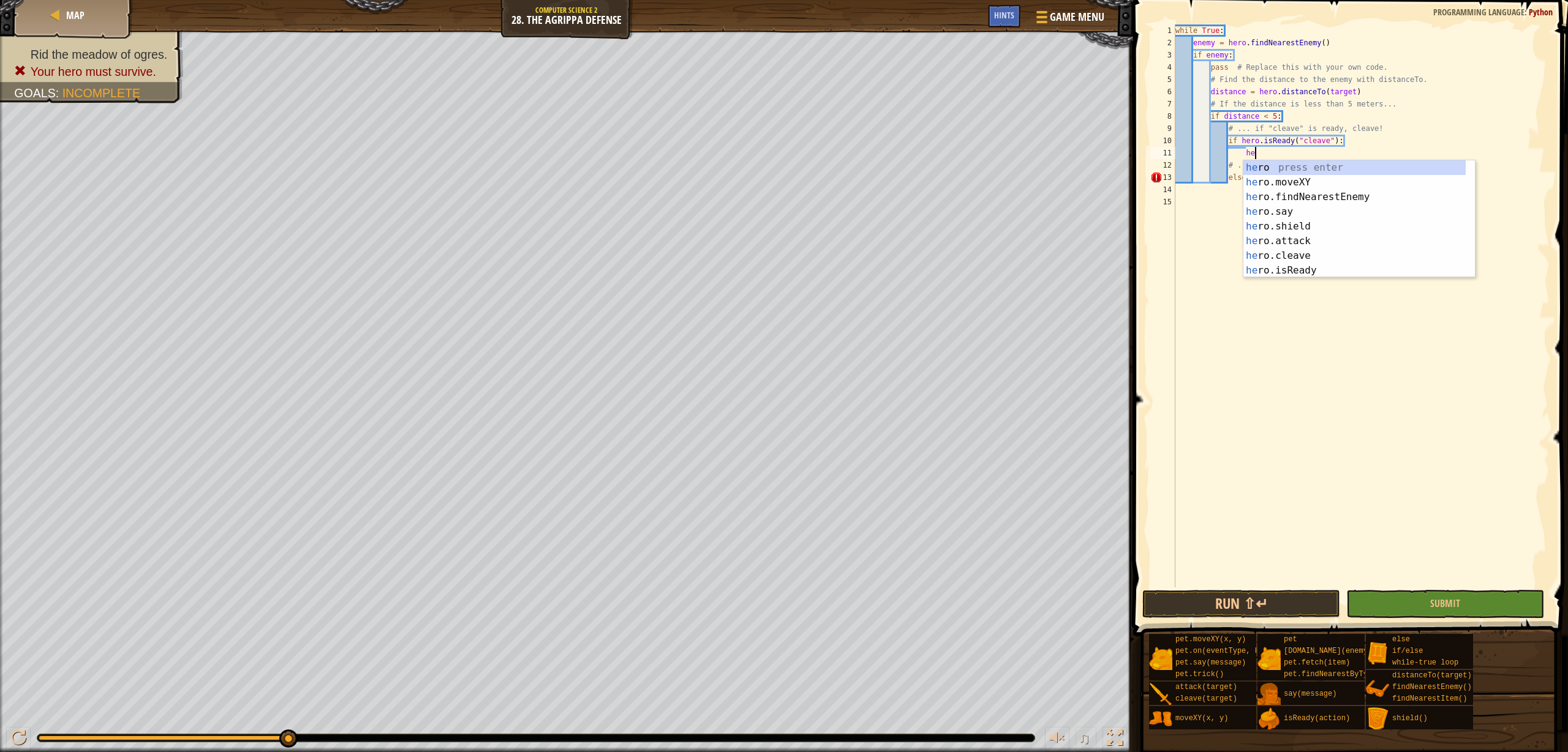
scroll to position [6, 6]
click at [1329, 255] on div "her o press enter her o.moveXY press enter her o.findNearestEnemy press enter h…" at bounding box center [1354, 233] width 222 height 147
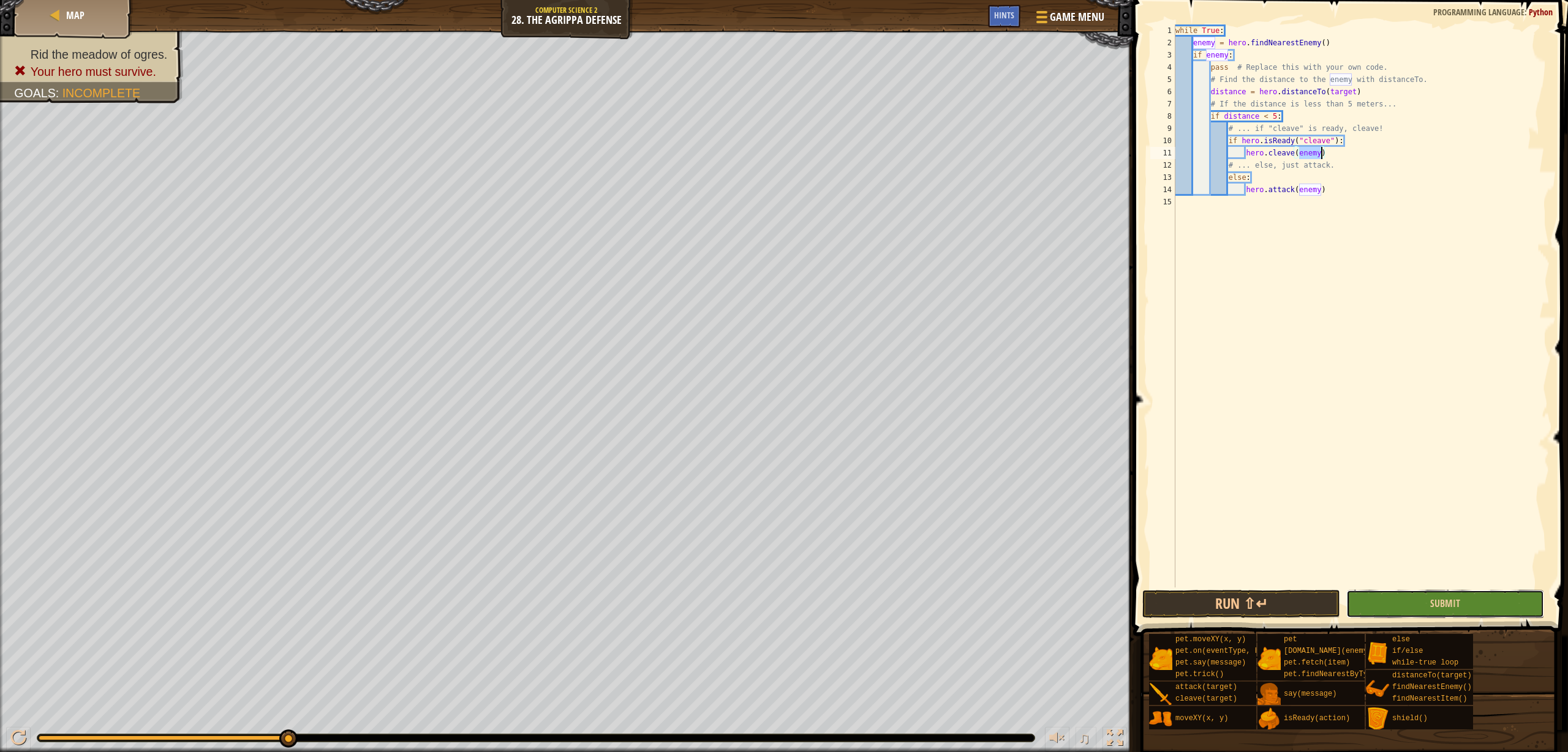
click at [1422, 607] on button "Submit" at bounding box center [1444, 604] width 198 height 28
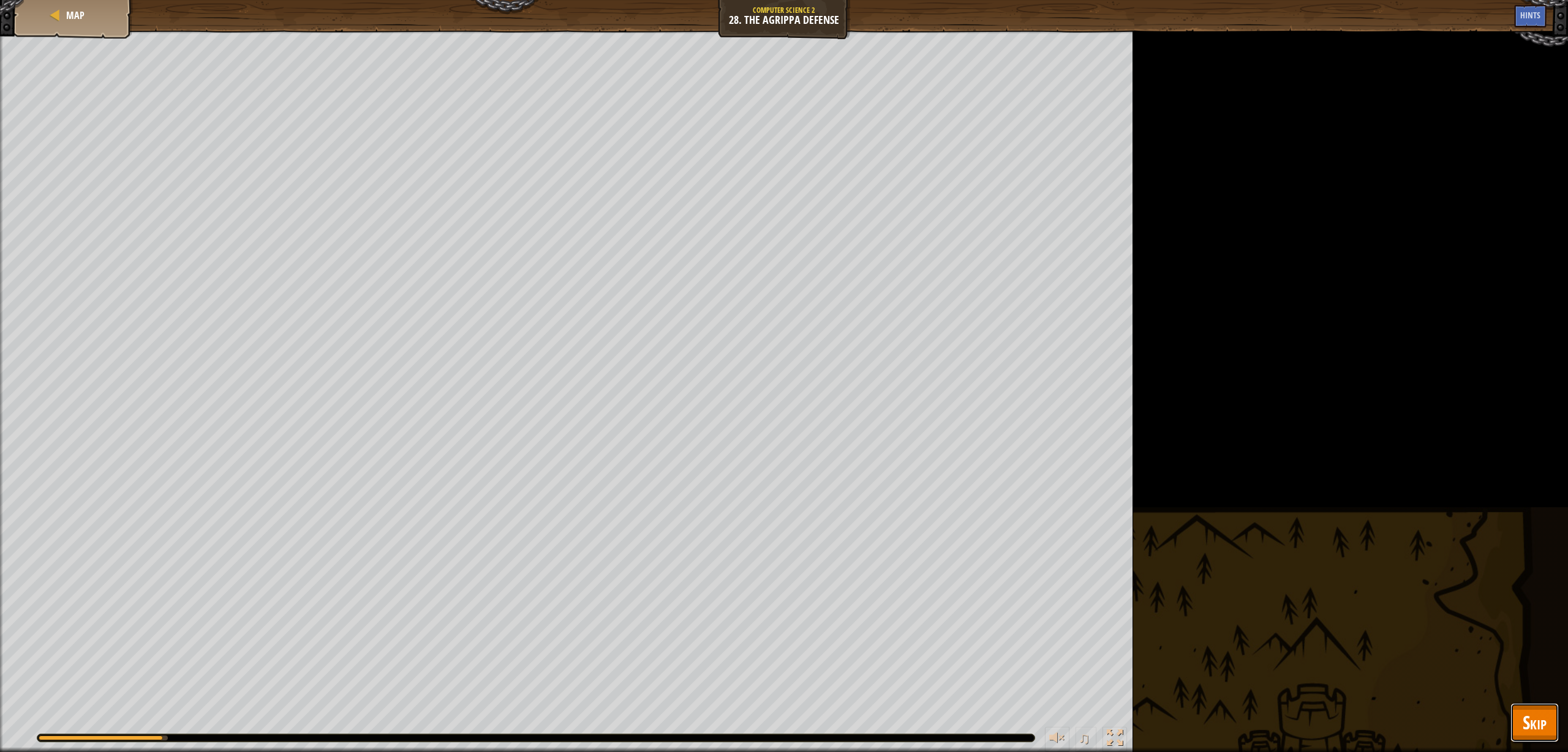
click at [1531, 723] on span "Skip" at bounding box center [1534, 723] width 24 height 25
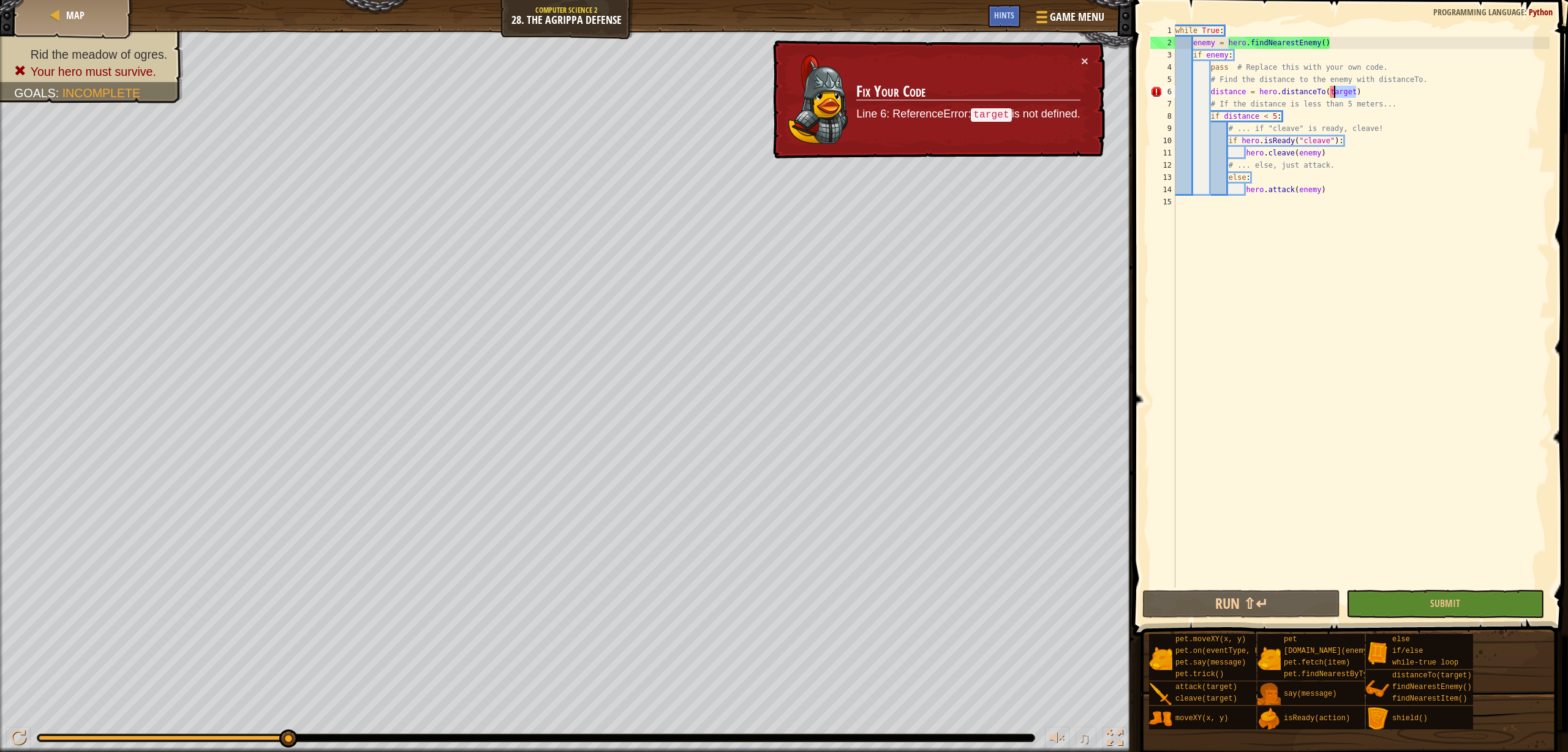
drag, startPoint x: 1356, startPoint y: 90, endPoint x: 1332, endPoint y: 95, distance: 24.5
click at [1332, 95] on div "while True : enemy = hero . findNearestEnemy ( ) if enemy : pass # Replace this…" at bounding box center [1361, 318] width 377 height 588
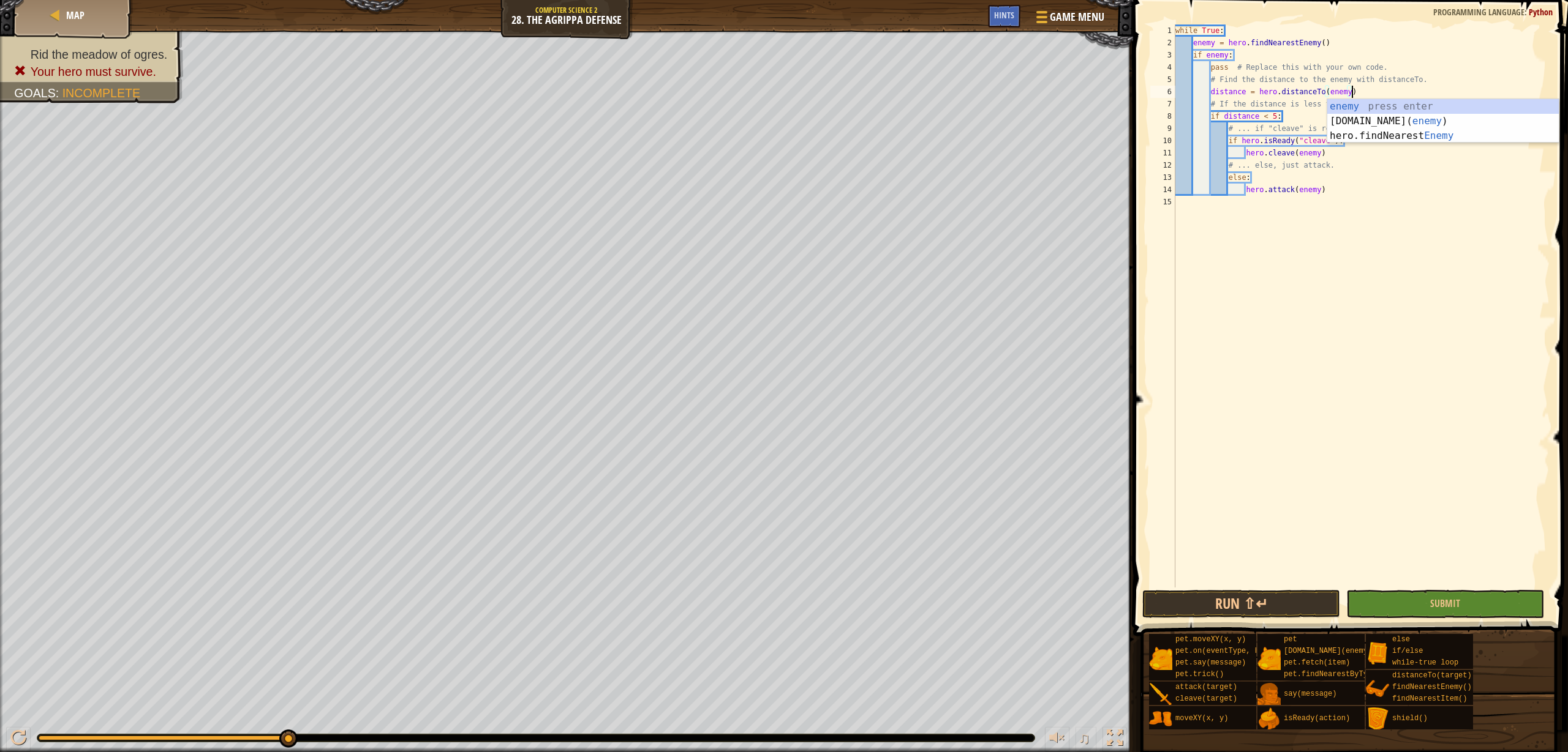
scroll to position [6, 14]
type textarea "distance = hero.distanceTo(enemy)"
drag, startPoint x: 1506, startPoint y: 603, endPoint x: 1506, endPoint y: 598, distance: 5.0
click at [1506, 601] on button "Submit" at bounding box center [1444, 604] width 198 height 28
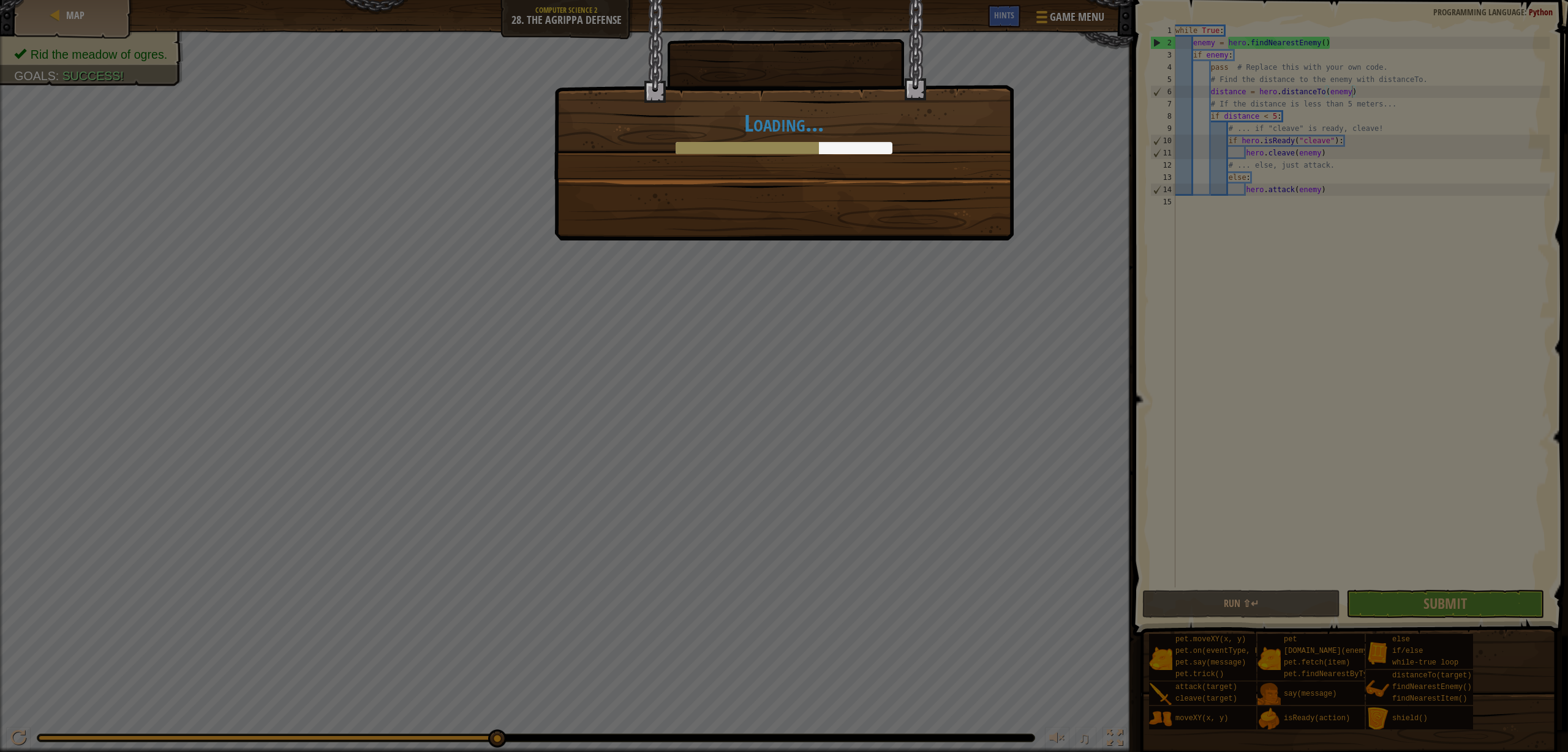
click at [875, 159] on div "Loading..." at bounding box center [783, 89] width 458 height 179
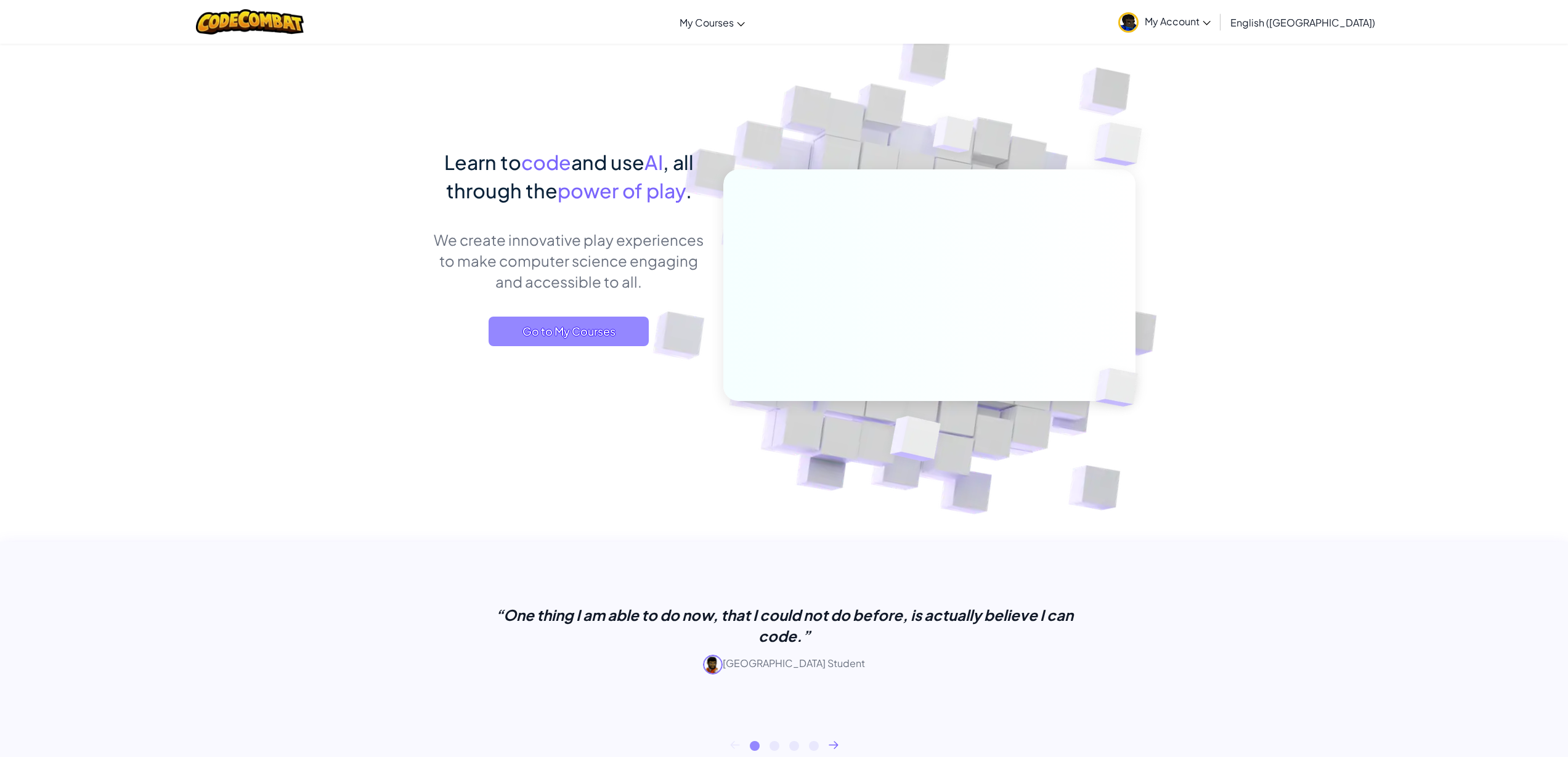
click at [588, 338] on span "Go to My Courses" at bounding box center [569, 331] width 160 height 30
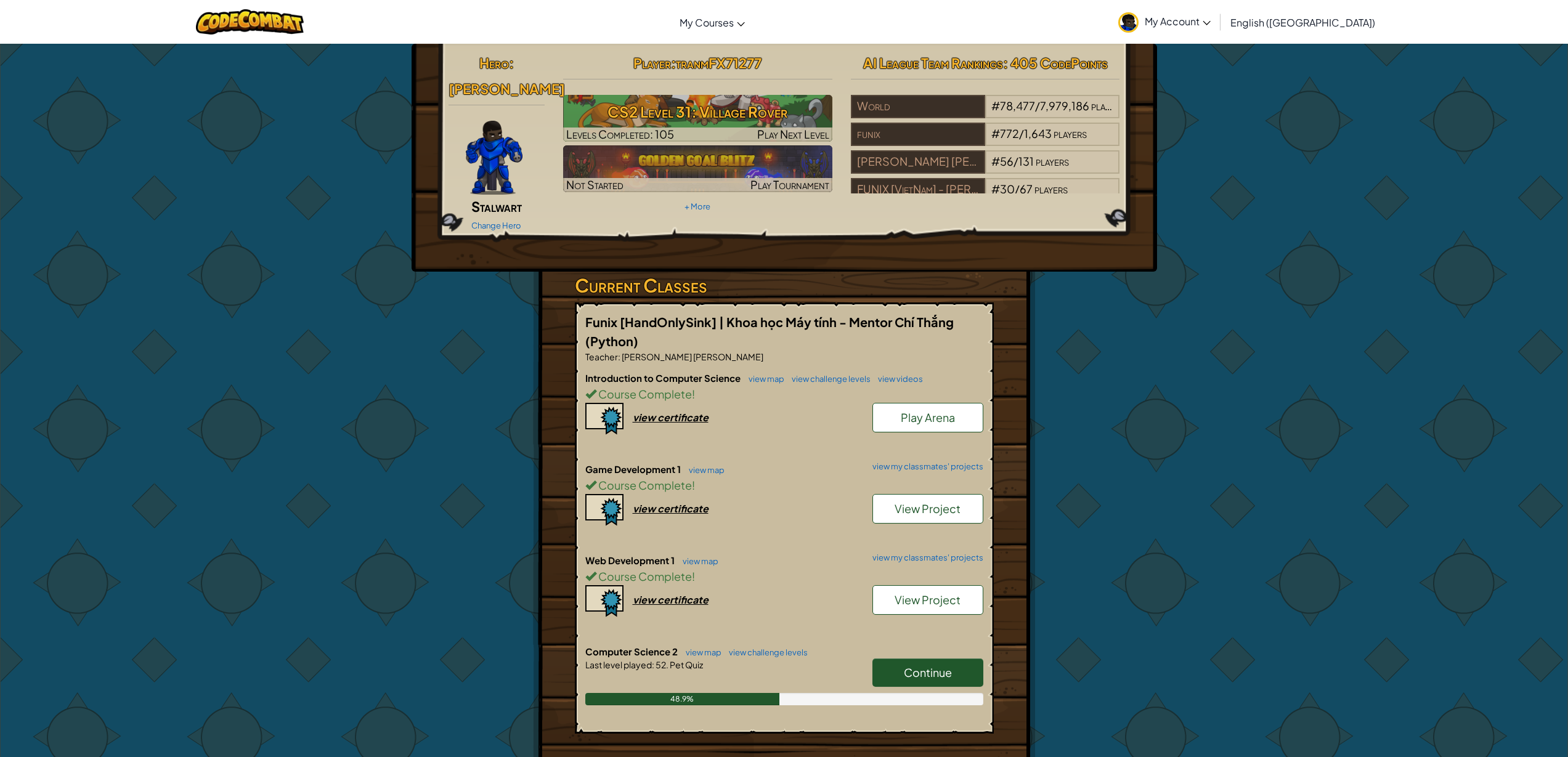
click at [944, 665] on span "Continue" at bounding box center [927, 672] width 48 height 14
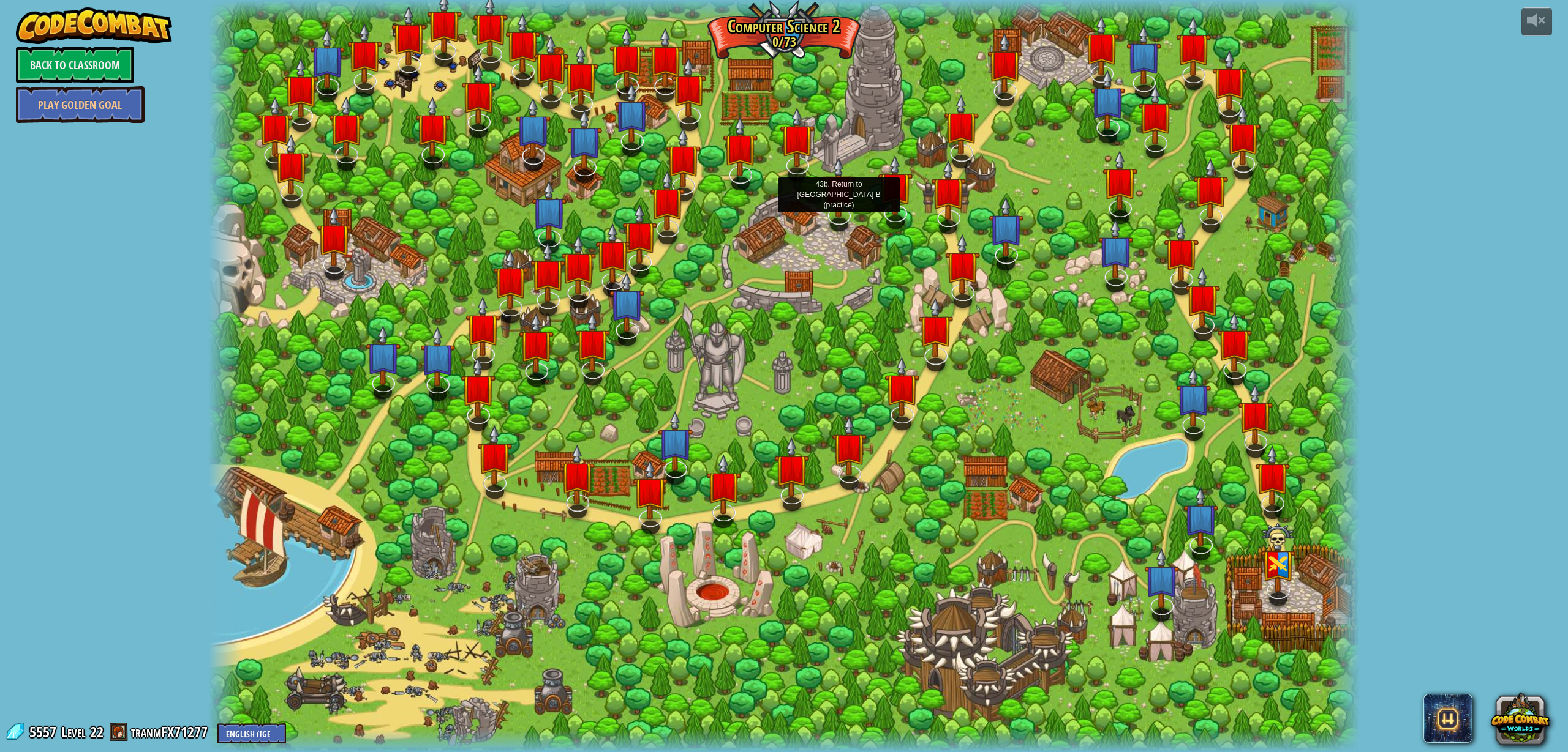
click at [831, 204] on img at bounding box center [839, 187] width 35 height 60
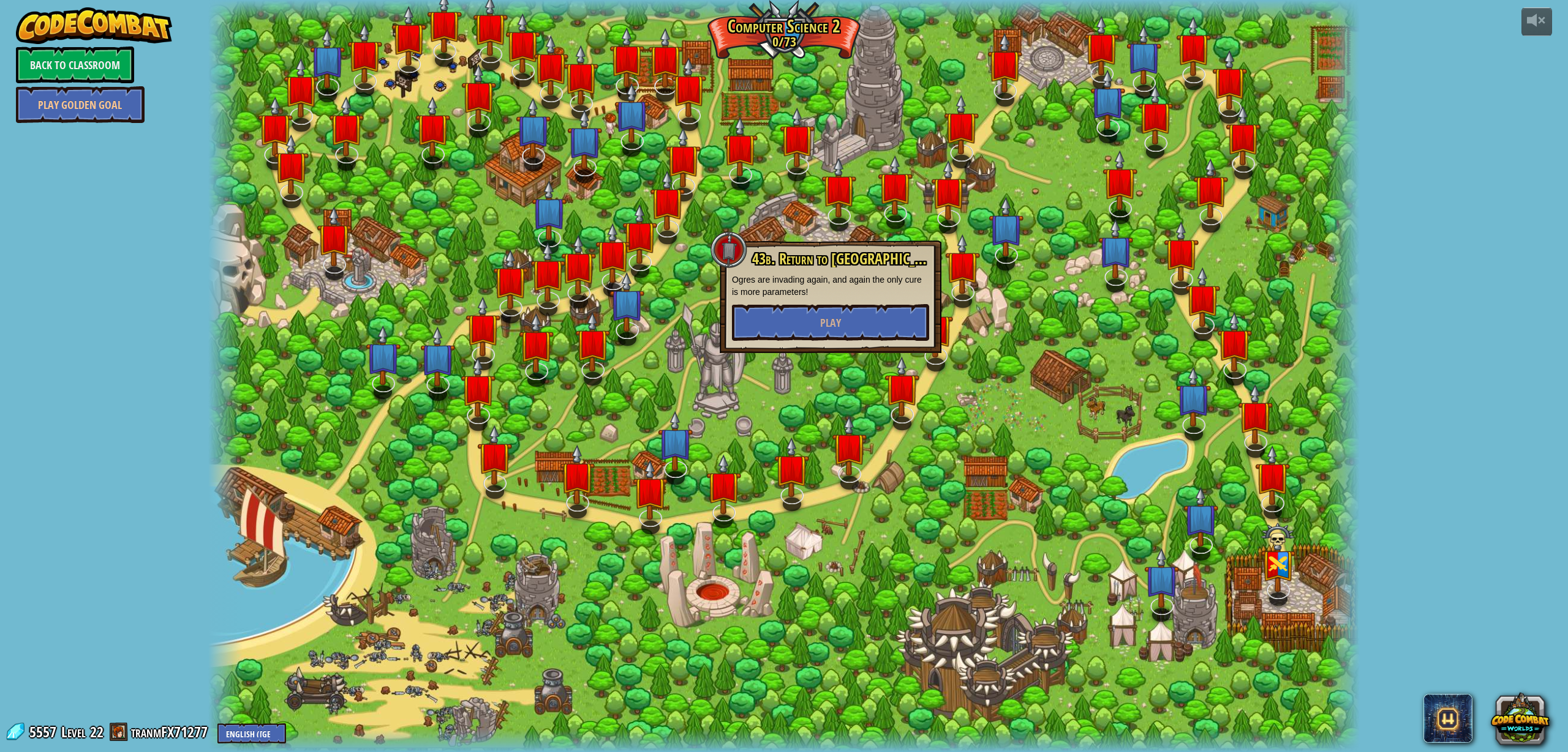
click at [725, 101] on div at bounding box center [784, 376] width 1151 height 752
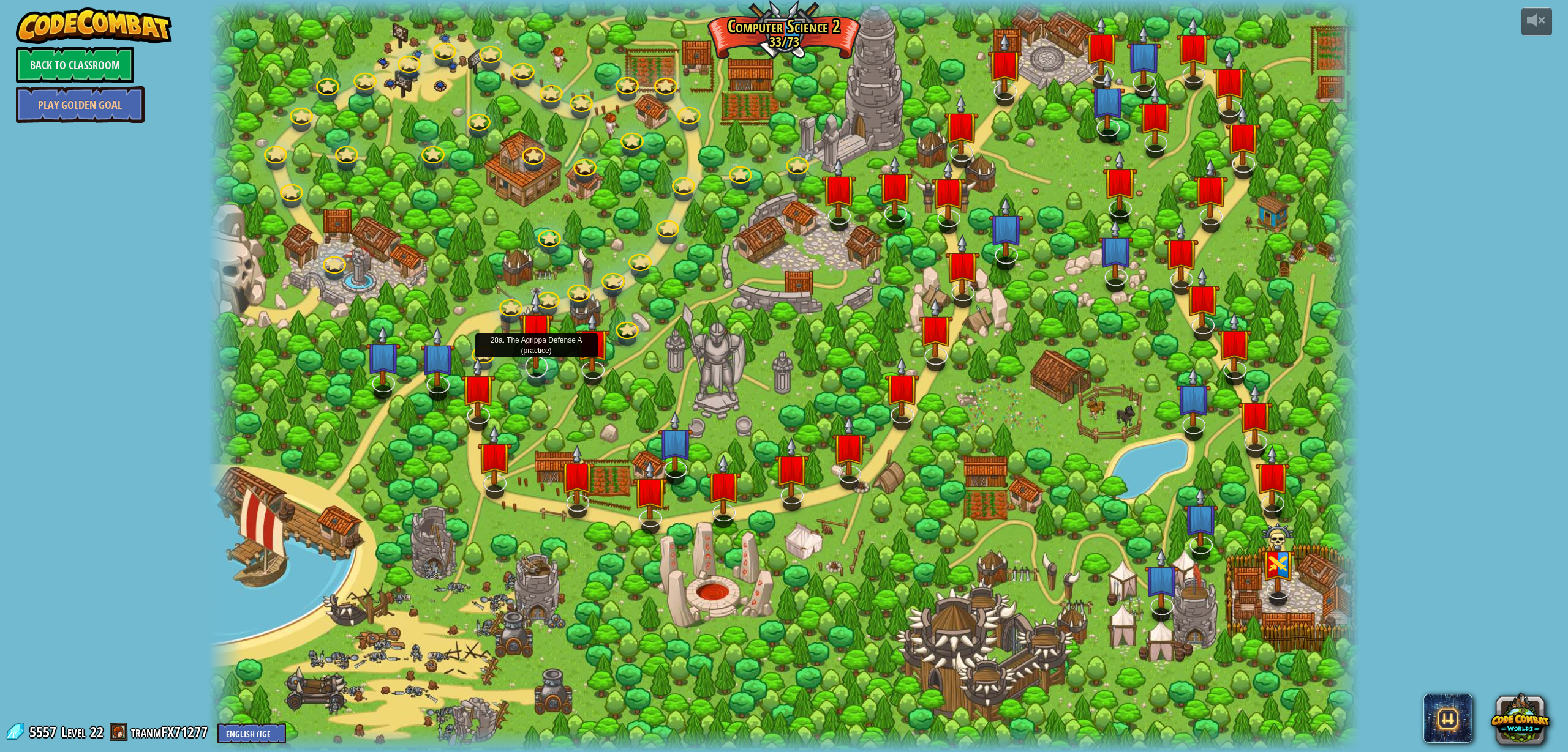
click at [527, 354] on img at bounding box center [536, 330] width 35 height 80
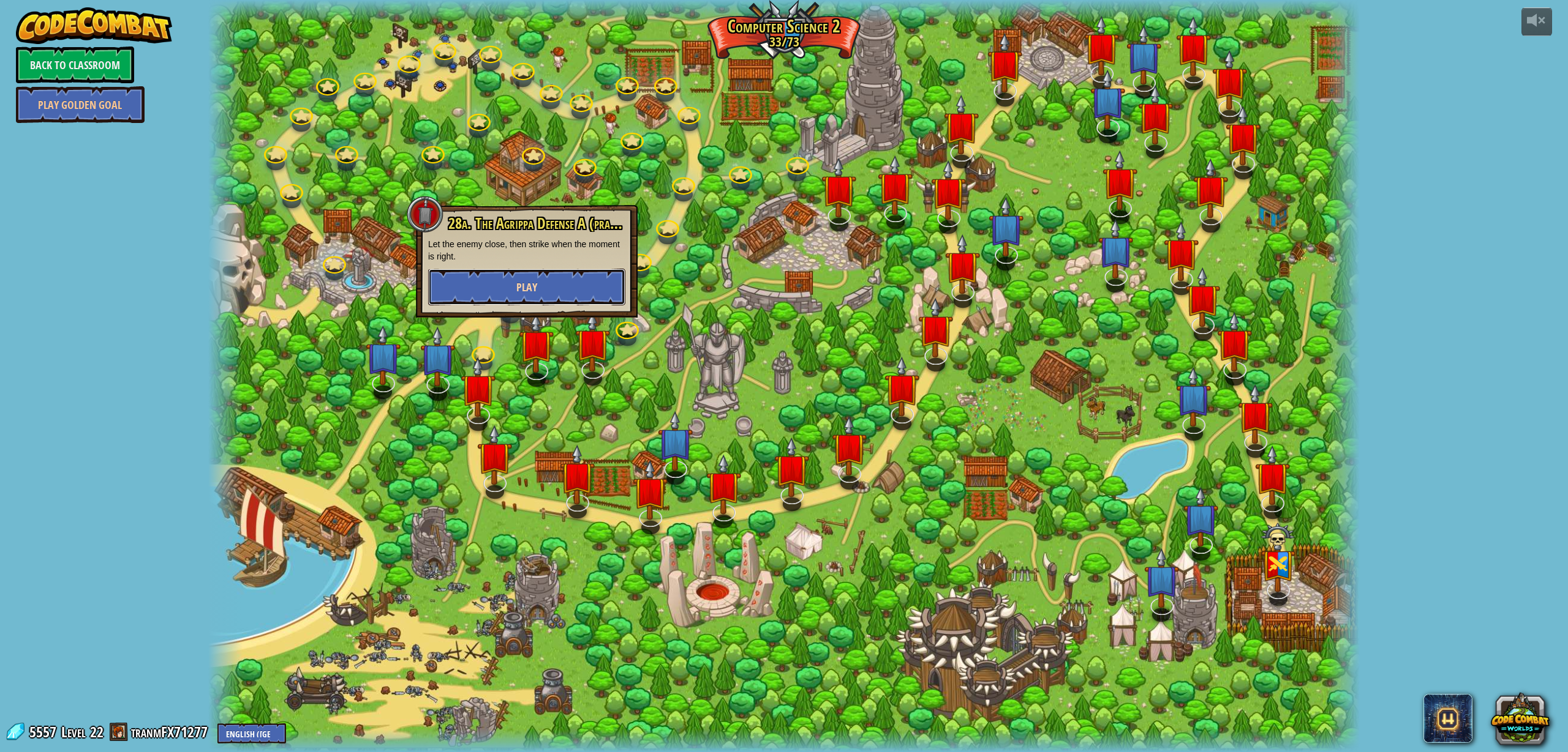
click at [530, 284] on span "Play" at bounding box center [526, 287] width 21 height 15
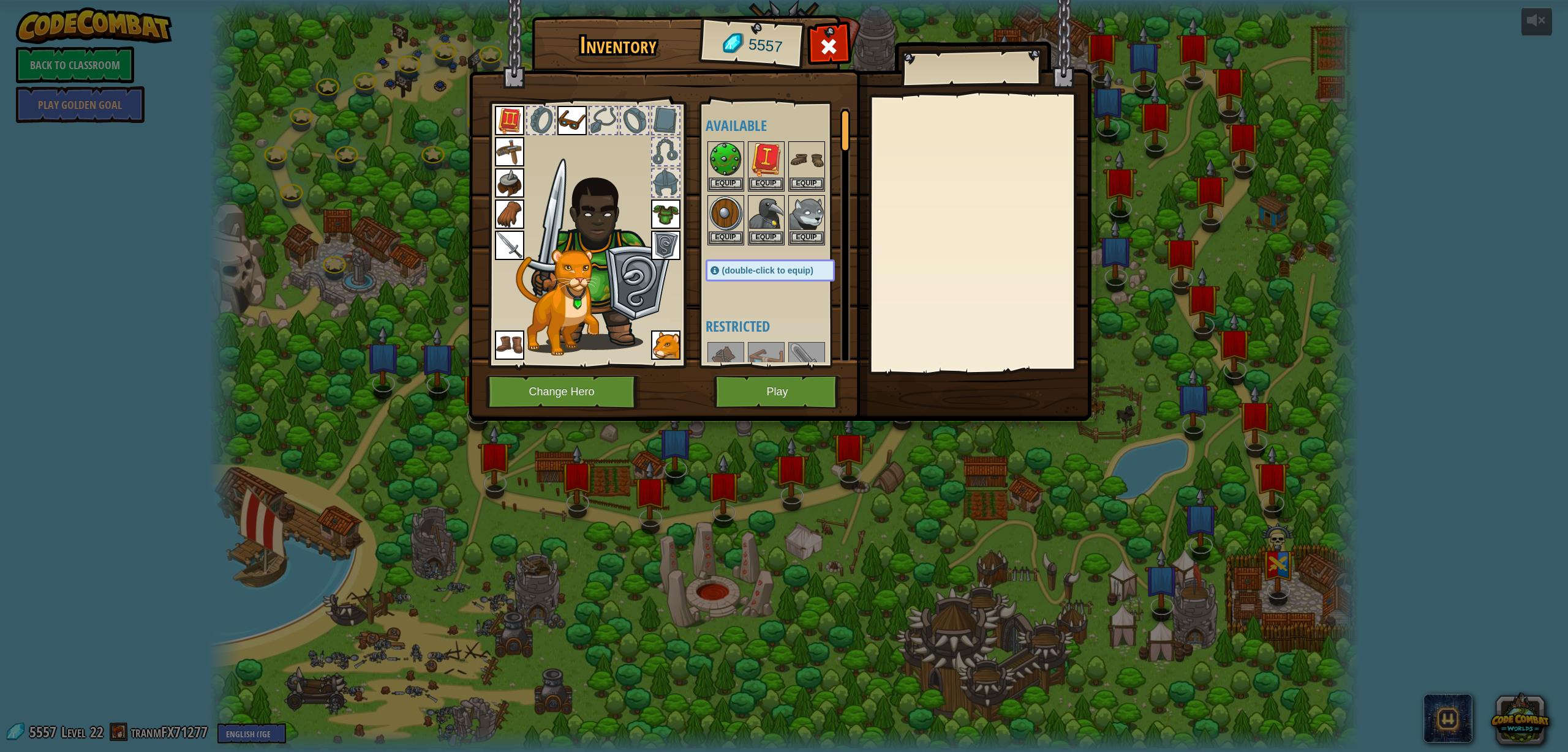
scroll to position [2, 0]
click at [794, 402] on button "Play" at bounding box center [778, 391] width 128 height 34
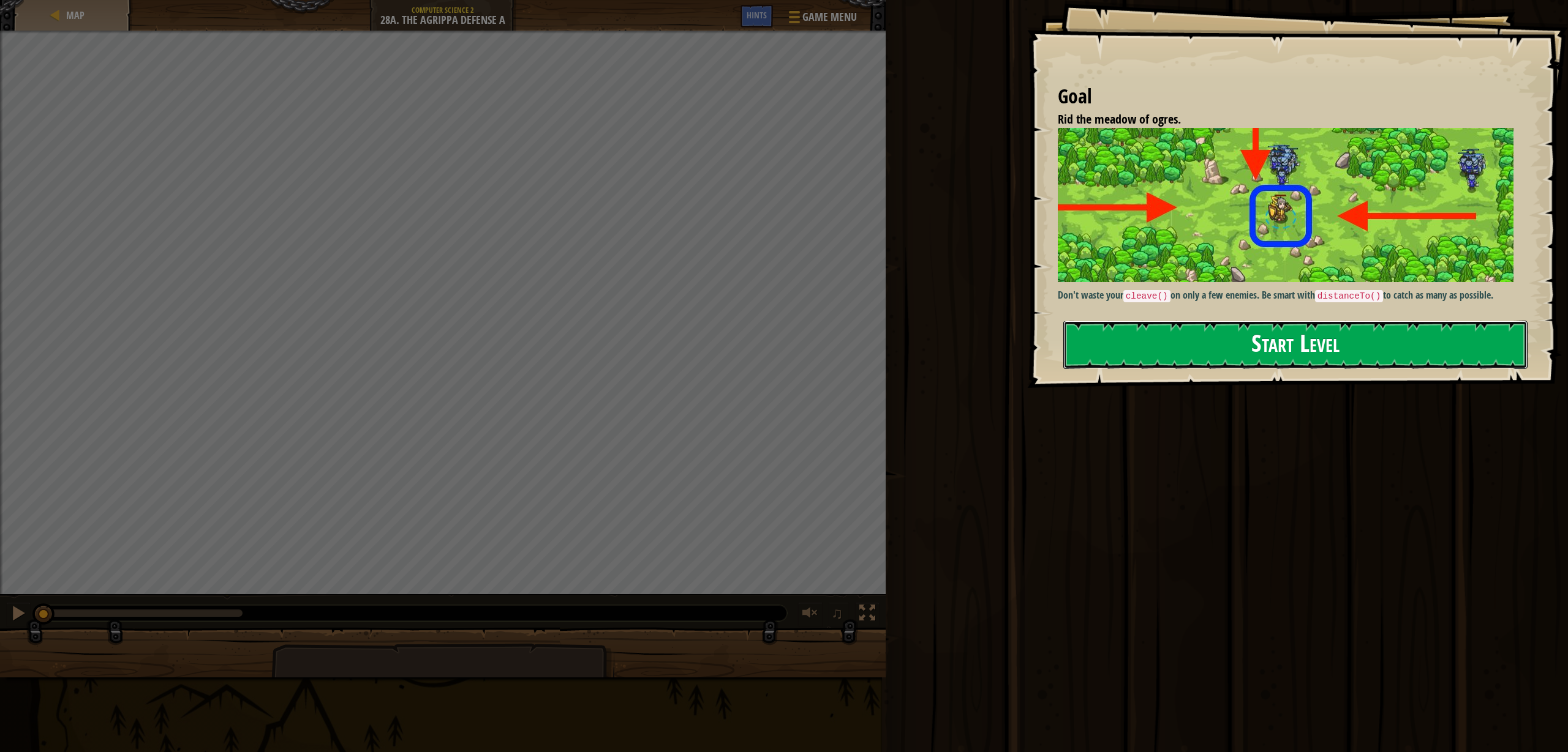
click at [1432, 354] on button "Start Level" at bounding box center [1295, 345] width 464 height 48
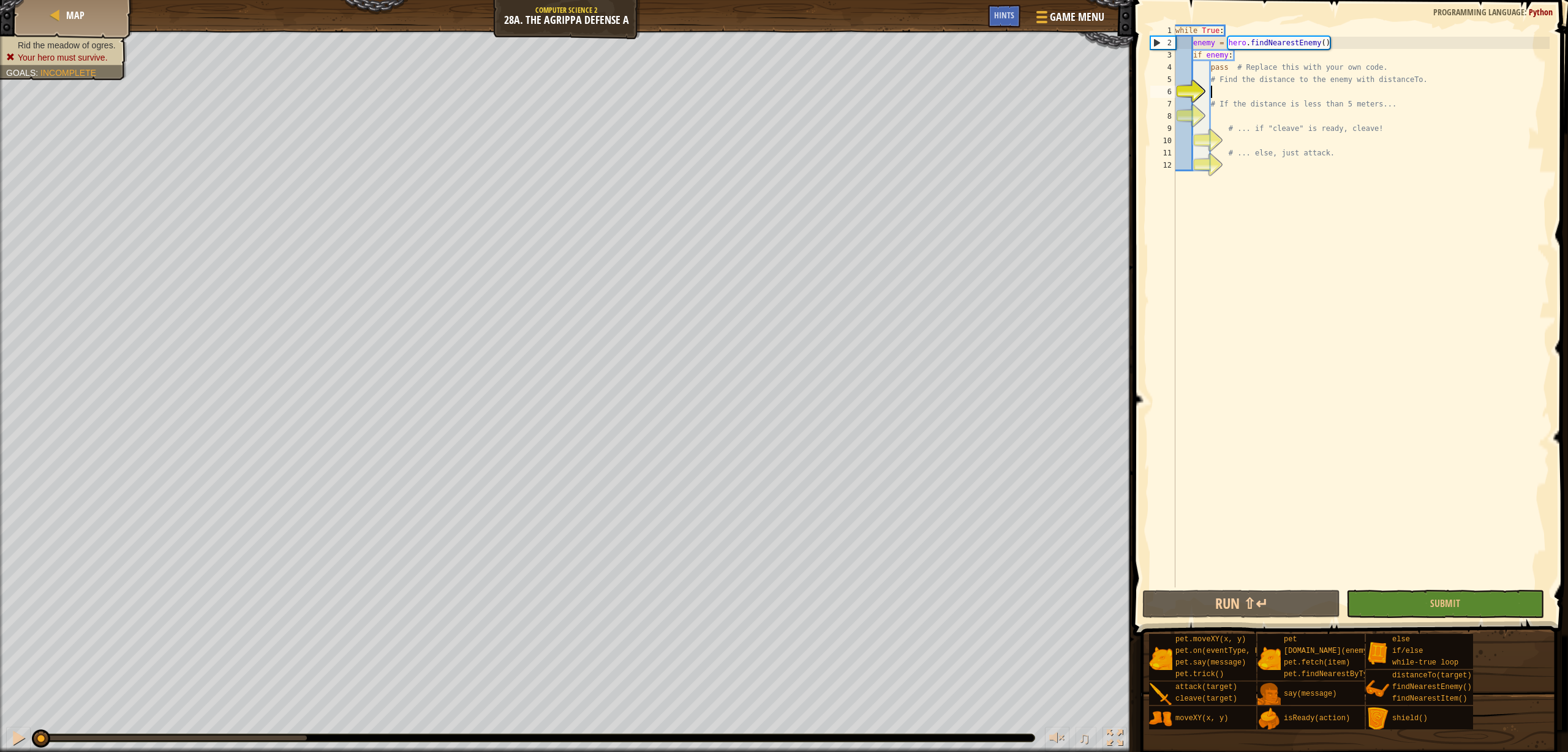
click at [1371, 62] on div "while True : enemy = hero . findNearestEnemy ( ) if enemy : pass # Replace this…" at bounding box center [1361, 318] width 377 height 588
click at [1391, 65] on div "while True : enemy = hero . findNearestEnemy ( ) if enemy : pass # Replace this…" at bounding box center [1361, 318] width 377 height 588
drag, startPoint x: 1391, startPoint y: 65, endPoint x: 1377, endPoint y: 68, distance: 14.3
click at [1377, 68] on div "while True : enemy = hero . findNearestEnemy ( ) if enemy : pass # Replace this…" at bounding box center [1361, 318] width 377 height 588
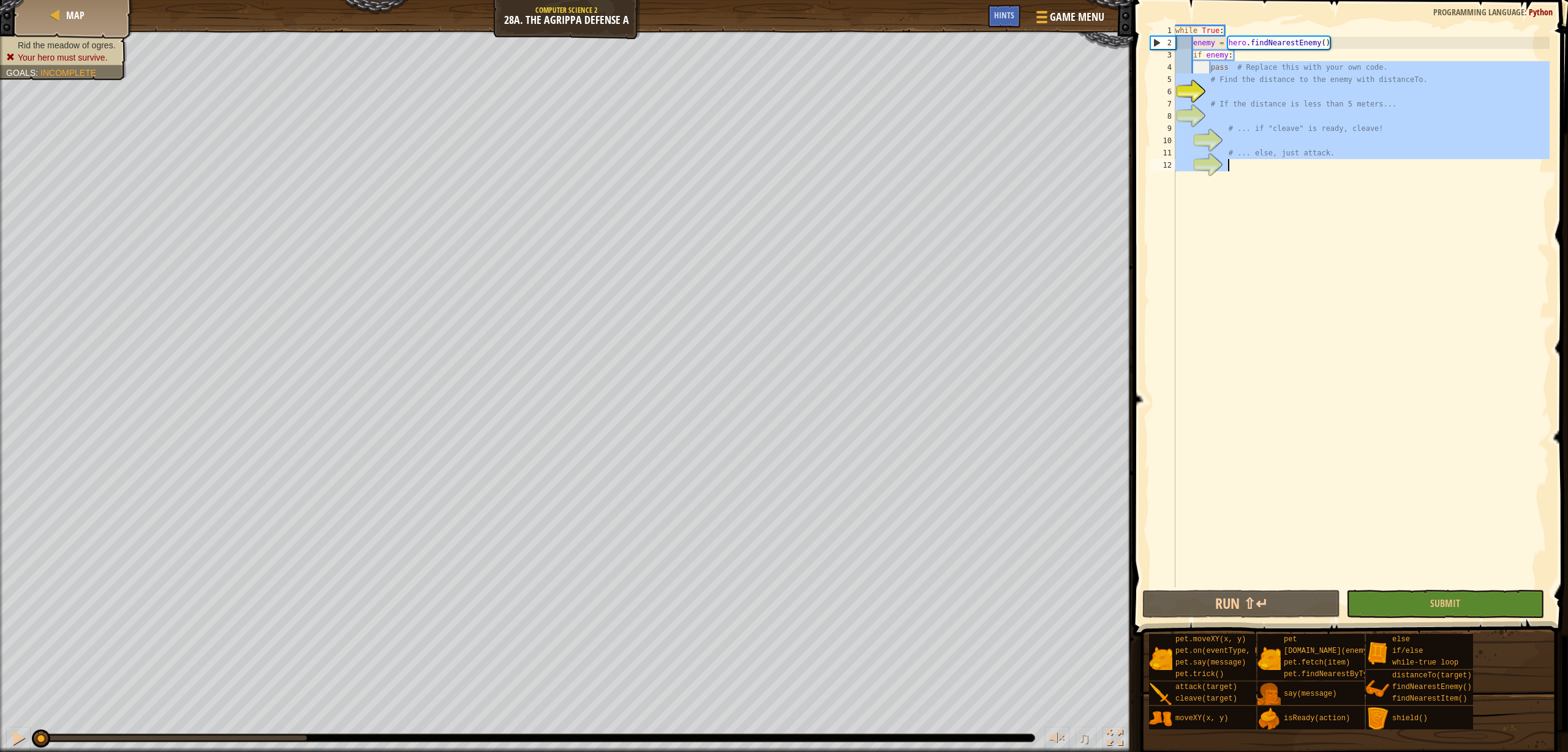
drag, startPoint x: 1212, startPoint y: 68, endPoint x: 1461, endPoint y: 165, distance: 267.2
click at [1461, 165] on div "while True : enemy = hero . findNearestEnemy ( ) if enemy : pass # Replace this…" at bounding box center [1361, 318] width 377 height 588
type textarea "# ... else, just attack."
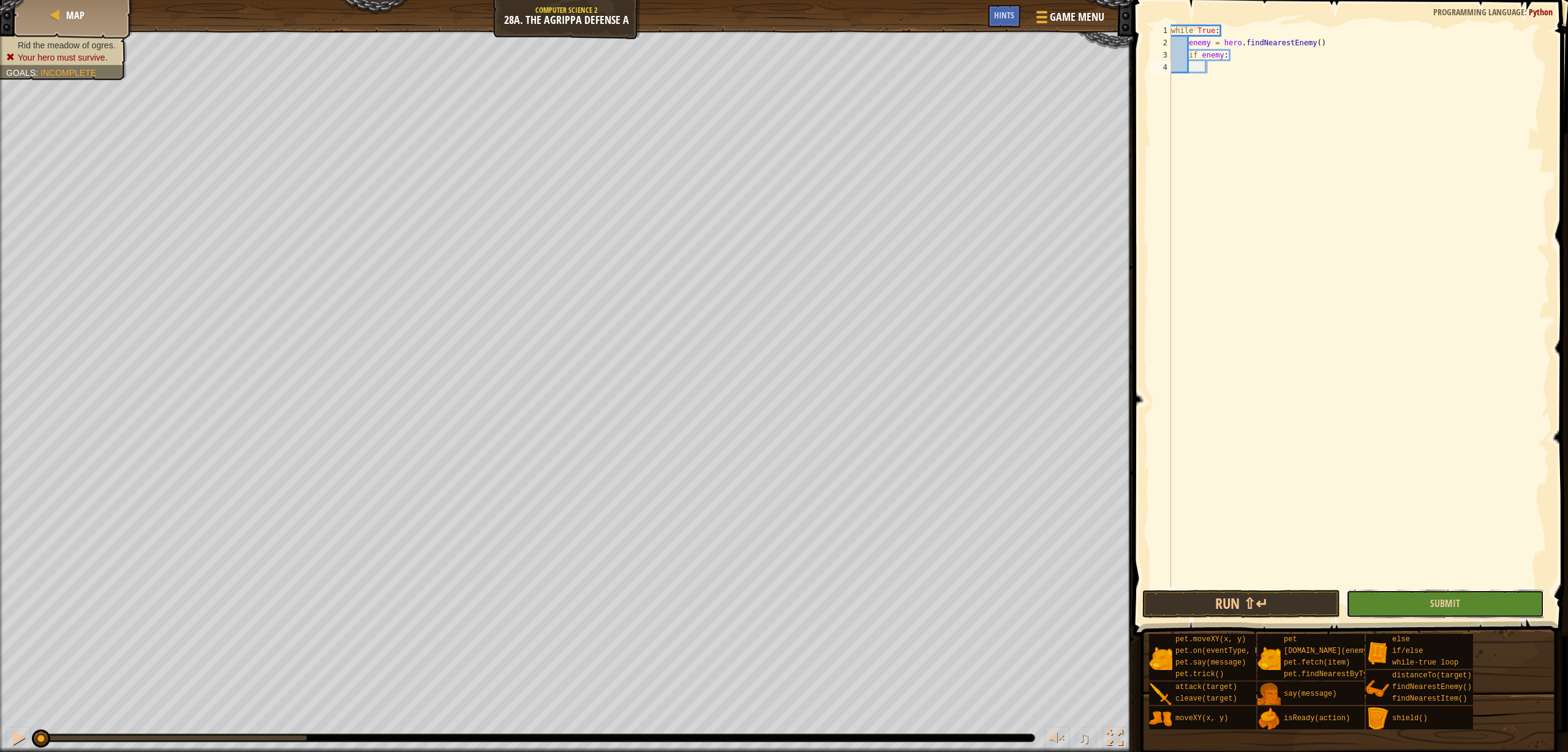
click at [1394, 605] on button "Submit" at bounding box center [1444, 604] width 198 height 28
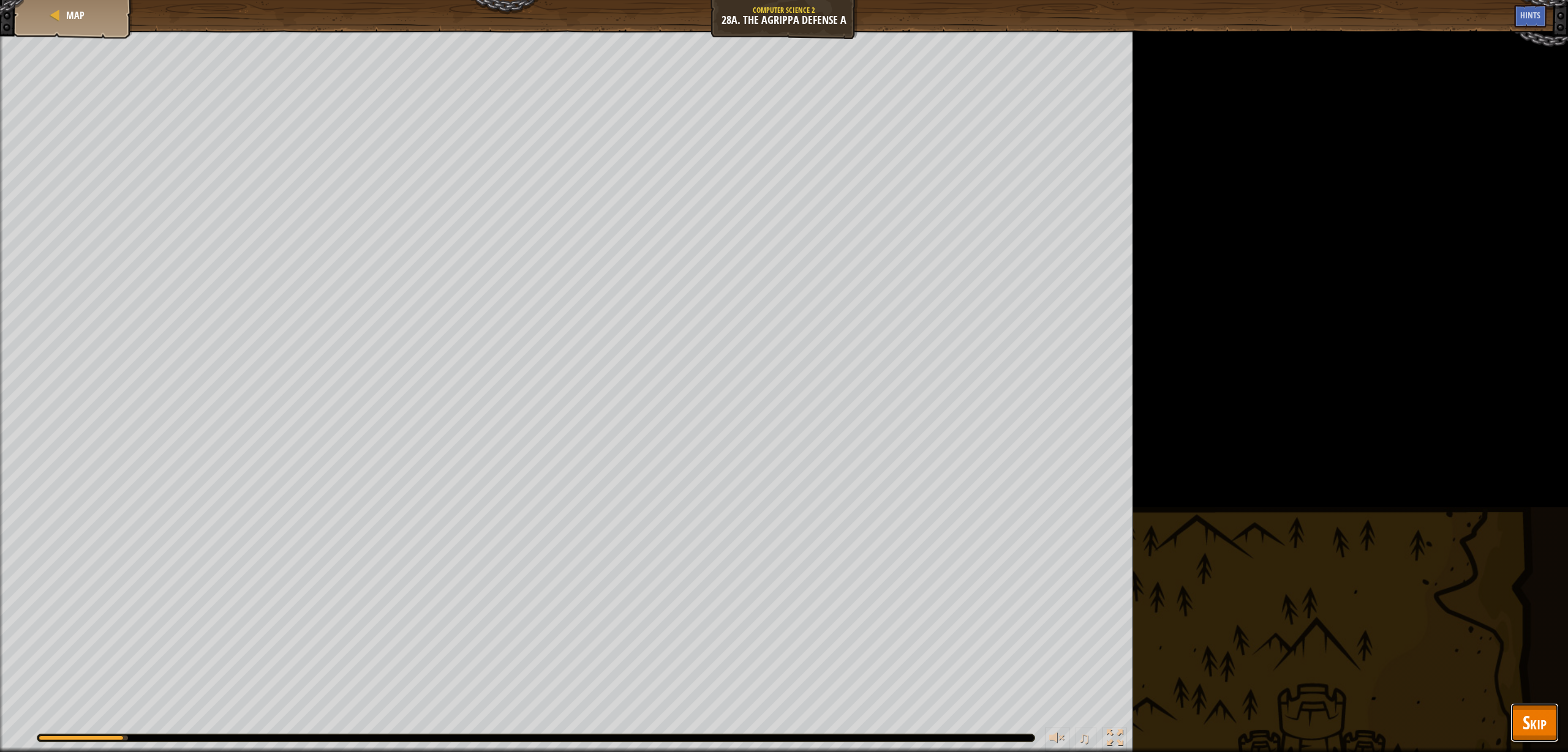
click at [1541, 721] on span "Skip" at bounding box center [1534, 723] width 24 height 25
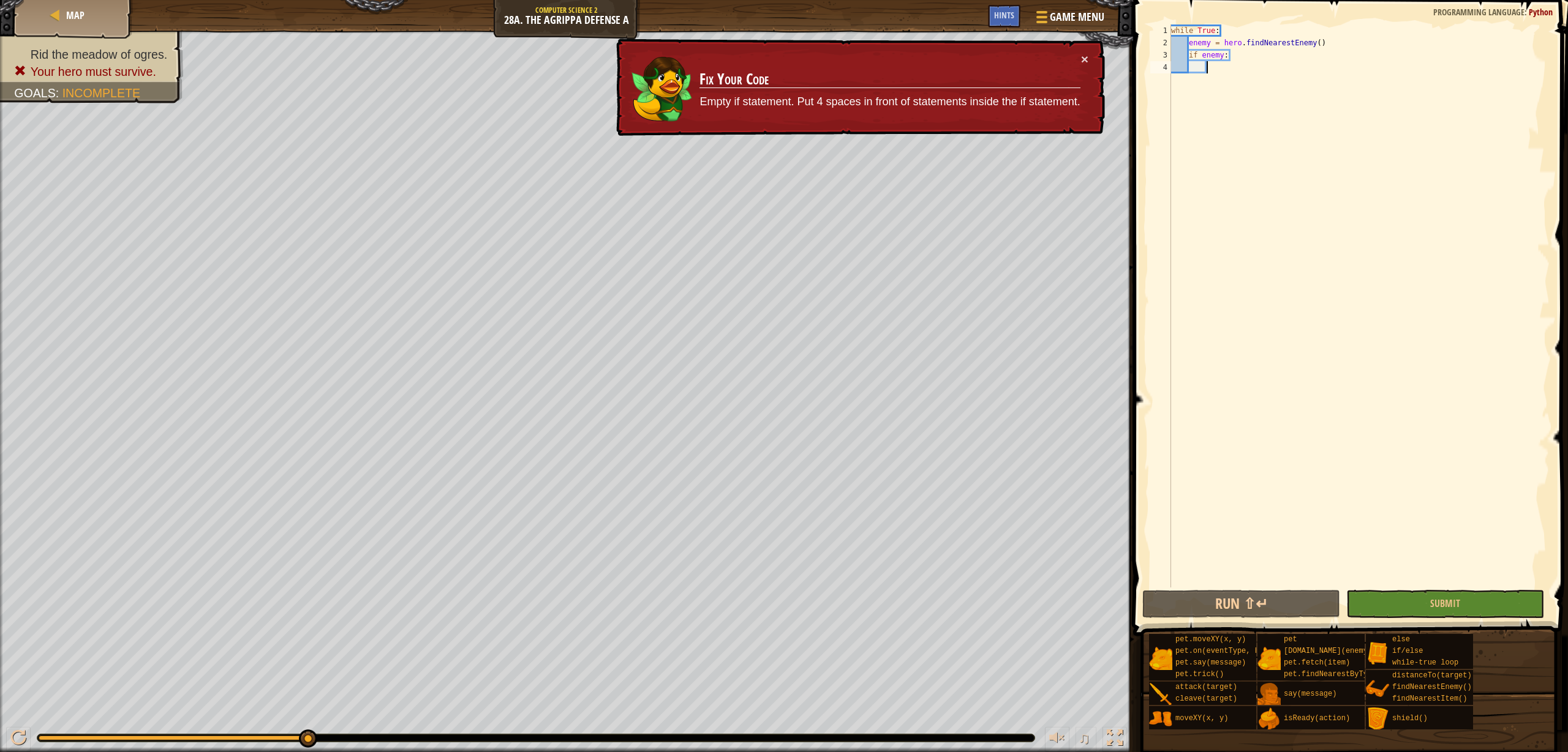
click at [1235, 67] on div "while True : enemy = hero . findNearestEnemy ( ) if enemy :" at bounding box center [1359, 318] width 381 height 588
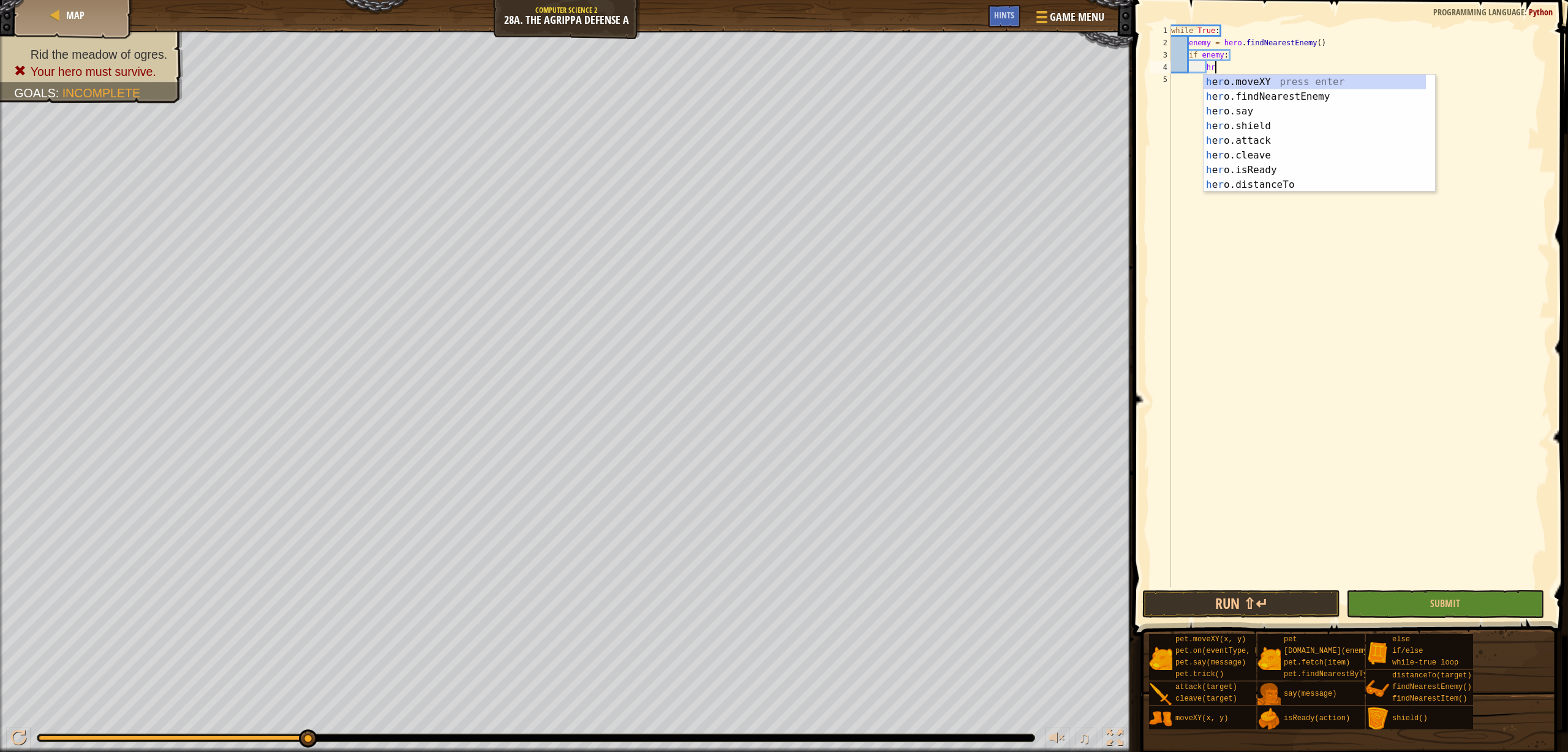
type textarea "h"
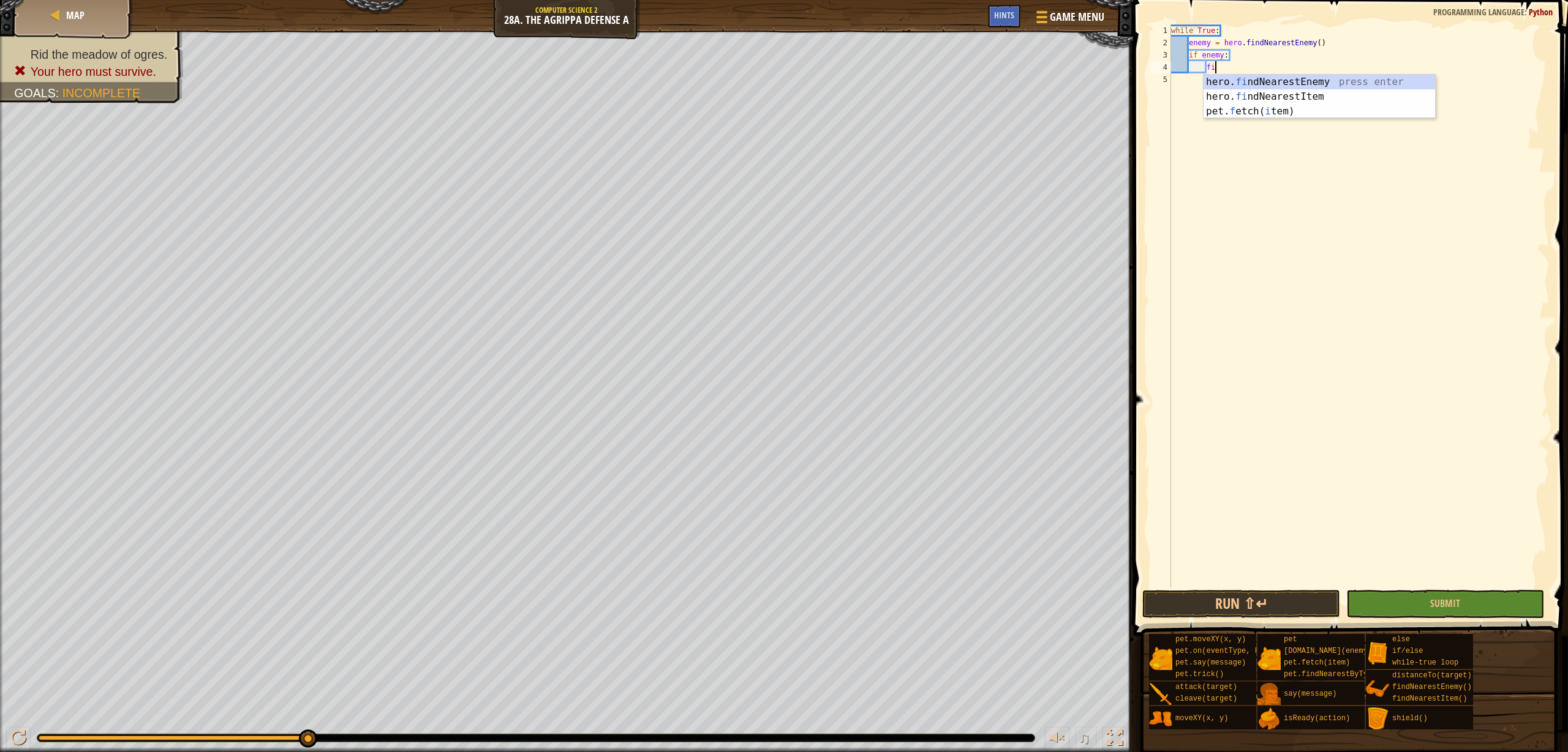
type textarea "f"
click at [1347, 79] on div "hero. dis tanceTo press enter" at bounding box center [1368, 96] width 231 height 44
click at [1352, 69] on div "while True : enemy = hero . findNearestEnemy ( ) if enemy : distance = hero . d…" at bounding box center [1359, 318] width 381 height 588
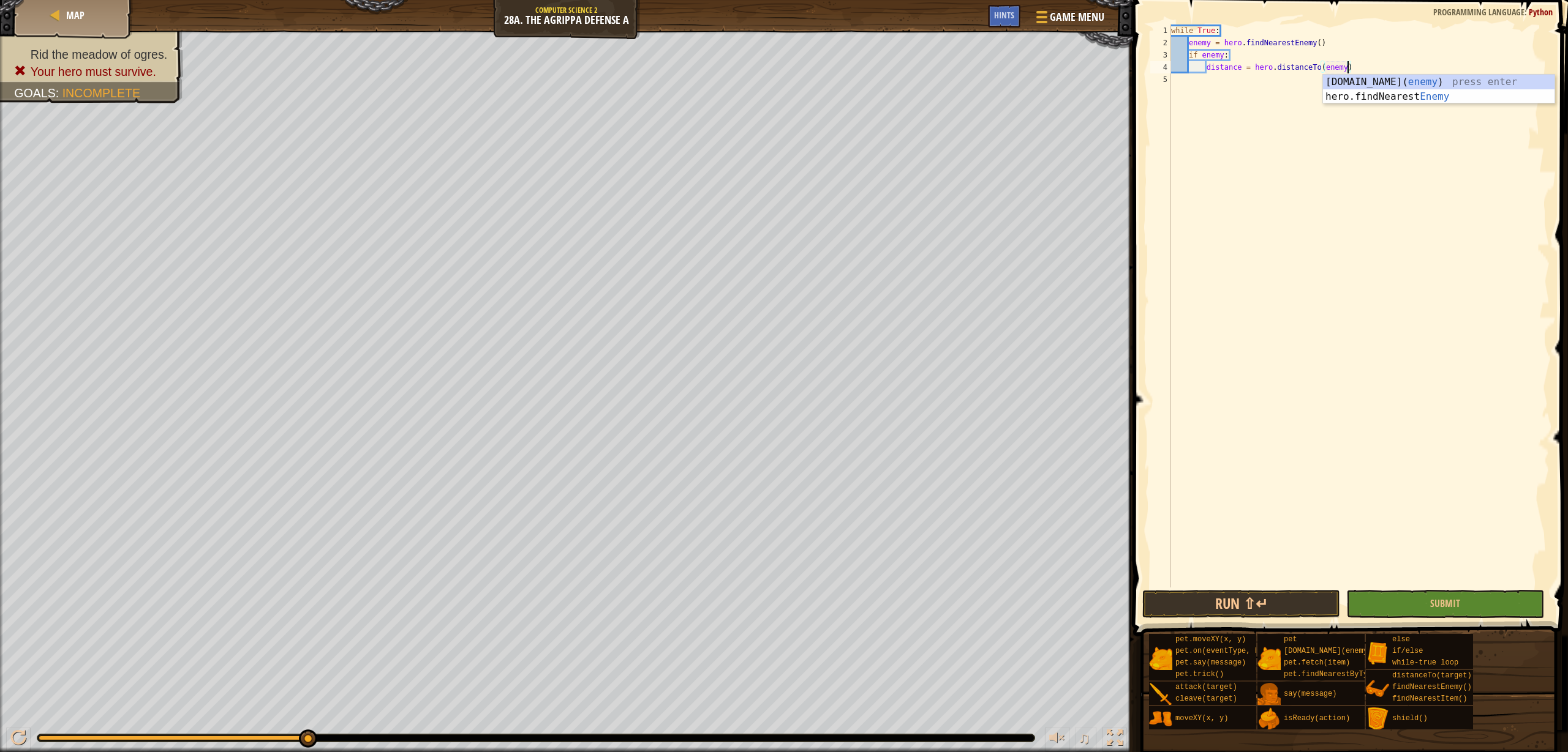
scroll to position [6, 14]
click at [1377, 60] on div "while True : enemy = hero . findNearestEnemy ( ) if enemy : distance = hero . d…" at bounding box center [1359, 318] width 381 height 588
click at [1382, 65] on div "while True : enemy = hero . findNearestEnemy ( ) if enemy : distance = hero . d…" at bounding box center [1359, 318] width 381 height 588
type textarea "distance = hero.distanceTo(enemy)"
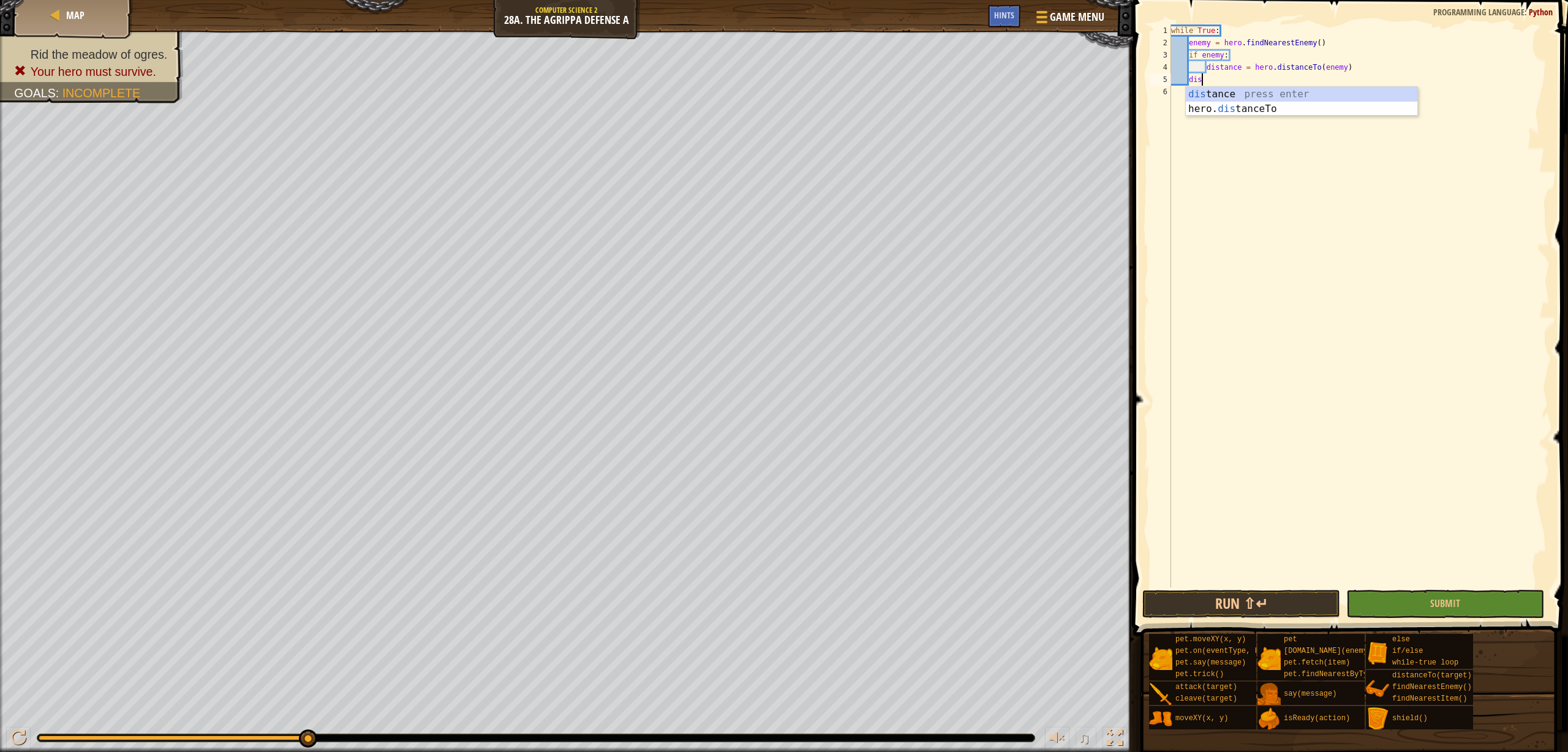
scroll to position [6, 2]
type textarea "d"
type textarea "i"
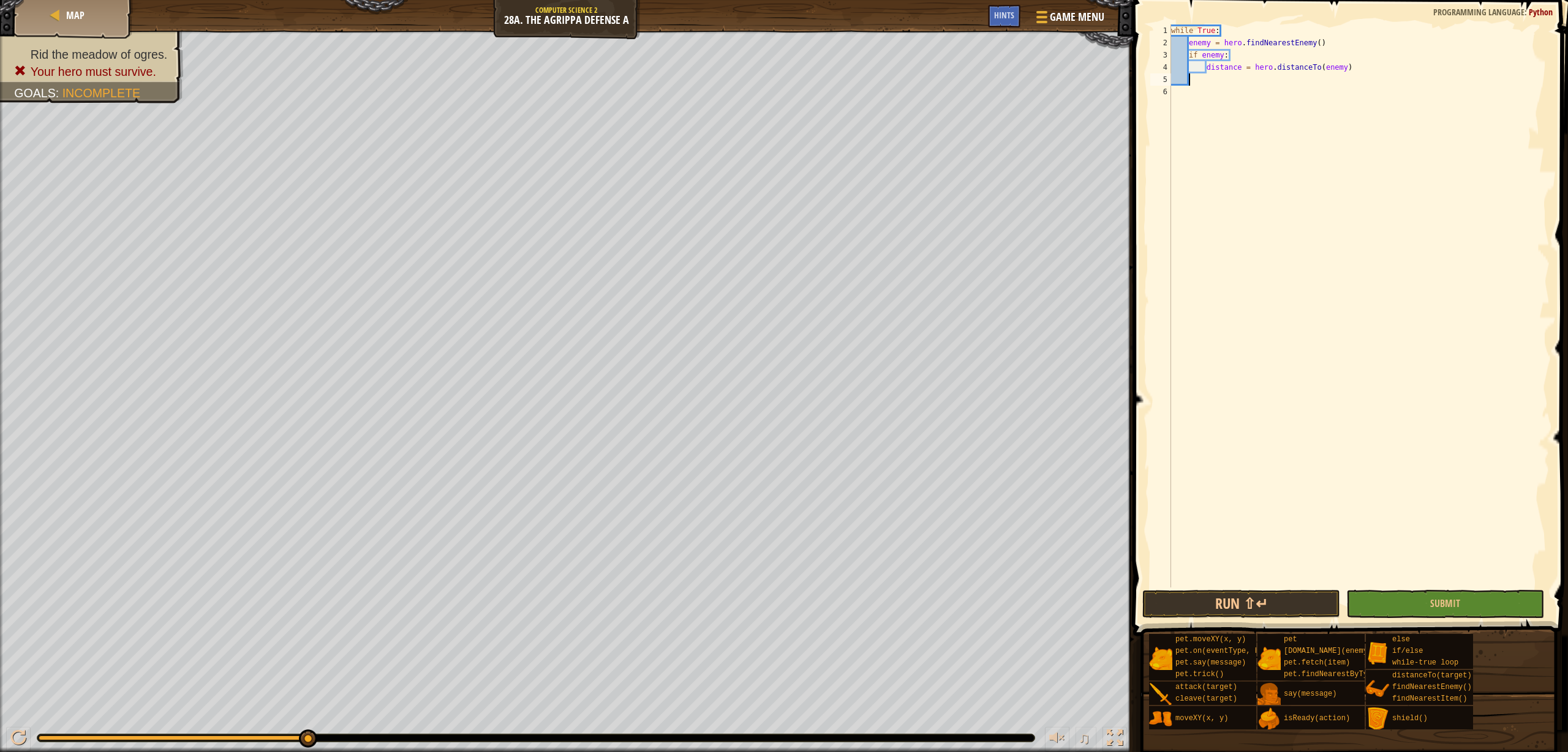
type textarea "d"
type textarea "if distance < 5"
click at [1327, 73] on div "while True : enemy = hero . findNearestEnemy ( ) if enemy : distance = hero . d…" at bounding box center [1359, 318] width 381 height 588
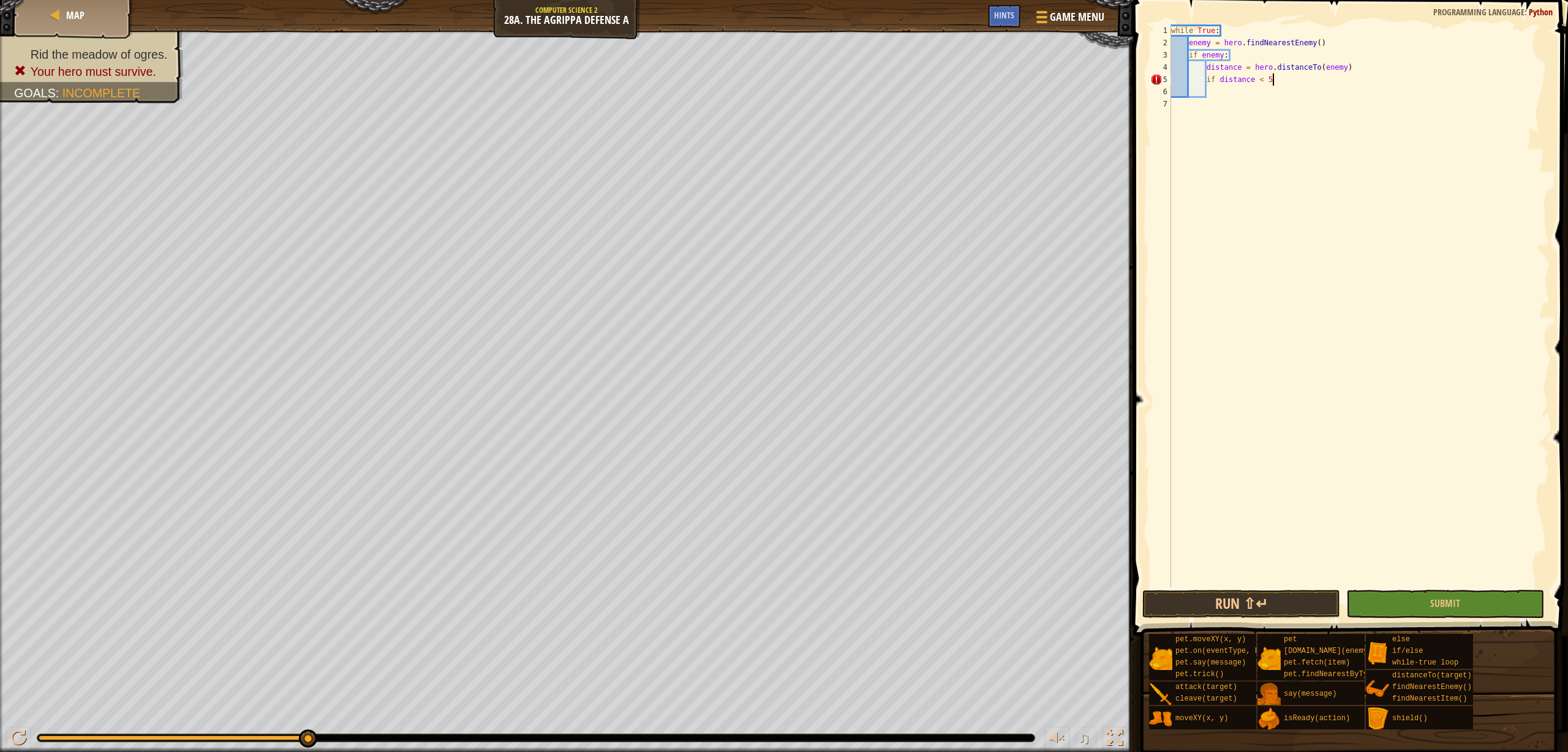
type textarea "if distance < 5:"
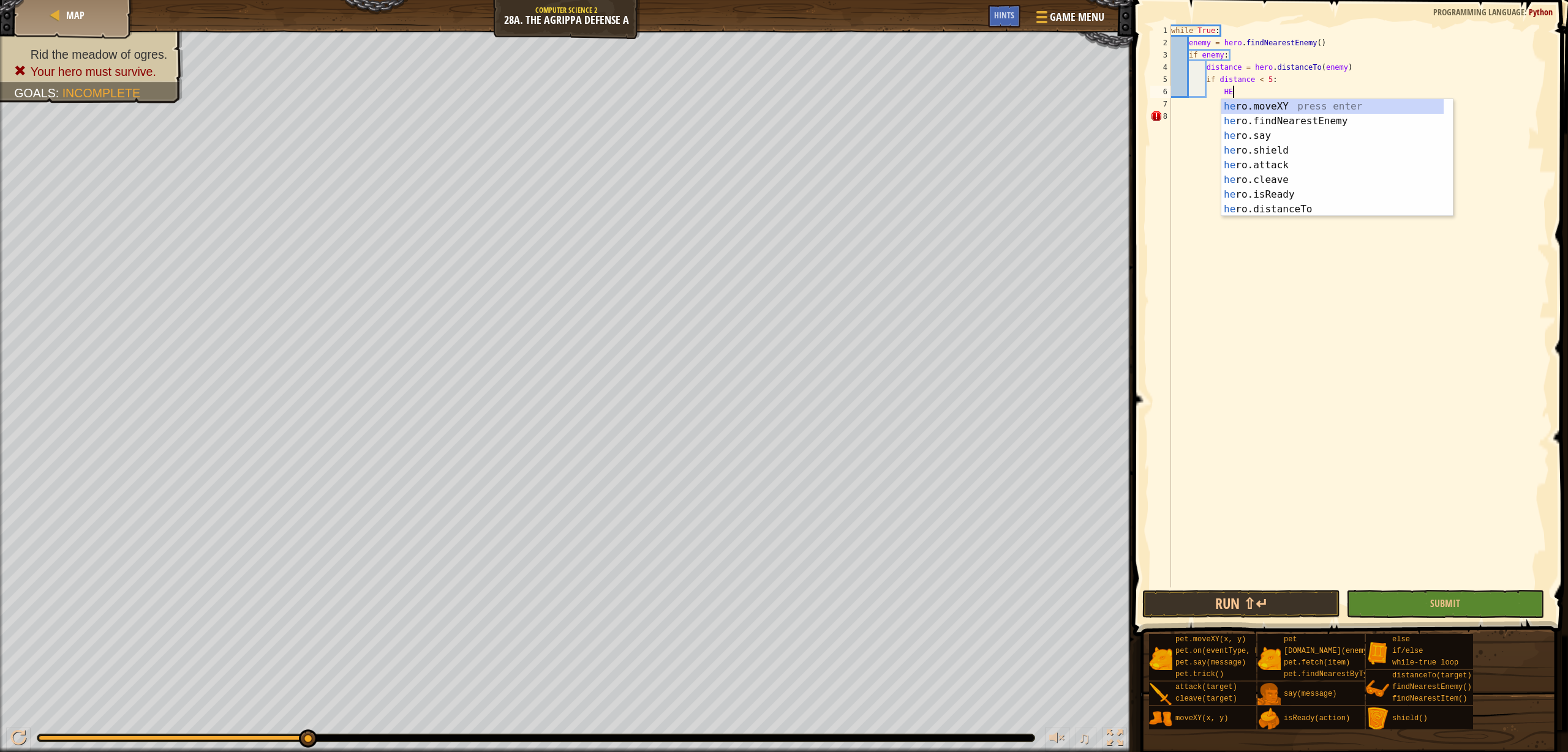
scroll to position [6, 5]
click at [1349, 170] on div "her o.moveXY press enter her o.findNearestEnemy press enter her o.say press ent…" at bounding box center [1332, 172] width 222 height 147
type textarea "hero.attack(enemy)"
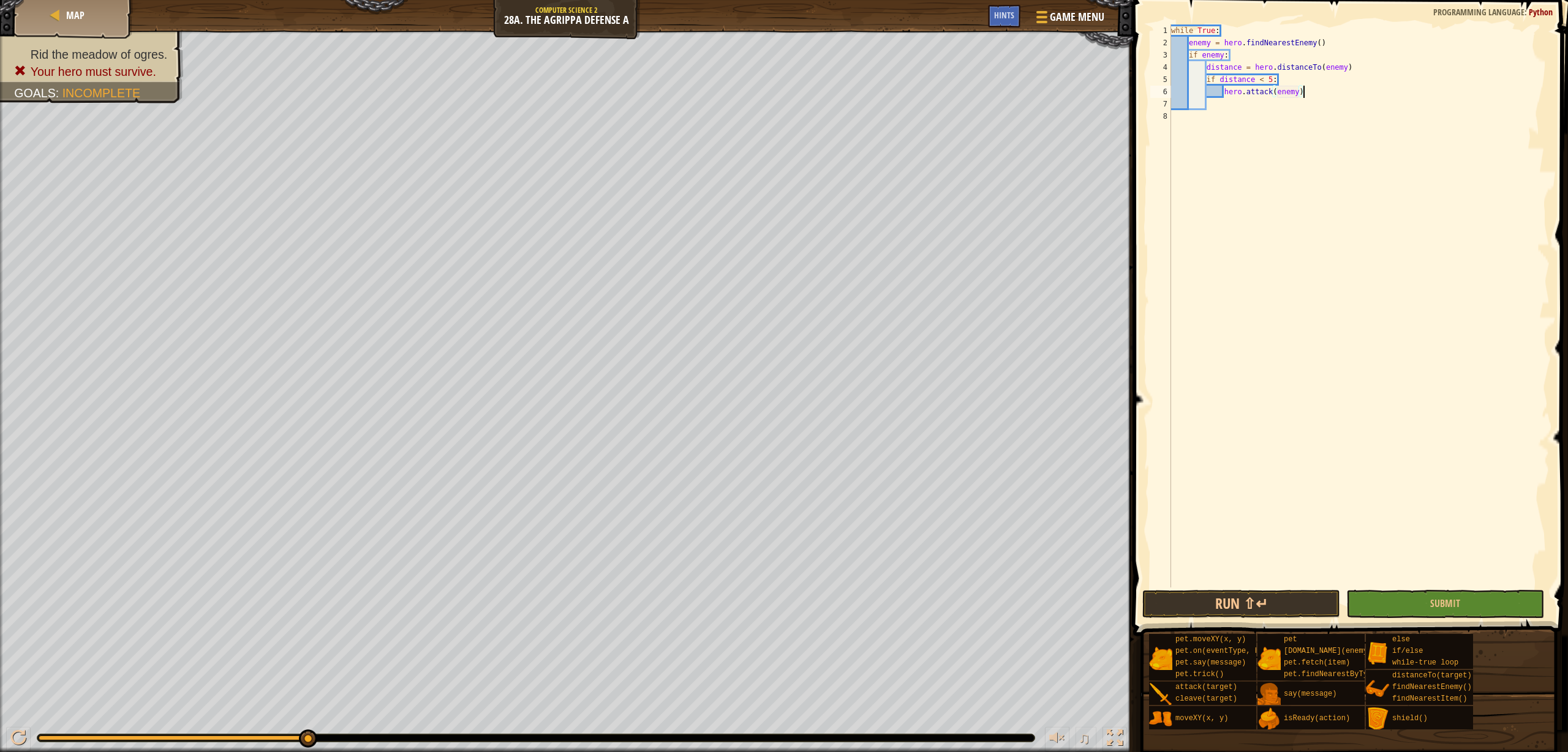
click at [1322, 97] on div "while True : enemy = hero . findNearestEnemy ( ) if enemy : distance = hero . d…" at bounding box center [1359, 318] width 381 height 588
click at [1253, 105] on div "while True : enemy = hero . findNearestEnemy ( ) if enemy : distance = hero . d…" at bounding box center [1359, 318] width 381 height 588
click at [1235, 105] on div "while True : enemy = hero . findNearestEnemy ( ) if enemy : distance = hero . d…" at bounding box center [1359, 318] width 381 height 588
click at [1227, 105] on div "while True : enemy = hero . findNearestEnemy ( ) if enemy : distance = hero . d…" at bounding box center [1359, 318] width 381 height 588
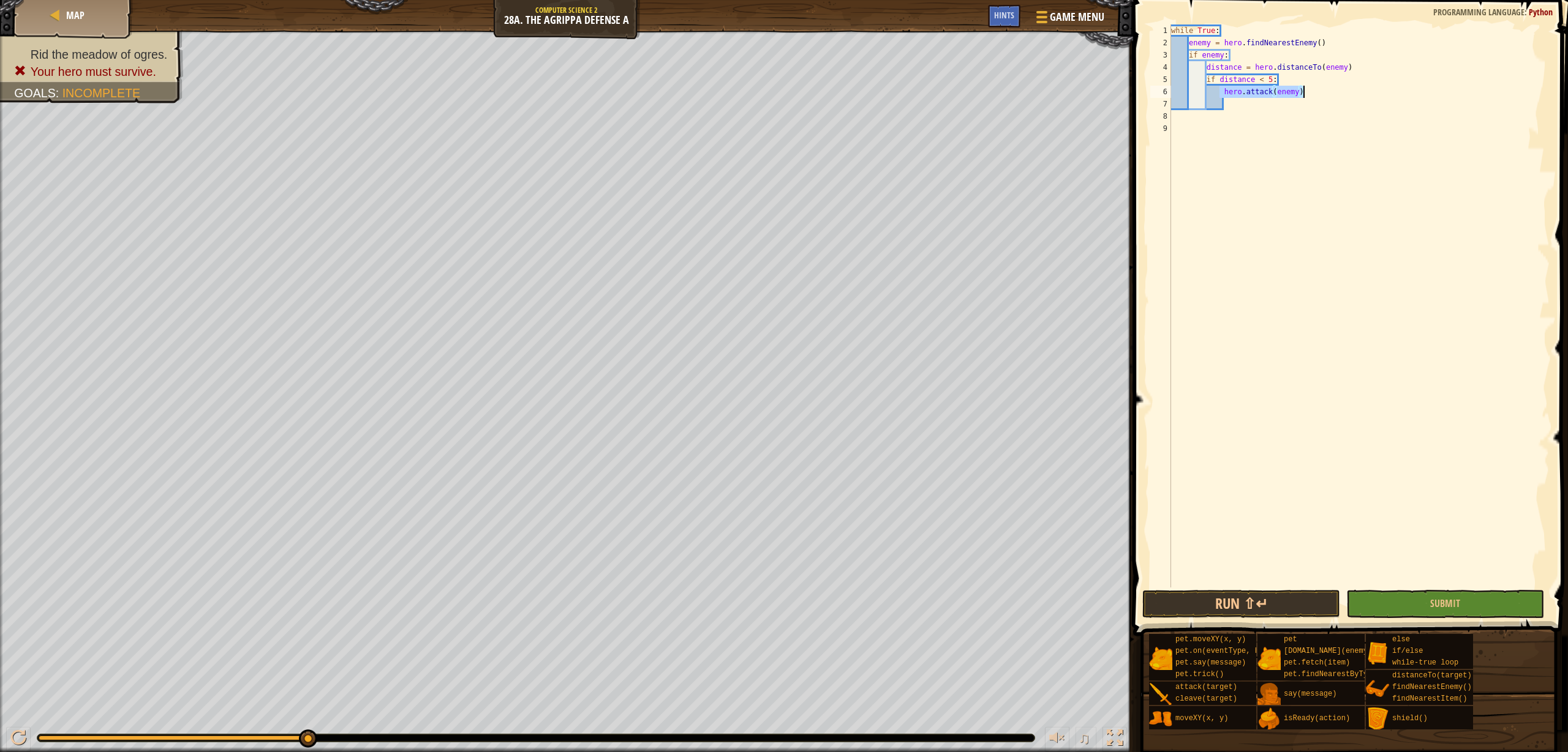
drag, startPoint x: 1221, startPoint y: 93, endPoint x: 1303, endPoint y: 96, distance: 82.1
click at [1303, 96] on div "while True : enemy = hero . findNearestEnemy ( ) if enemy : distance = hero . d…" at bounding box center [1359, 318] width 381 height 588
type textarea "hero.attack(enemy)"
type textarea "I"
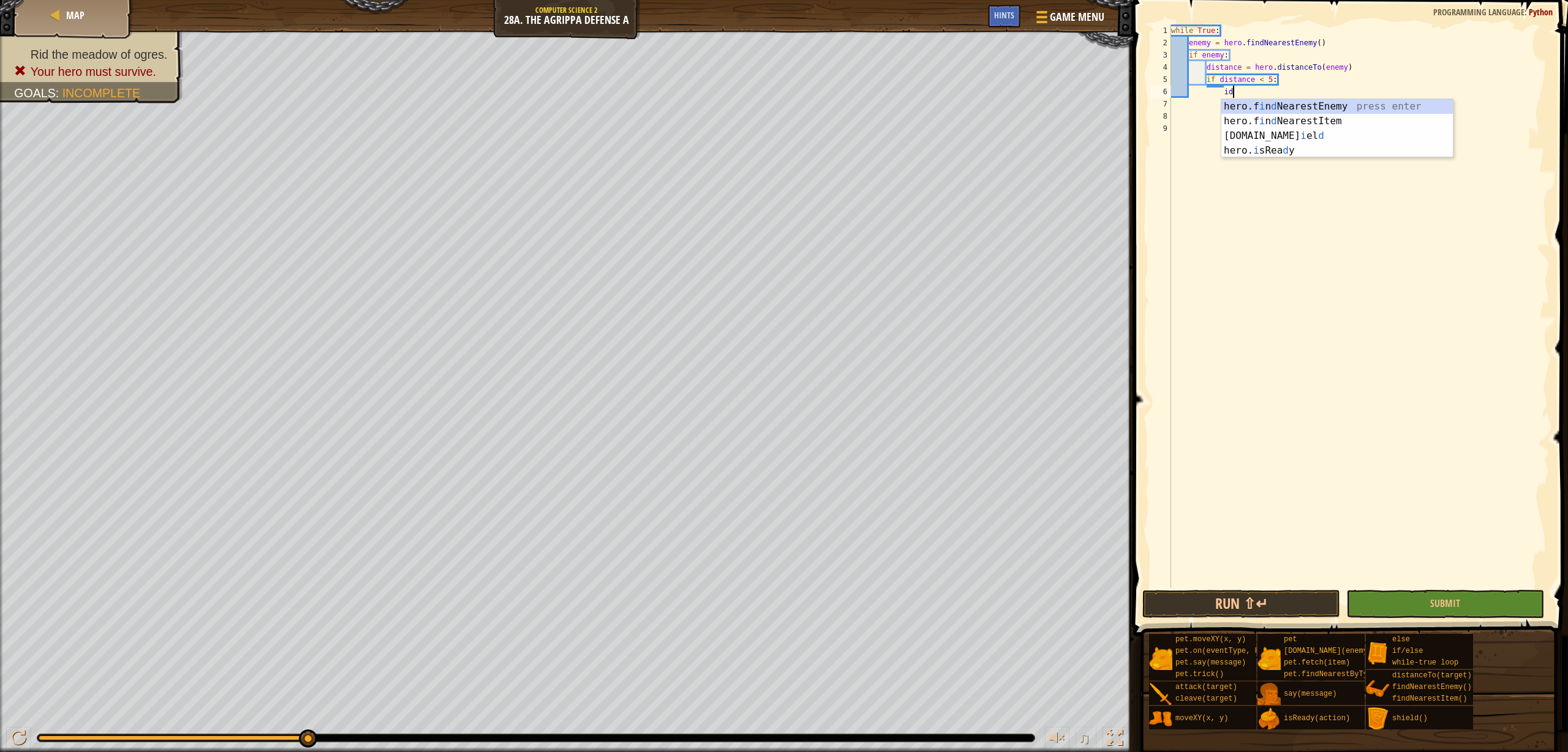
type textarea "i"
click at [1304, 106] on div "[DOMAIN_NAME] Read y press enter" at bounding box center [1368, 121] width 231 height 44
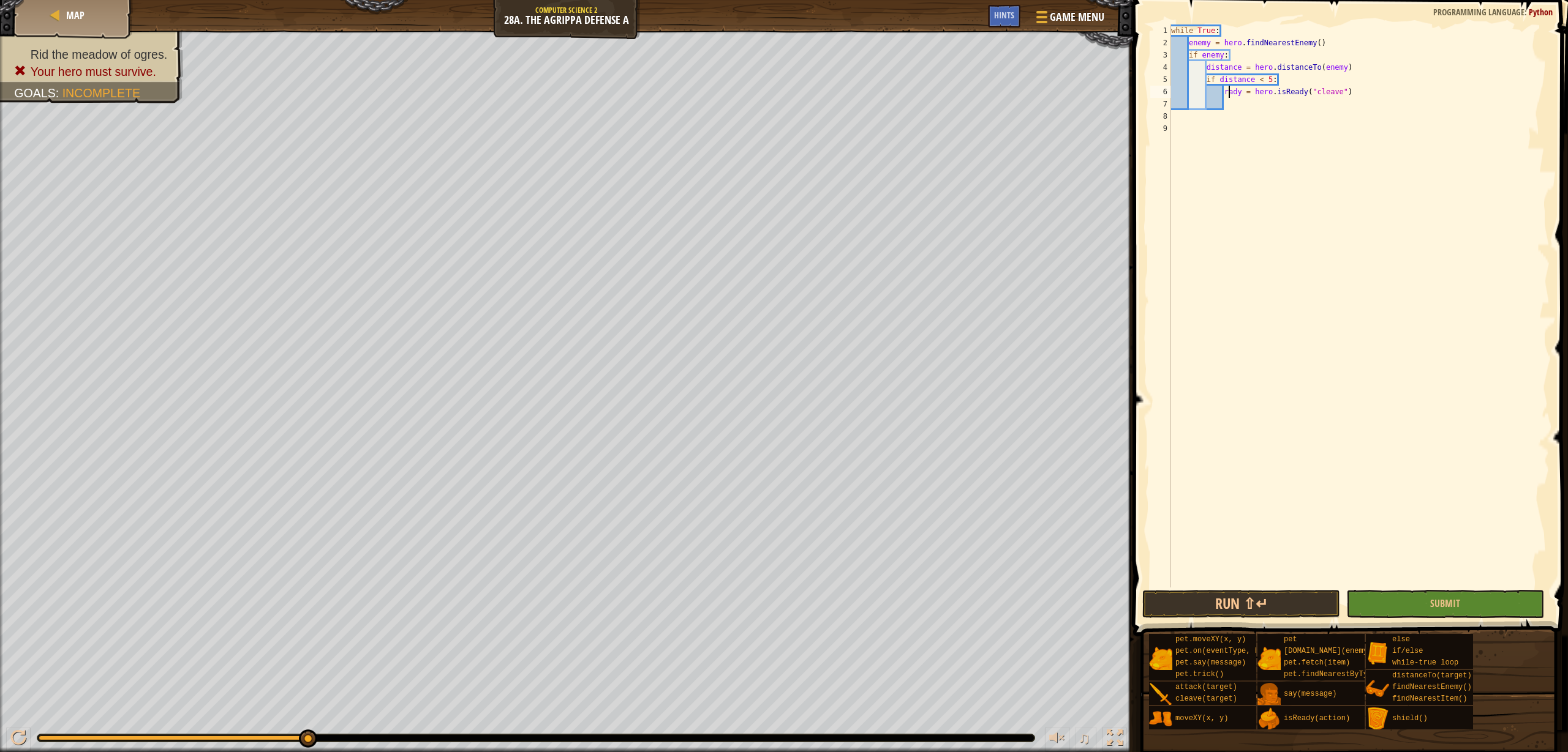
scroll to position [6, 6]
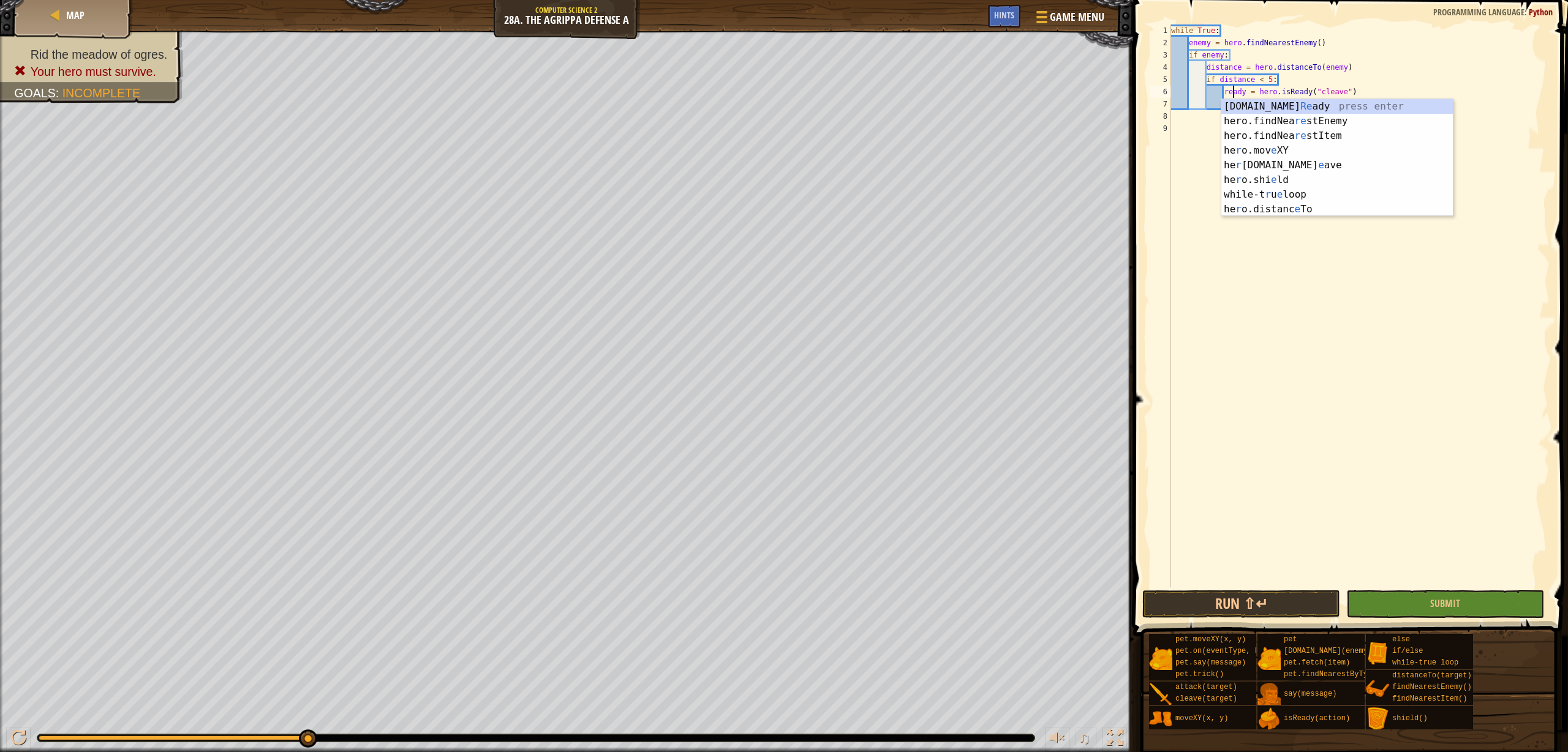
click at [1400, 89] on div "while True : enemy = hero . findNearestEnemy ( ) if enemy : distance = hero . d…" at bounding box center [1359, 318] width 381 height 588
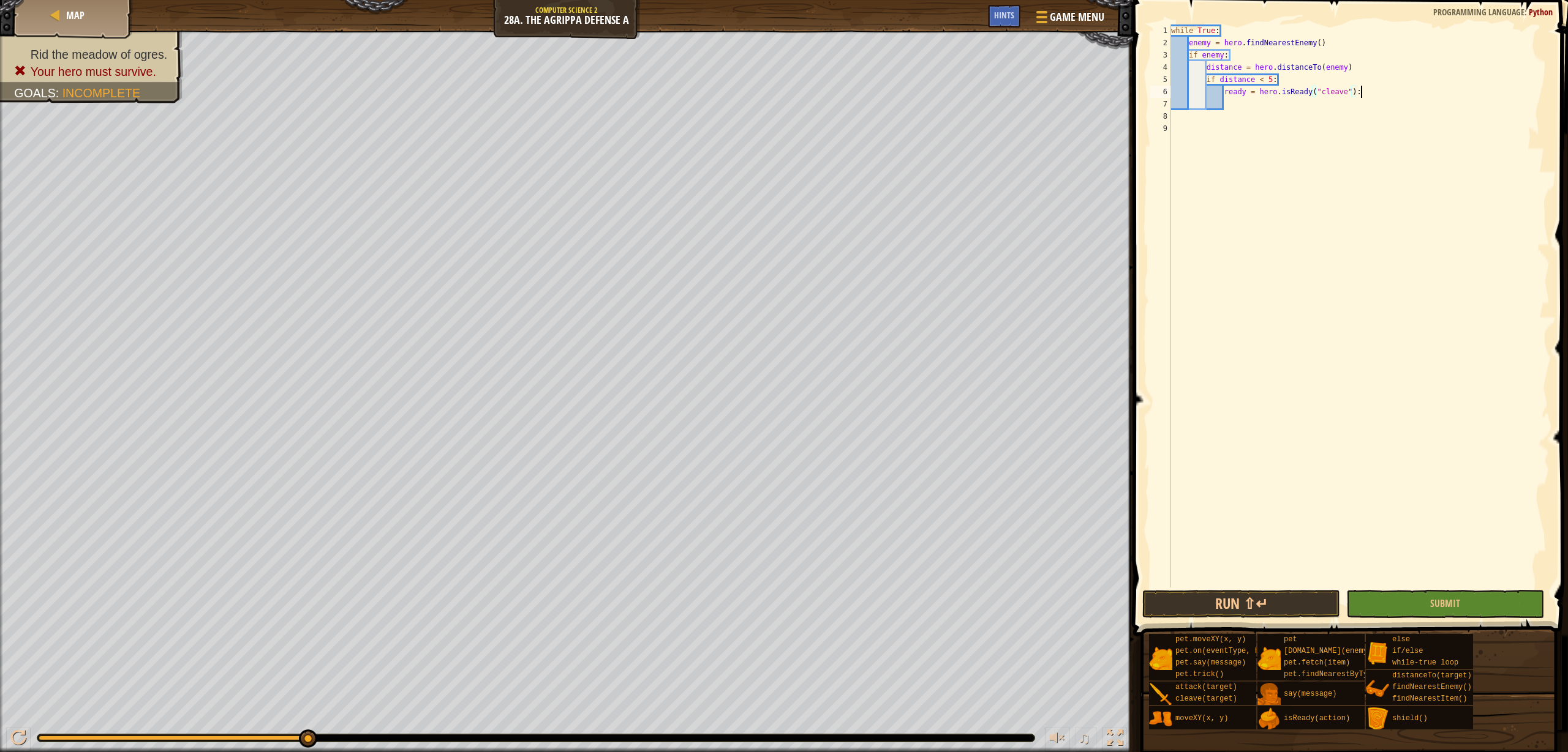
scroll to position [6, 15]
type textarea "ready = hero.isReady("cleave")"
click at [1370, 95] on div "while True : enemy = hero . findNearestEnemy ( ) if enemy : distance = hero . d…" at bounding box center [1361, 318] width 377 height 588
type textarea "ready = hero.isReady("cleave"):"
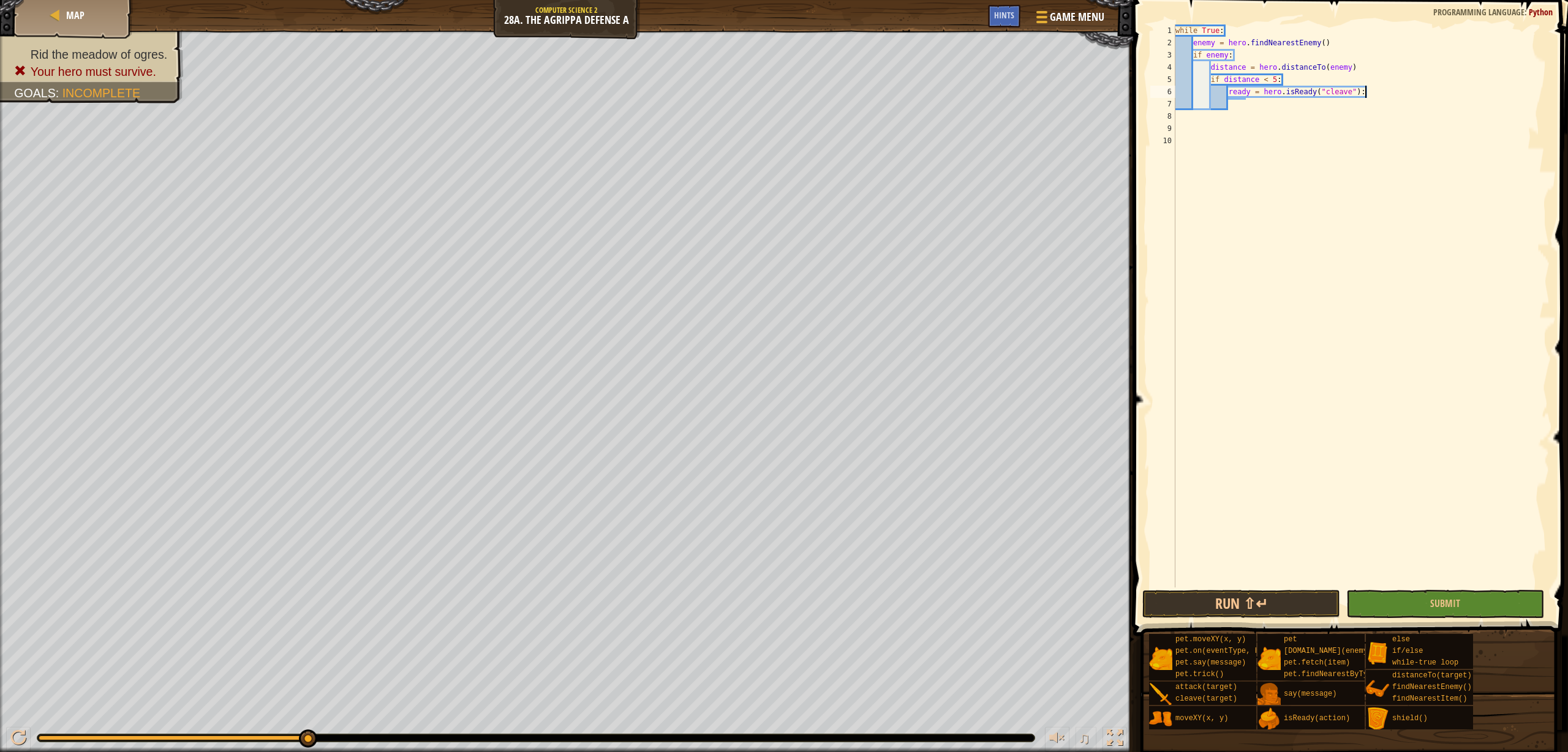
scroll to position [6, 15]
click at [1291, 101] on div "while True : enemy = hero . findNearestEnemy ( ) if enemy : distance = hero . d…" at bounding box center [1361, 318] width 377 height 588
type textarea "g"
type textarea "h"
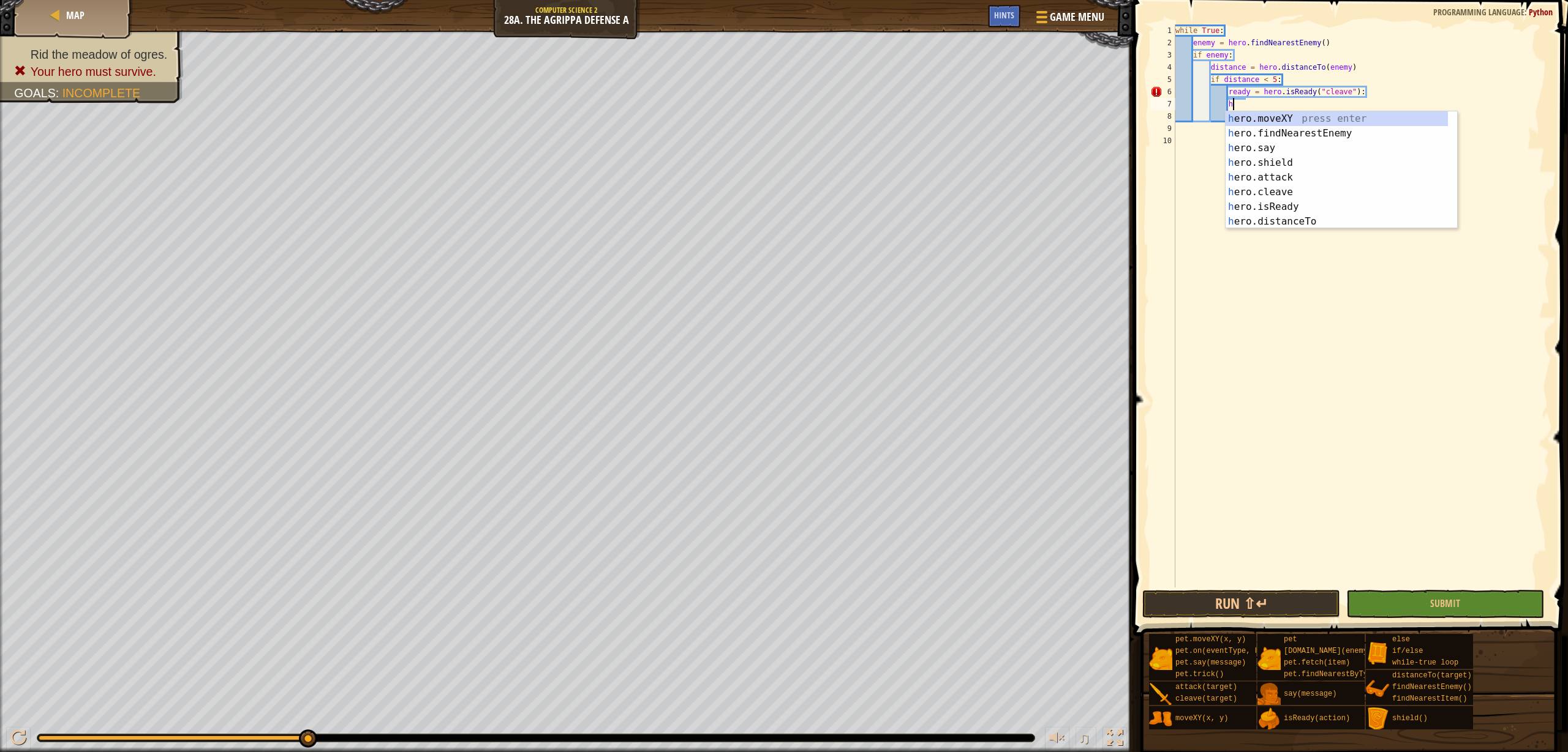
scroll to position [6, 1]
type textarea "r"
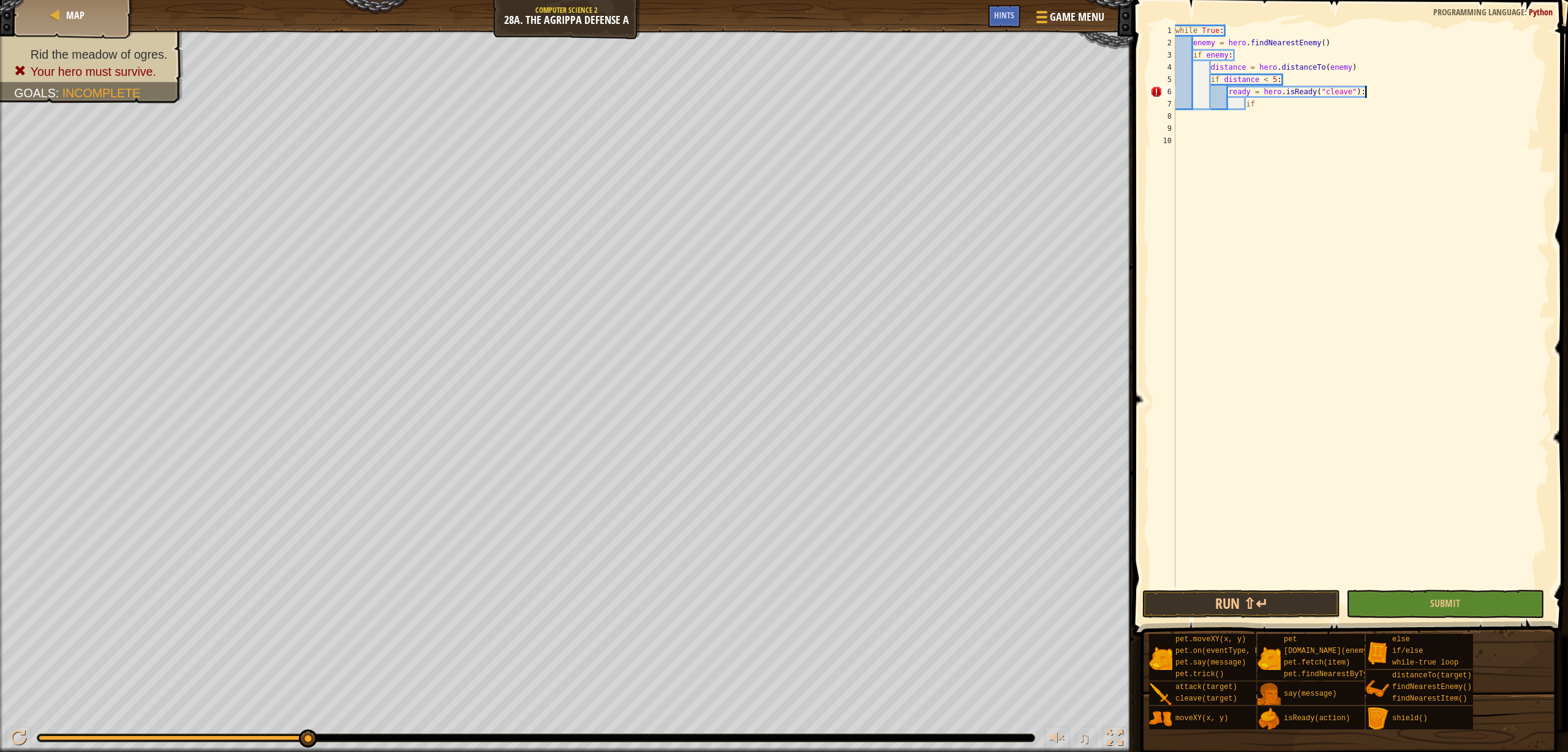
click at [1375, 92] on div "while True : enemy = hero . findNearestEnemy ( ) if enemy : distance = hero . d…" at bounding box center [1361, 318] width 377 height 588
click at [1327, 98] on div "while True : enemy = hero . findNearestEnemy ( ) if enemy : distance = hero . d…" at bounding box center [1361, 318] width 377 height 588
click at [1309, 103] on div "while True : enemy = hero . findNearestEnemy ( ) if enemy : distance = hero . d…" at bounding box center [1361, 318] width 377 height 588
type textarea "i"
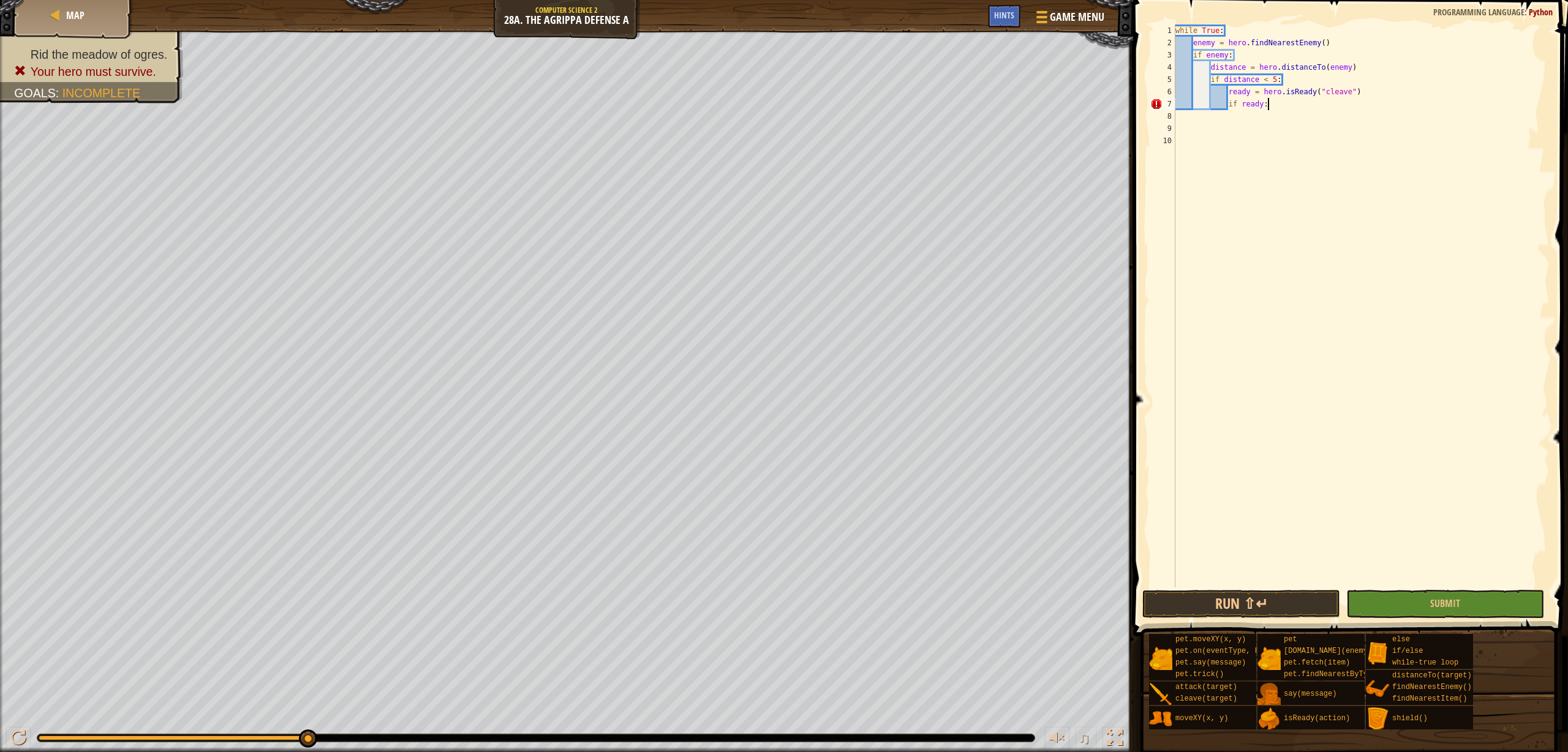
type textarea "if ready:"
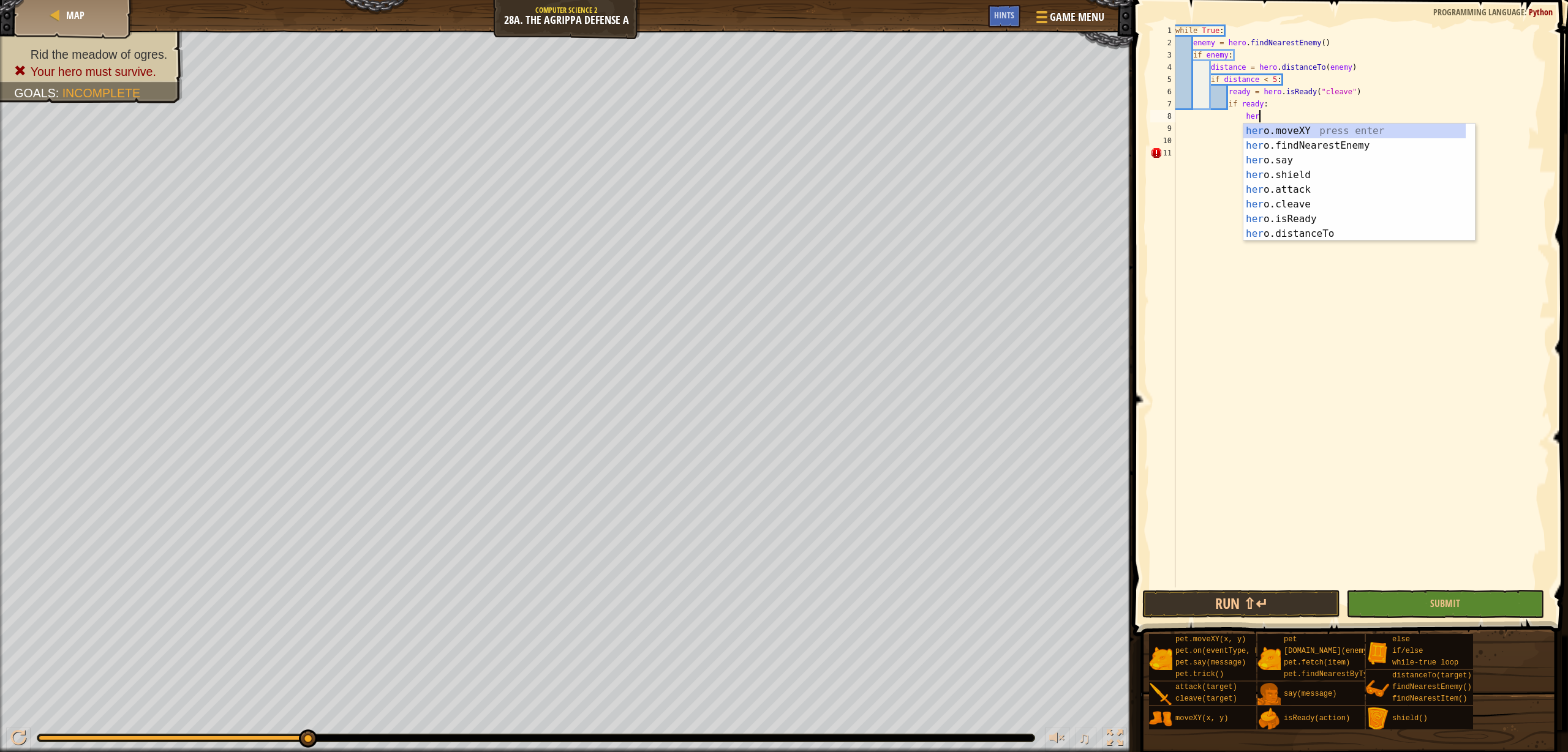
scroll to position [6, 6]
click at [1295, 210] on div "her o.moveXY press enter her o.findNearestEnemy press enter her o.say press ent…" at bounding box center [1354, 197] width 222 height 147
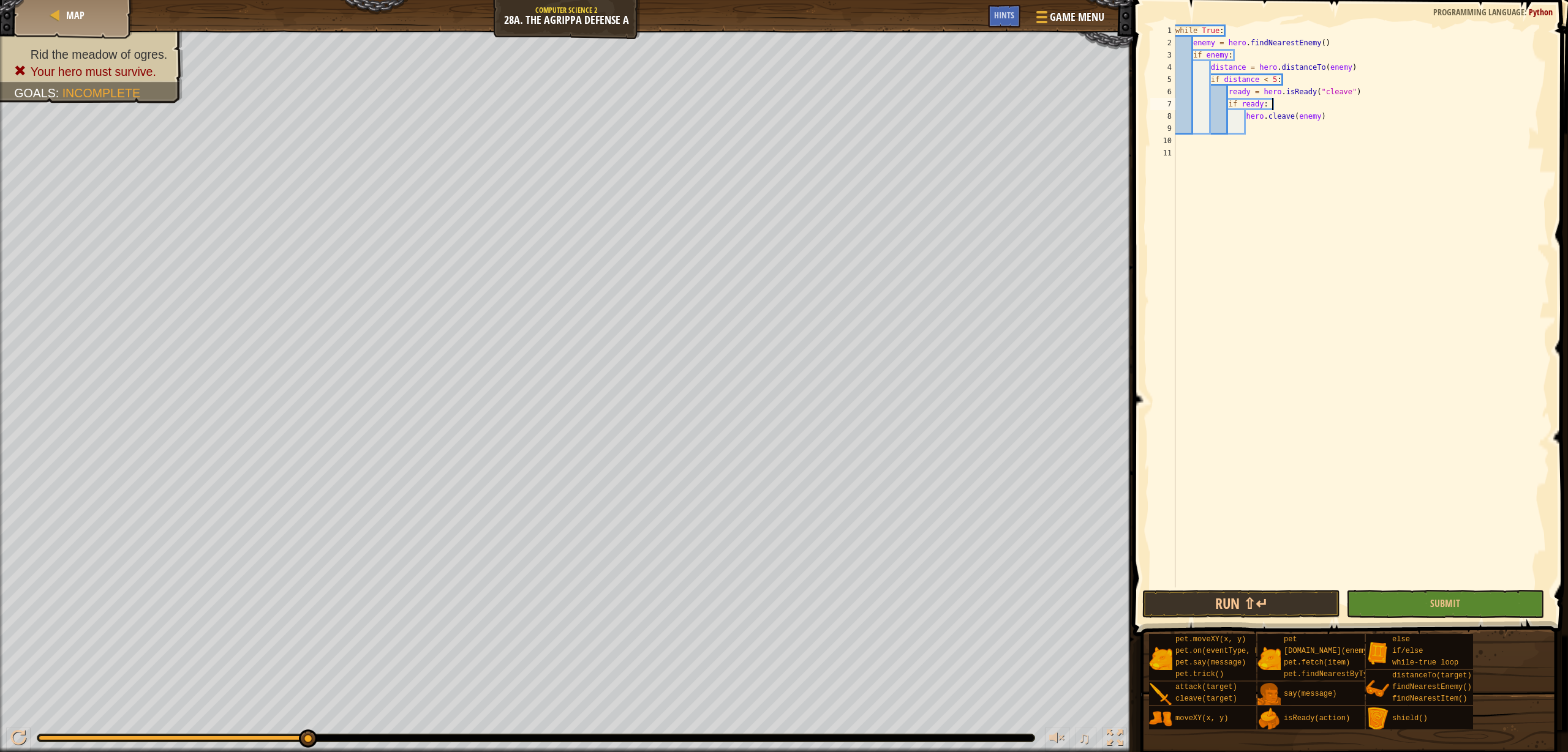
click at [1339, 109] on div "while True : enemy = hero . findNearestEnemy ( ) if enemy : distance = hero . d…" at bounding box center [1361, 318] width 377 height 588
click at [1336, 119] on div "while True : enemy = hero . findNearestEnemy ( ) if enemy : distance = hero . d…" at bounding box center [1361, 318] width 377 height 588
type textarea "hero.cleave(enemy)"
type textarea "i"
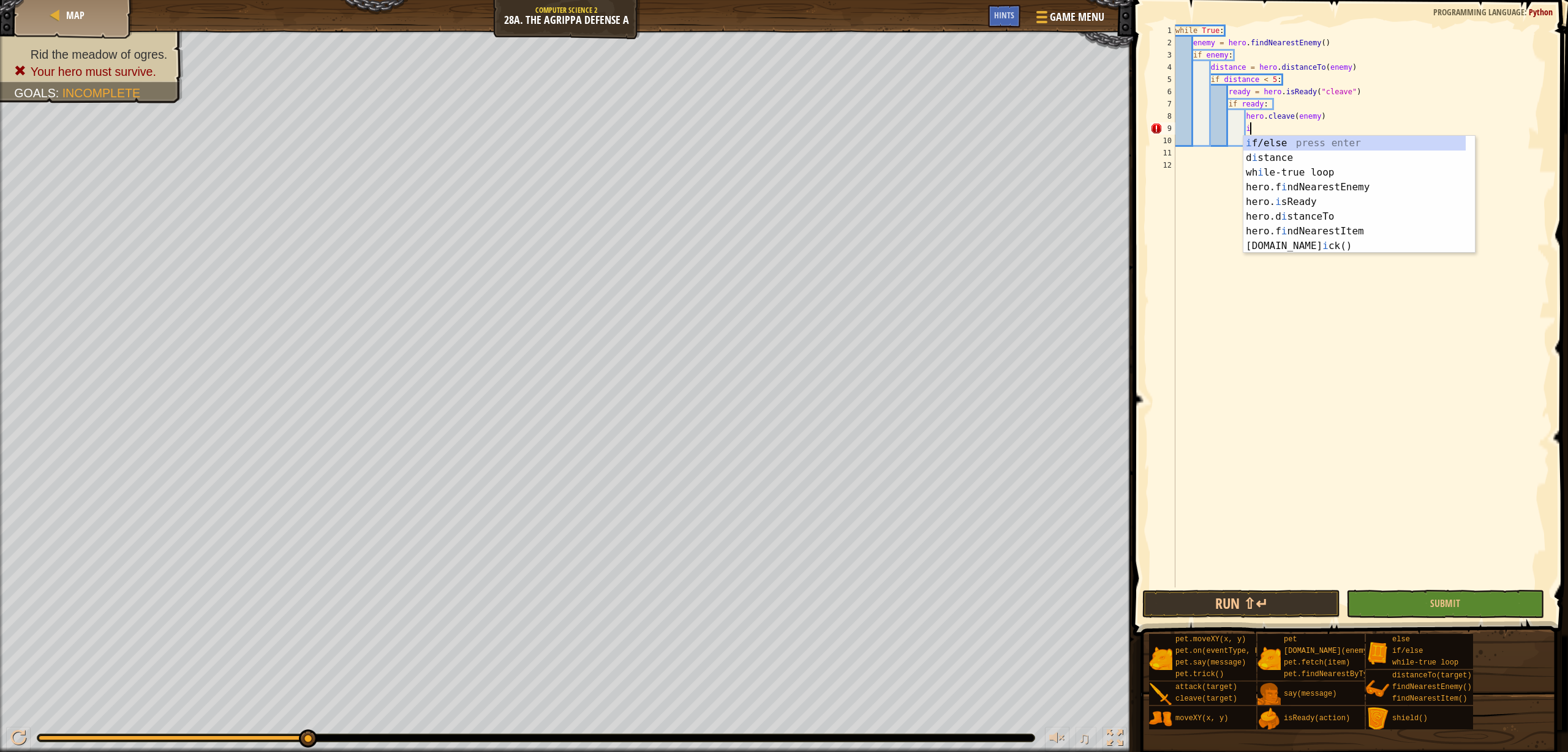
scroll to position [6, 5]
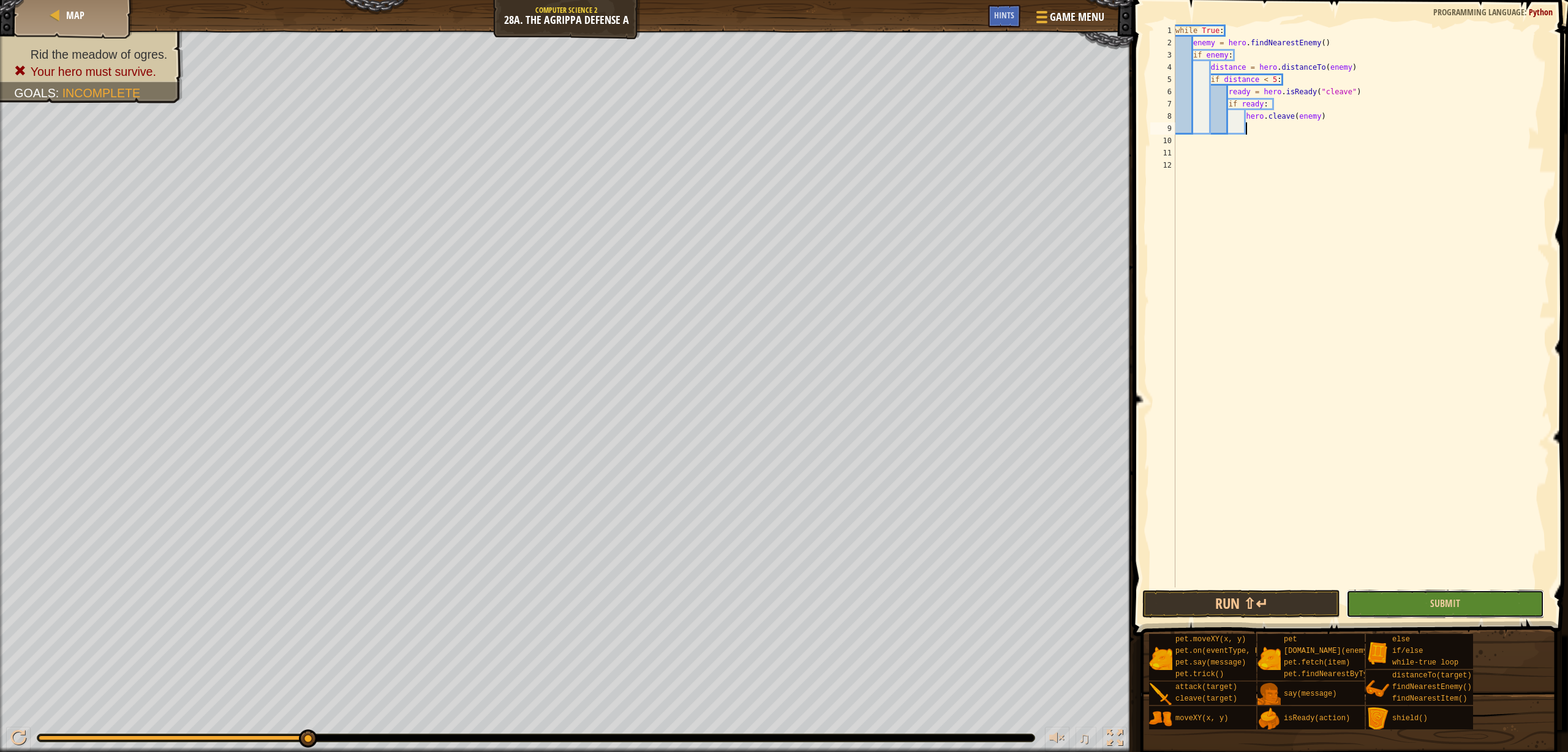
click at [1511, 607] on button "Submit" at bounding box center [1444, 604] width 198 height 28
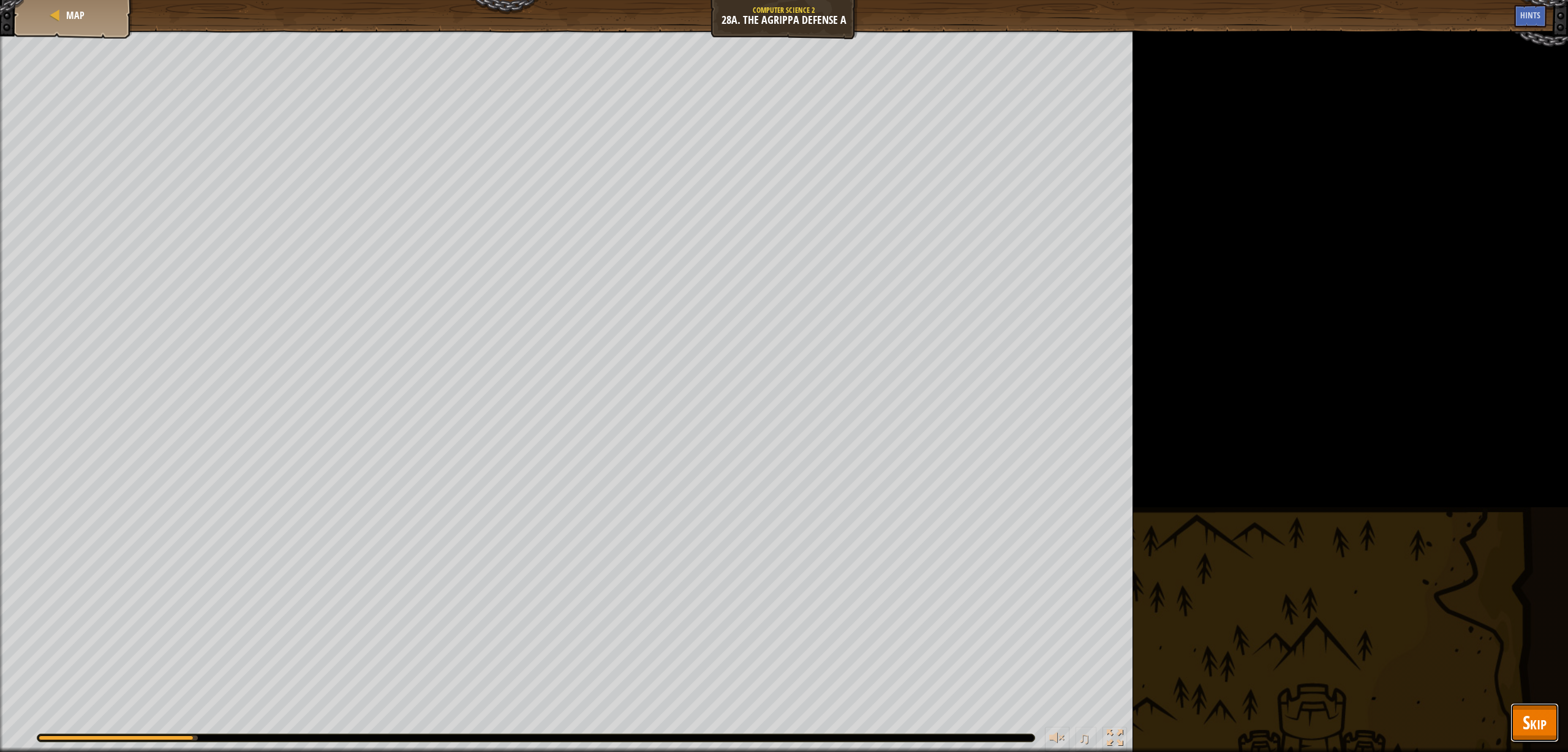
click at [1549, 710] on button "Skip" at bounding box center [1534, 723] width 48 height 40
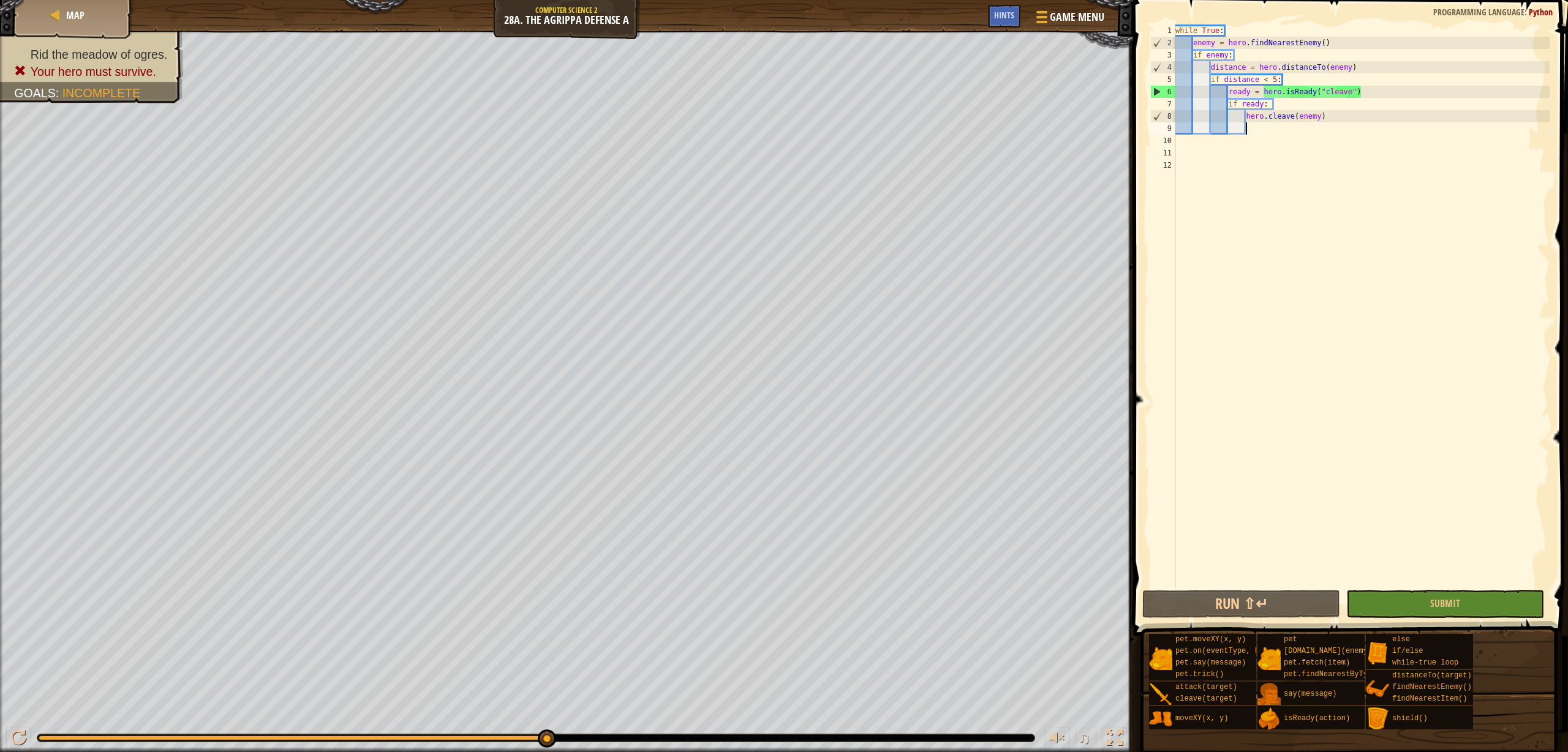
click at [1291, 131] on div "while True : enemy = hero . findNearestEnemy ( ) if enemy : distance = hero . d…" at bounding box center [1361, 318] width 377 height 588
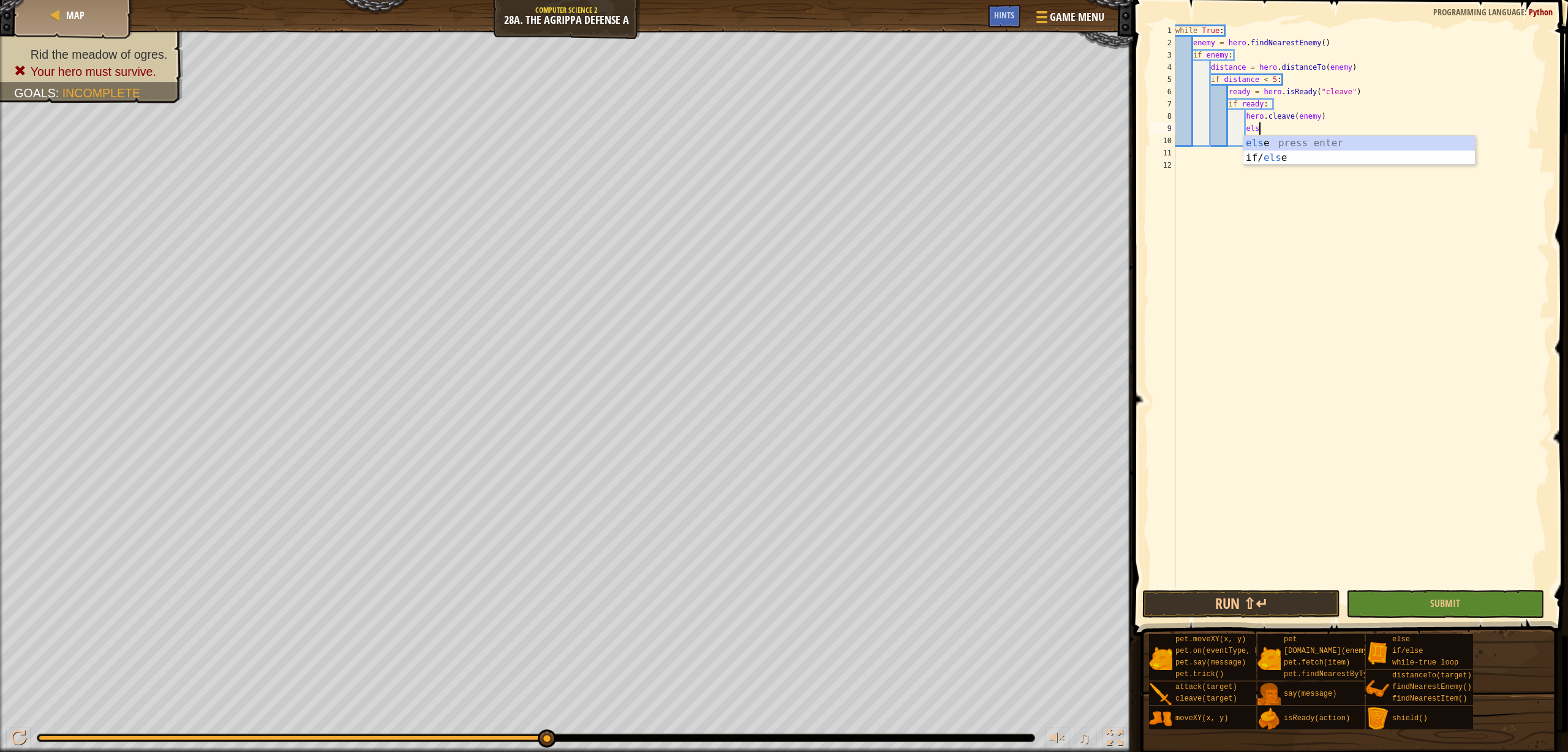
type textarea "else"
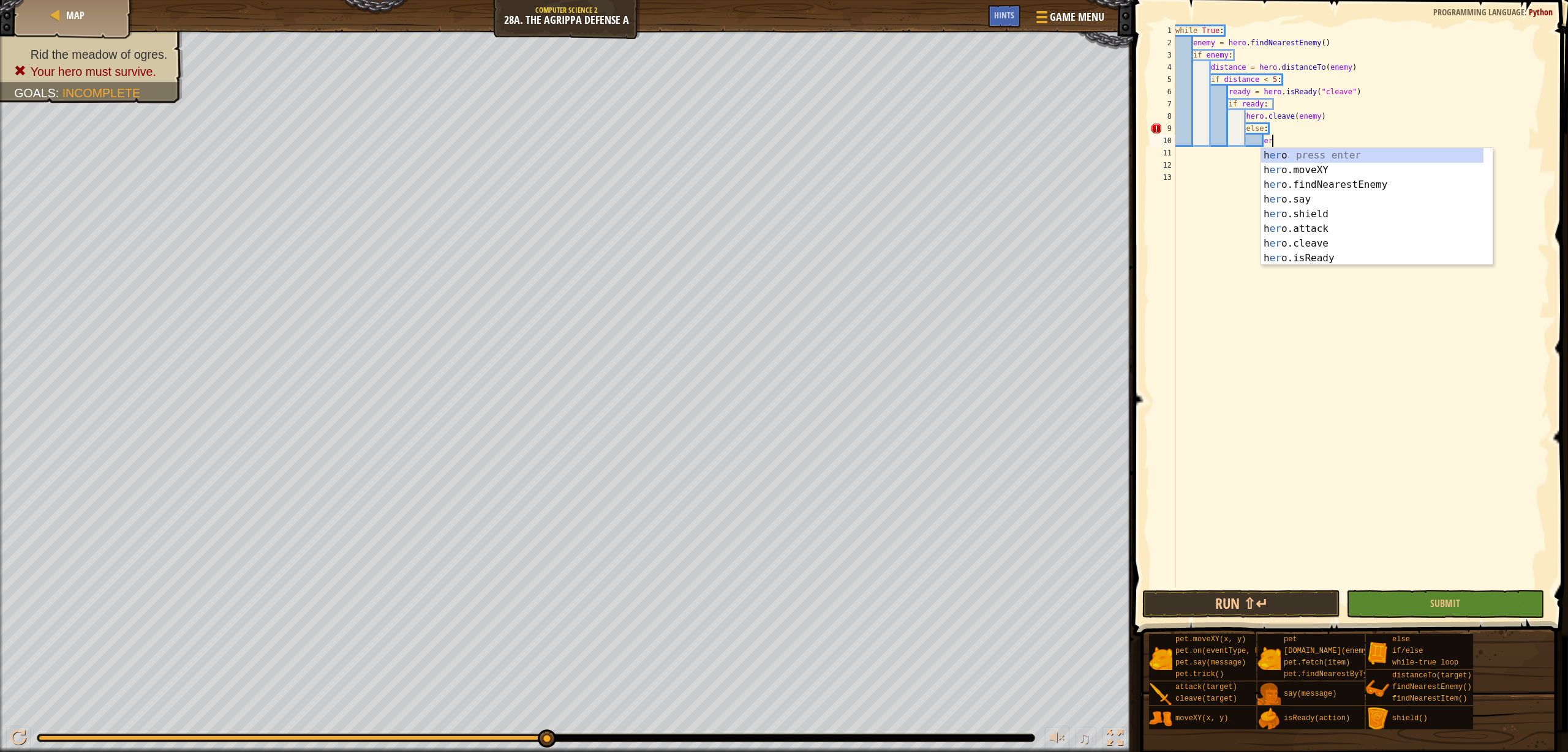
type textarea "e"
click at [1315, 231] on div "he ro press enter he ro.moveXY press enter he ro.findNearestEnemy press enter h…" at bounding box center [1372, 221] width 222 height 147
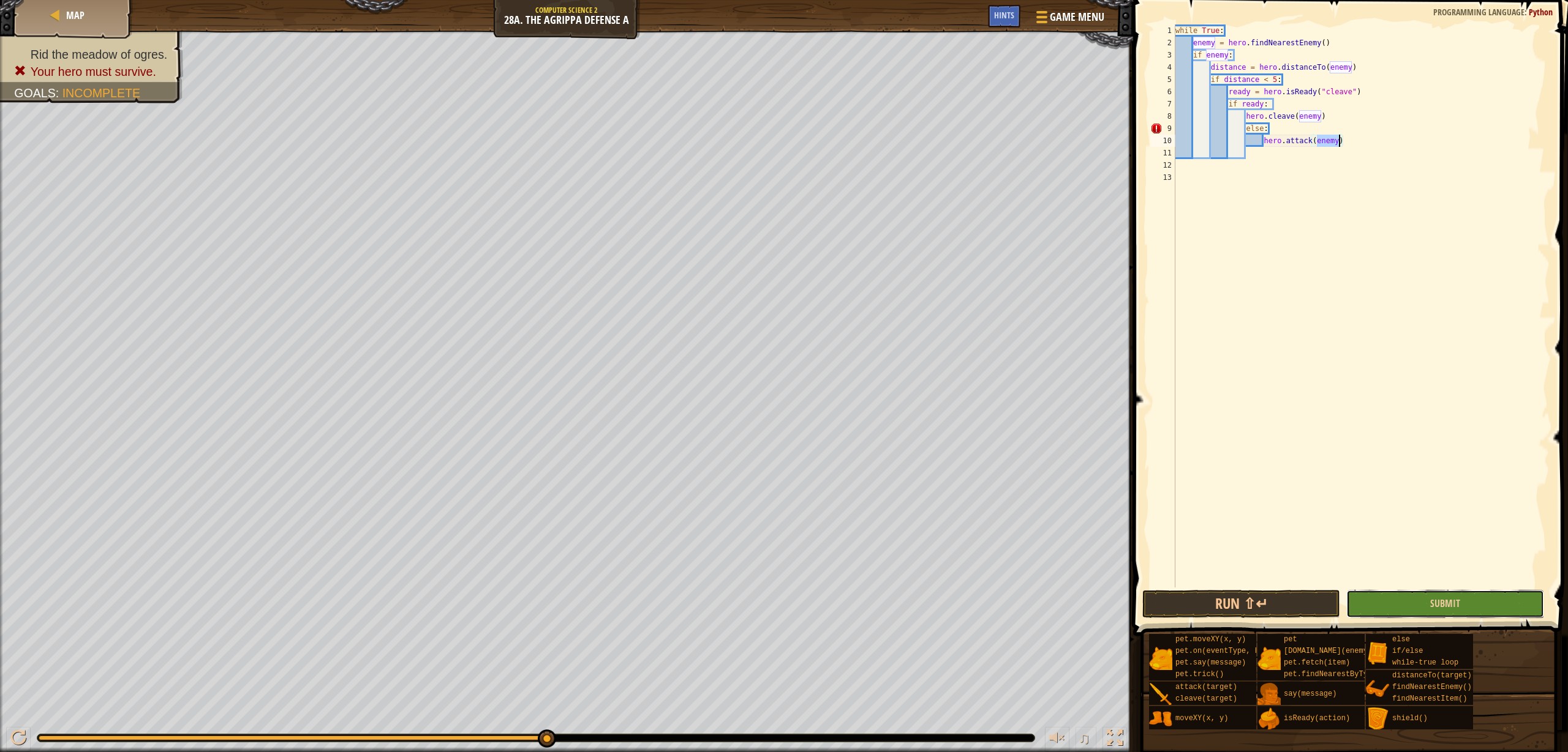
click at [1491, 615] on button "Submit" at bounding box center [1444, 604] width 198 height 28
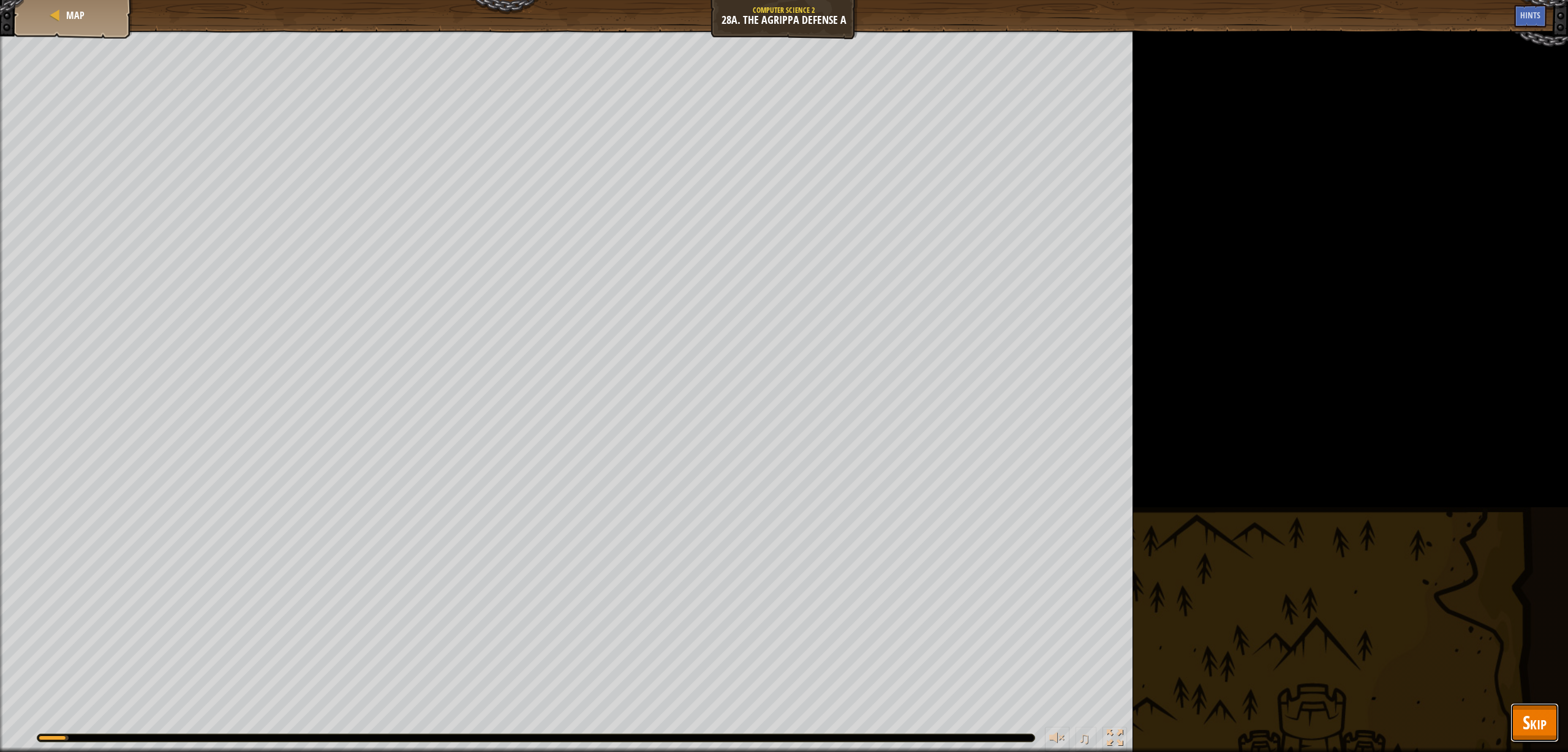
click at [1521, 713] on button "Skip" at bounding box center [1534, 723] width 48 height 40
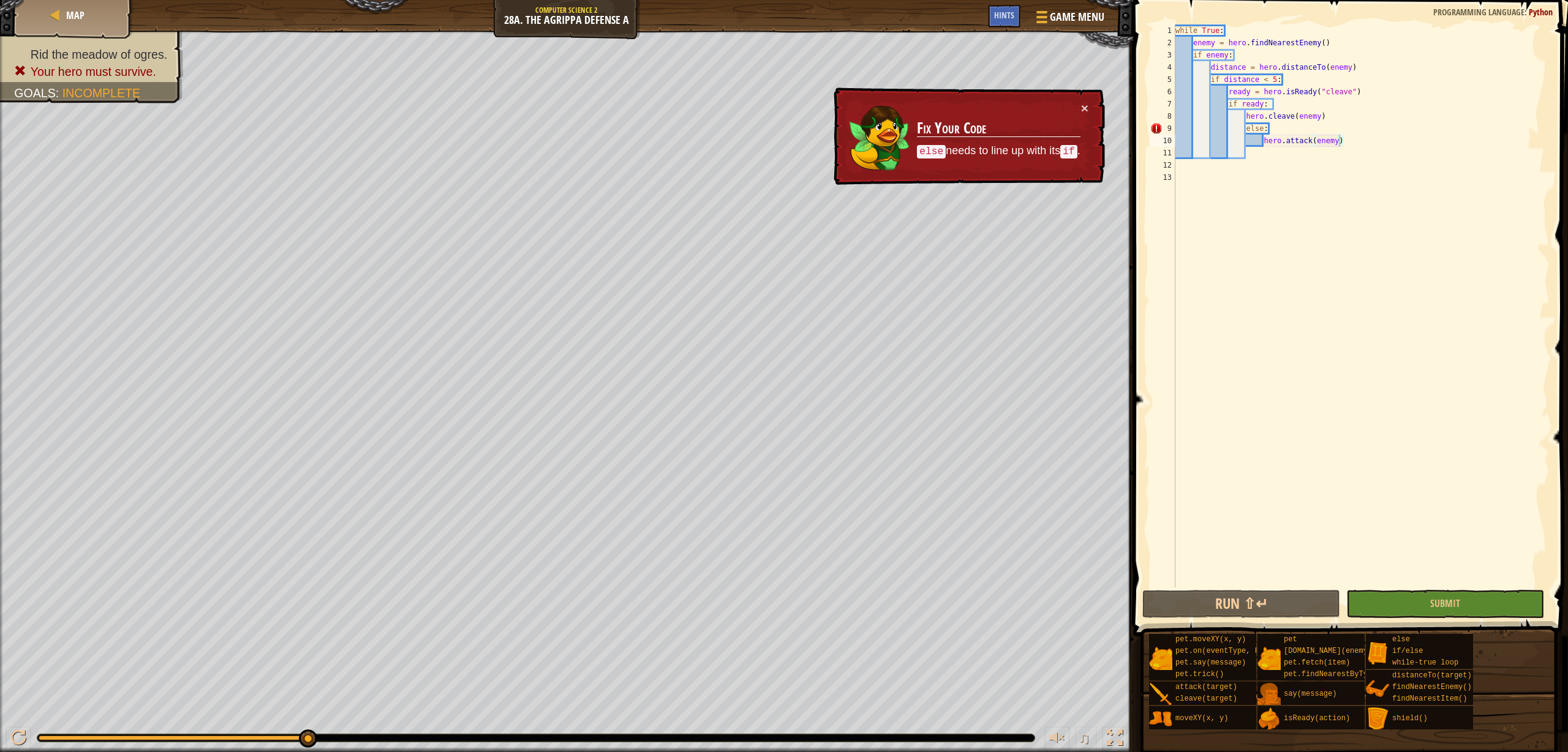
scroll to position [6, 6]
click at [1246, 126] on div "while True : enemy = hero . findNearestEnemy ( ) if enemy : distance = hero . d…" at bounding box center [1361, 318] width 377 height 588
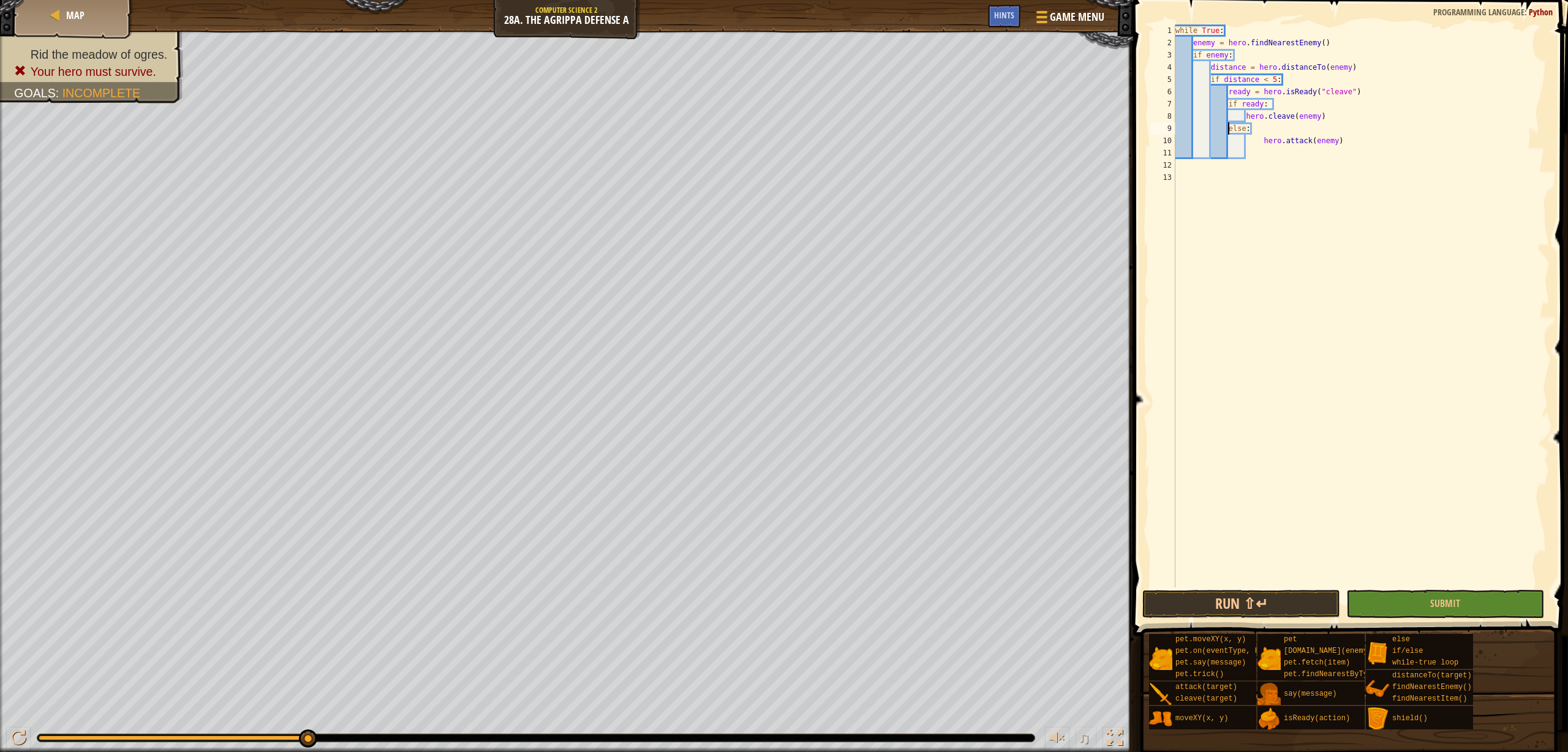
click at [1265, 143] on div "while True : enemy = hero . findNearestEnemy ( ) if enemy : distance = hero . d…" at bounding box center [1361, 318] width 377 height 588
type textarea "hero.attack(enemy)"
click at [1447, 607] on span "Submit" at bounding box center [1445, 603] width 30 height 14
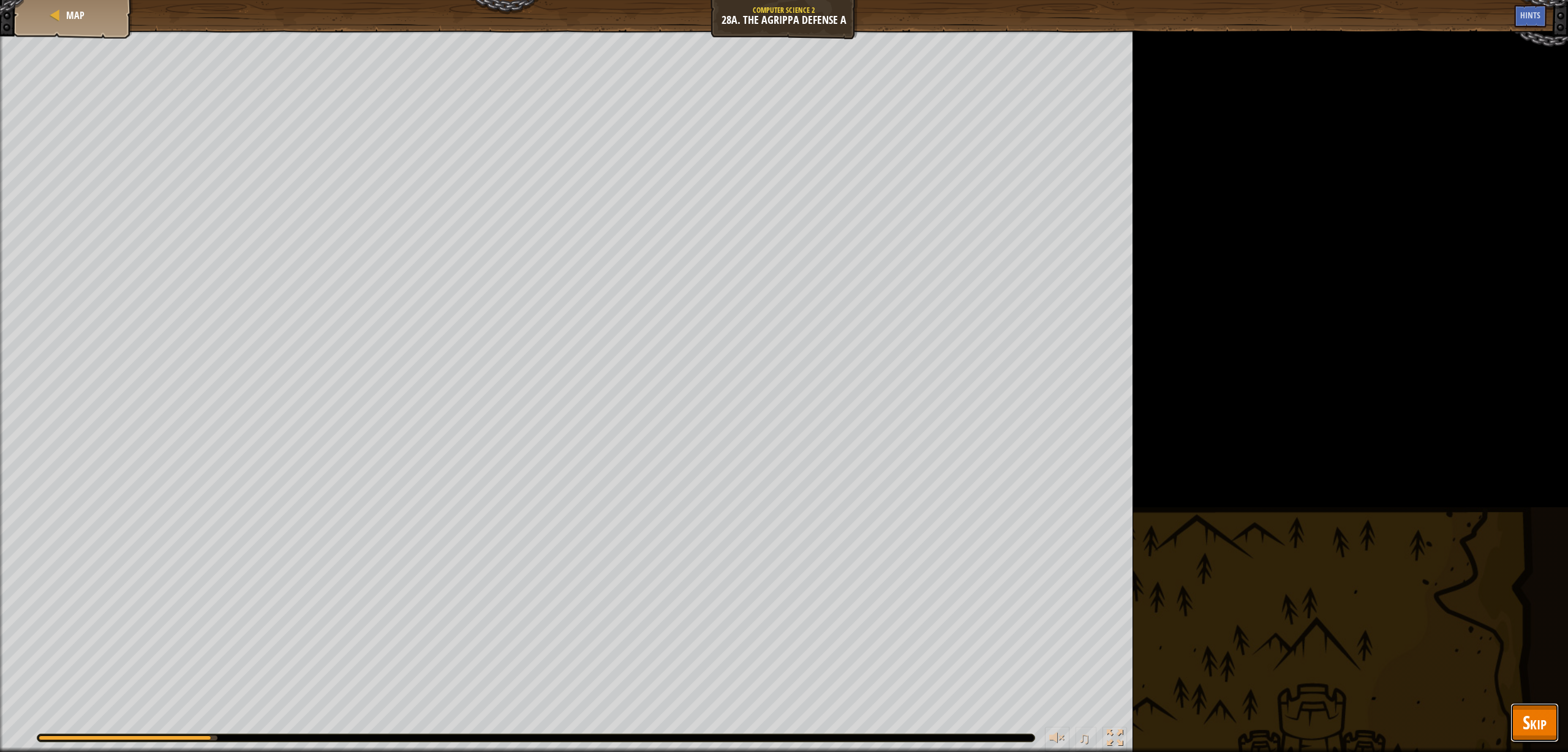
click at [1546, 735] on button "Skip" at bounding box center [1534, 723] width 48 height 40
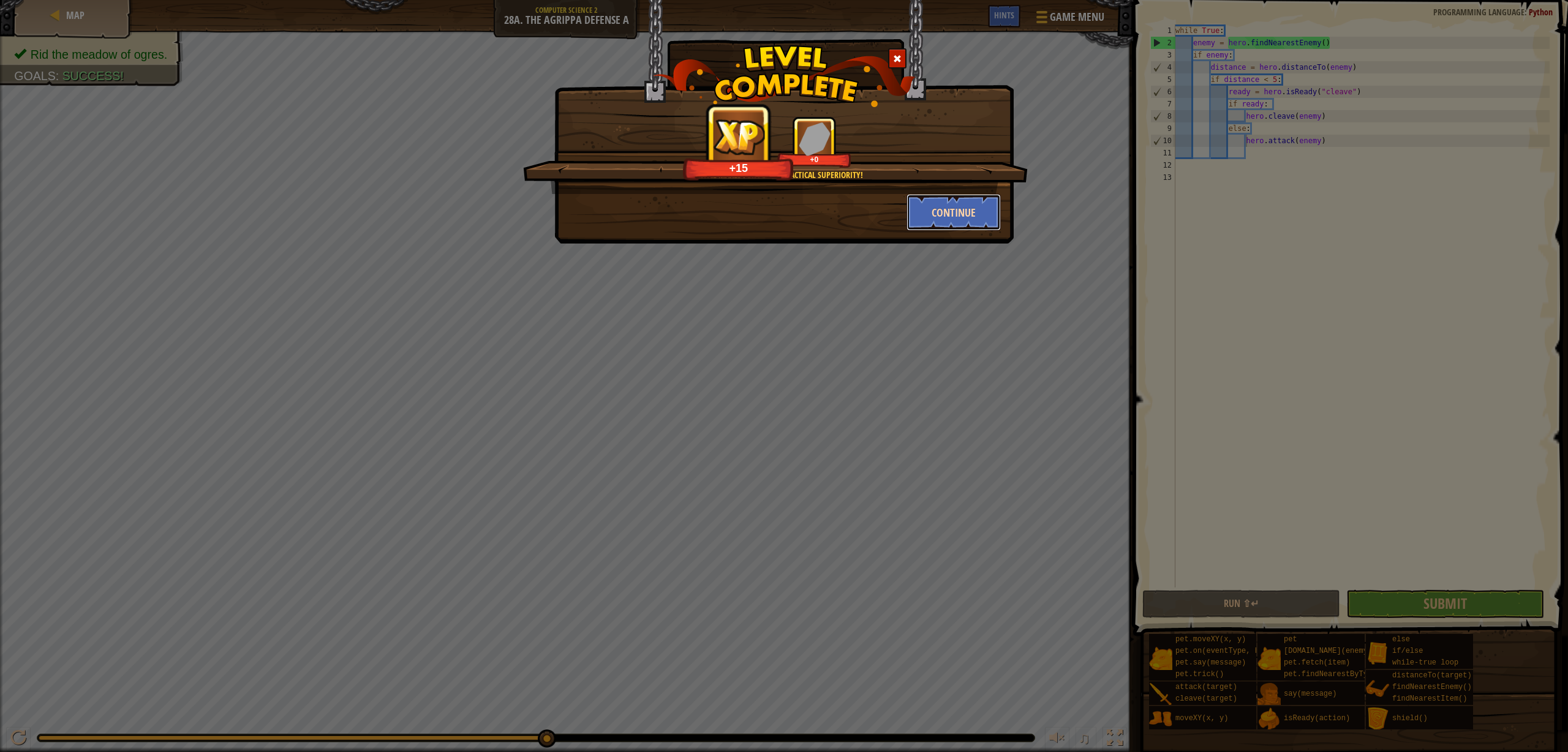
click at [971, 209] on button "Continue" at bounding box center [954, 212] width 95 height 37
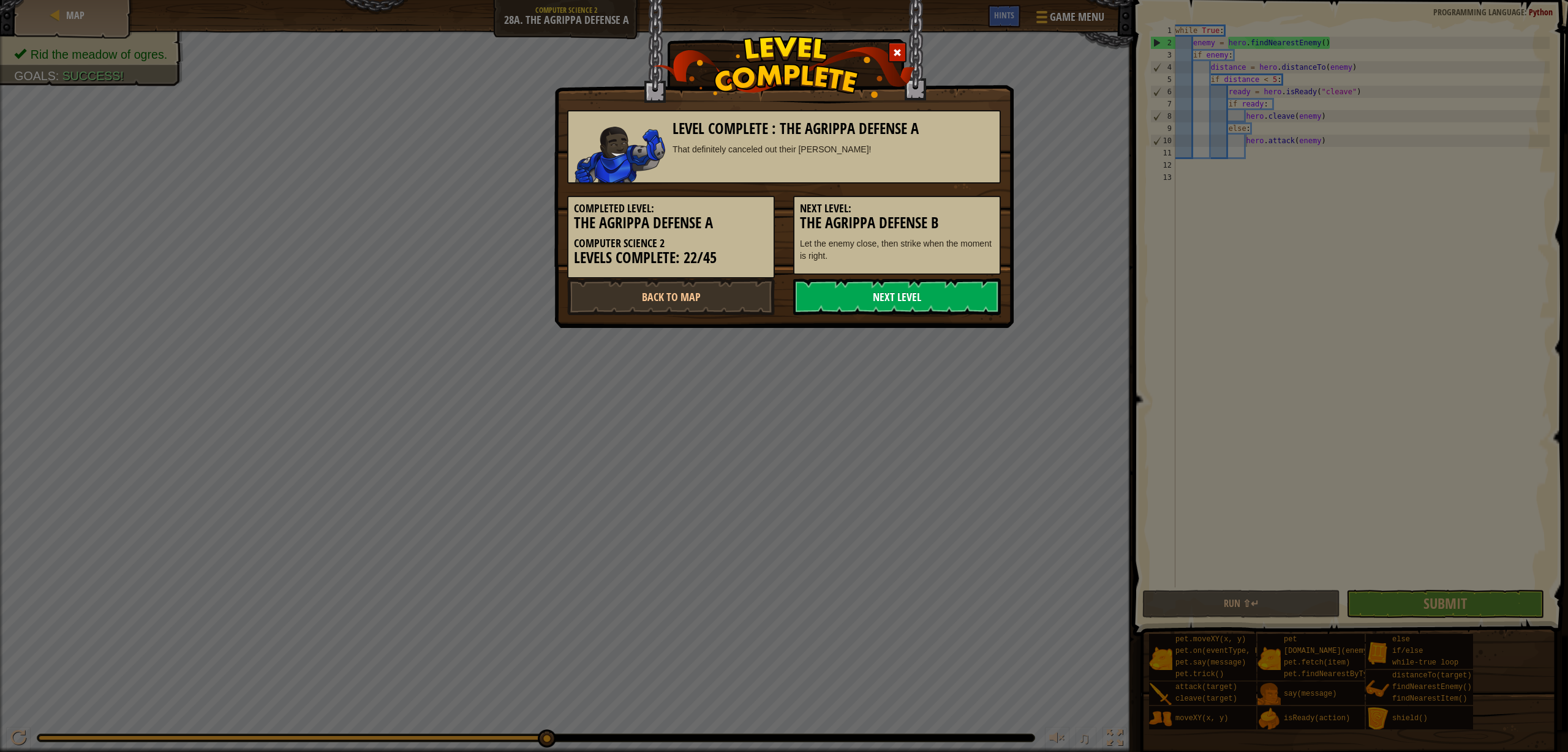
click at [931, 290] on link "Next Level" at bounding box center [897, 297] width 208 height 37
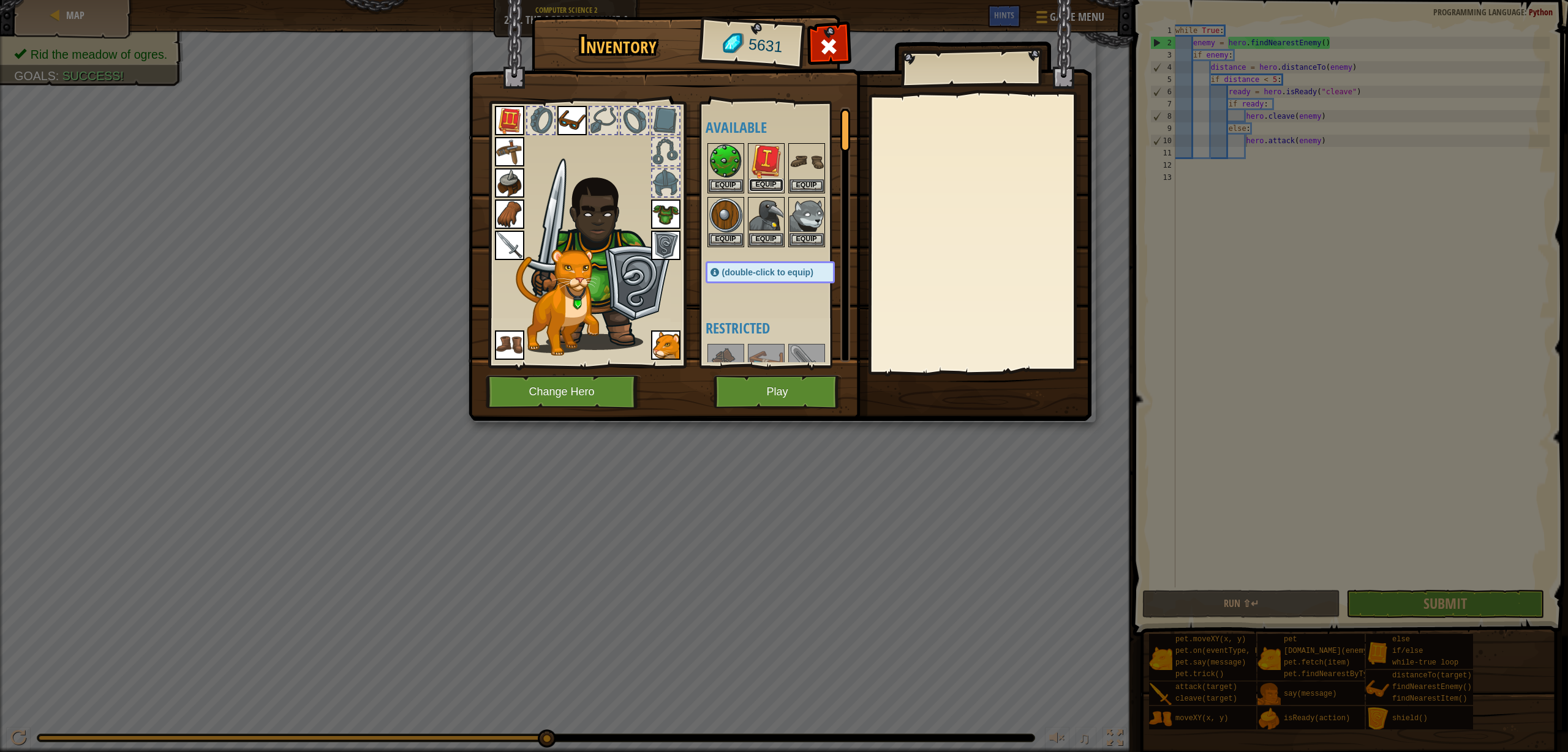
click at [765, 185] on button "Equip" at bounding box center [766, 185] width 34 height 13
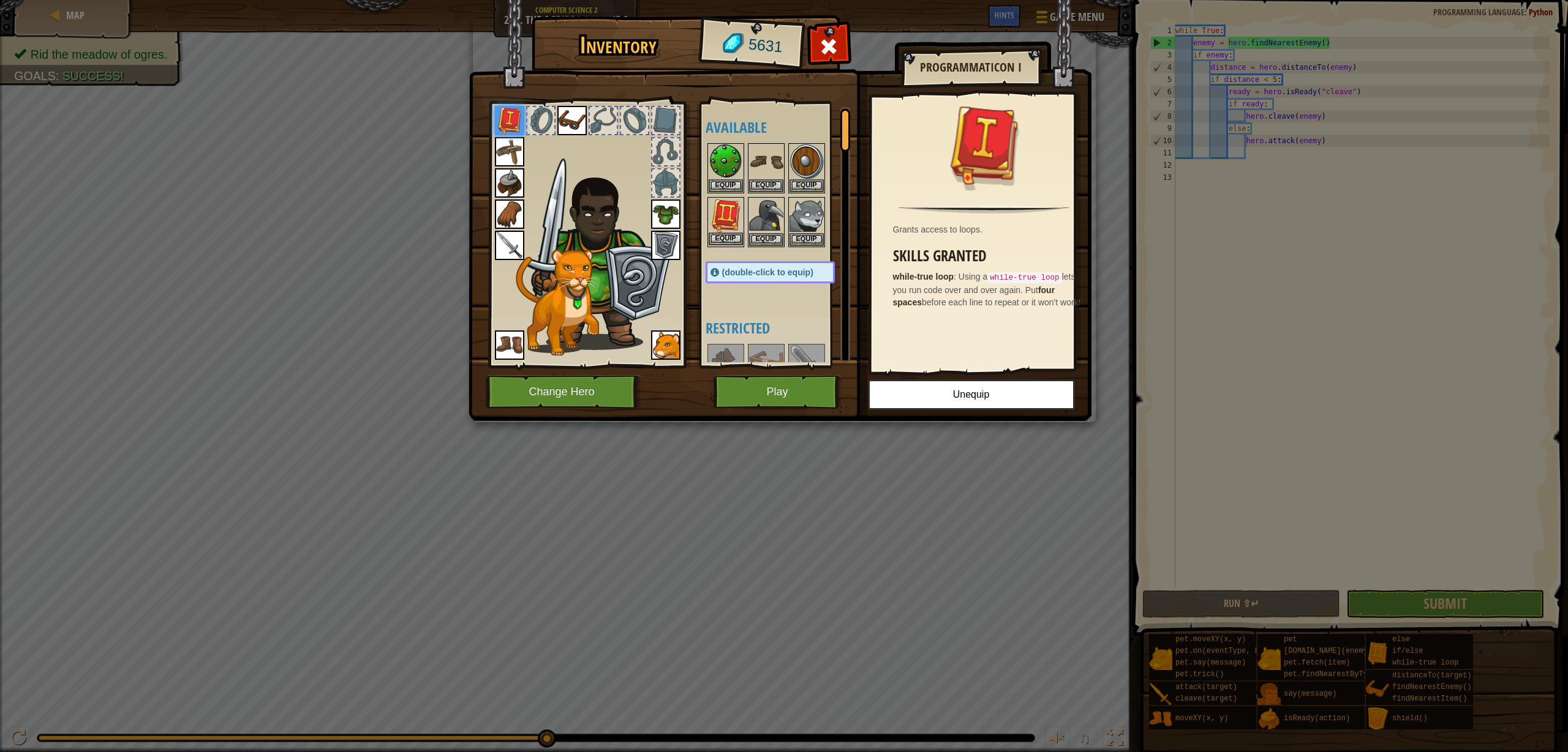
click at [724, 218] on img at bounding box center [726, 215] width 34 height 34
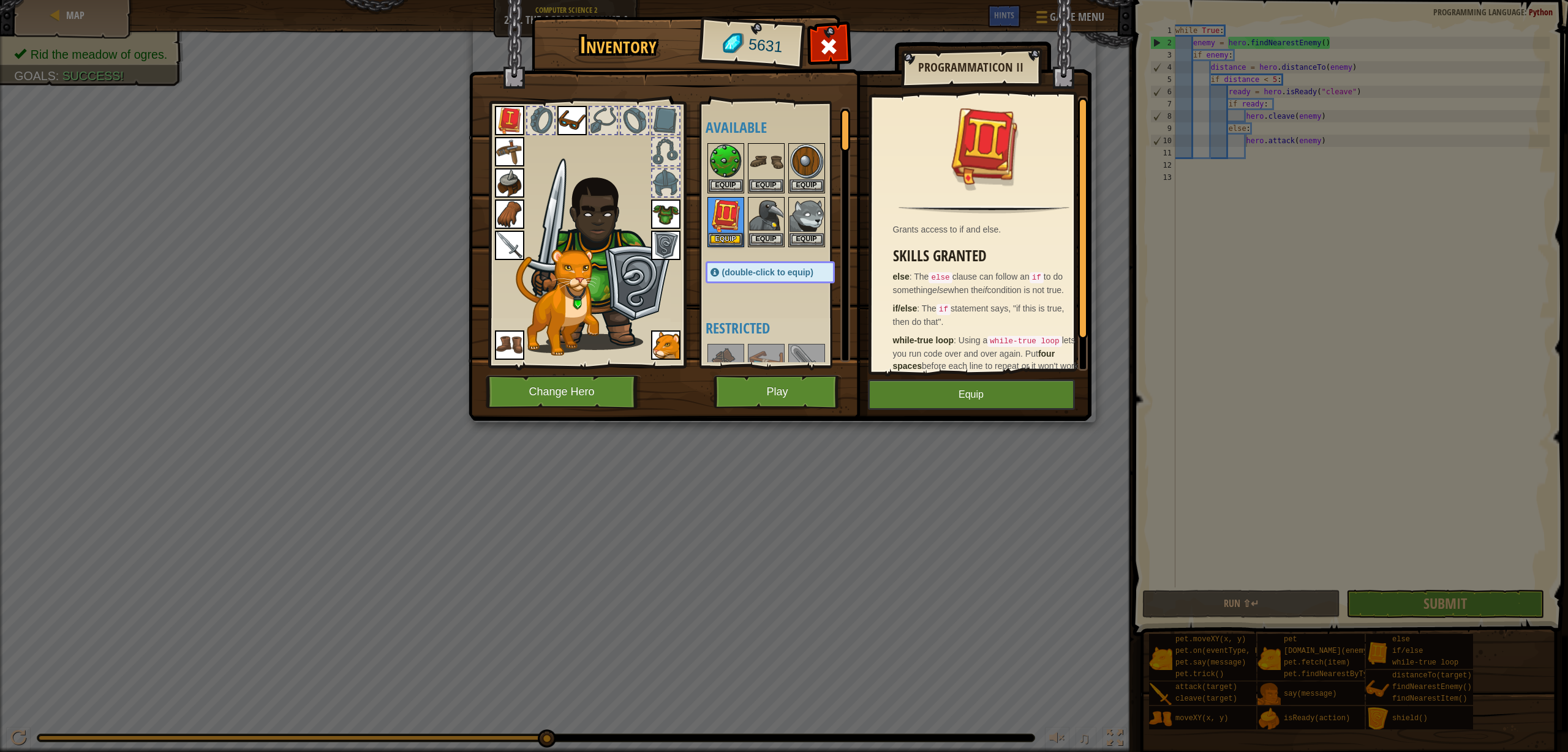
click at [504, 121] on img at bounding box center [509, 120] width 29 height 29
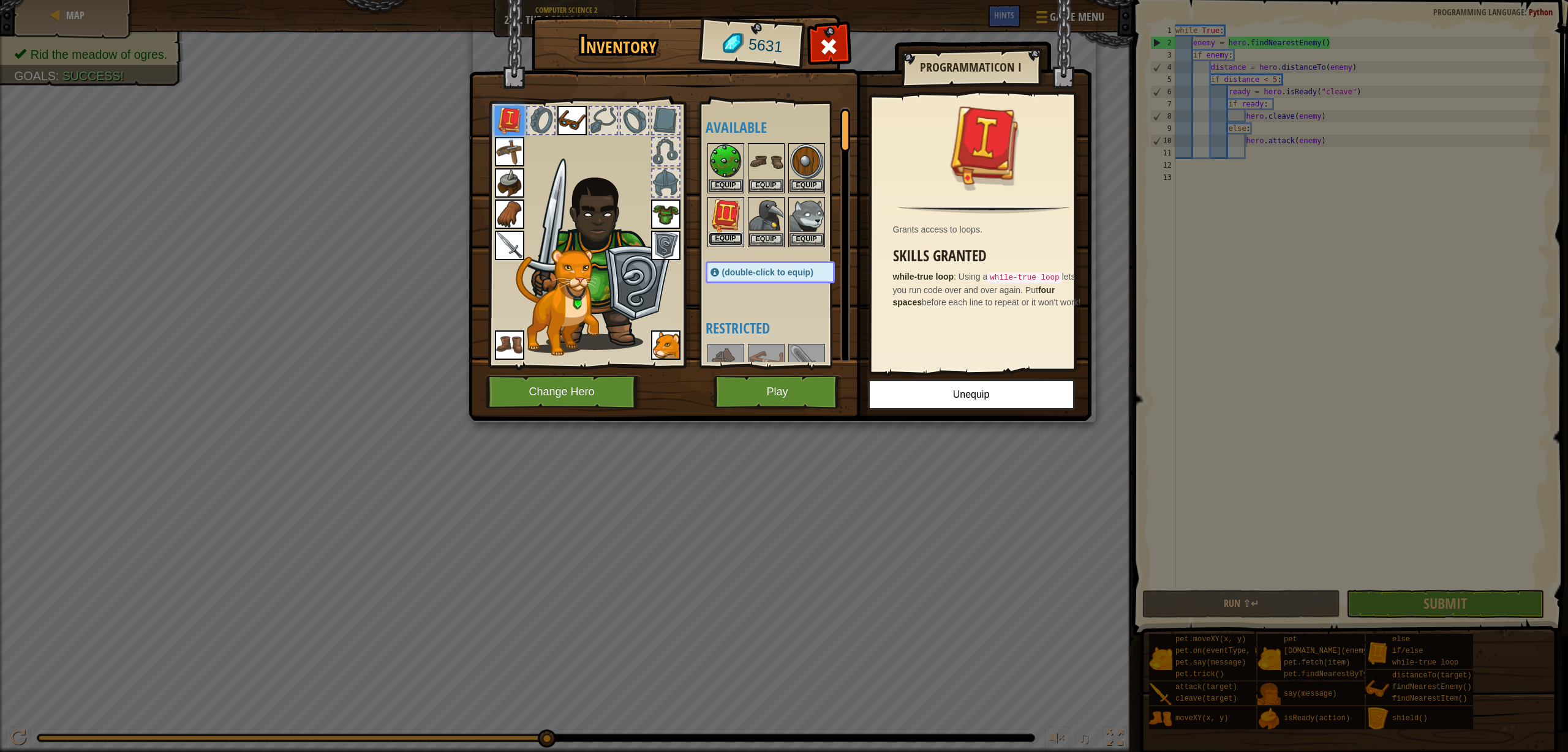
click at [724, 236] on button "Equip" at bounding box center [726, 239] width 34 height 13
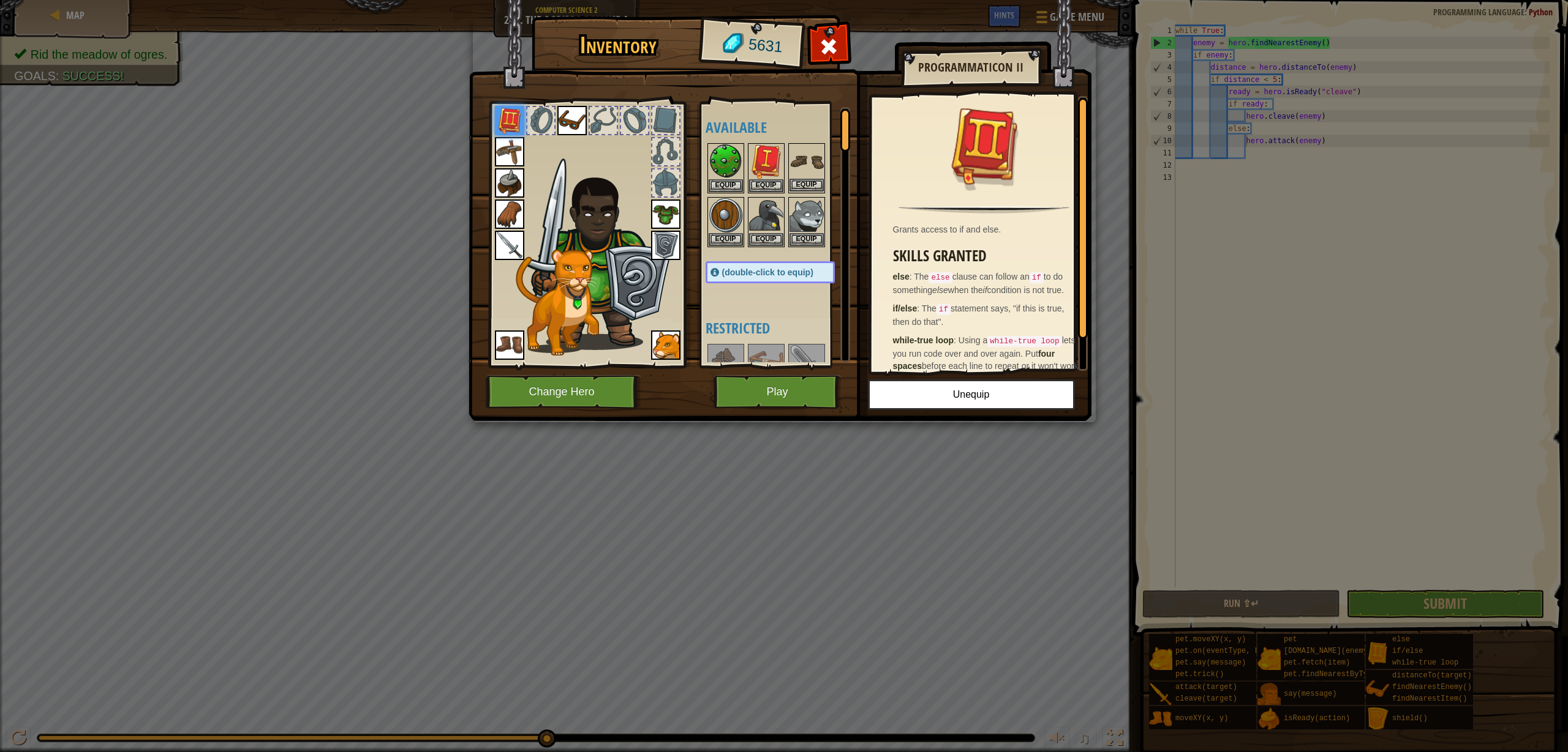
click at [797, 150] on img at bounding box center [806, 162] width 34 height 34
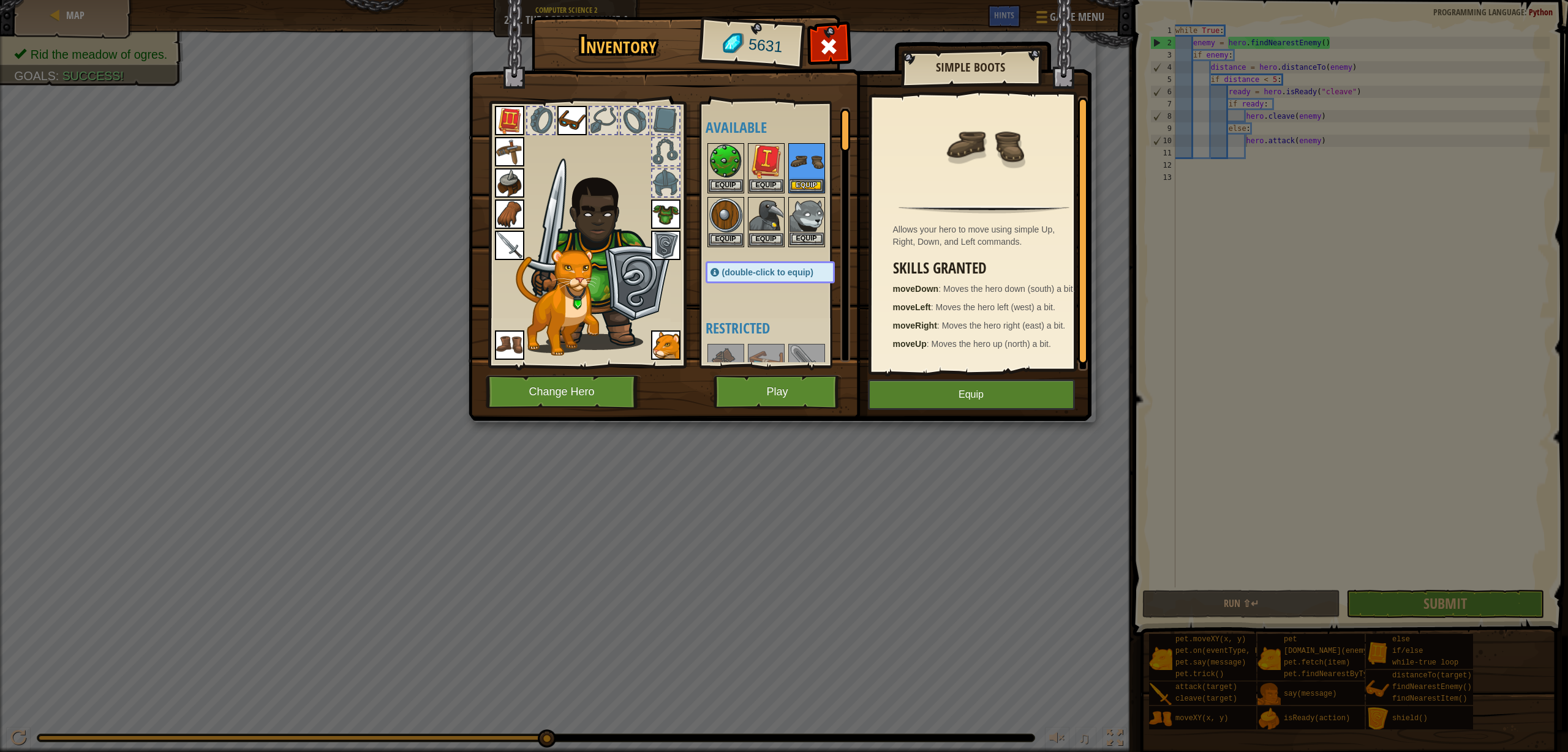
click at [805, 221] on img at bounding box center [806, 215] width 34 height 34
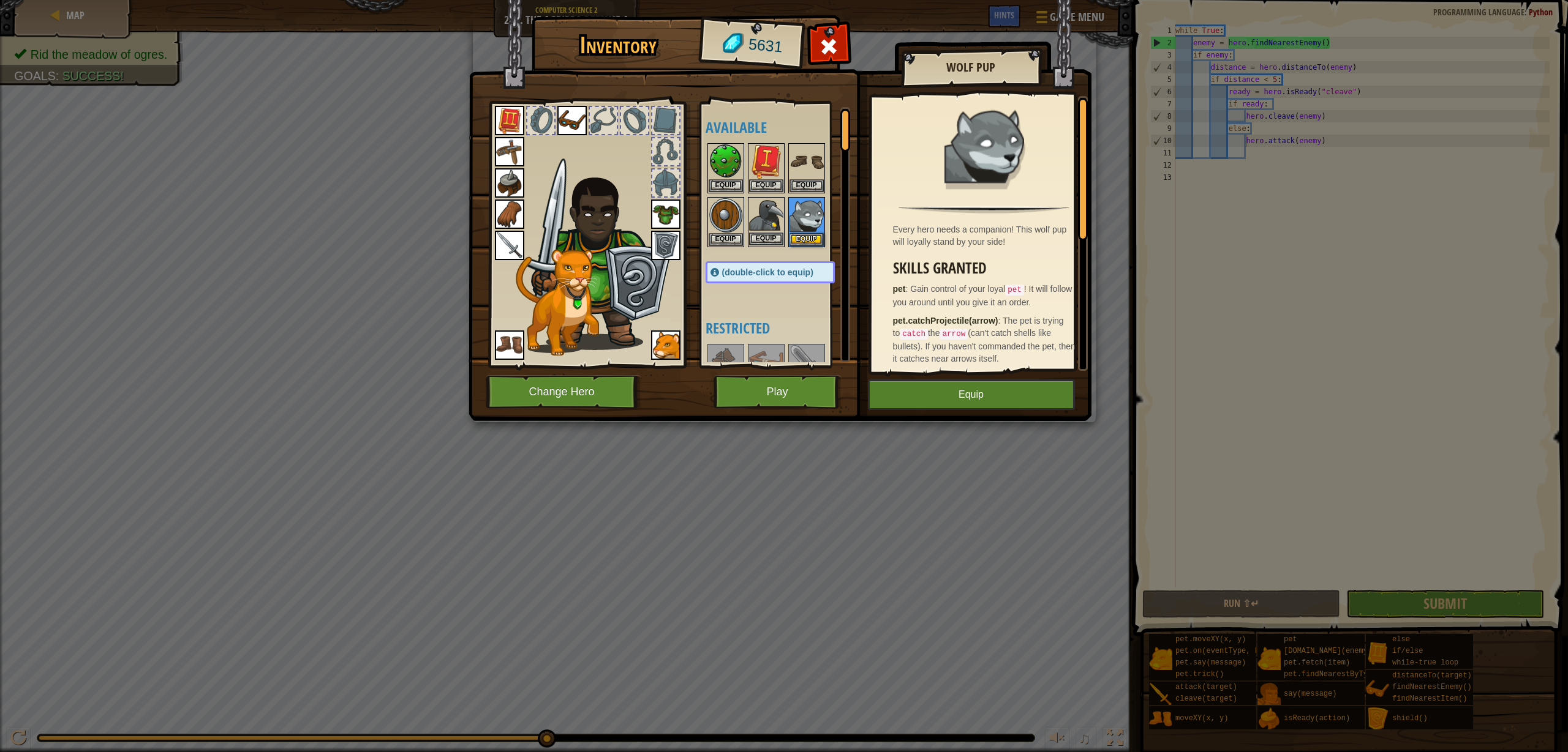
click at [771, 221] on img at bounding box center [766, 215] width 34 height 34
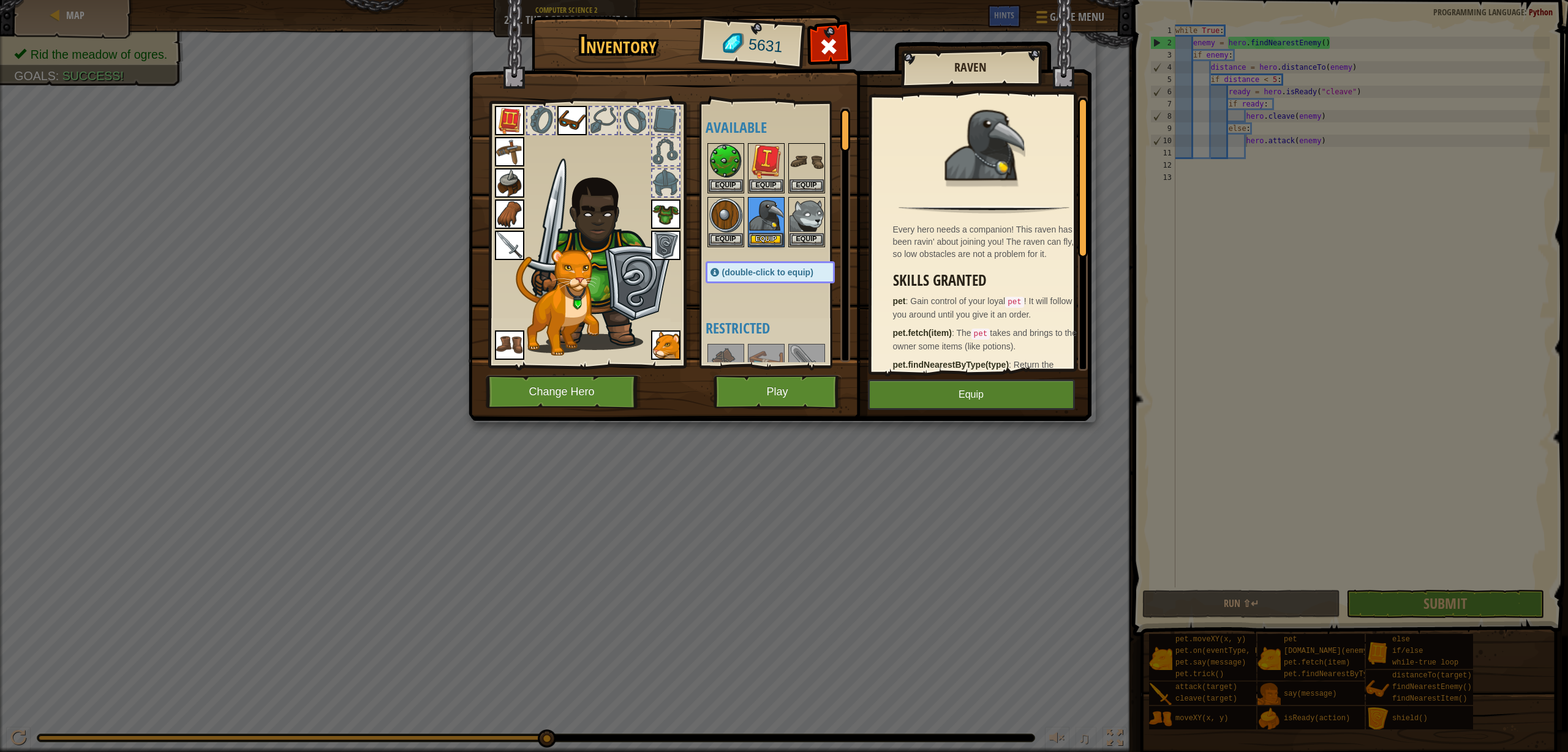
click at [1336, 530] on div "Inventory 5631 Available Equip Equip Equip Equip Equip Equip Equip Equip Equip …" at bounding box center [784, 376] width 1568 height 752
click at [1500, 596] on div "Inventory 5631 Available Equip Equip Equip Equip Equip Equip Equip Equip Equip …" at bounding box center [784, 376] width 1568 height 752
click at [767, 234] on button "Equip" at bounding box center [766, 239] width 34 height 13
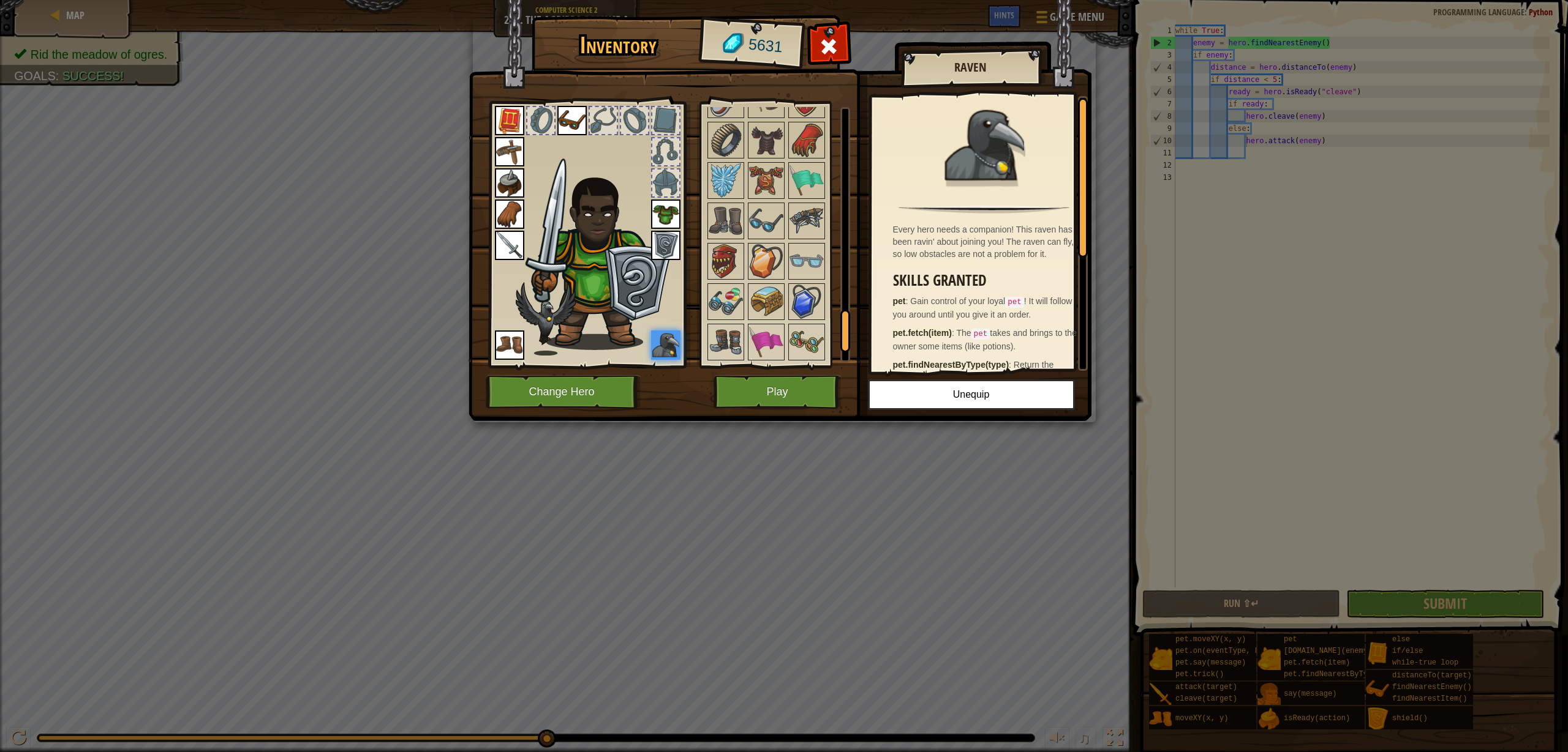
scroll to position [1290, 0]
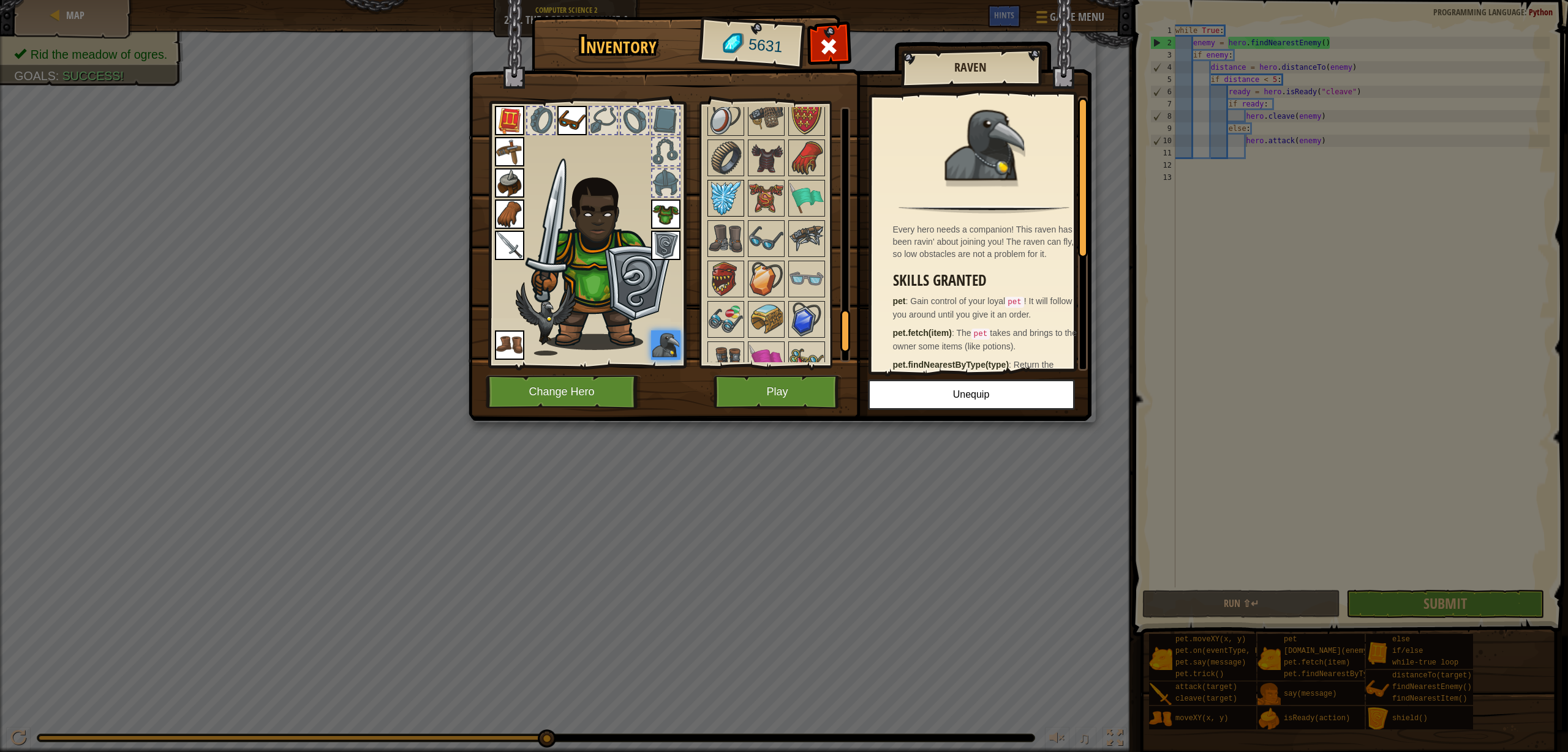
click at [714, 191] on img at bounding box center [726, 198] width 34 height 34
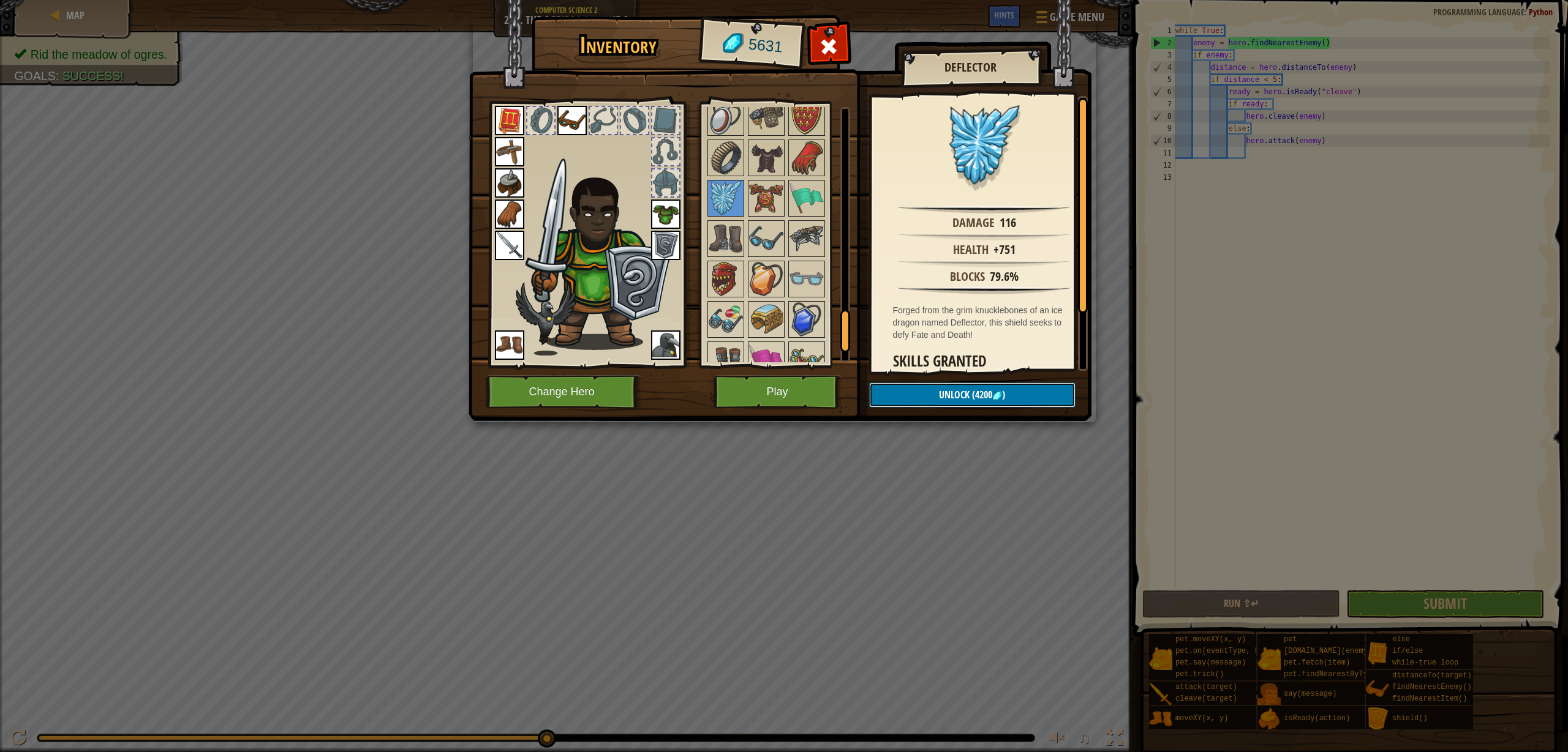
click at [997, 391] on img at bounding box center [997, 396] width 10 height 10
click at [996, 391] on button "Confirm" at bounding box center [972, 395] width 206 height 25
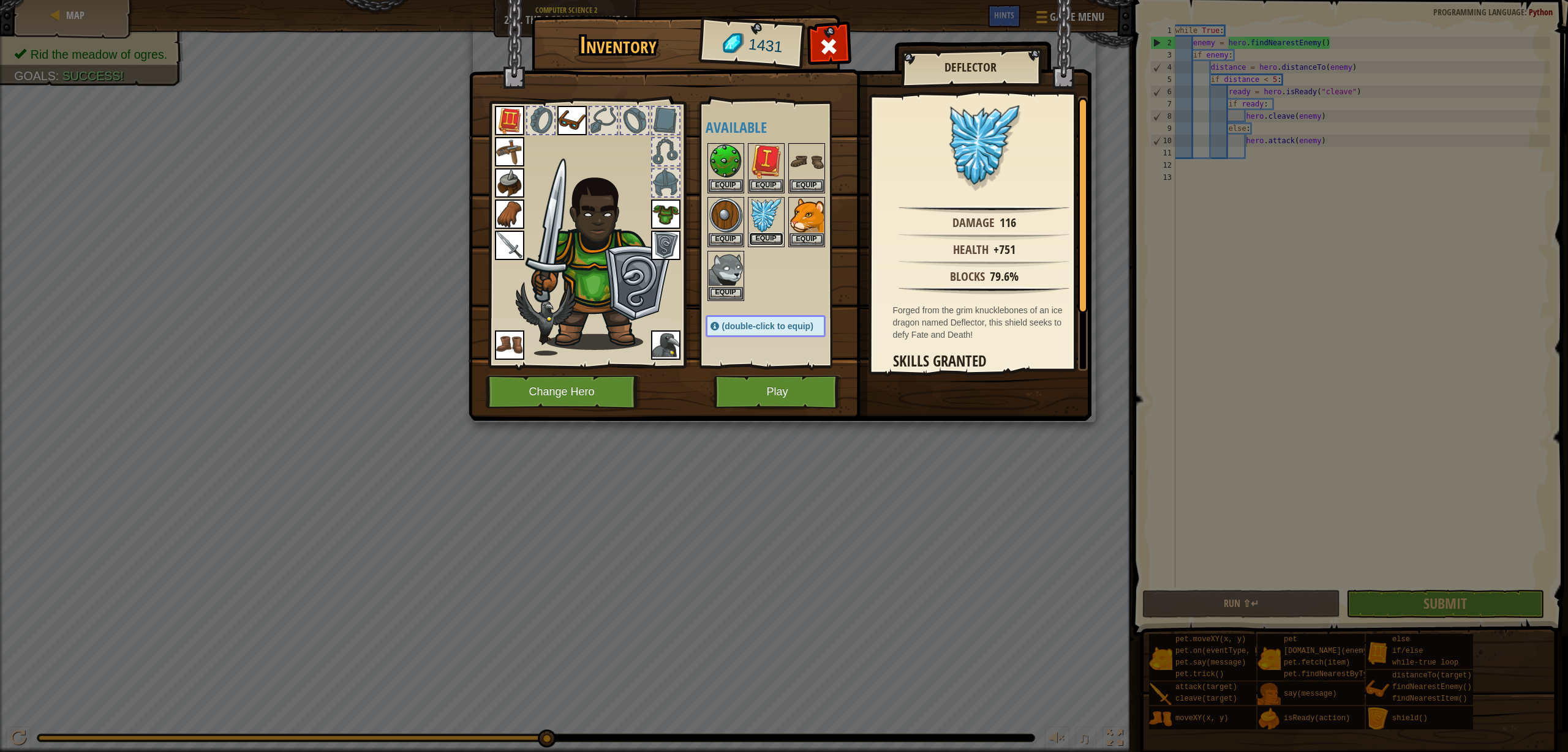
click at [765, 238] on button "Equip" at bounding box center [766, 239] width 34 height 13
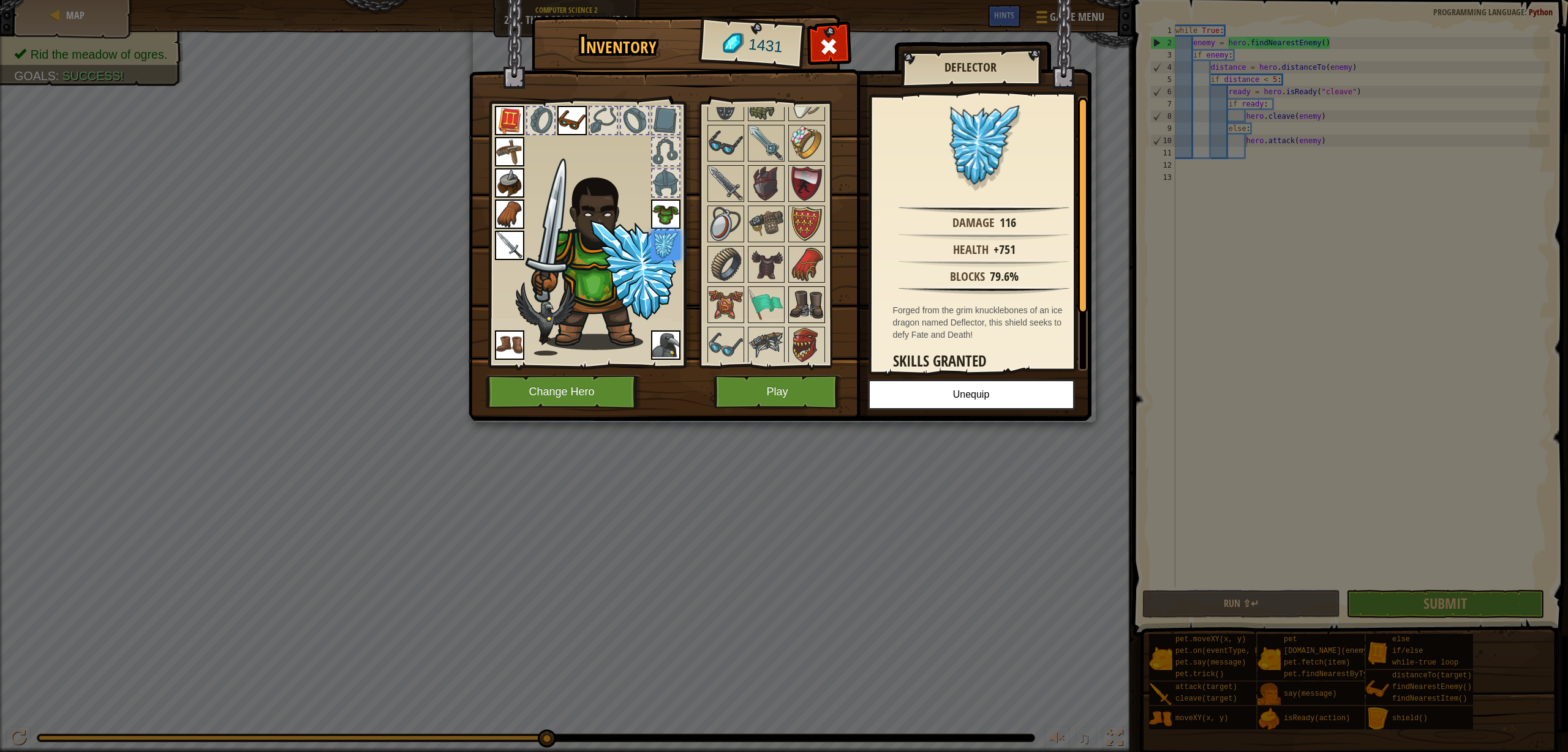
scroll to position [1151, 0]
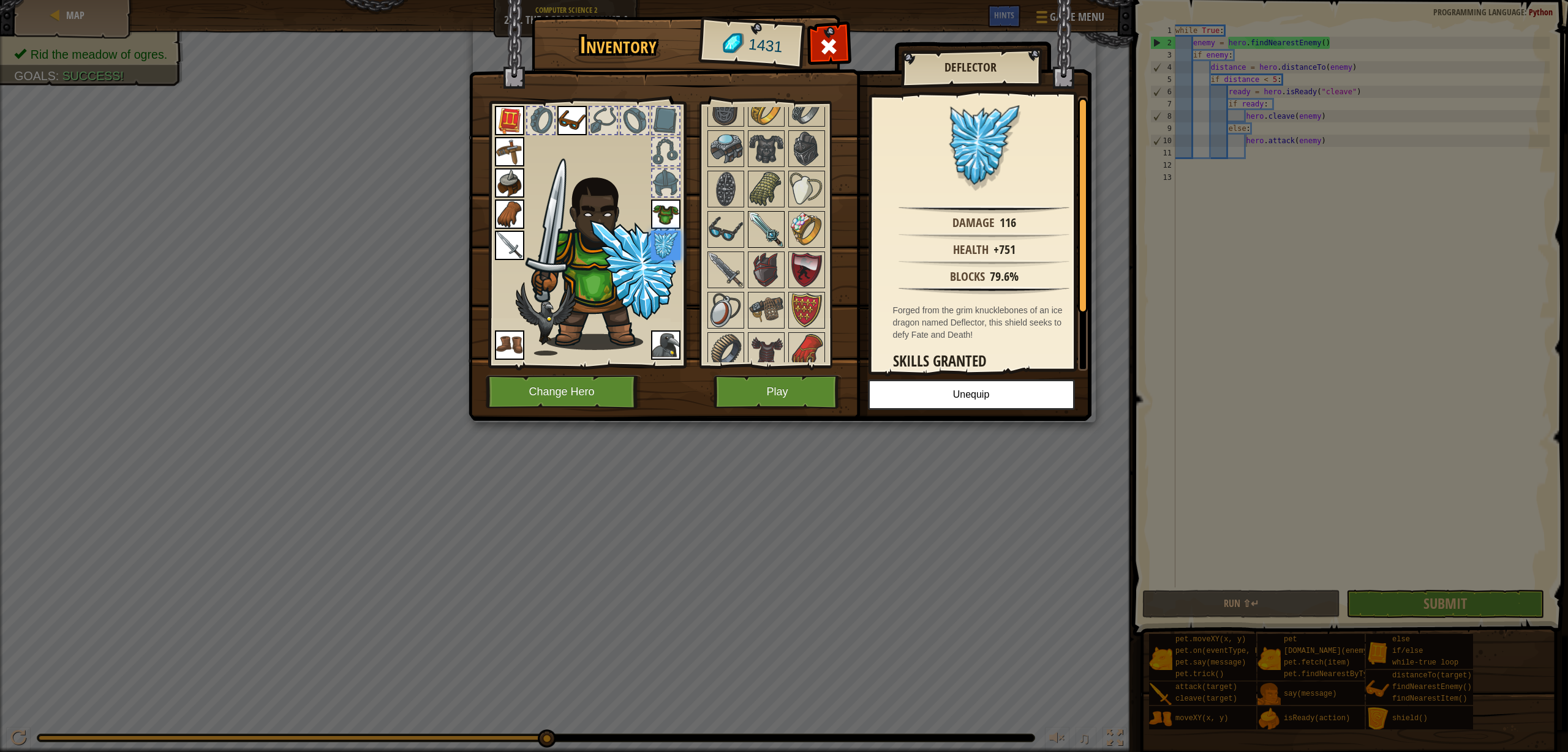
click at [766, 229] on img at bounding box center [766, 230] width 34 height 34
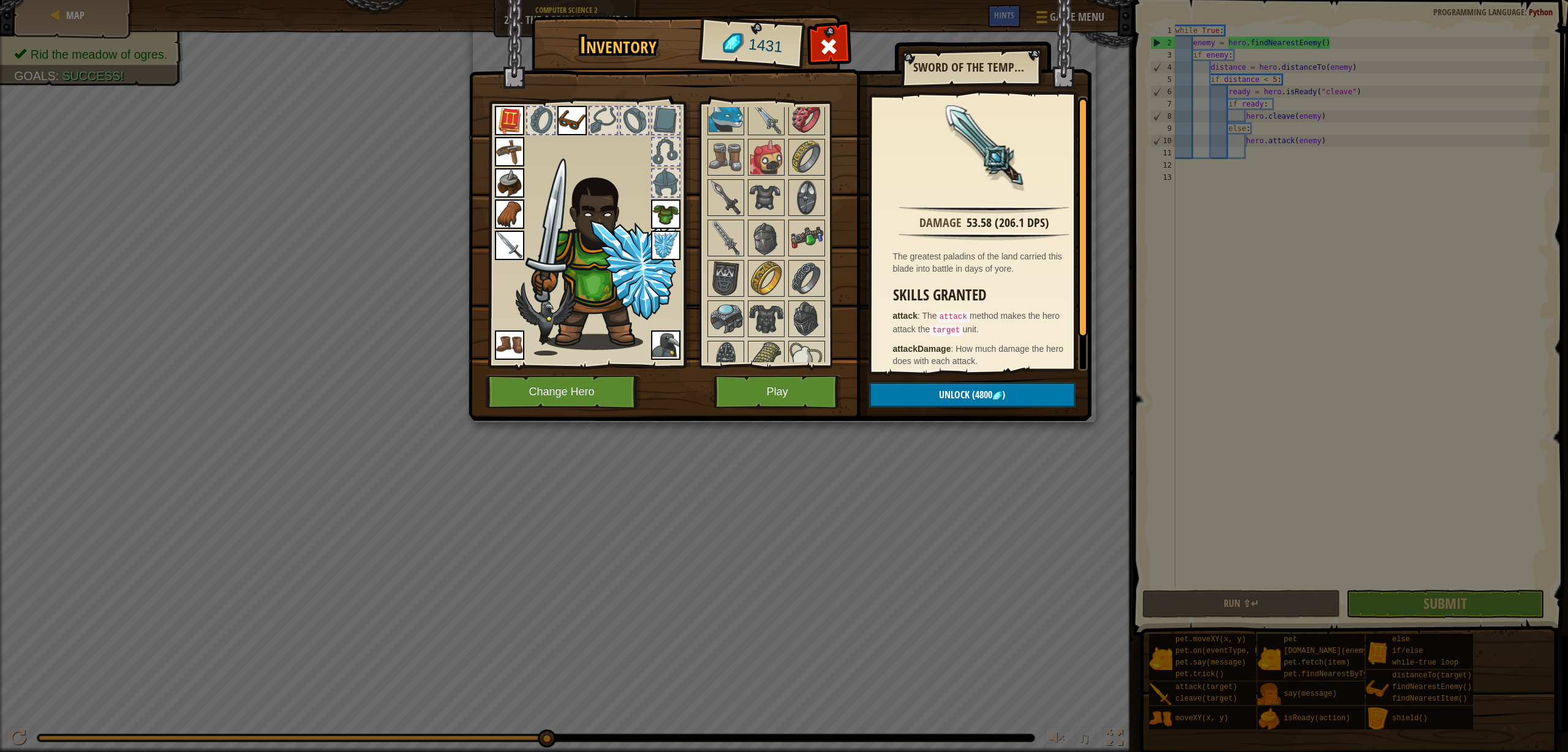
scroll to position [787, 0]
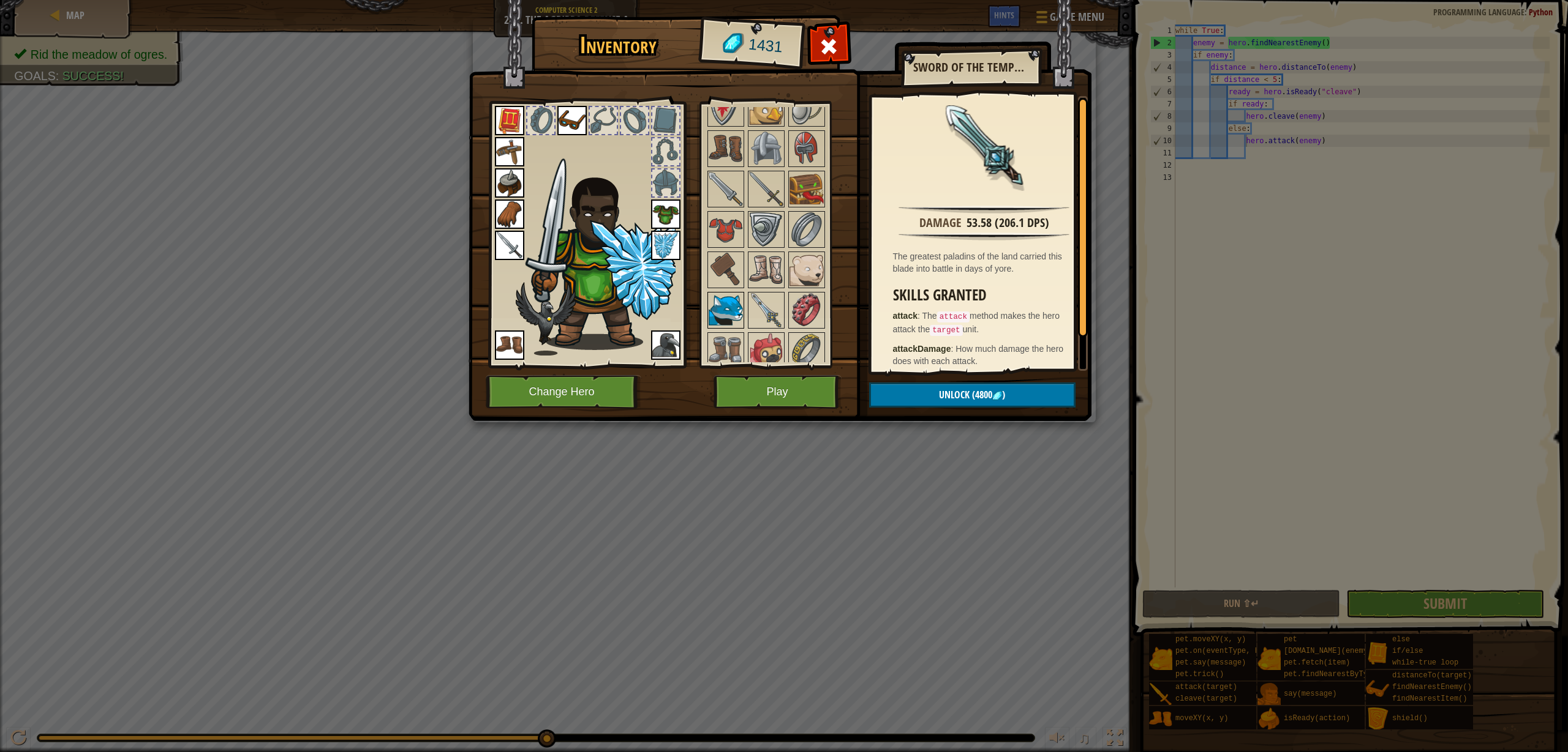
click at [727, 307] on img at bounding box center [726, 310] width 34 height 34
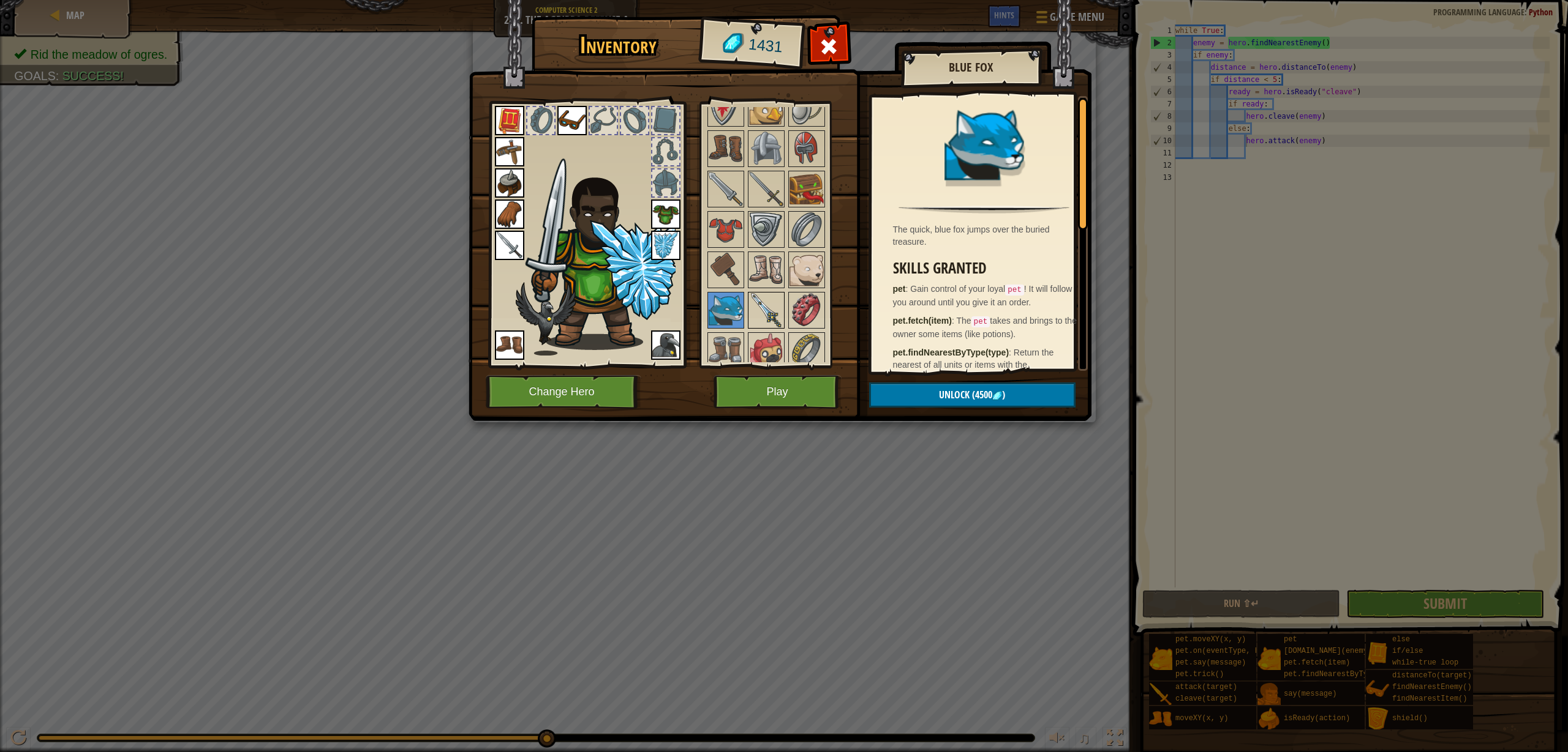
click at [754, 310] on img at bounding box center [766, 310] width 34 height 34
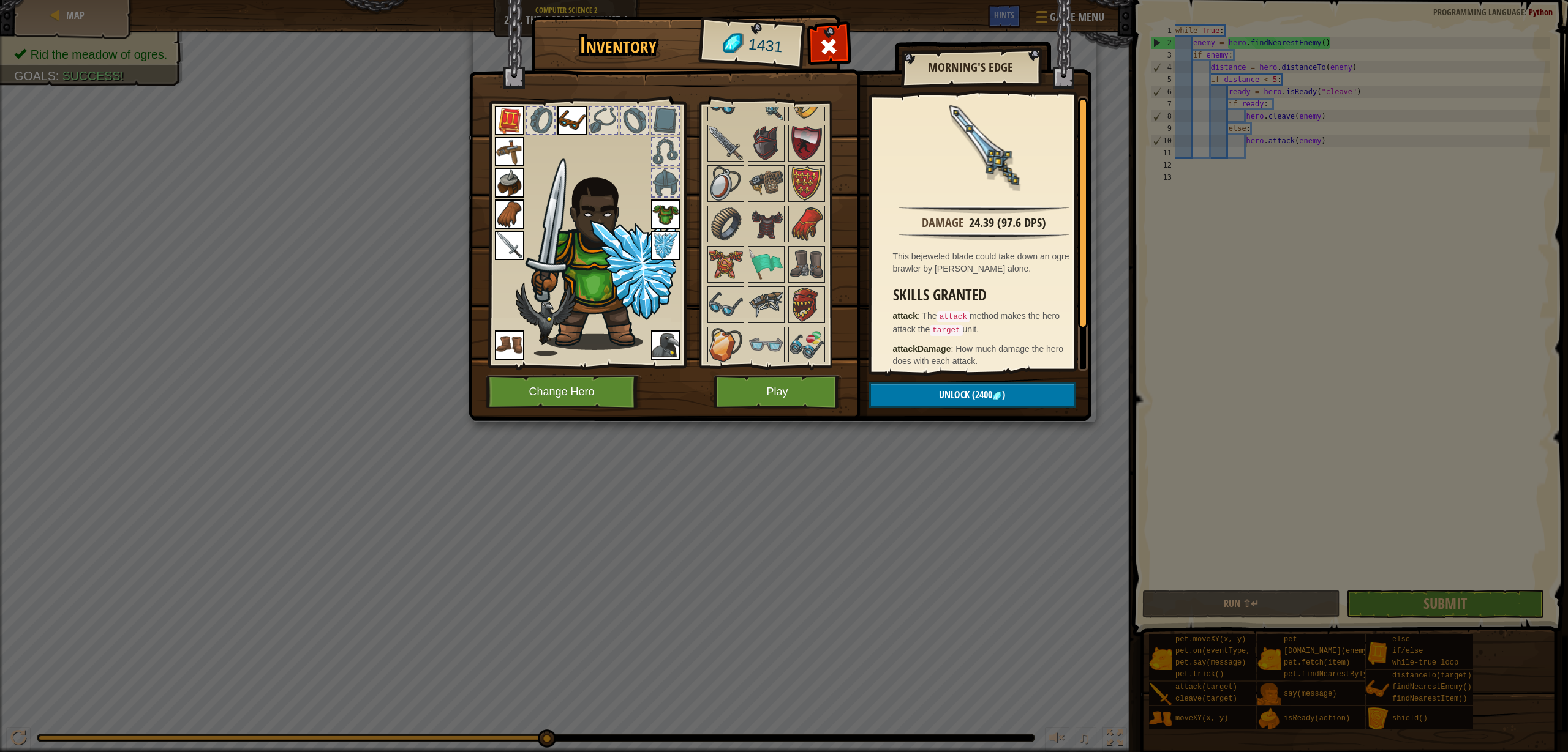
scroll to position [1442, 0]
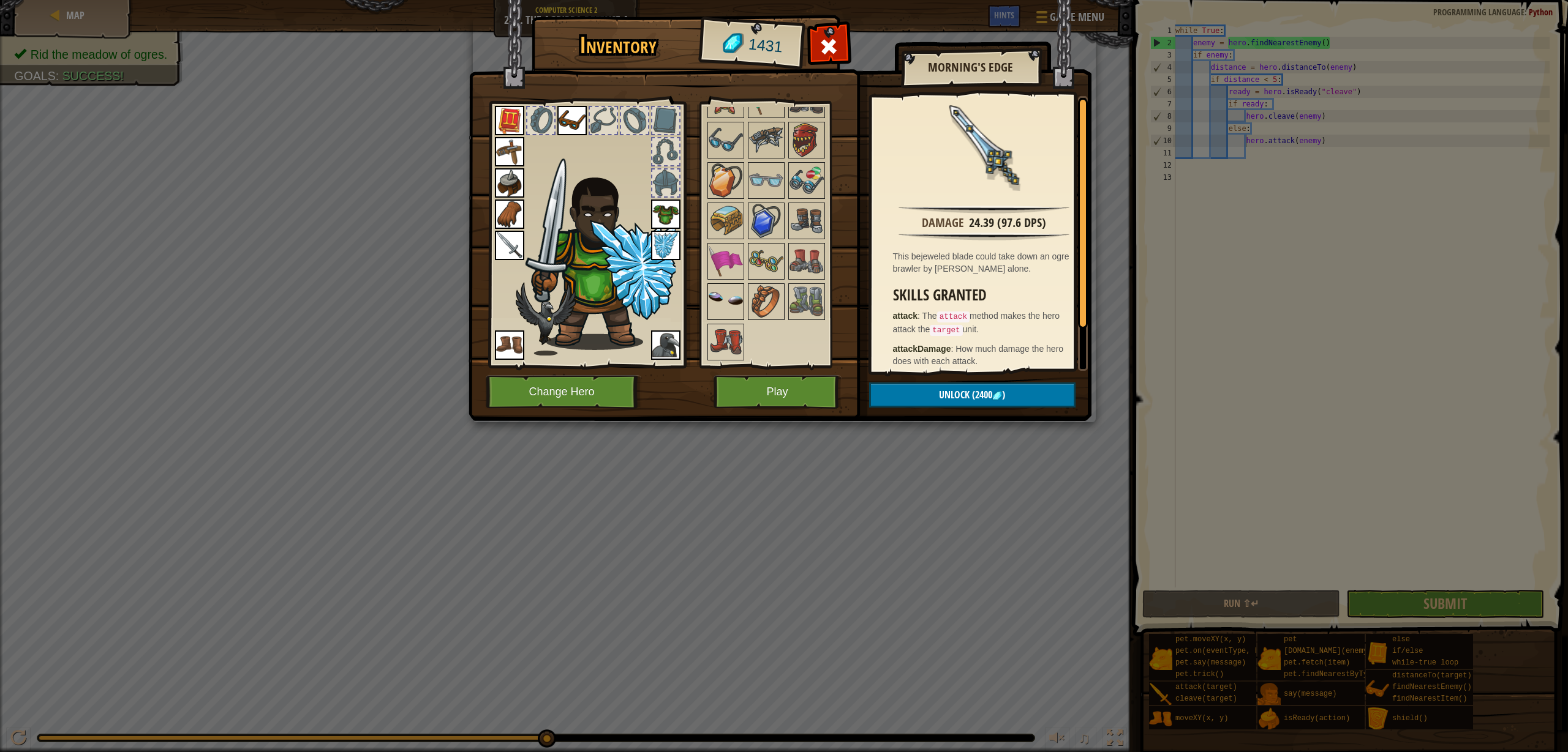
click at [732, 301] on img at bounding box center [726, 302] width 34 height 34
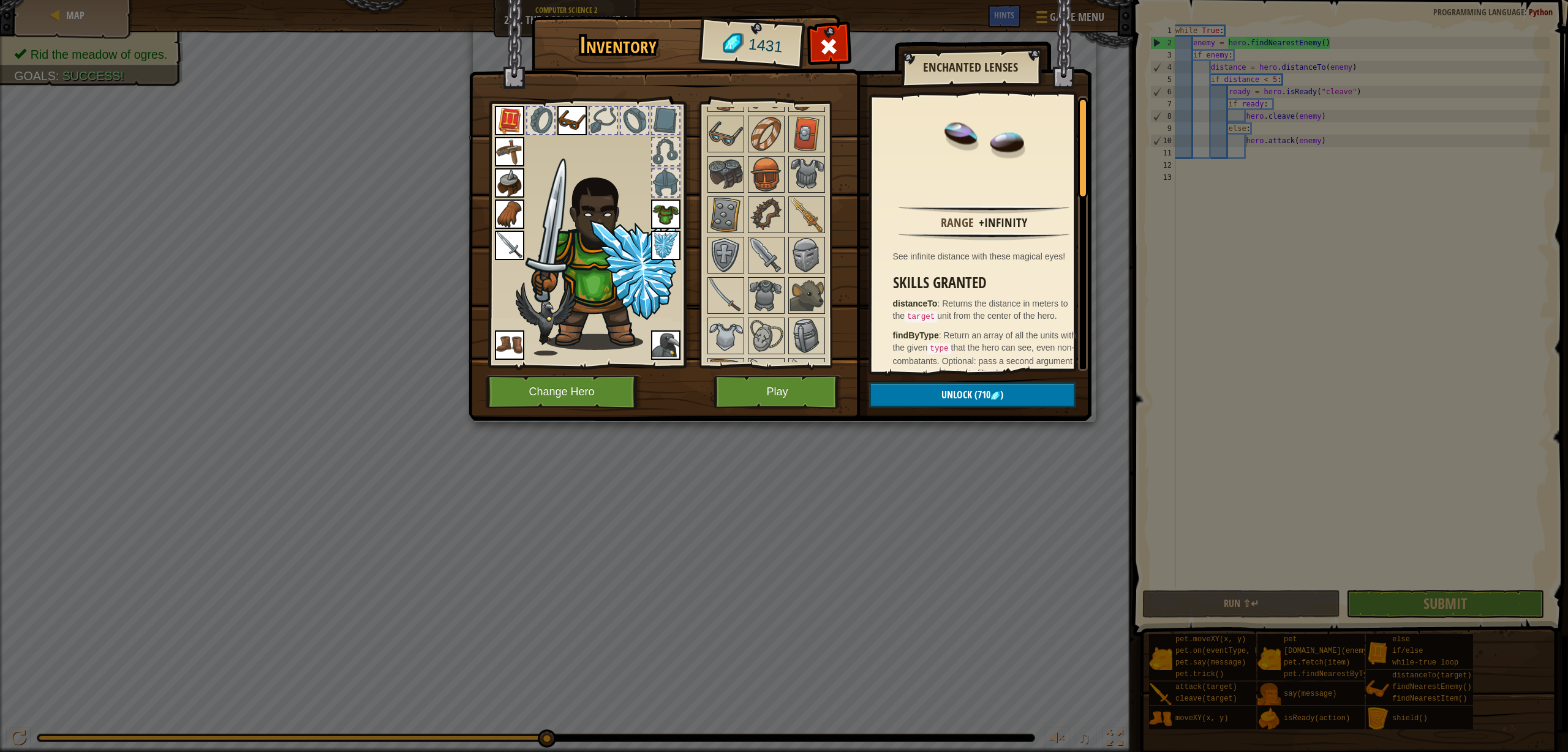
scroll to position [387, 0]
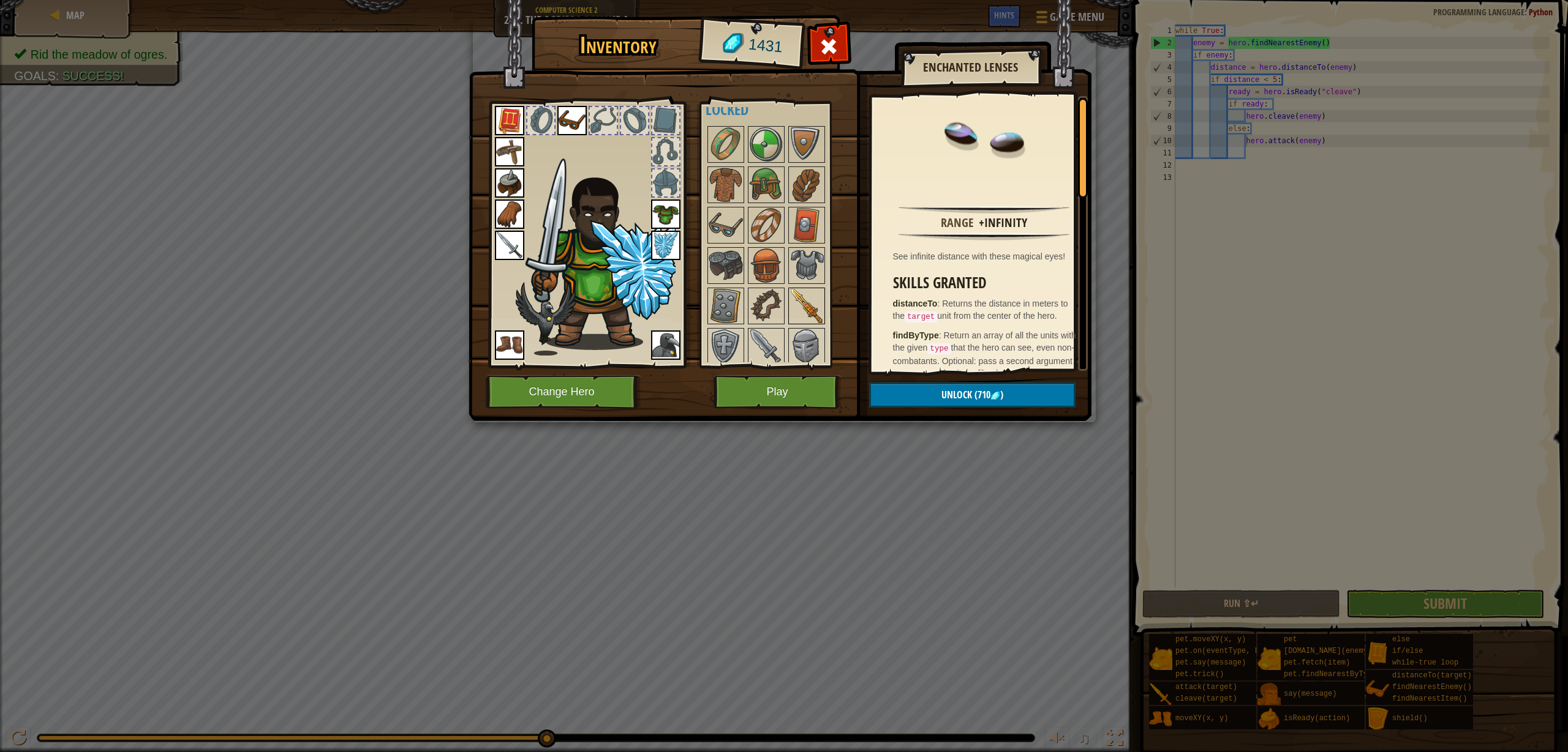
click at [805, 302] on img at bounding box center [806, 306] width 34 height 34
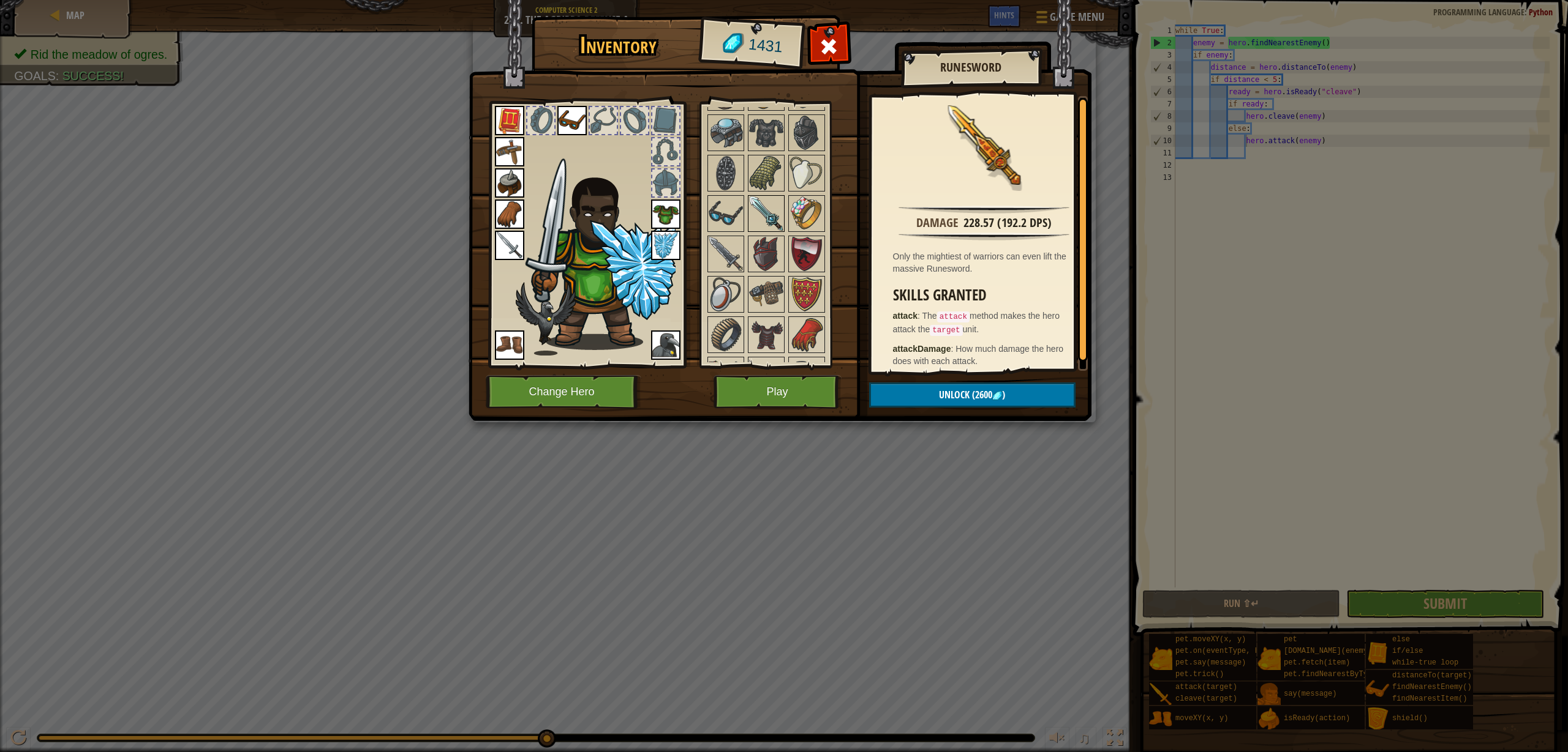
scroll to position [1120, 0]
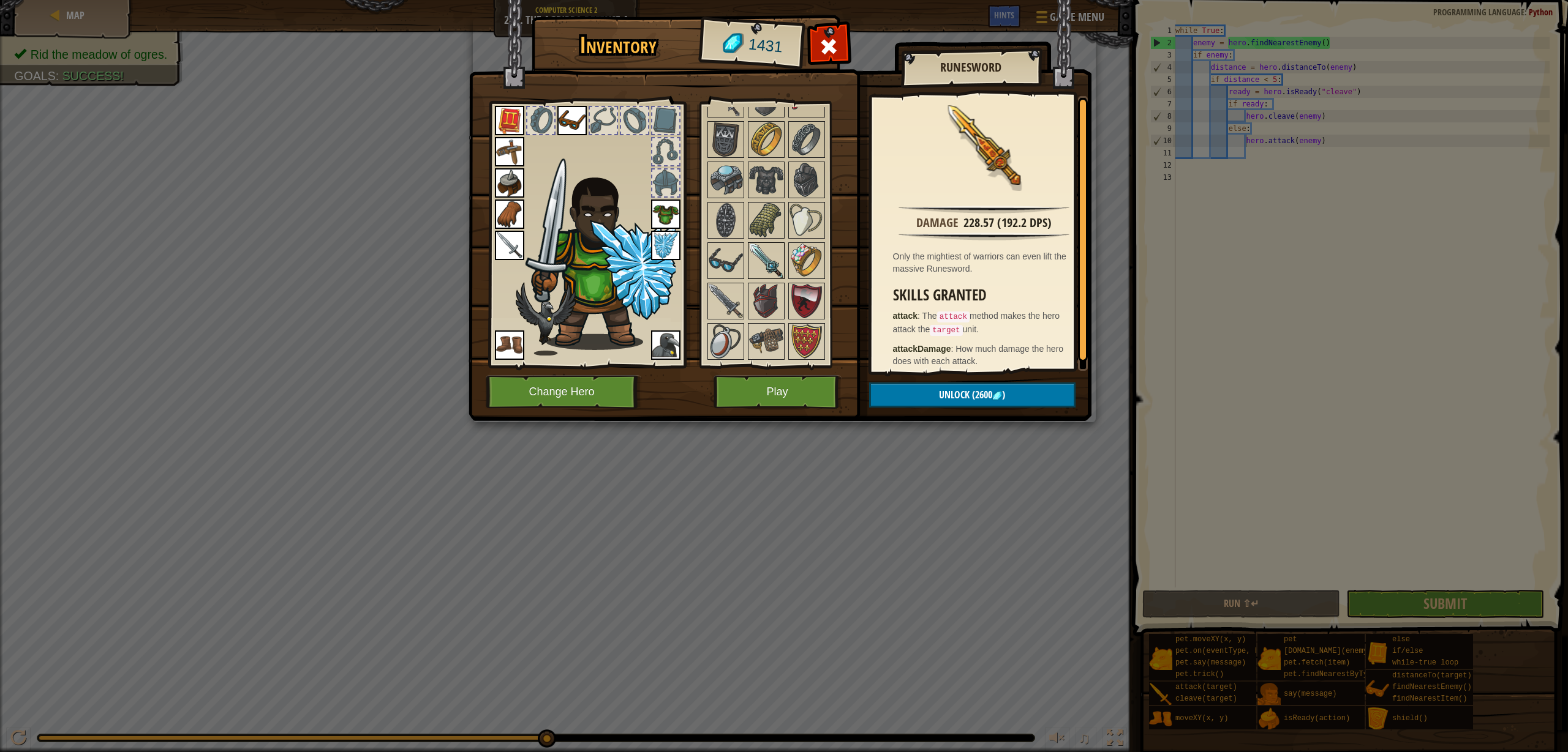
click at [765, 265] on img at bounding box center [766, 261] width 34 height 34
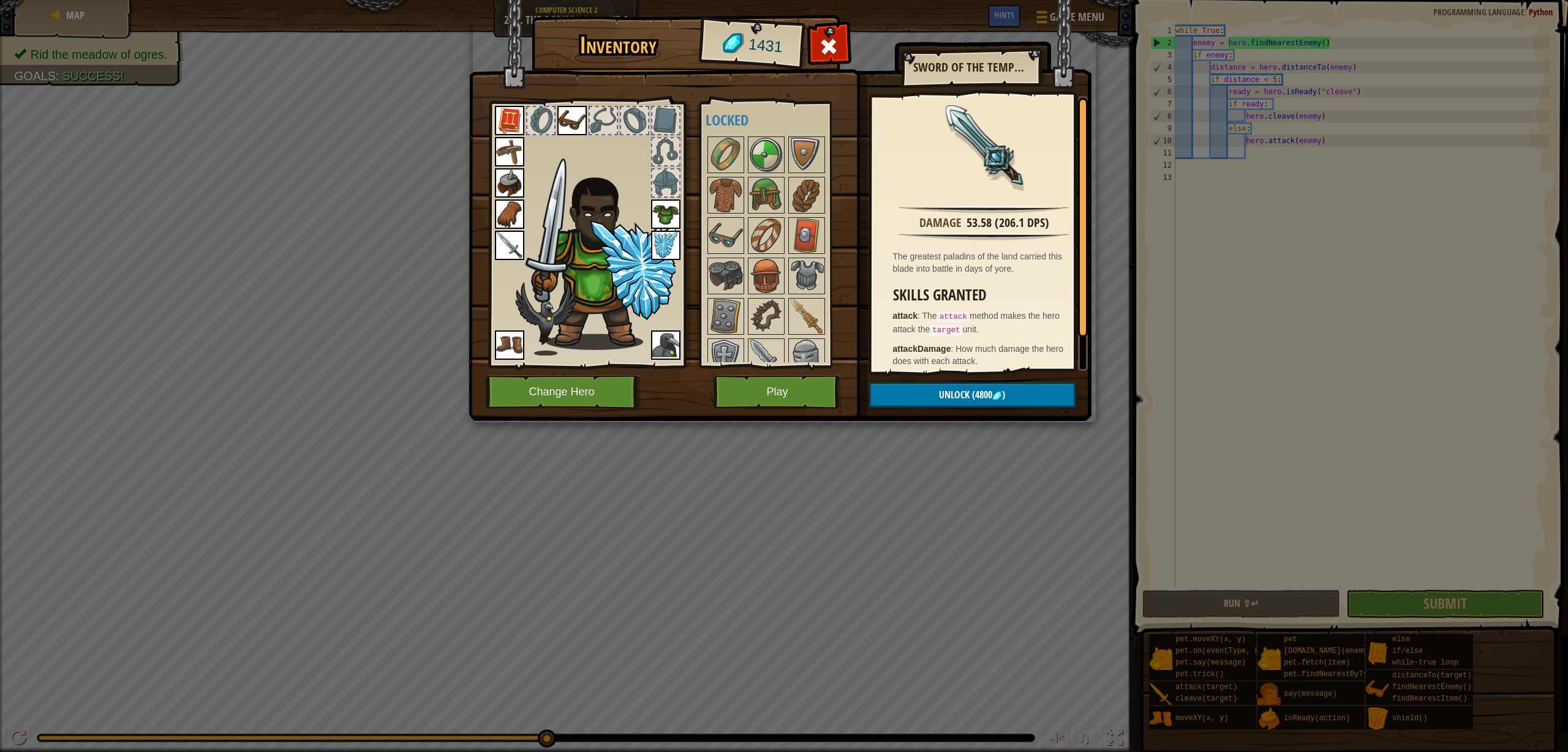
scroll to position [491, 0]
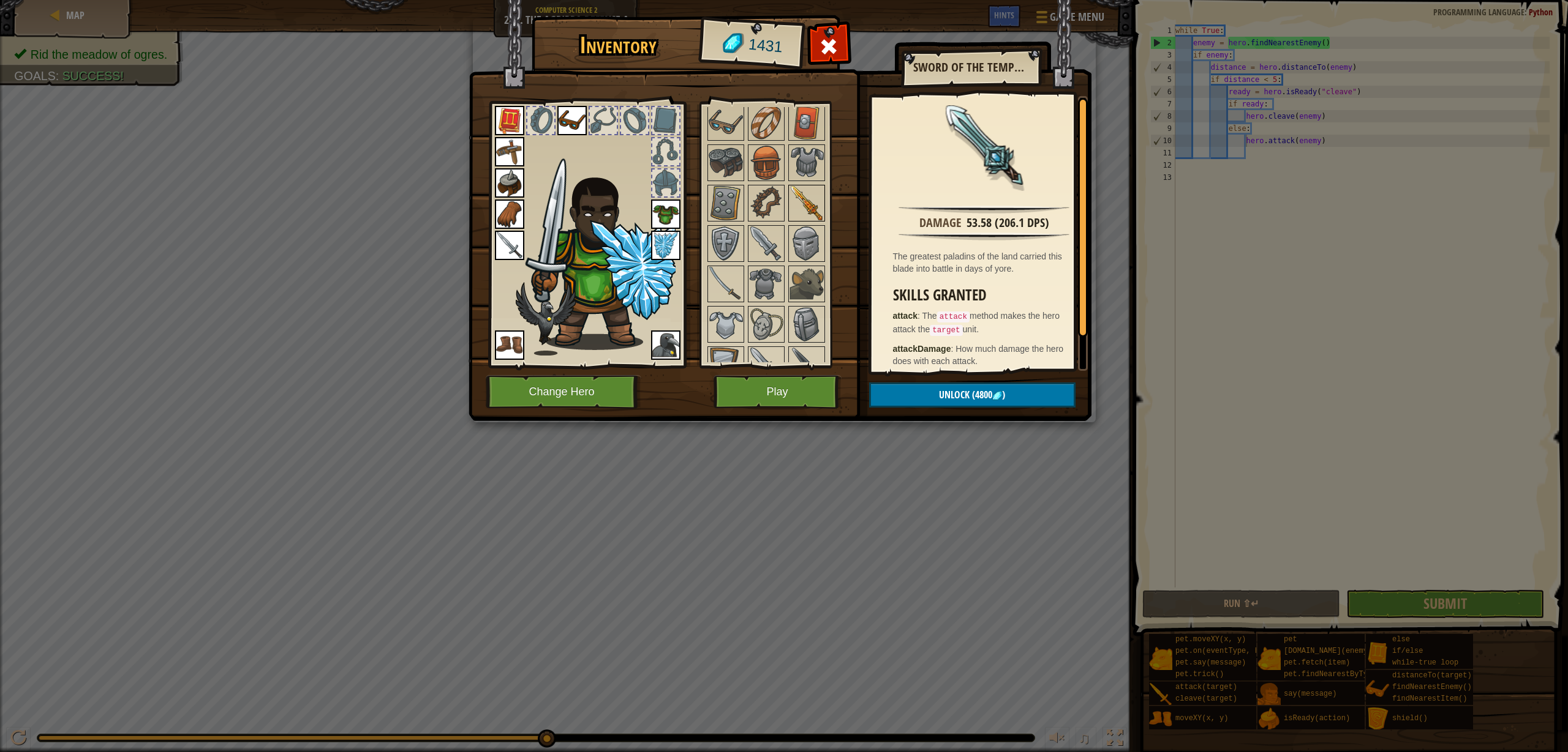
click at [795, 197] on img at bounding box center [806, 203] width 34 height 34
click at [822, 43] on span at bounding box center [828, 46] width 19 height 19
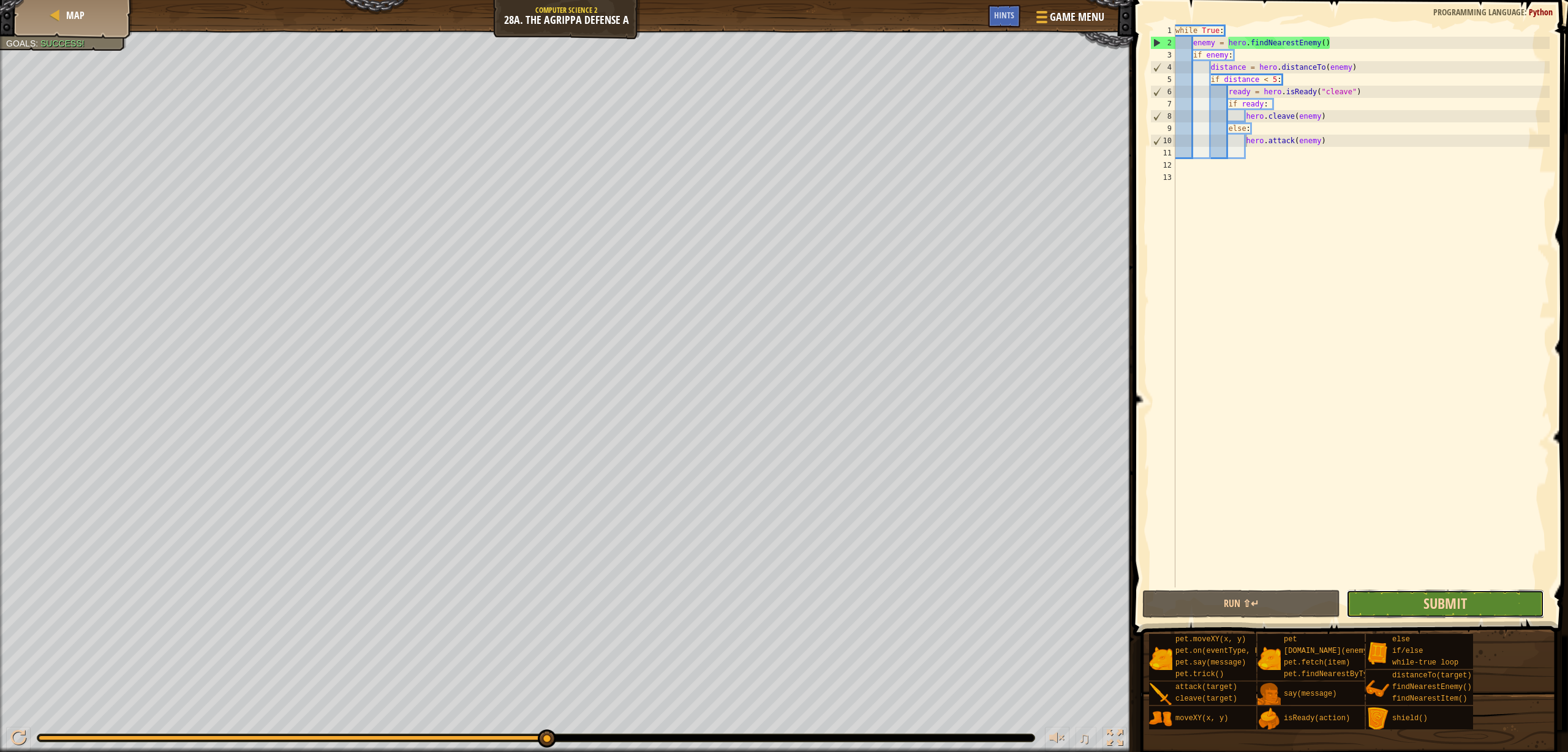
click at [1445, 599] on span "Submit" at bounding box center [1445, 603] width 44 height 19
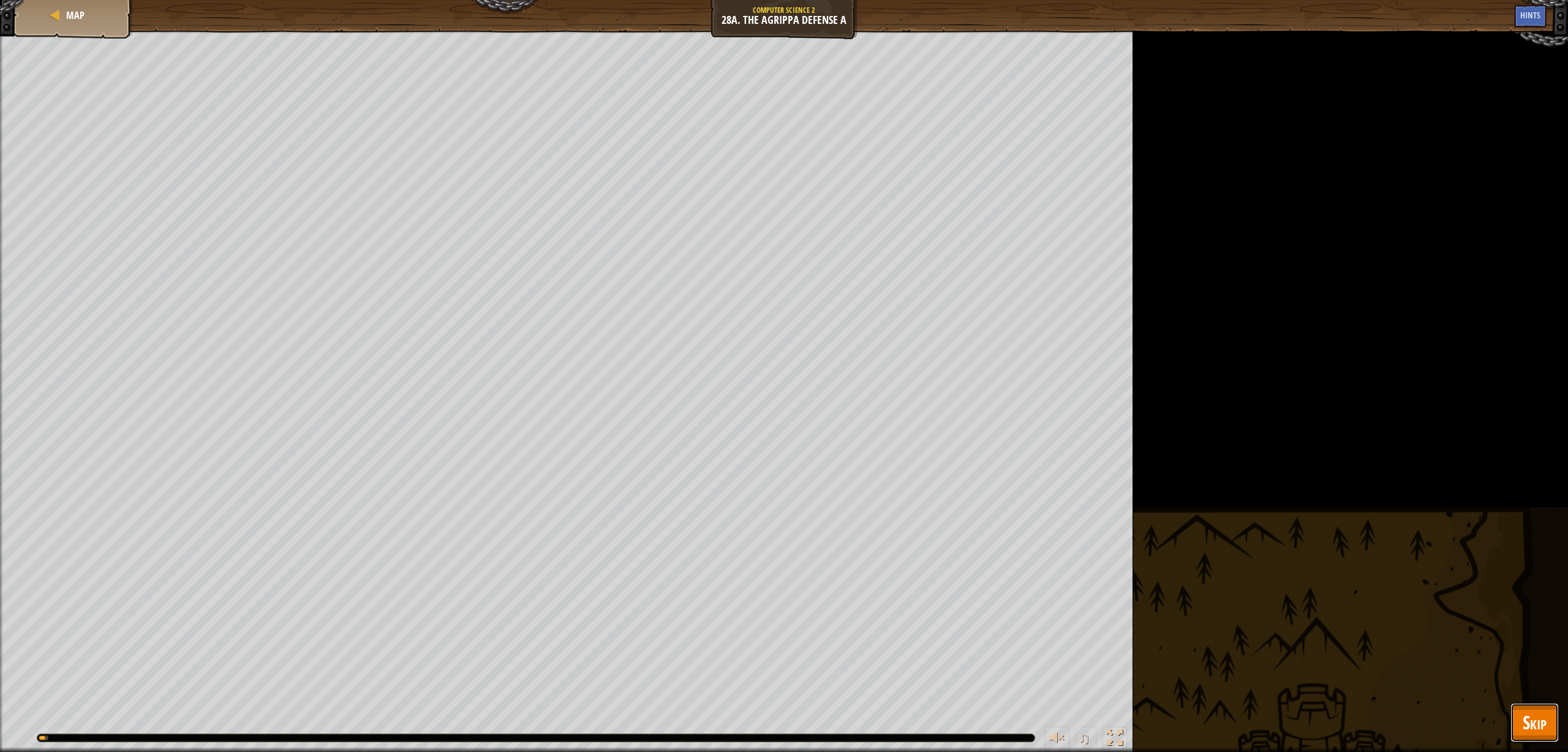
click at [1531, 715] on span "Skip" at bounding box center [1534, 723] width 24 height 25
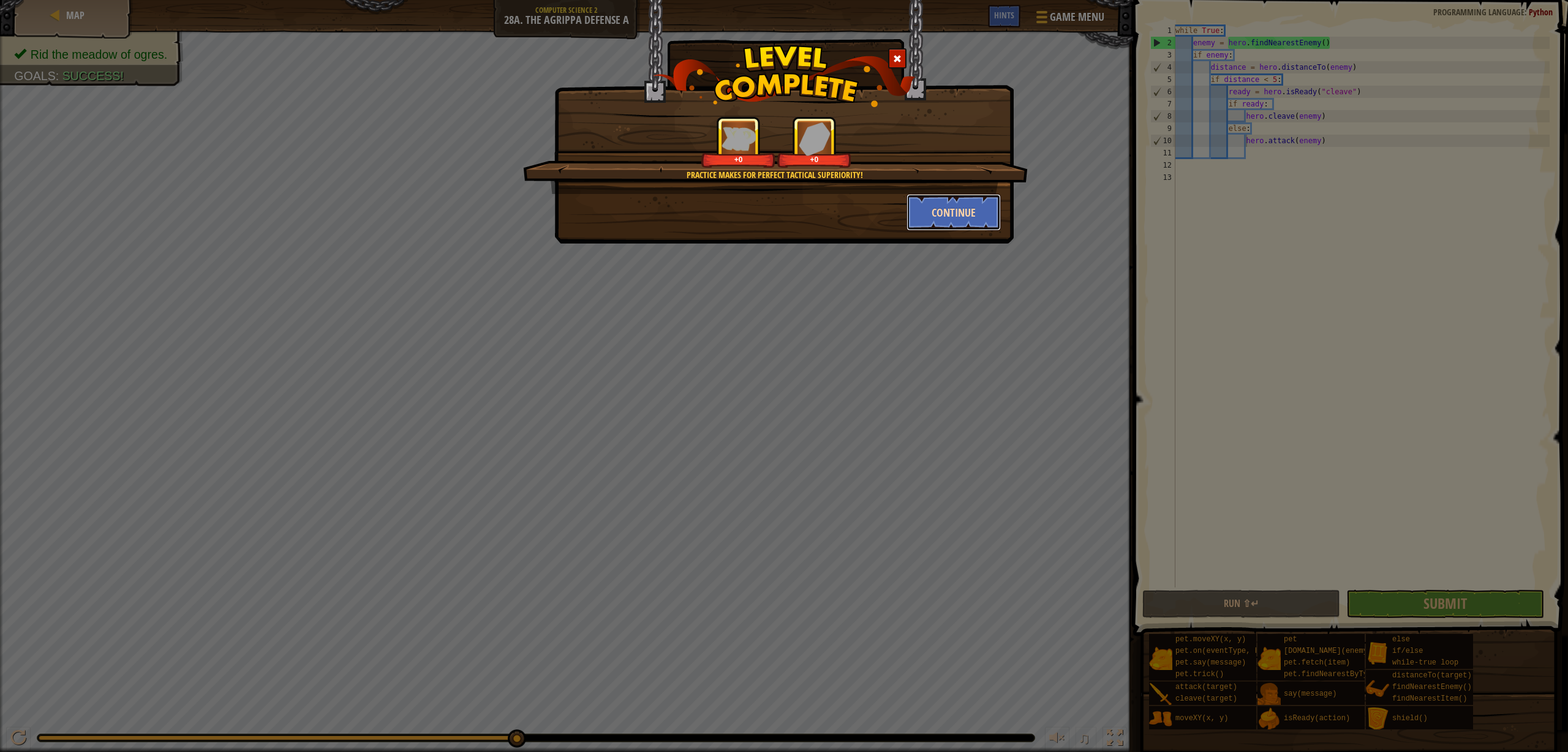
click at [955, 215] on button "Continue" at bounding box center [954, 212] width 95 height 37
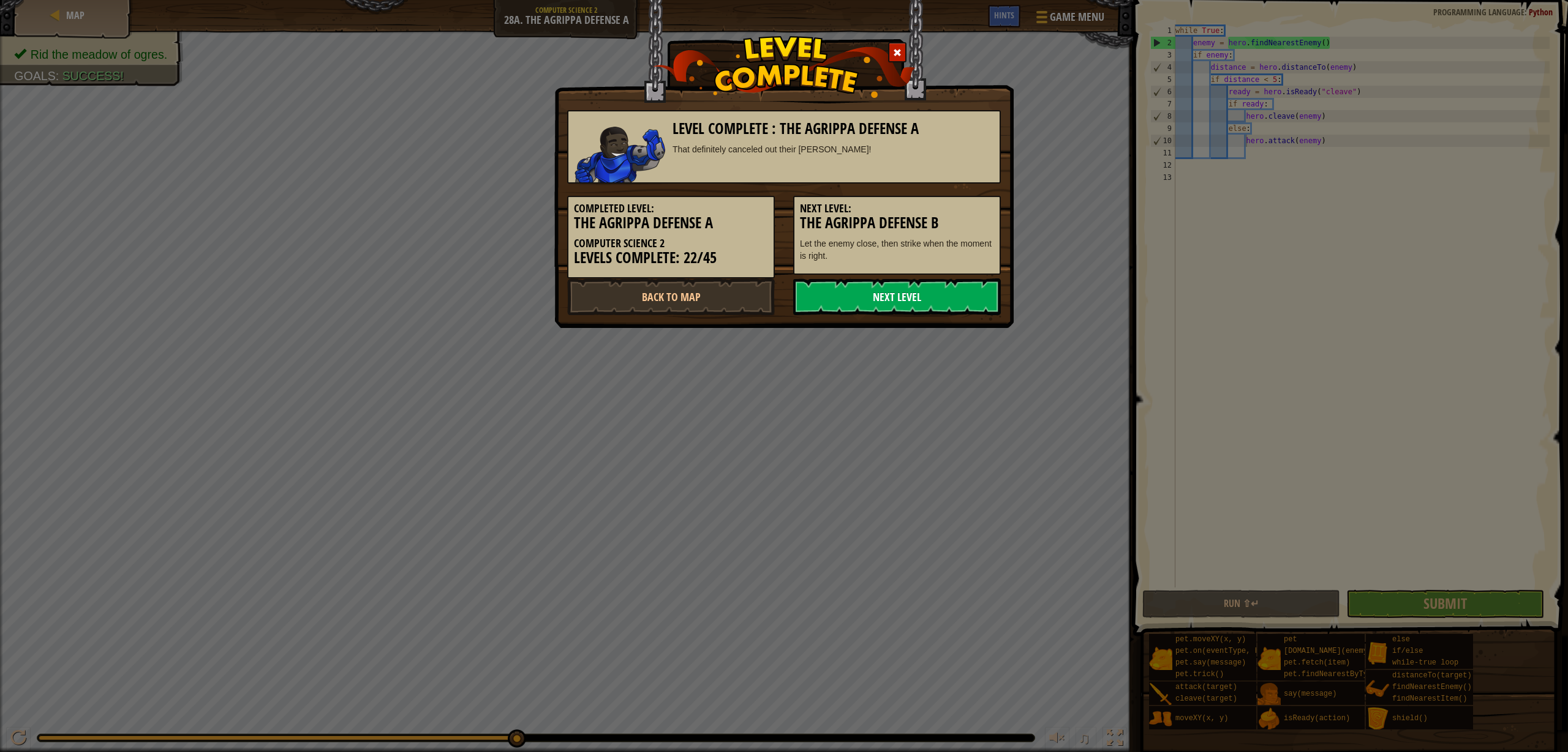
click at [921, 297] on link "Next Level" at bounding box center [897, 297] width 208 height 37
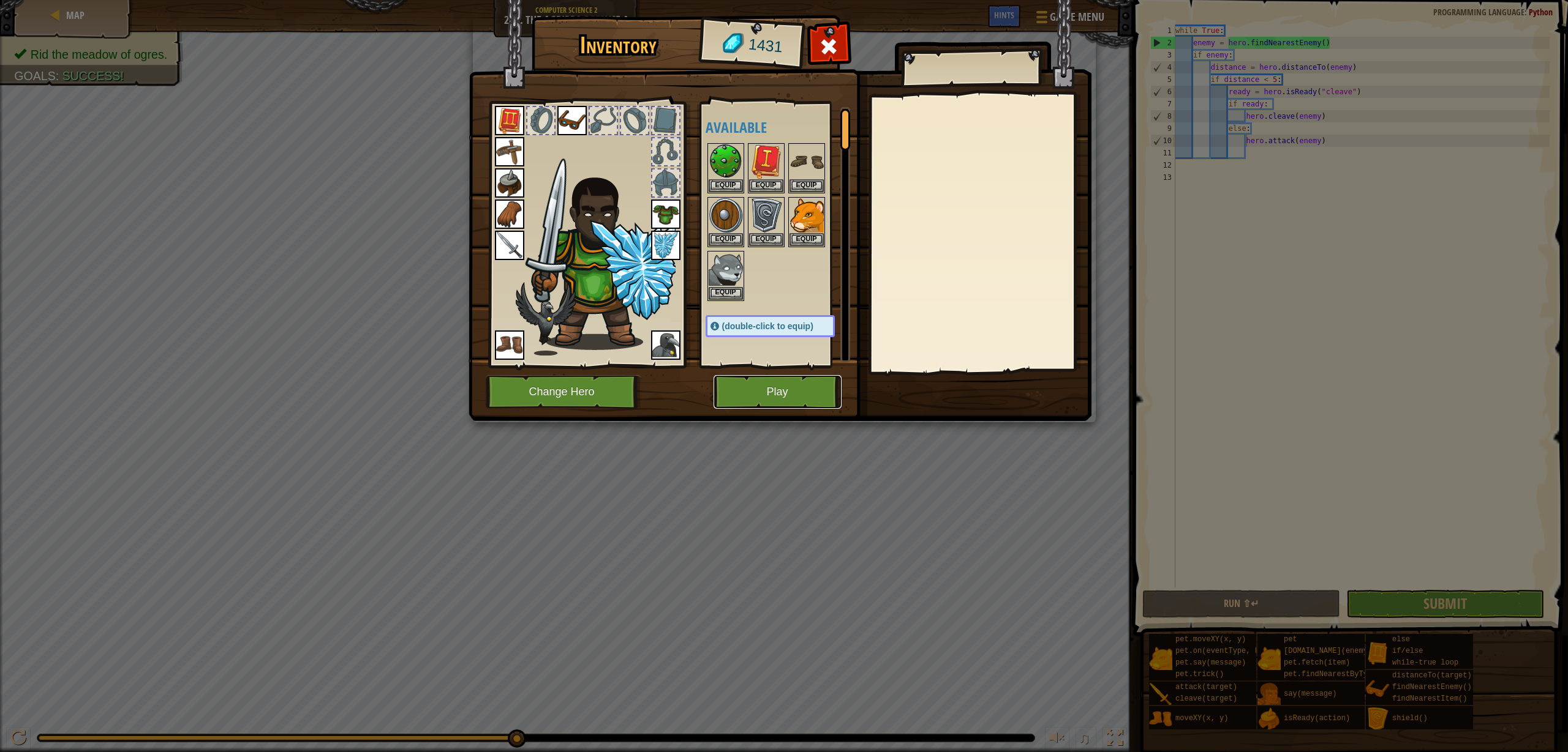
click at [775, 399] on button "Play" at bounding box center [778, 391] width 128 height 34
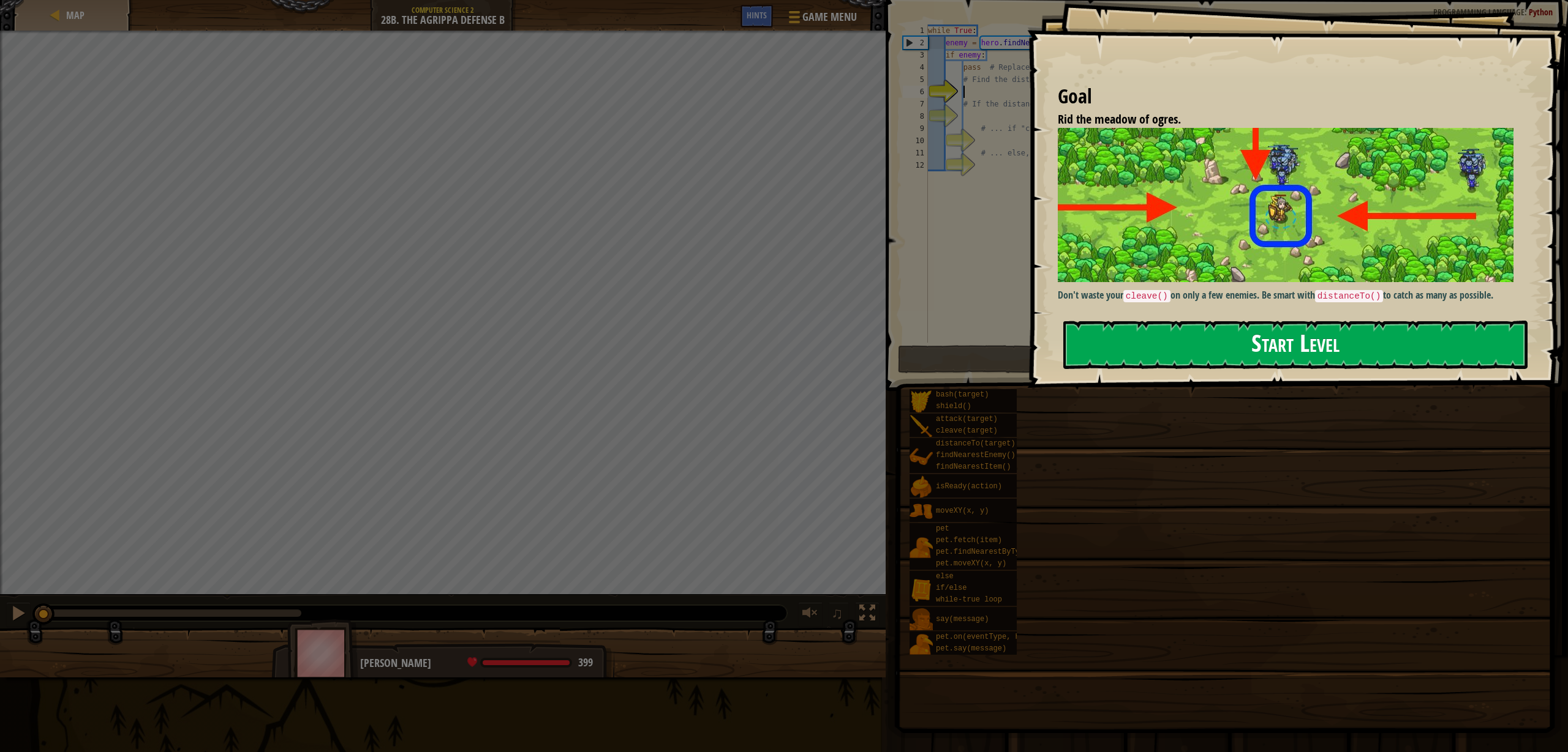
click at [1112, 338] on button "Start Level" at bounding box center [1295, 345] width 464 height 48
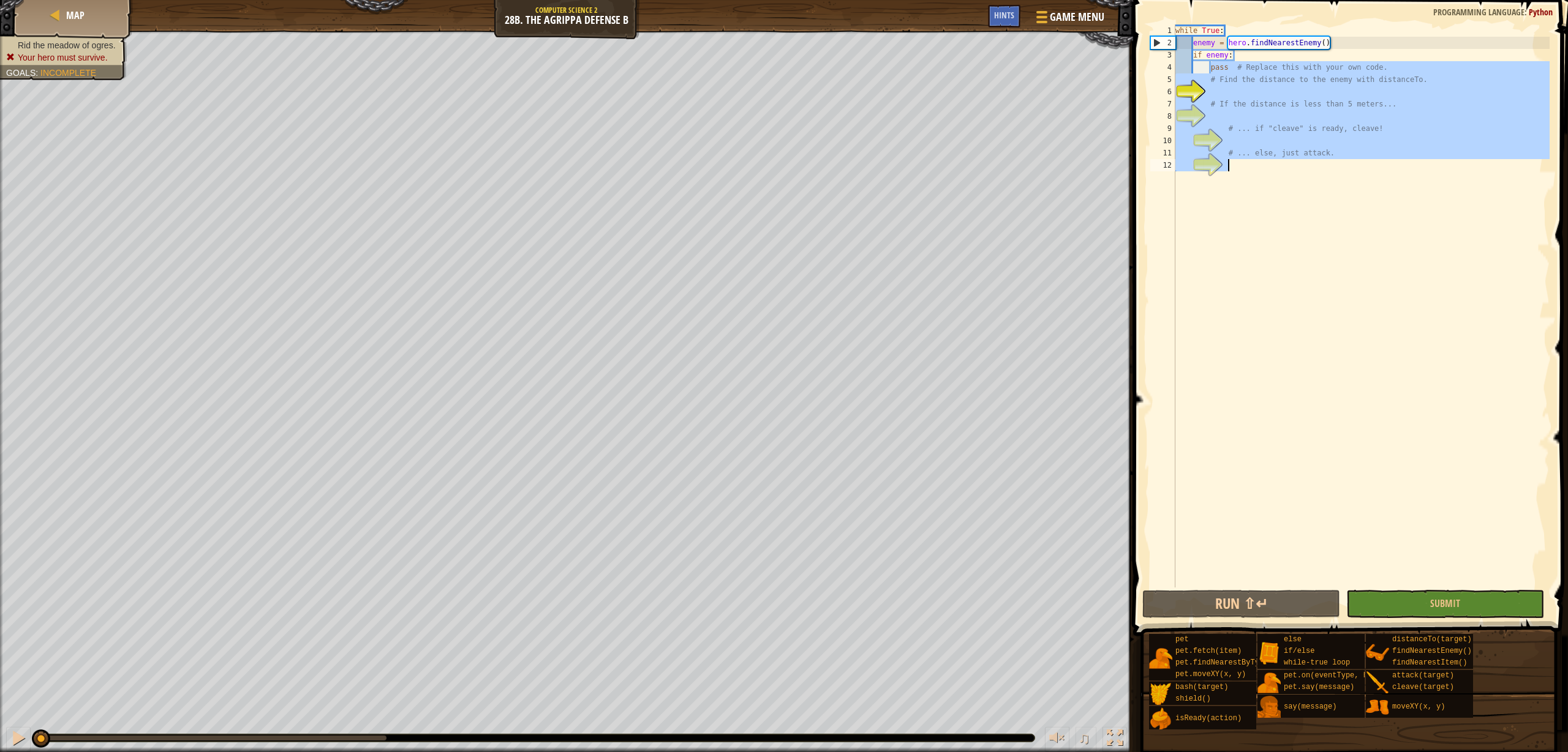
drag, startPoint x: 1209, startPoint y: 72, endPoint x: 1305, endPoint y: 164, distance: 133.0
click at [1305, 164] on div "while True : enemy = hero . findNearestEnemy ( ) if enemy : pass # Replace this…" at bounding box center [1361, 318] width 377 height 588
type textarea "# ... else, just attack."
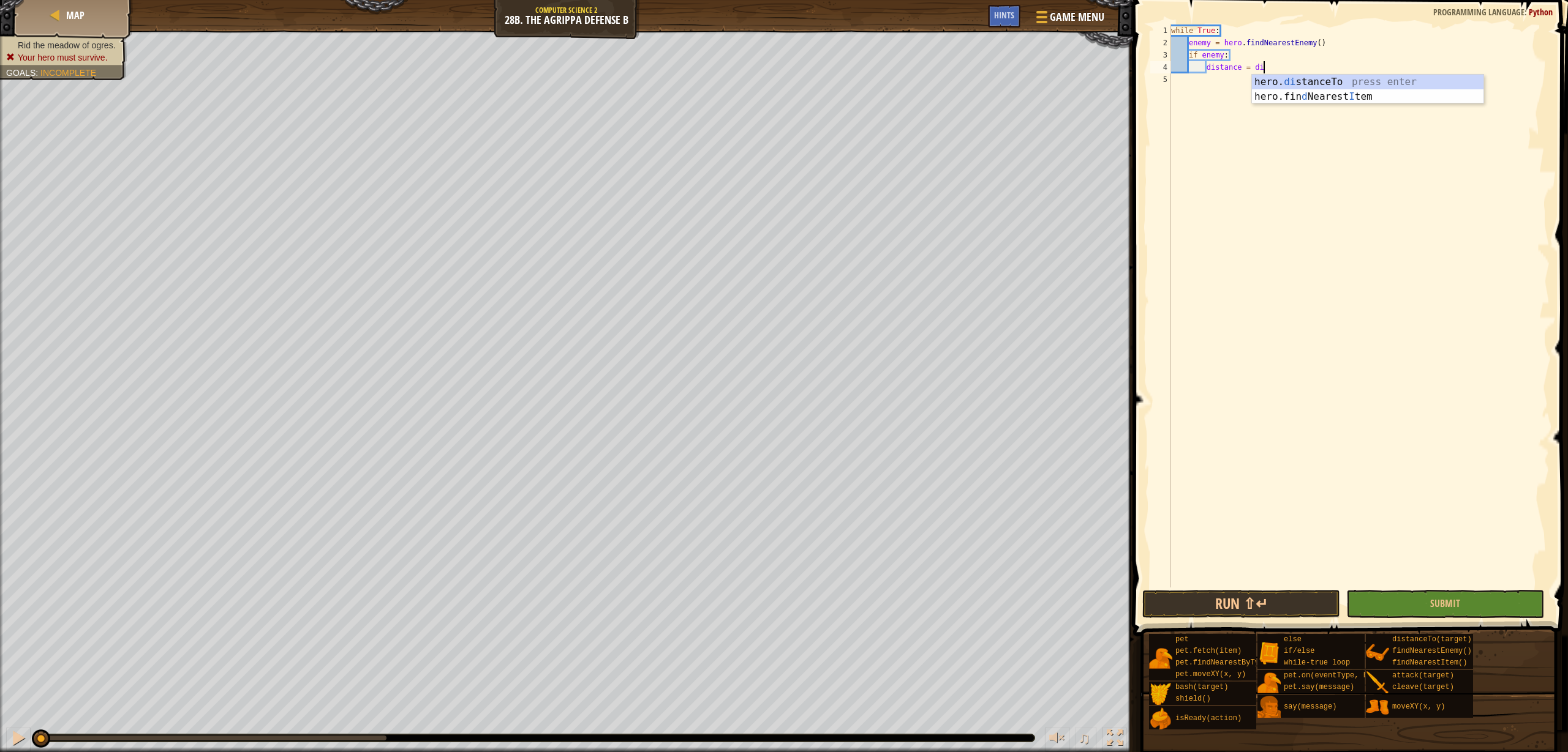
scroll to position [6, 6]
click at [1388, 80] on div "hero. di stanceTo press enter hero.fin d Nearest I tem press enter" at bounding box center [1368, 104] width 231 height 59
type textarea "distance = hero.distanceTo(enemy)"
click at [1441, 73] on div "while True : enemy = hero . findNearestEnemy ( ) if enemy : distance = hero . d…" at bounding box center [1359, 318] width 381 height 588
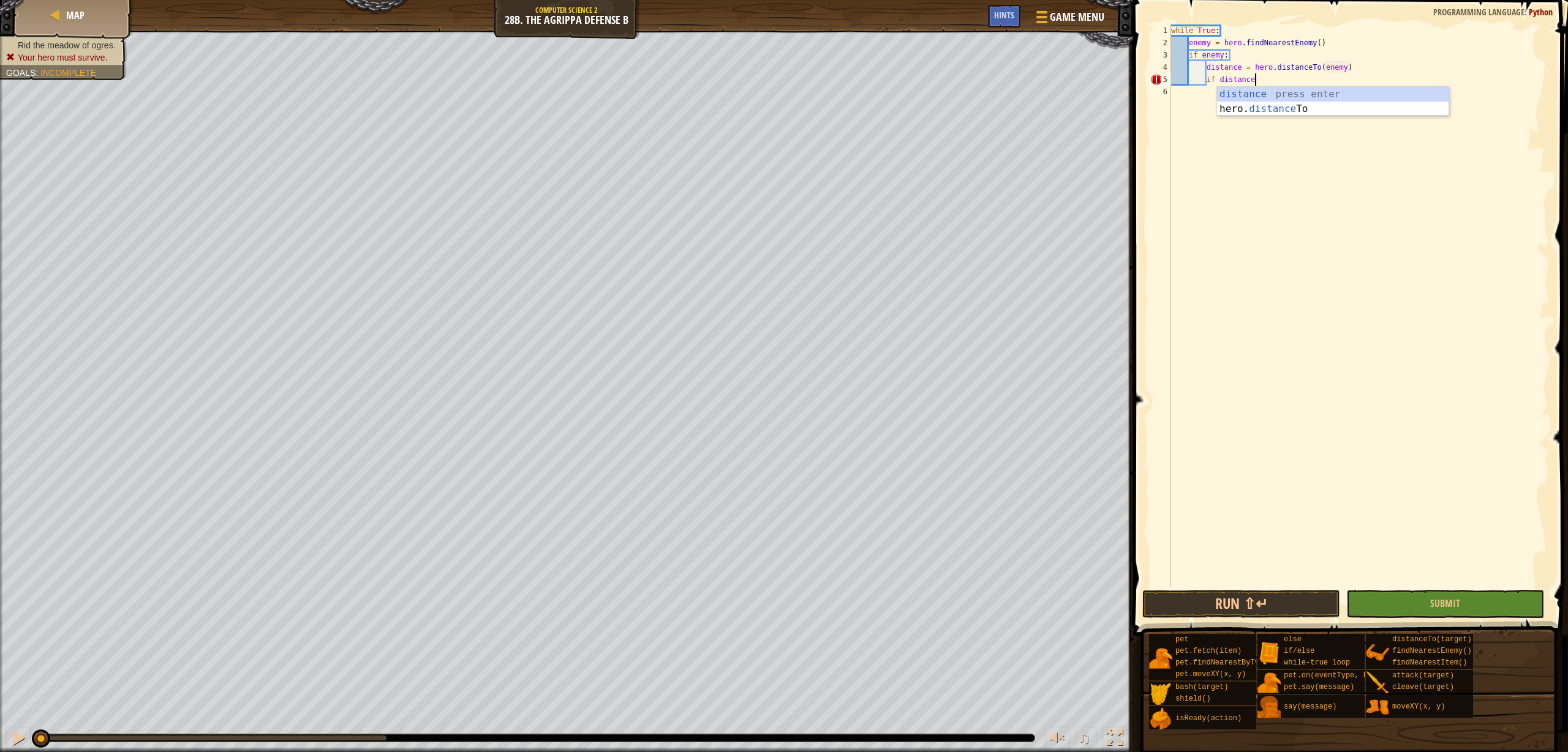
scroll to position [6, 6]
type textarea "if distance < 5"
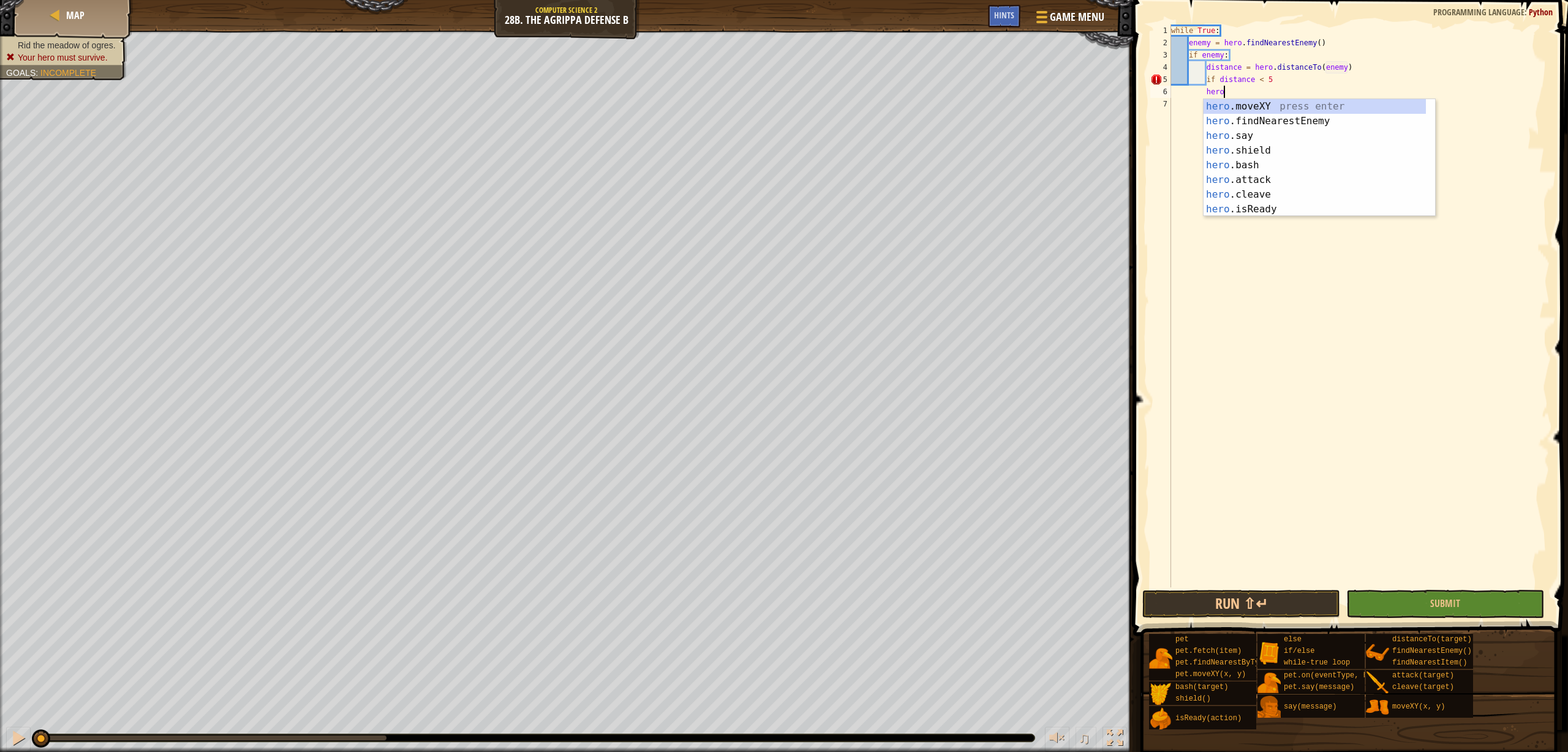
scroll to position [6, 4]
click at [1265, 203] on div "hero .moveXY press enter hero .findNearestEnemy press enter hero .say press ent…" at bounding box center [1314, 172] width 222 height 147
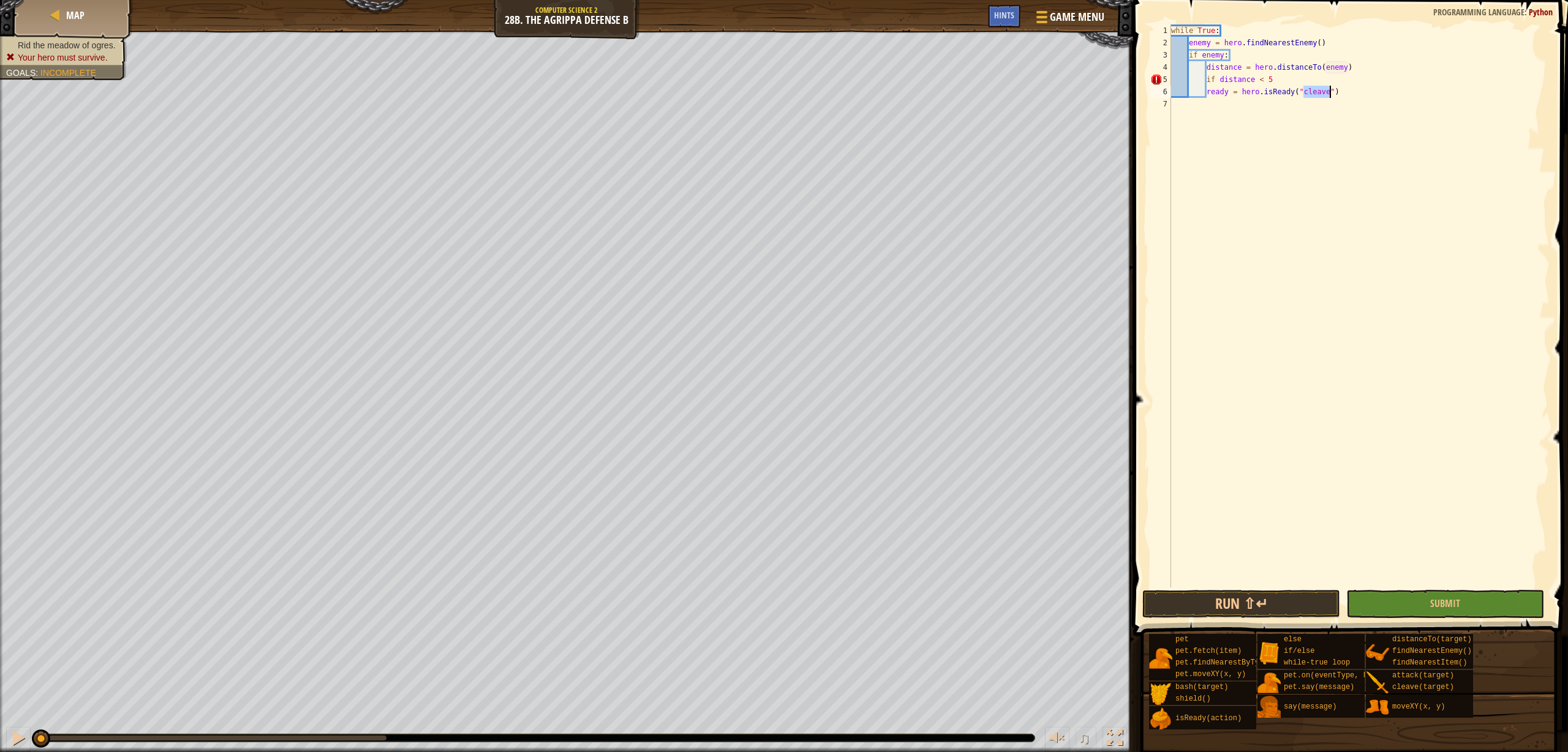
click at [1373, 79] on div "while True : enemy = hero . findNearestEnemy ( ) if enemy : distance = hero . d…" at bounding box center [1359, 318] width 381 height 588
type textarea "if distance < 5"
click at [1373, 100] on div "while True : enemy = hero . findNearestEnemy ( ) if enemy : distance = hero . d…" at bounding box center [1359, 318] width 381 height 588
click at [1318, 76] on div "while True : enemy = hero . findNearestEnemy ( ) if enemy : distance = hero . d…" at bounding box center [1359, 318] width 381 height 588
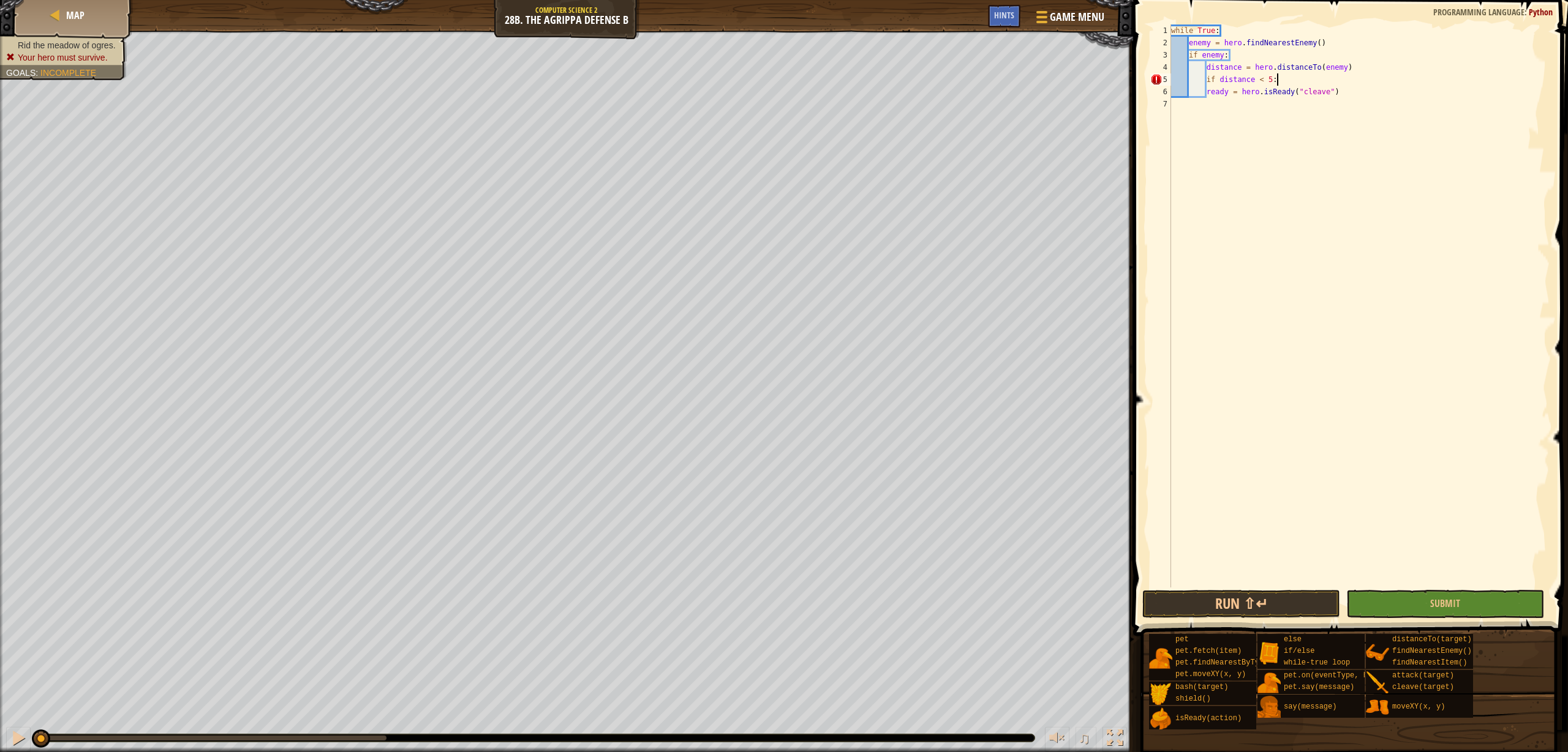
scroll to position [6, 8]
click at [1368, 96] on div "while True : enemy = hero . findNearestEnemy ( ) if enemy : distance = hero . d…" at bounding box center [1359, 318] width 381 height 588
type textarea "ready = hero.isReady("cleave")"
click at [1208, 98] on div "while True : enemy = hero . findNearestEnemy ( ) if enemy : distance = hero . d…" at bounding box center [1359, 318] width 381 height 588
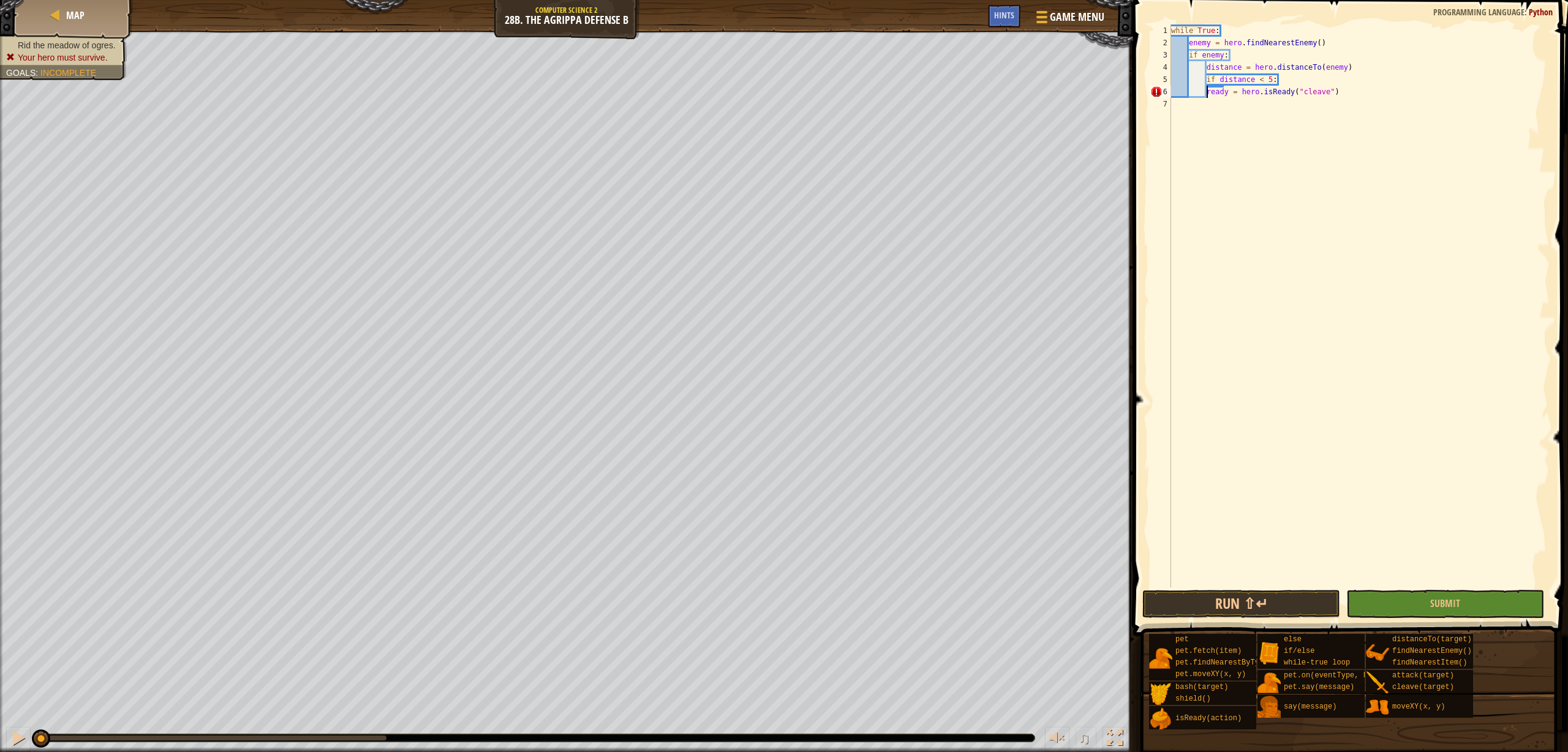
click at [1208, 94] on div "while True : enemy = hero . findNearestEnemy ( ) if enemy : distance = hero . d…" at bounding box center [1359, 318] width 381 height 588
type textarea "ready = hero.isReady("cleave")"
click at [1384, 98] on div "while True : enemy = hero . findNearestEnemy ( ) if enemy : distance = hero . d…" at bounding box center [1359, 318] width 381 height 588
click at [1385, 90] on div "while True : enemy = hero . findNearestEnemy ( ) if enemy : distance = hero . d…" at bounding box center [1359, 318] width 381 height 588
type textarea "ready = hero.isReady("cleave")"
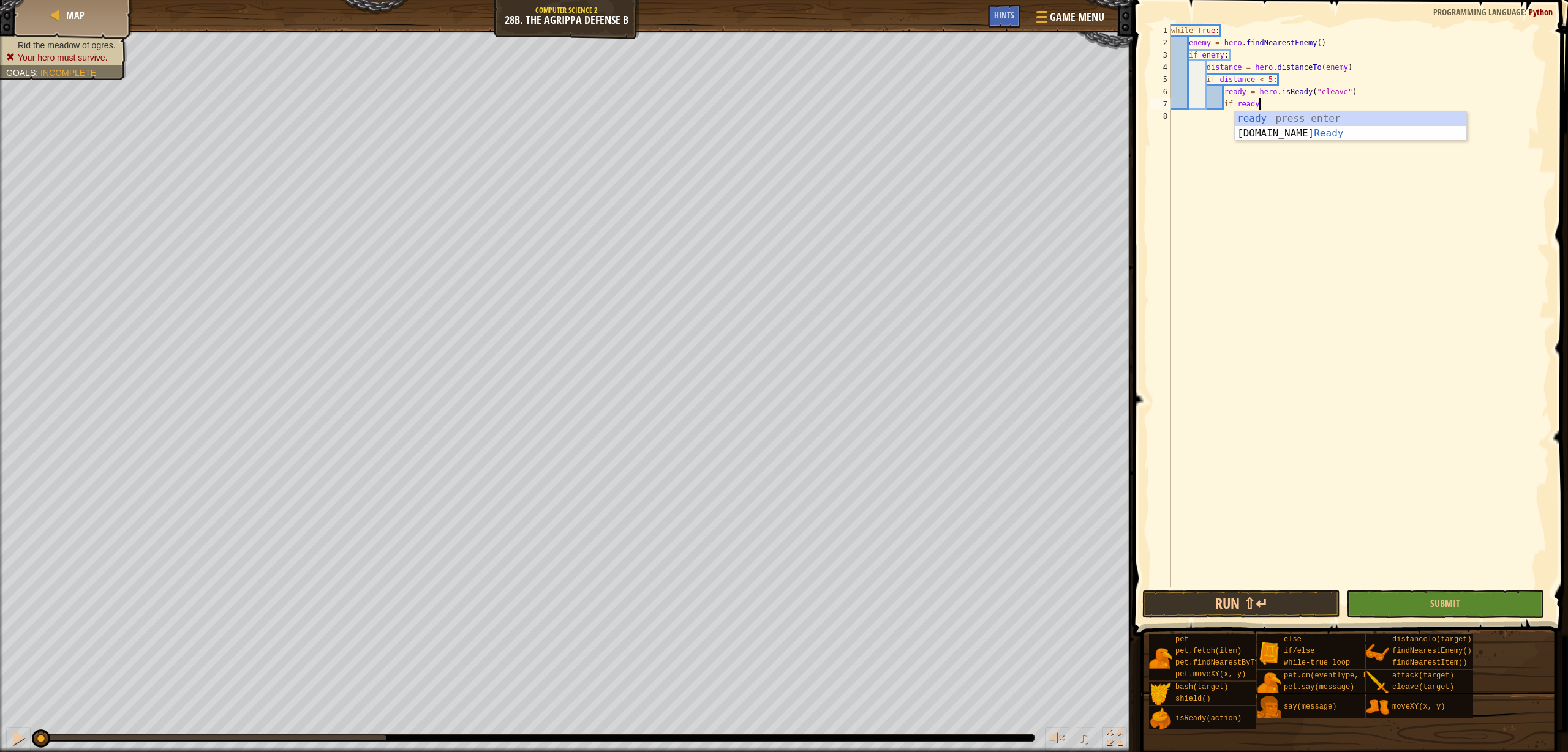
scroll to position [6, 6]
type textarea "if ready:"
type textarea "c"
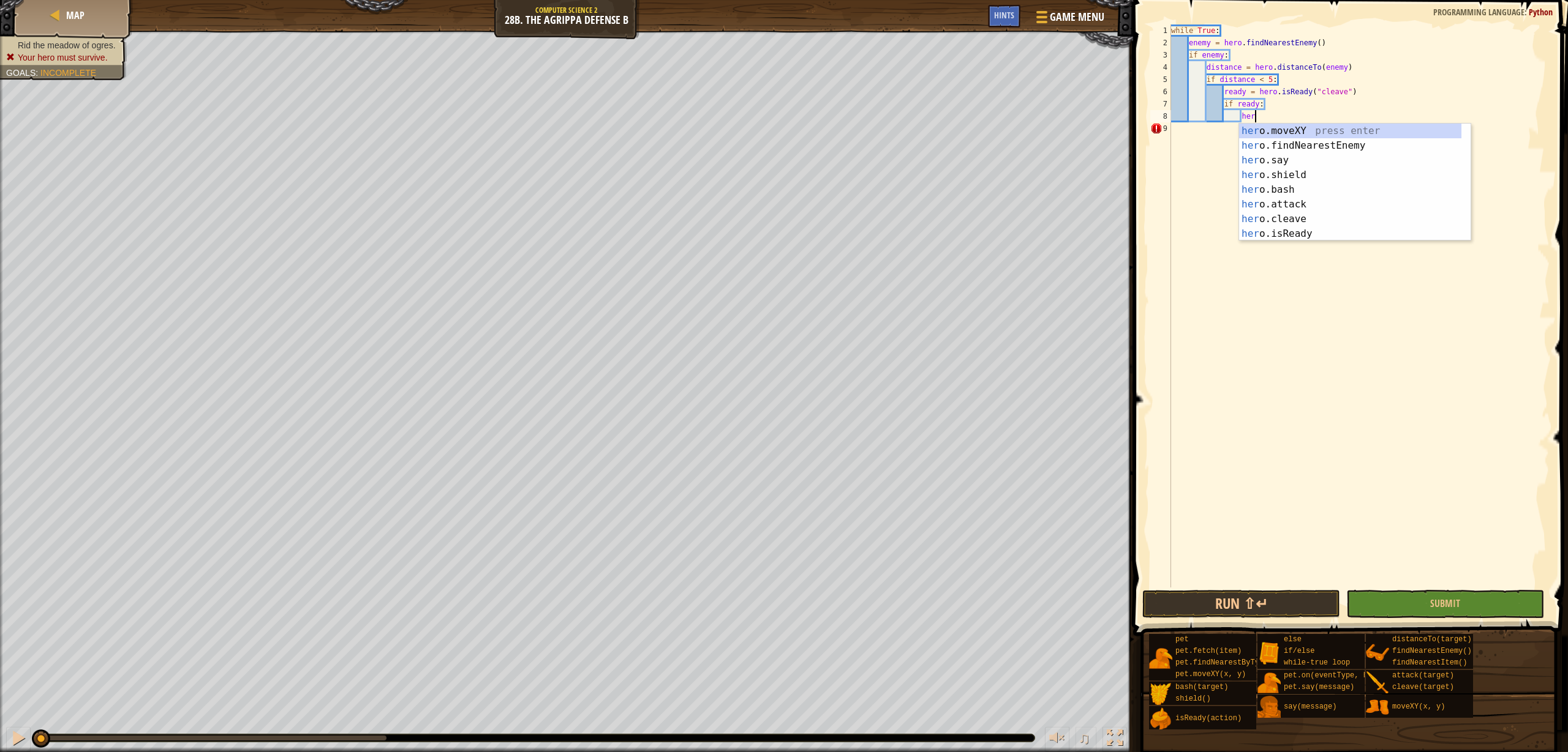
scroll to position [6, 6]
click at [1204, 84] on div "while True : enemy = hero . findNearestEnemy ( ) if enemy : distance = hero . d…" at bounding box center [1359, 318] width 381 height 588
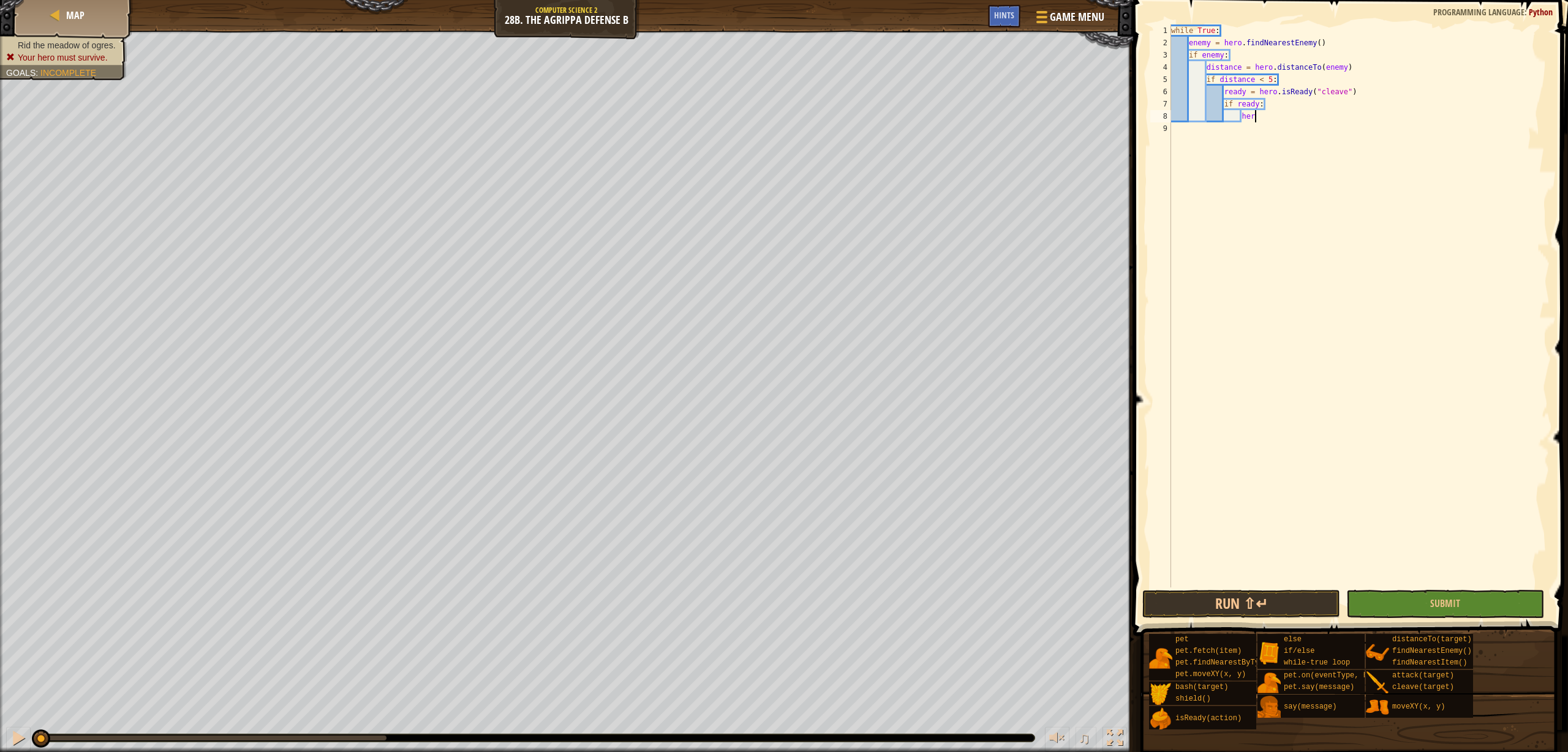
click at [1256, 119] on div "while True : enemy = hero . findNearestEnemy ( ) if enemy : distance = hero . d…" at bounding box center [1359, 318] width 381 height 588
click at [1221, 106] on div "while True : enemy = hero . findNearestEnemy ( ) if enemy : distance = hero . d…" at bounding box center [1359, 318] width 381 height 588
click at [1225, 103] on div "while True : enemy = hero . findNearestEnemy ( ) if enemy : distance = hero . d…" at bounding box center [1359, 318] width 381 height 588
click at [1244, 117] on div "while True : enemy = hero . findNearestEnemy ( ) if enemy : distance = hero . d…" at bounding box center [1359, 318] width 381 height 588
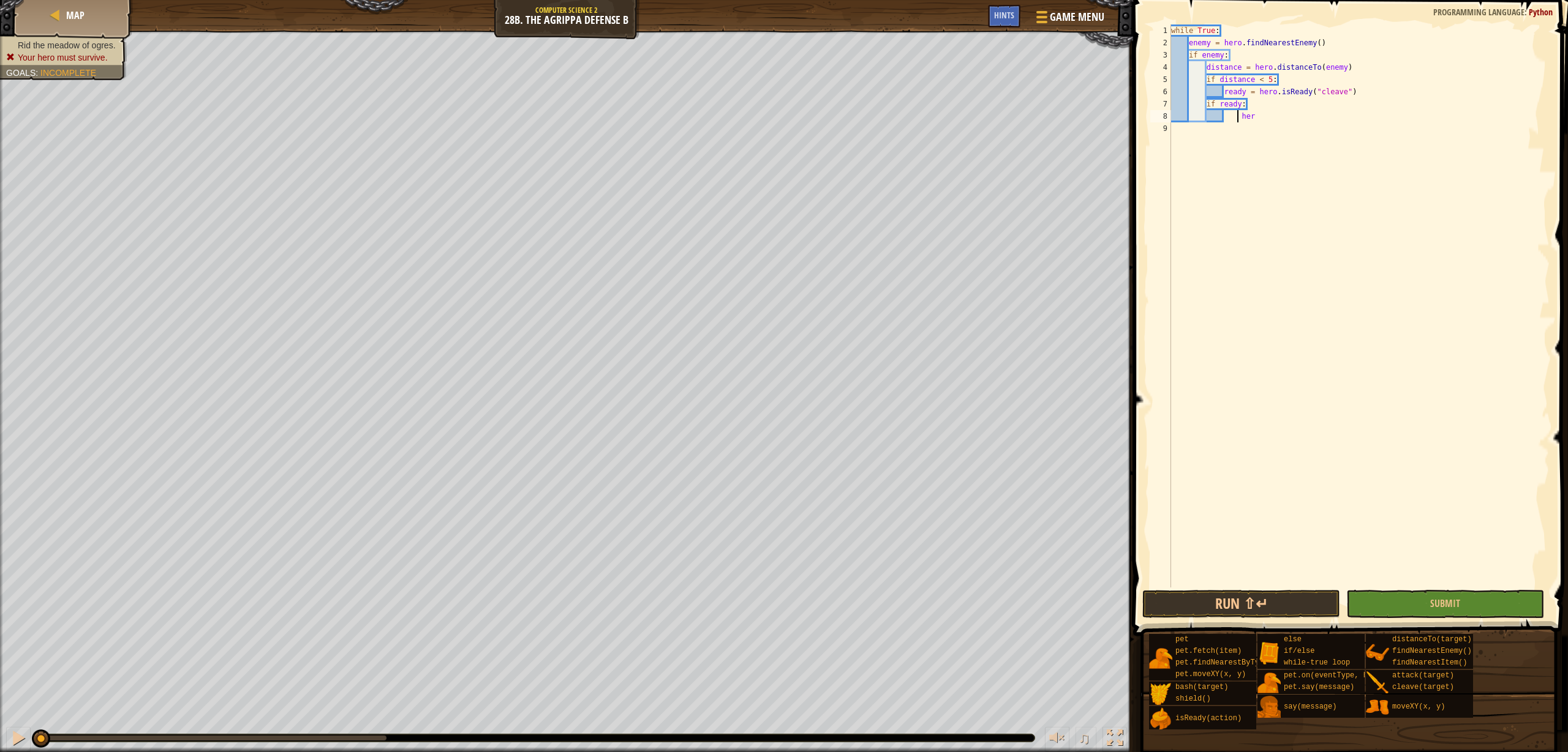
click at [1239, 115] on div "while True : enemy = hero . findNearestEnemy ( ) if enemy : distance = hero . d…" at bounding box center [1359, 318] width 381 height 588
click at [1230, 115] on div "while True : enemy = hero . findNearestEnemy ( ) if enemy : distance = hero . d…" at bounding box center [1359, 318] width 381 height 588
click at [1267, 116] on div "while True : enemy = hero . findNearestEnemy ( ) if enemy : distance = hero . d…" at bounding box center [1359, 318] width 381 height 588
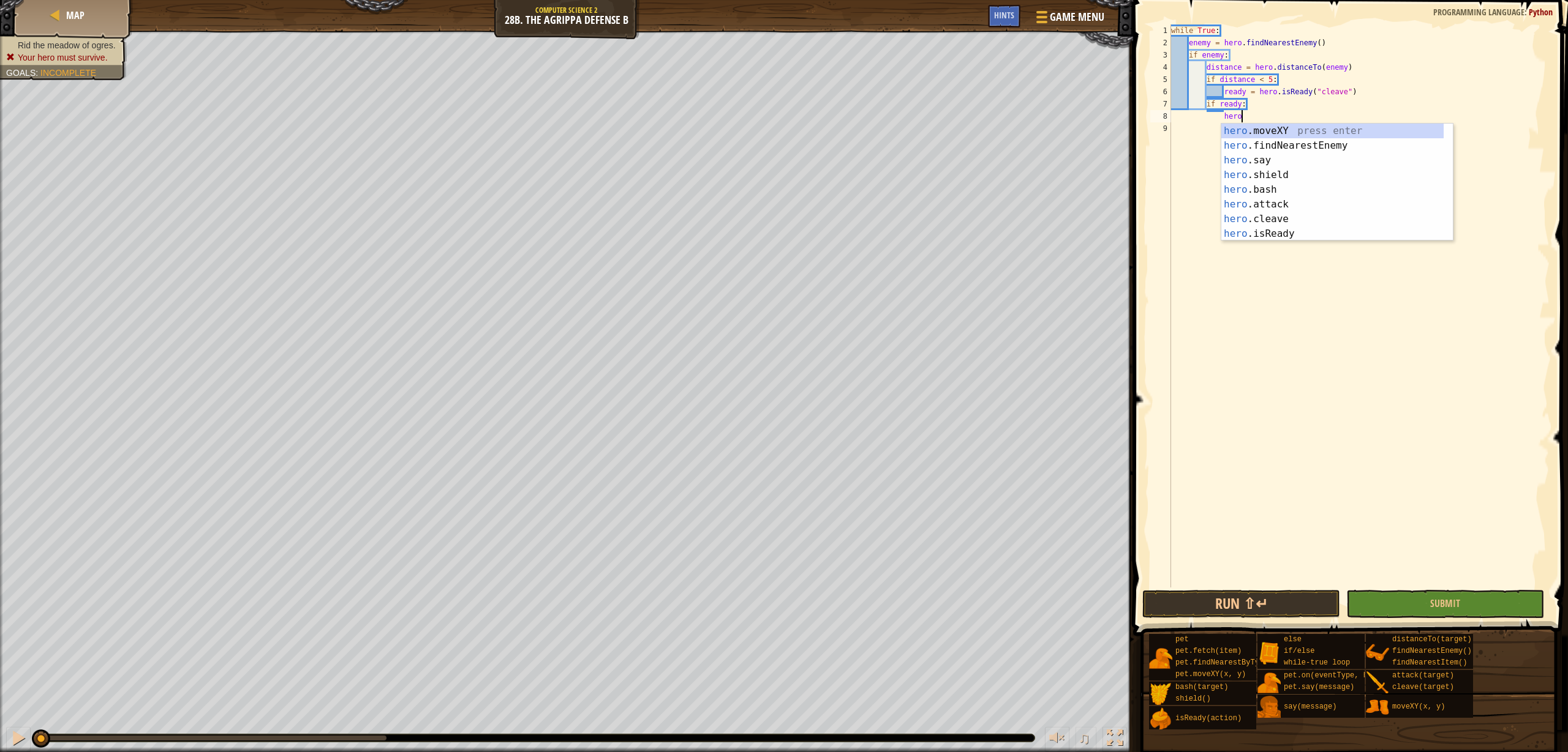
scroll to position [6, 5]
click at [1265, 212] on div "hero .moveXY press enter hero .findNearestEnemy press enter hero .say press ent…" at bounding box center [1332, 197] width 222 height 147
type textarea "hero.cleave(enemy)"
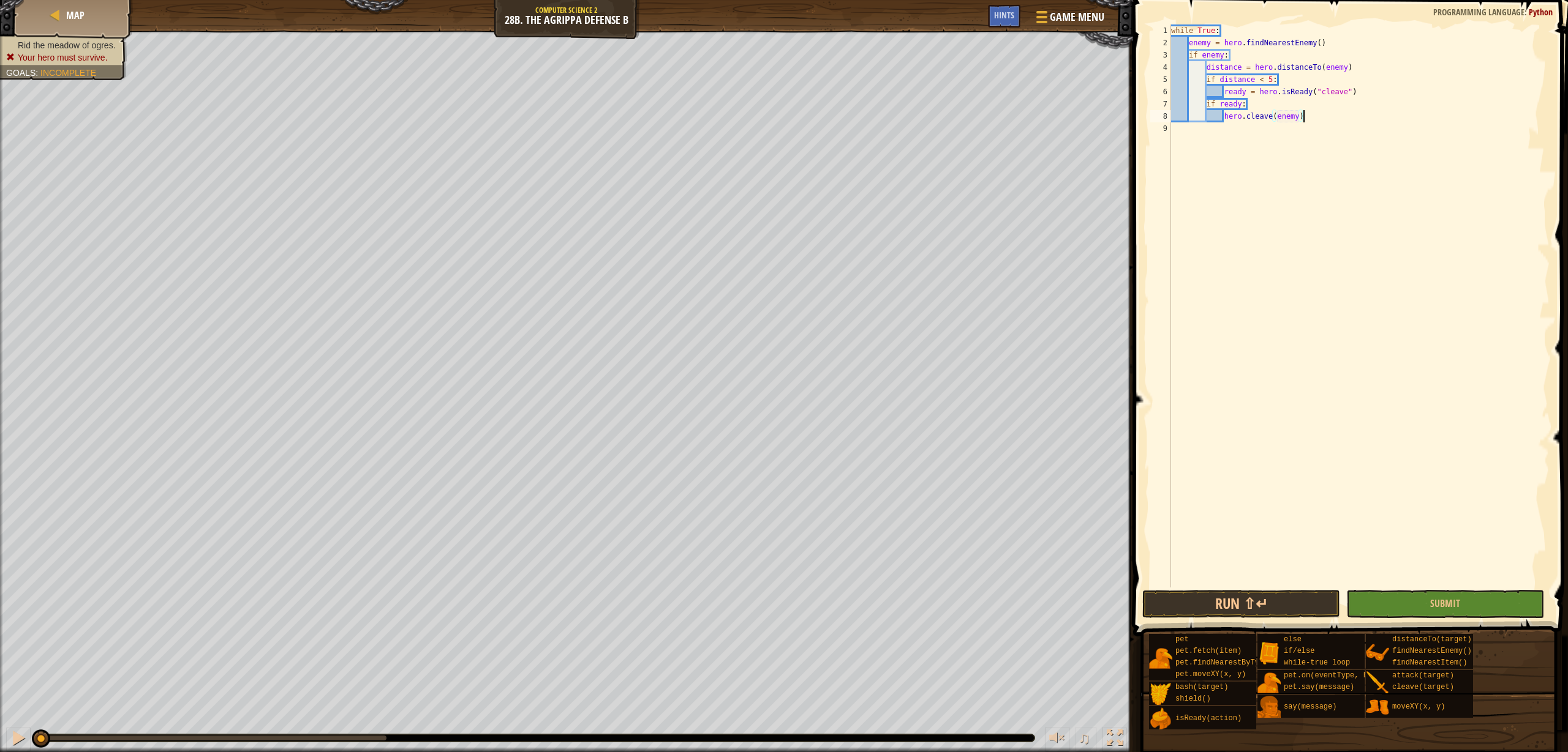
click at [1341, 121] on div "while True : enemy = hero . findNearestEnemy ( ) if enemy : distance = hero . d…" at bounding box center [1359, 318] width 381 height 588
type textarea "else:"
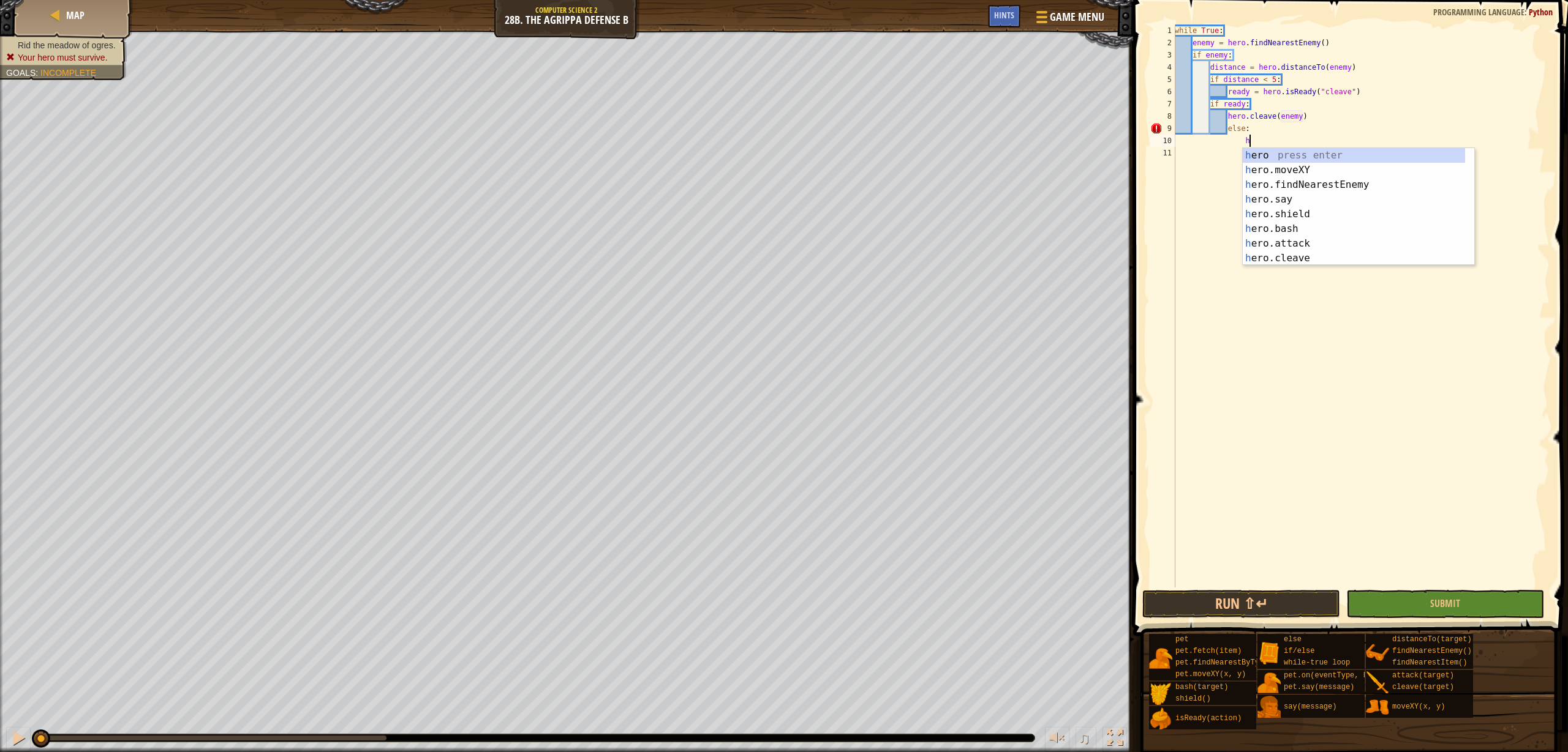
scroll to position [6, 6]
click at [1352, 243] on div "he ro press enter he ro.moveXY press enter he ro.findNearestEnemy press enter h…" at bounding box center [1353, 221] width 222 height 147
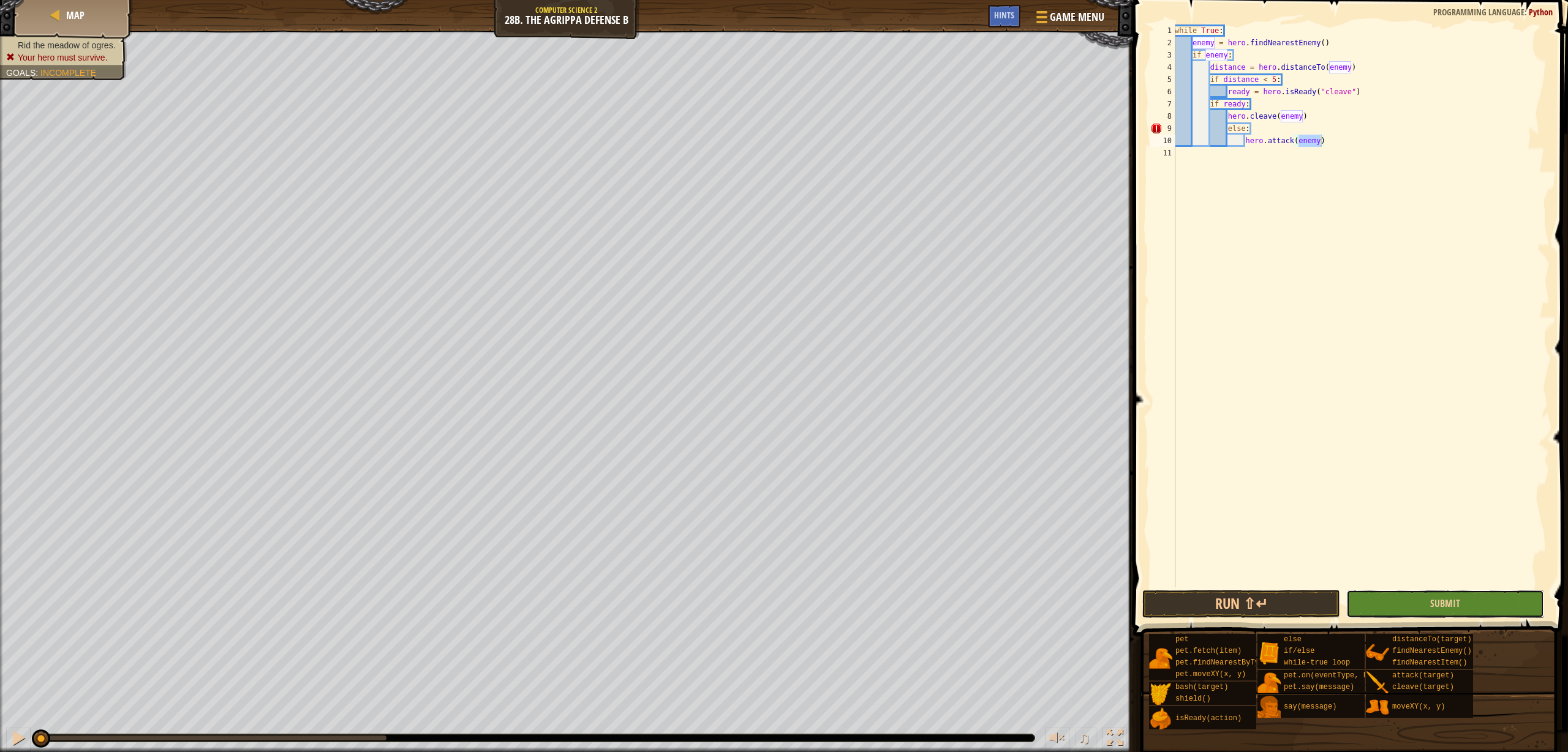
click at [1418, 608] on button "Submit" at bounding box center [1444, 604] width 198 height 28
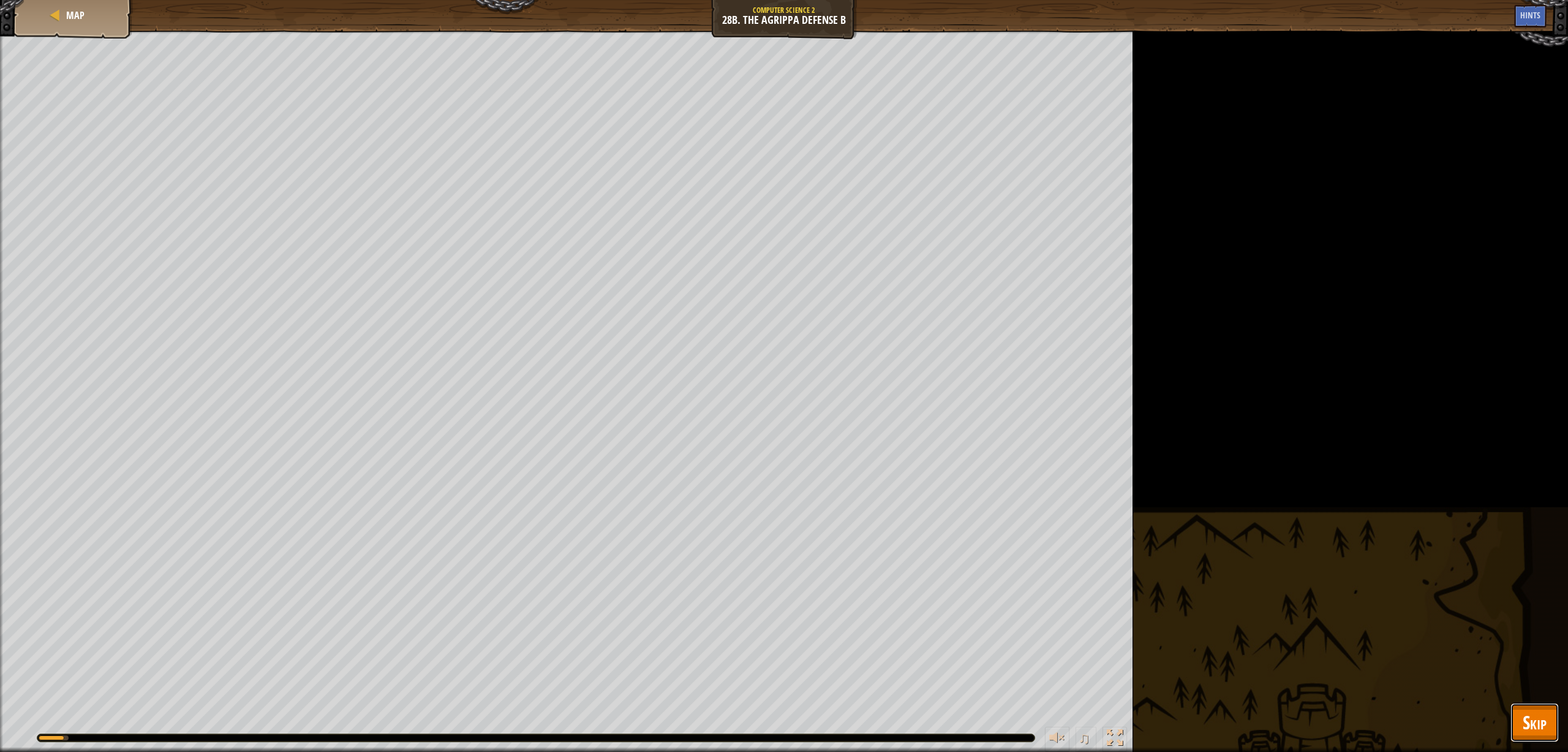
click at [1535, 736] on button "Skip" at bounding box center [1534, 723] width 48 height 40
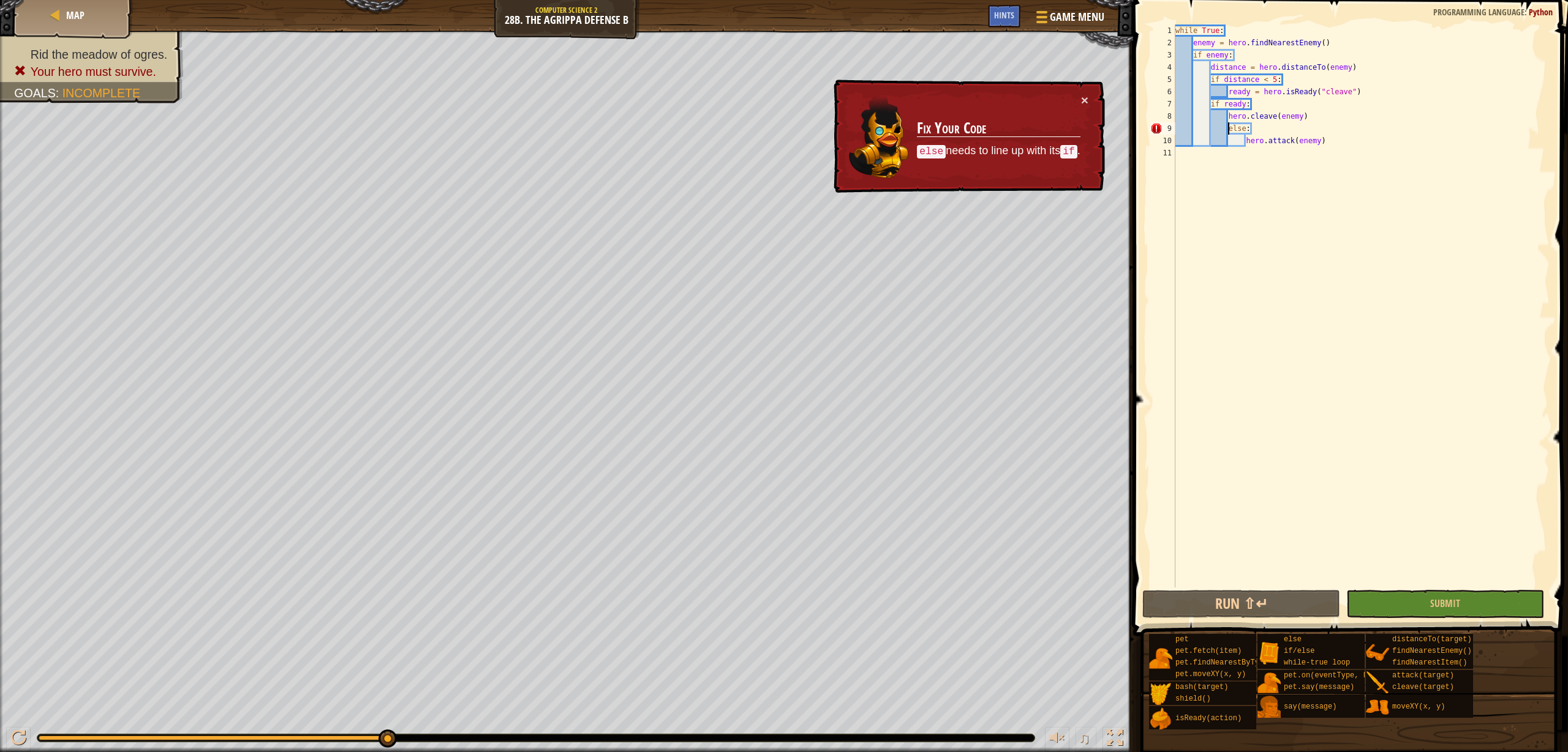
scroll to position [6, 6]
drag, startPoint x: 1229, startPoint y: 131, endPoint x: 1250, endPoint y: 131, distance: 21.0
click at [1229, 131] on div "while True : enemy = hero . findNearestEnemy ( ) if enemy : distance = hero . d…" at bounding box center [1361, 318] width 377 height 588
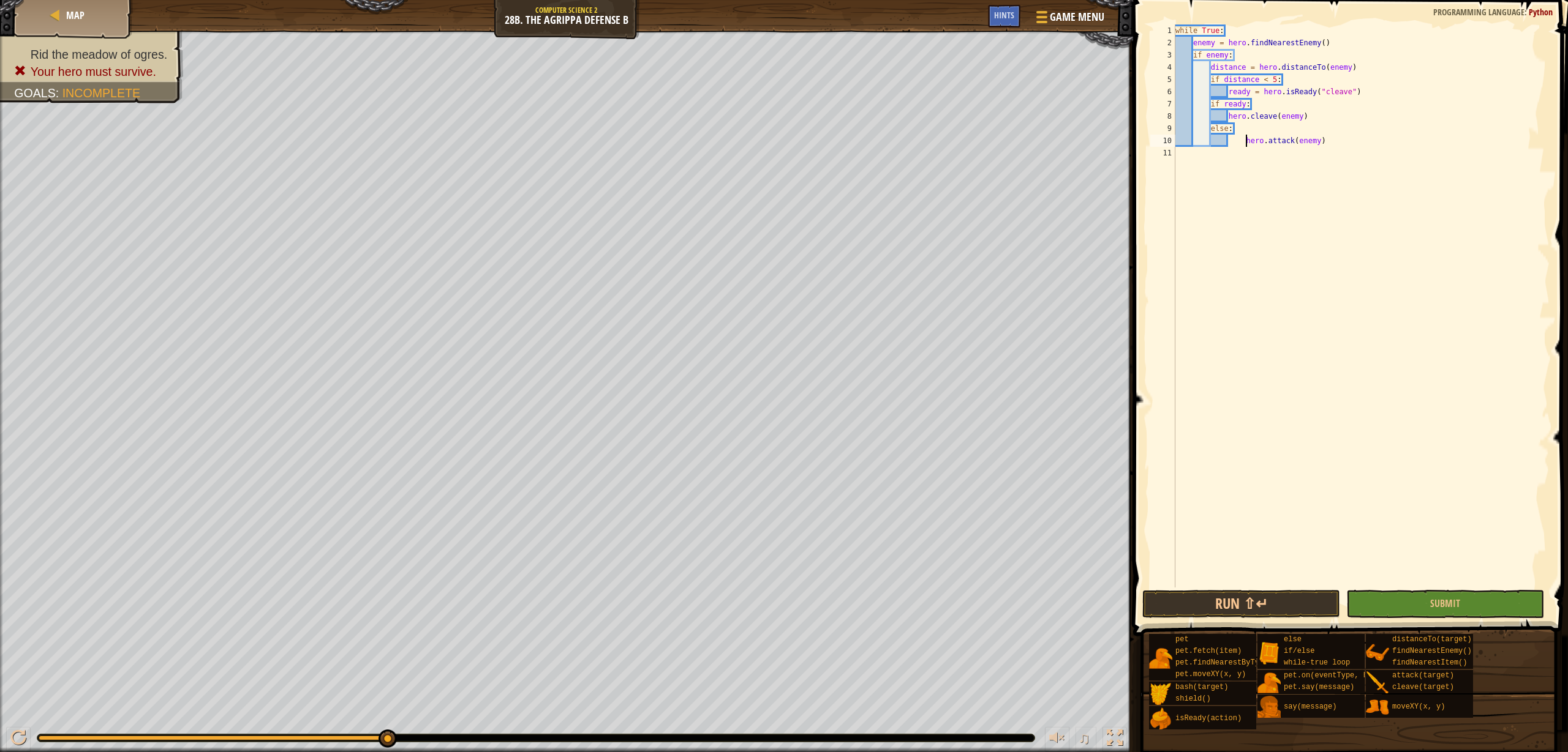
click at [1245, 143] on div "while True : enemy = hero . findNearestEnemy ( ) if enemy : distance = hero . d…" at bounding box center [1361, 318] width 377 height 588
click at [1477, 594] on button "Submit" at bounding box center [1444, 604] width 198 height 28
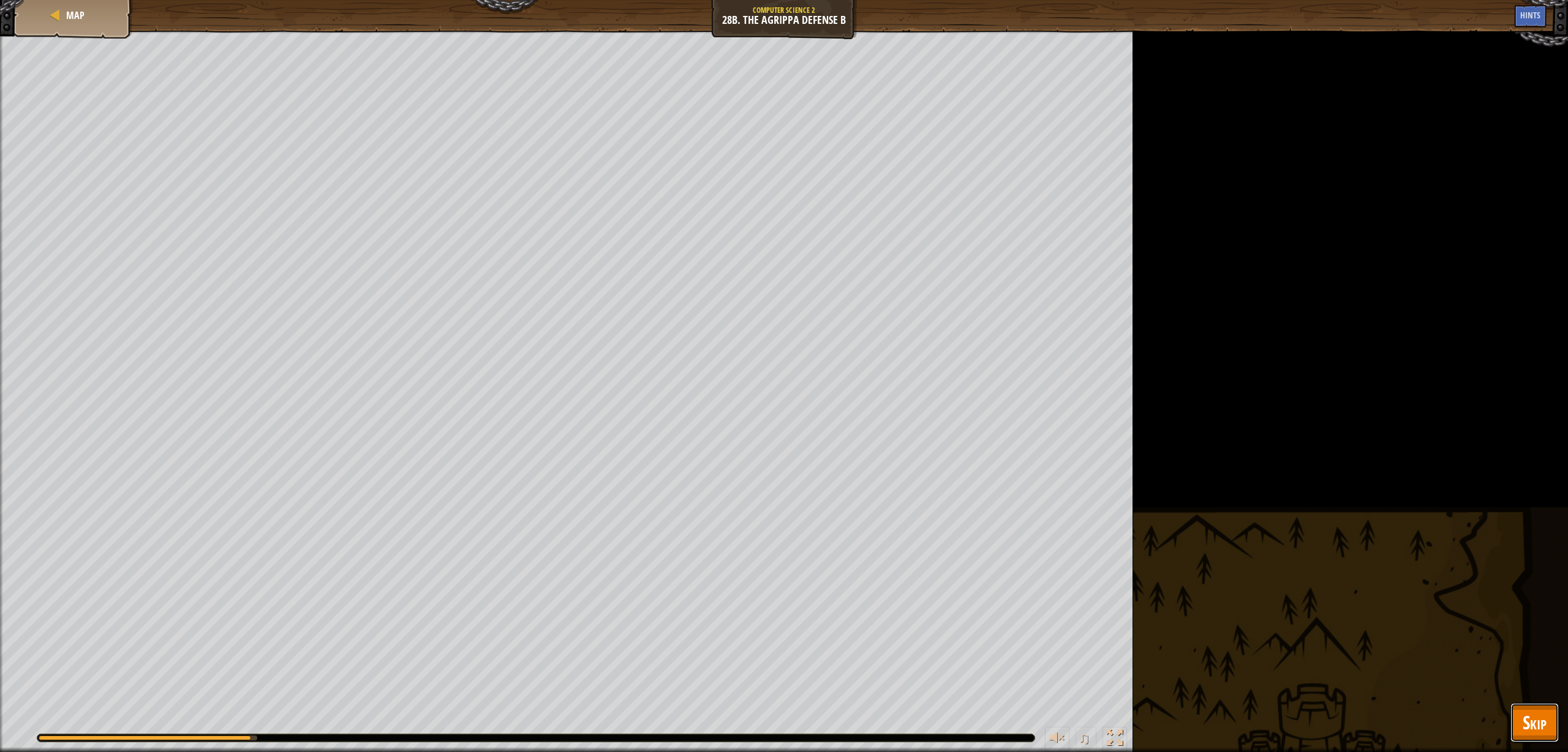
click at [1532, 718] on span "Skip" at bounding box center [1534, 723] width 24 height 25
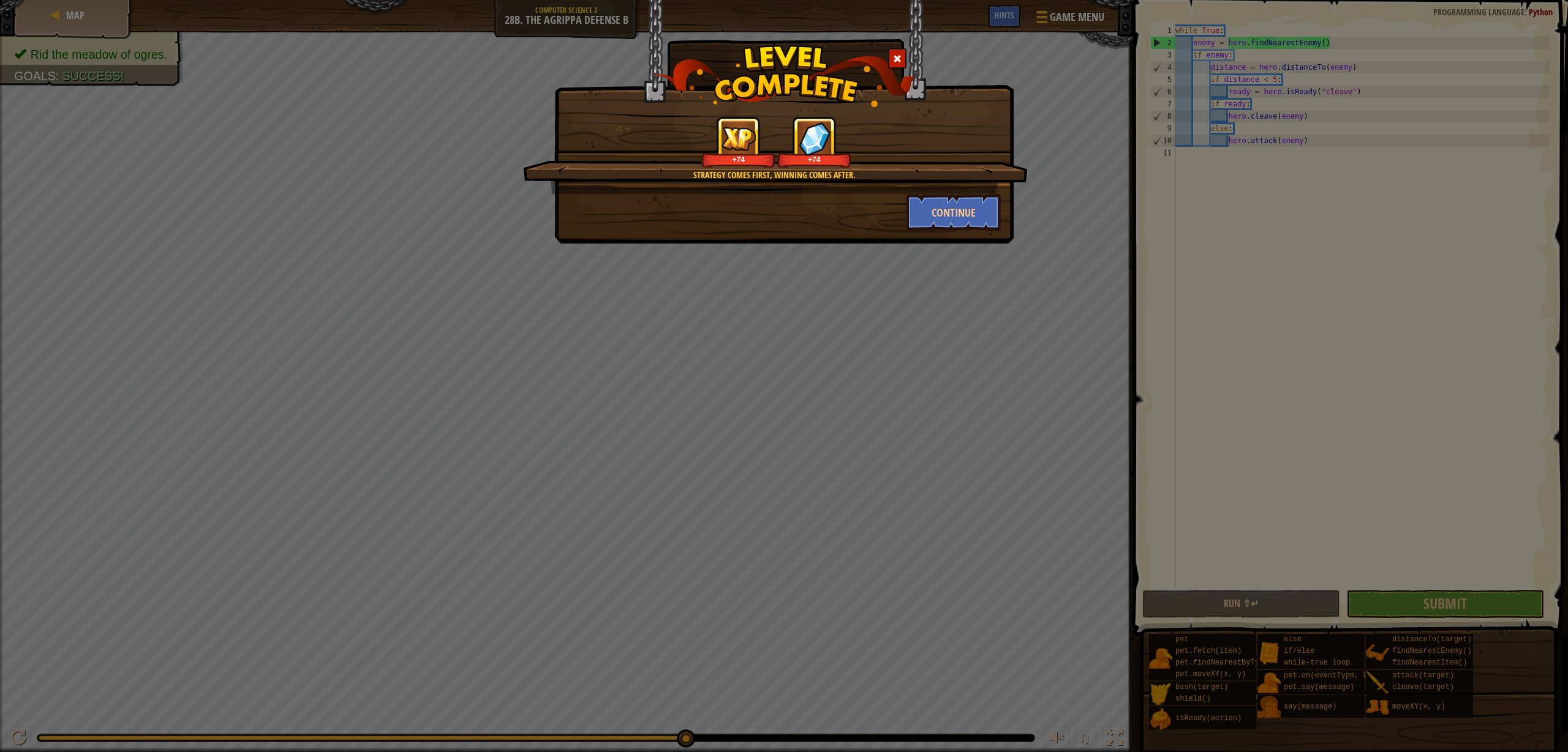
click at [901, 56] on div at bounding box center [898, 58] width 19 height 20
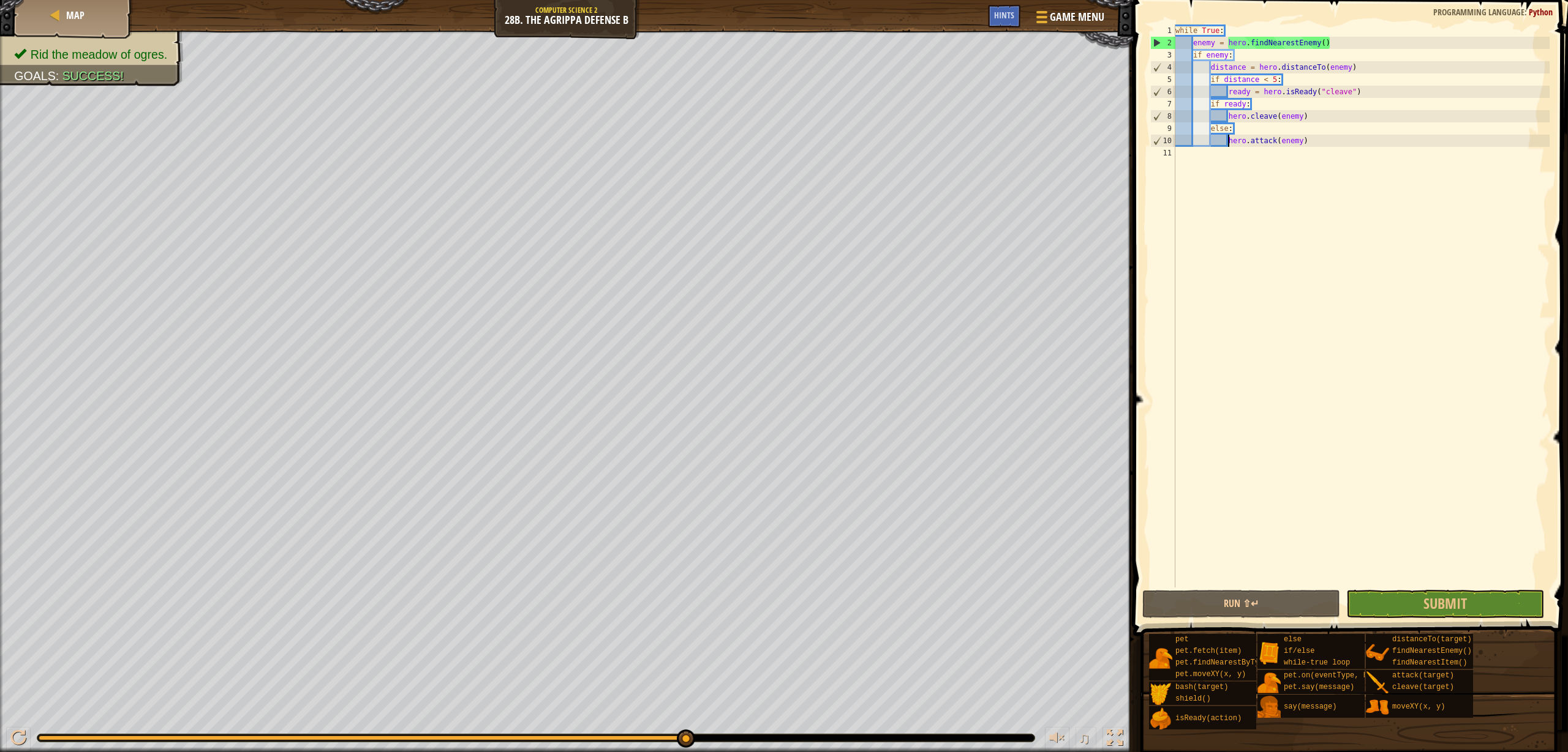
click at [1227, 91] on div "while True : enemy = hero . findNearestEnemy ( ) if enemy : distance = hero . d…" at bounding box center [1361, 318] width 377 height 588
click at [1225, 101] on div "while True : enemy = hero . findNearestEnemy ( ) if enemy : distance = hero . d…" at bounding box center [1361, 318] width 377 height 588
click at [1211, 106] on div "while True : enemy = hero . findNearestEnemy ( ) if enemy : distance = hero . d…" at bounding box center [1361, 318] width 377 height 588
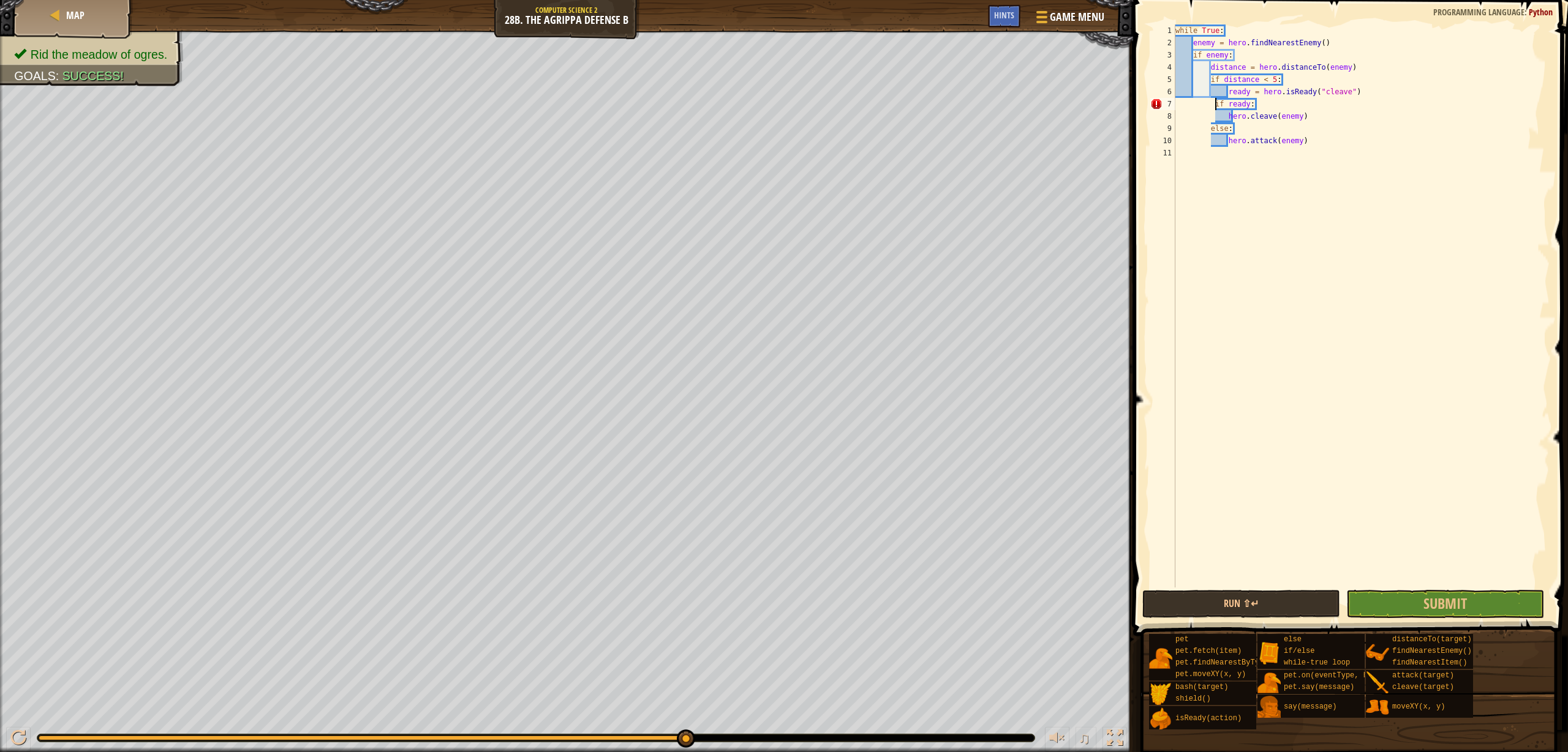
click at [1228, 118] on div "while True : enemy = hero . findNearestEnemy ( ) if enemy : distance = hero . d…" at bounding box center [1361, 318] width 377 height 588
click at [1214, 105] on div "while True : enemy = hero . findNearestEnemy ( ) if enemy : distance = hero . d…" at bounding box center [1361, 318] width 377 height 588
click at [1225, 115] on div "while True : enemy = hero . findNearestEnemy ( ) if enemy : distance = hero . d…" at bounding box center [1361, 318] width 377 height 588
click at [1227, 114] on div "while True : enemy = hero . findNearestEnemy ( ) if enemy : distance = hero . d…" at bounding box center [1361, 318] width 377 height 588
click at [1210, 130] on div "while True : enemy = hero . findNearestEnemy ( ) if enemy : distance = hero . d…" at bounding box center [1361, 318] width 377 height 588
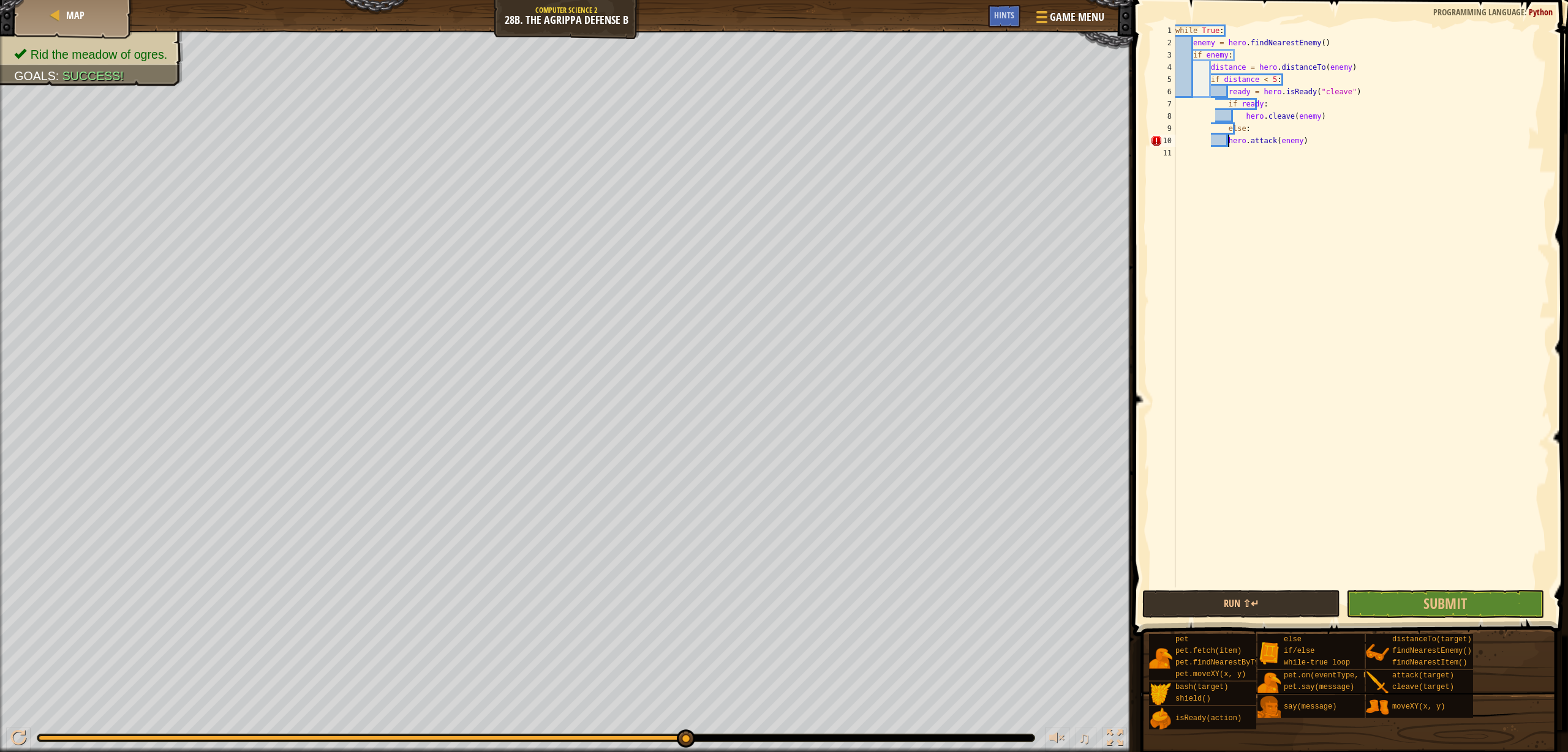
click at [1229, 143] on div "while True : enemy = hero . findNearestEnemy ( ) if enemy : distance = hero . d…" at bounding box center [1361, 318] width 377 height 588
type textarea "hero.attack(enemy)"
drag, startPoint x: 1498, startPoint y: 618, endPoint x: 1498, endPoint y: 598, distance: 20.0
click at [1498, 618] on div "hero.attack(enemy) 1 2 3 4 5 6 7 8 9 10 11 while True : enemy = hero . findNear…" at bounding box center [1348, 343] width 438 height 672
click at [1498, 593] on button "Submit" at bounding box center [1444, 604] width 198 height 28
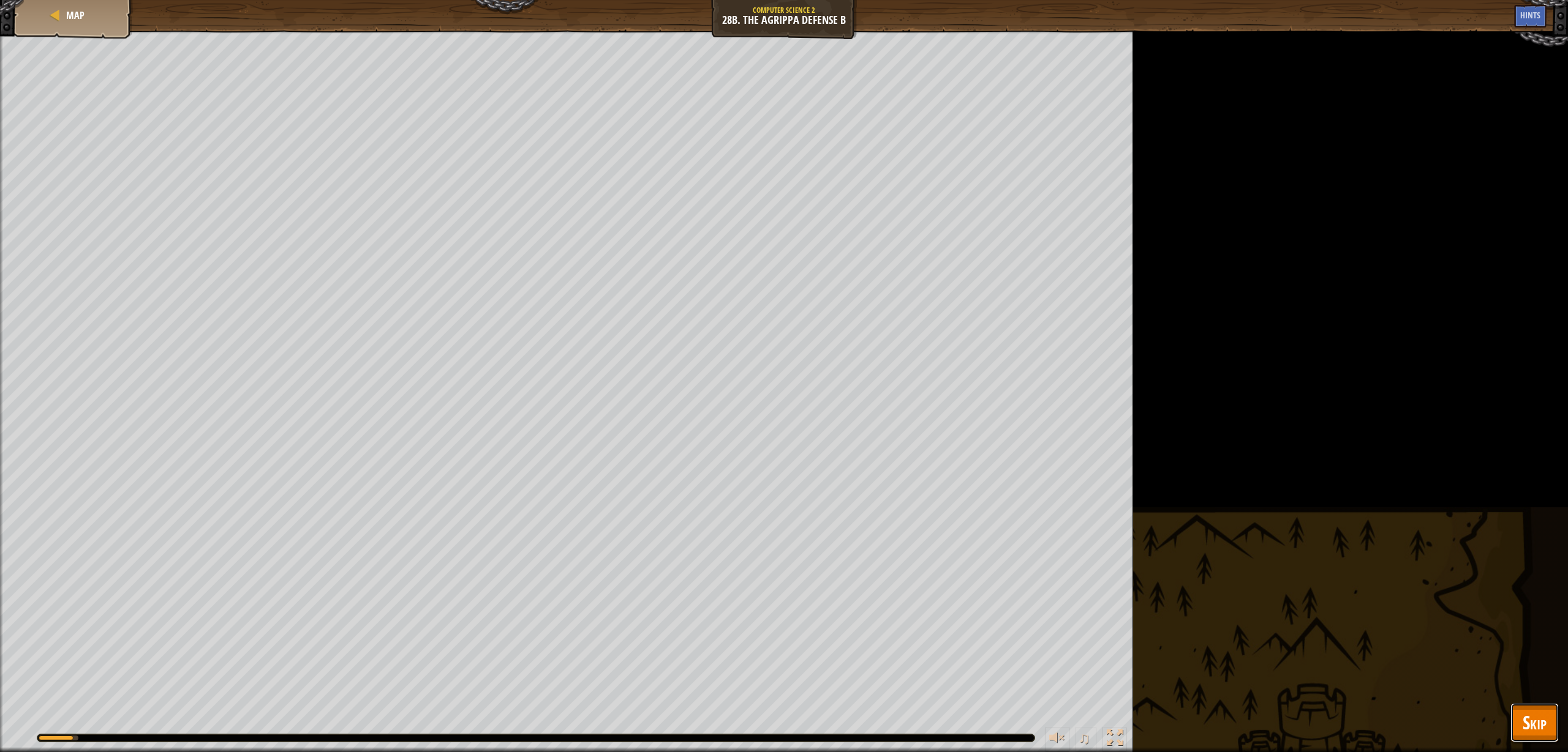
click at [1532, 723] on span "Skip" at bounding box center [1534, 723] width 24 height 25
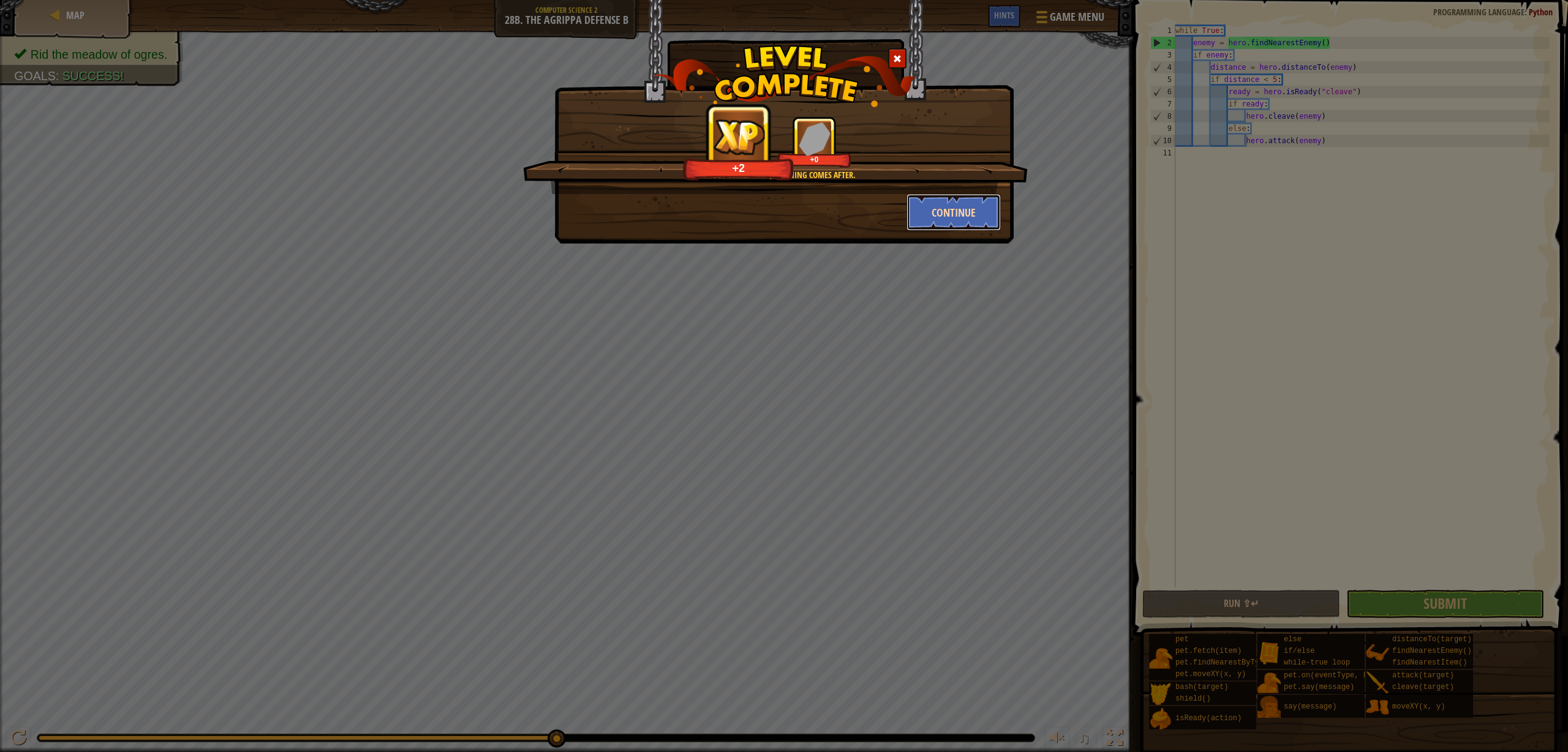
click at [928, 205] on button "Continue" at bounding box center [954, 212] width 95 height 37
